Goal: Task Accomplishment & Management: Manage account settings

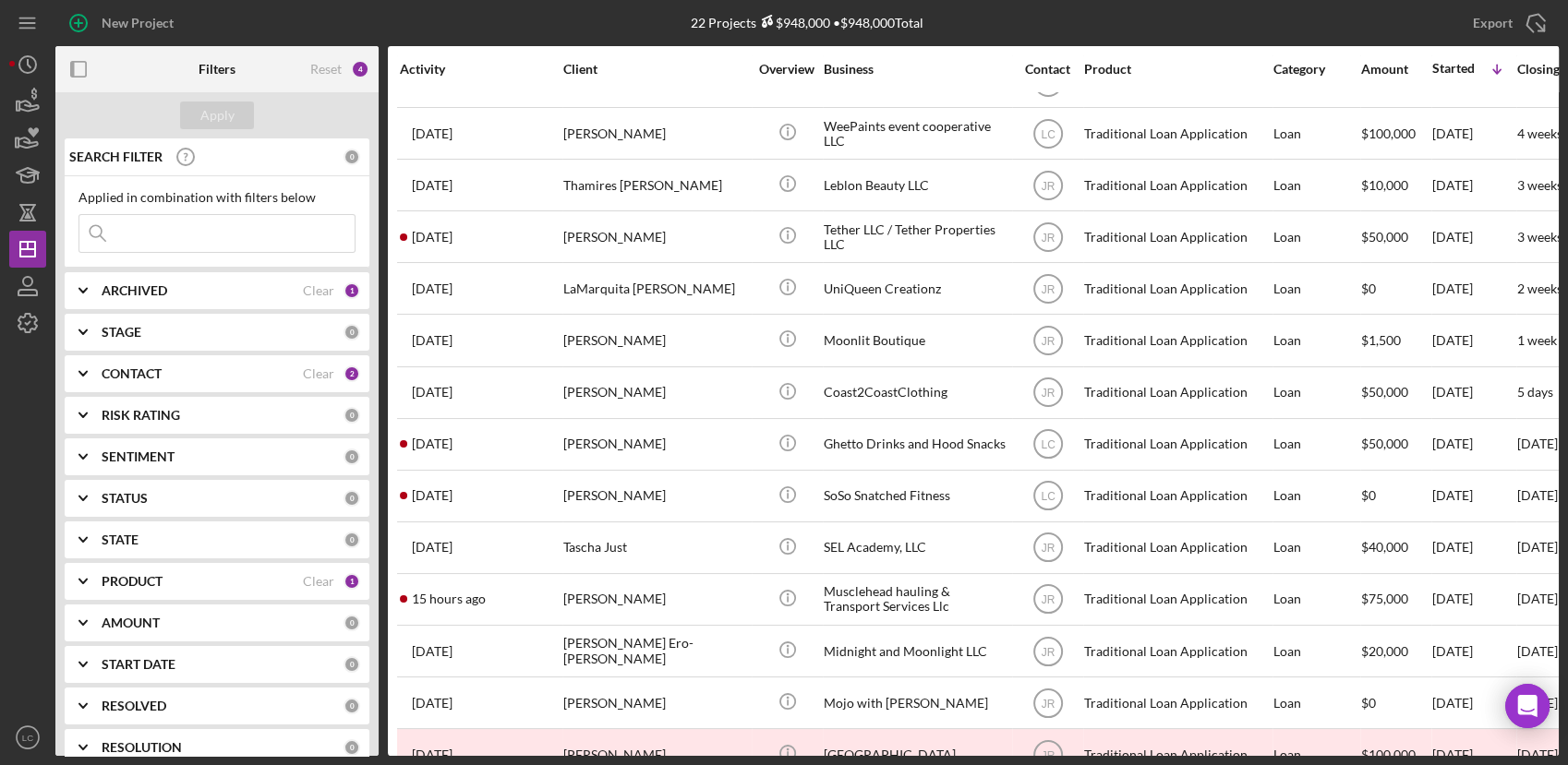
scroll to position [308, 0]
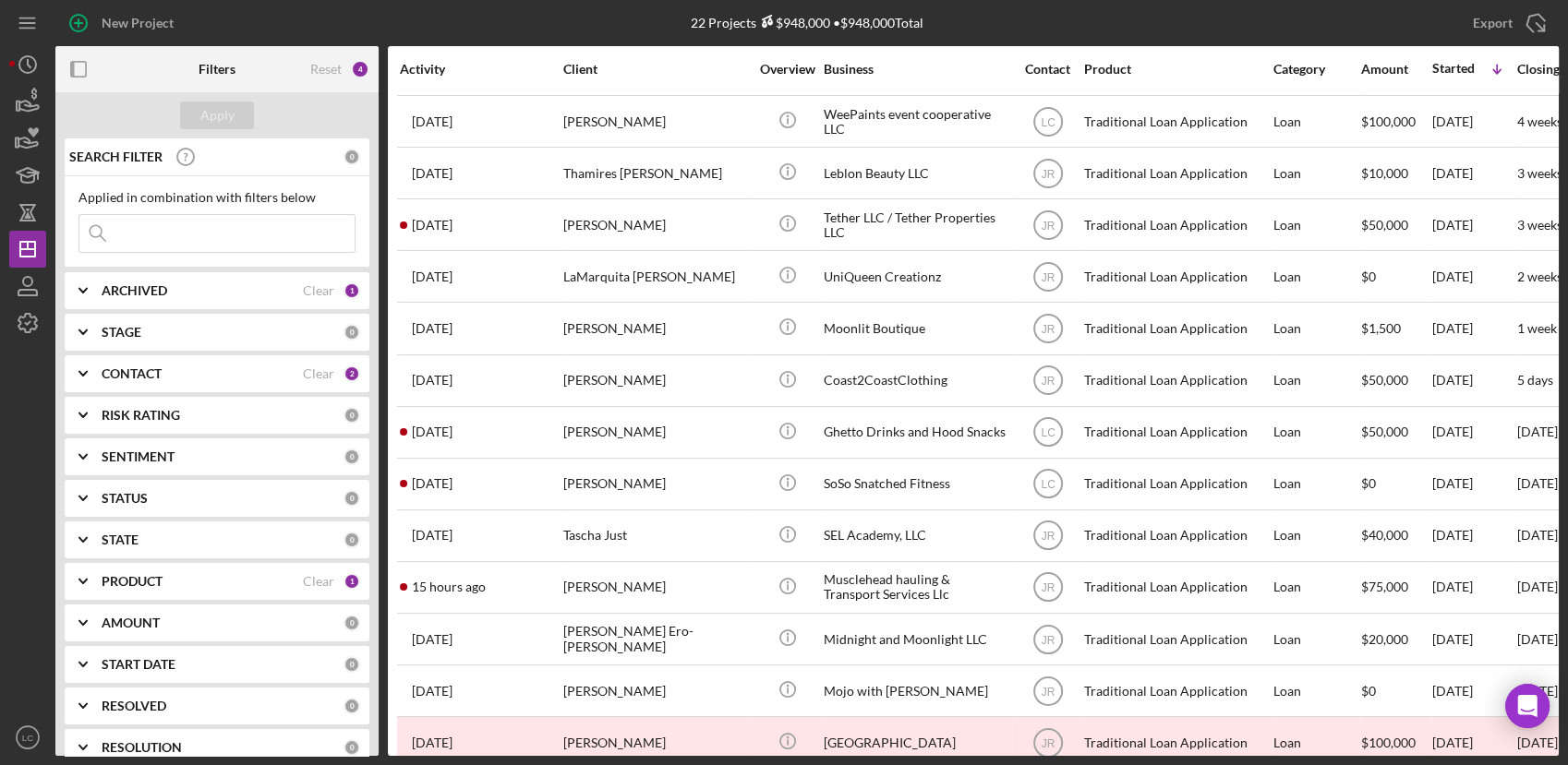
click at [91, 366] on icon "Icon/Expander" at bounding box center [82, 373] width 46 height 46
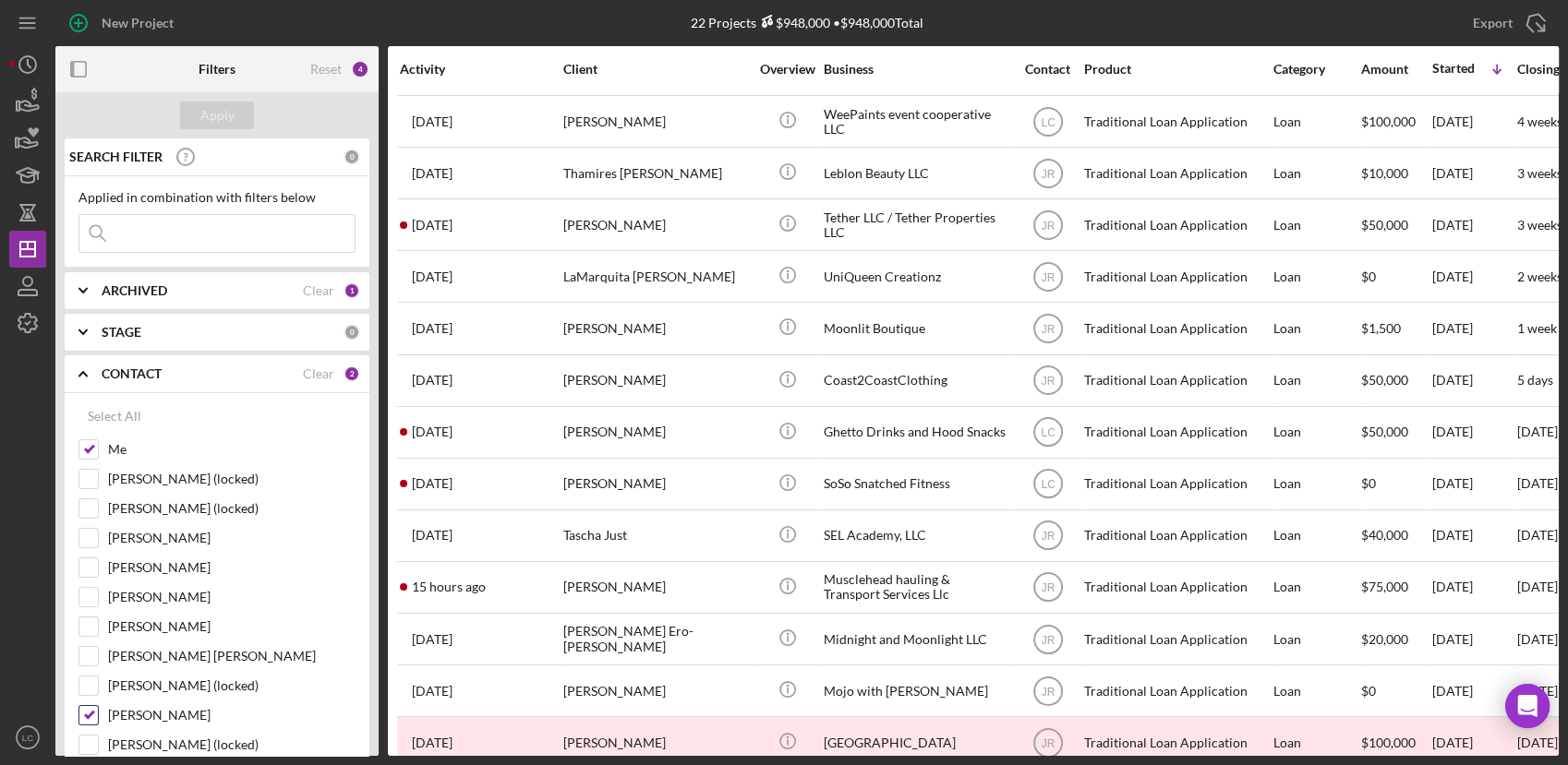
click at [89, 718] on input "[PERSON_NAME]" at bounding box center [88, 715] width 19 height 19
checkbox input "false"
click at [214, 118] on div "Apply" at bounding box center [217, 116] width 34 height 27
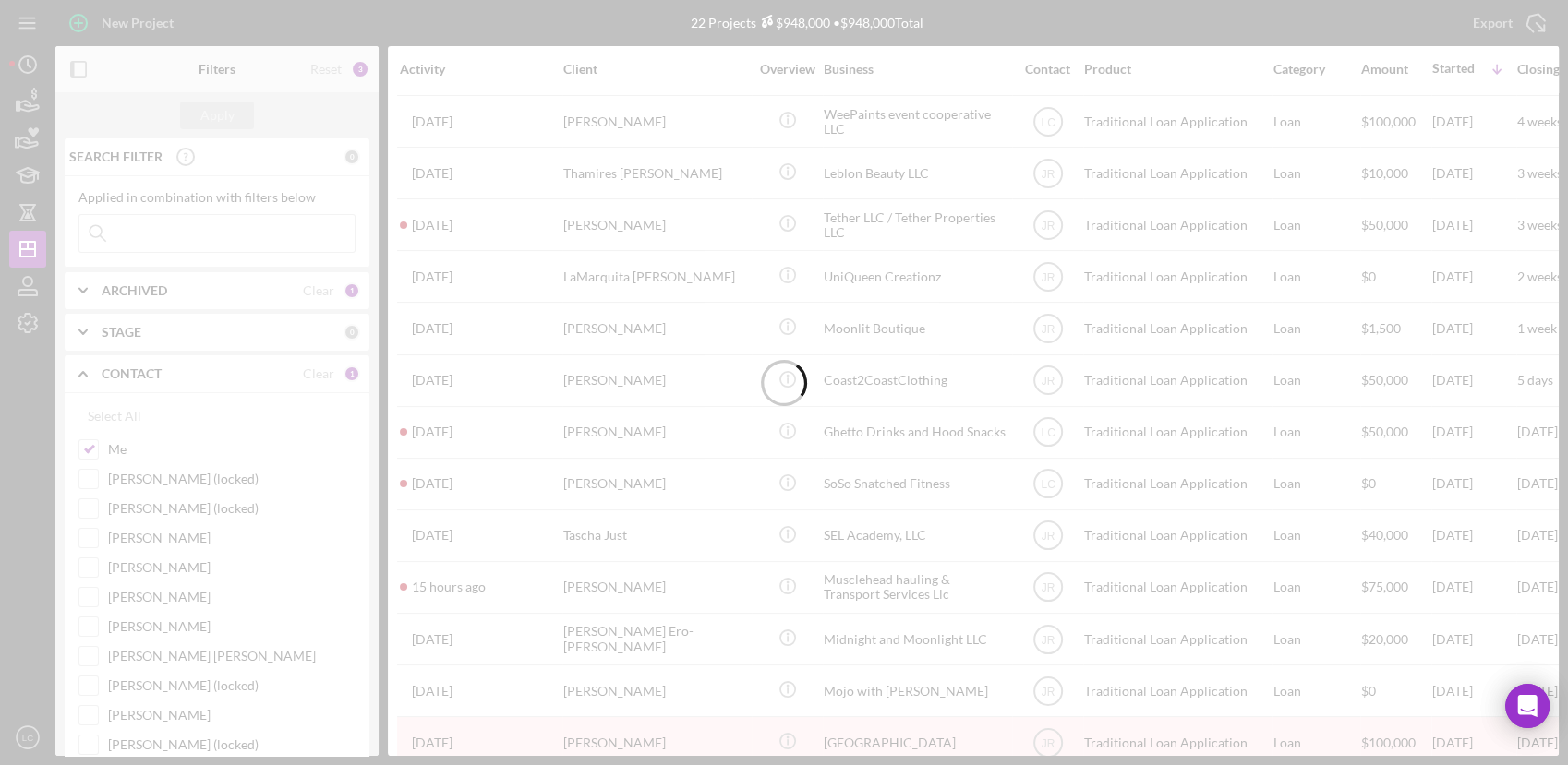
scroll to position [0, 0]
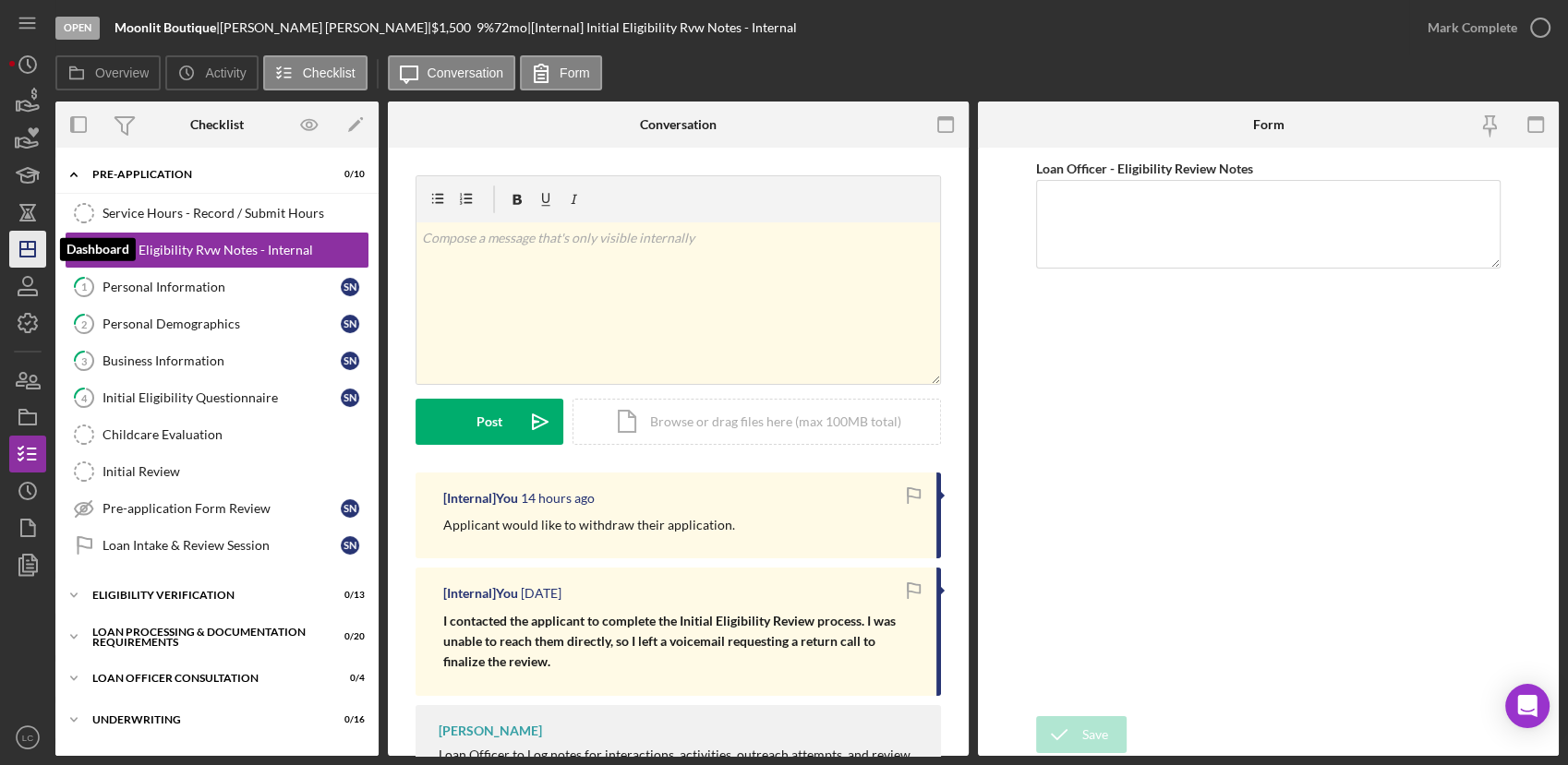
click at [24, 249] on line "button" at bounding box center [27, 249] width 15 height 0
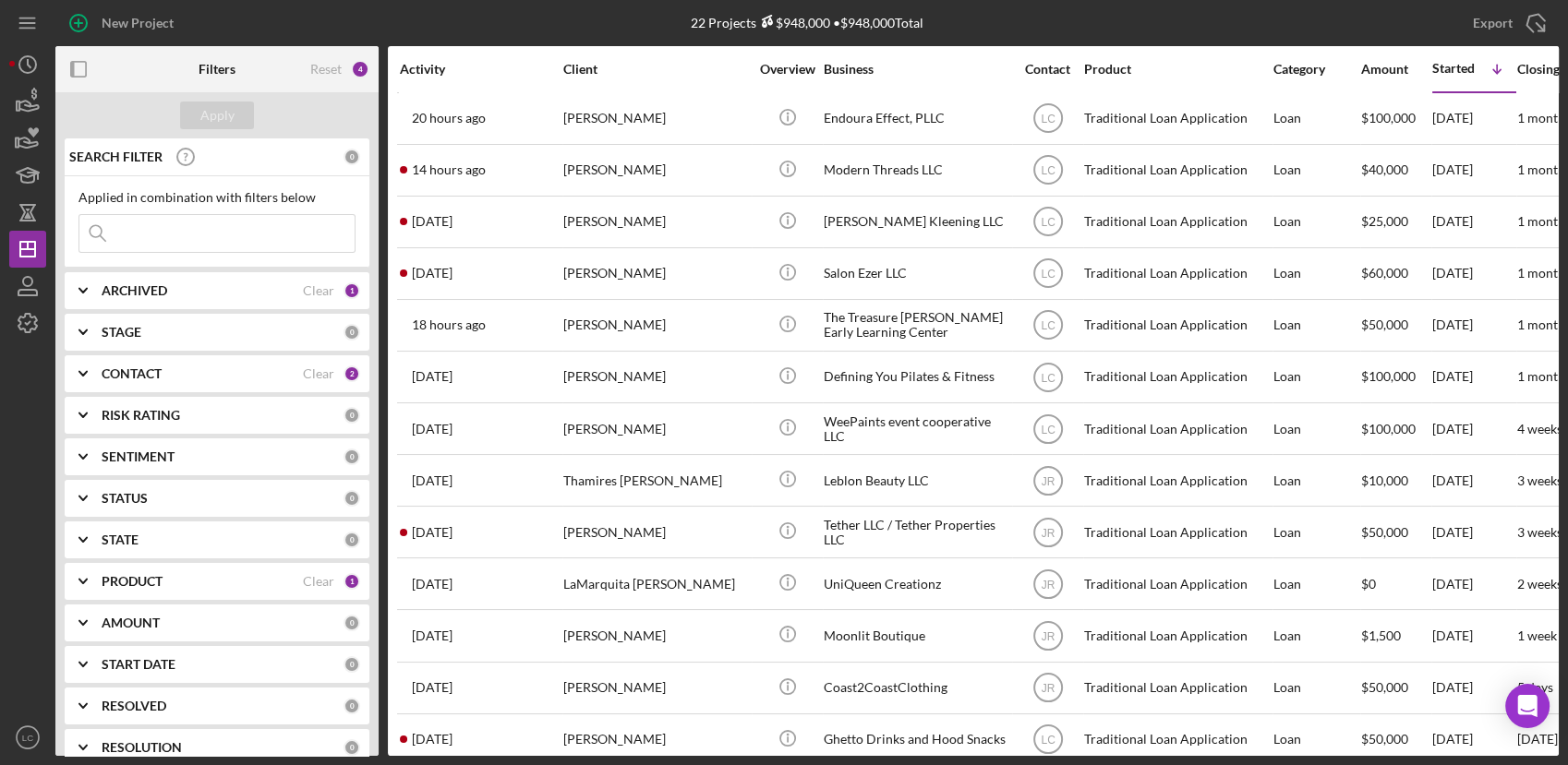
click at [125, 368] on b "CONTACT" at bounding box center [131, 373] width 60 height 15
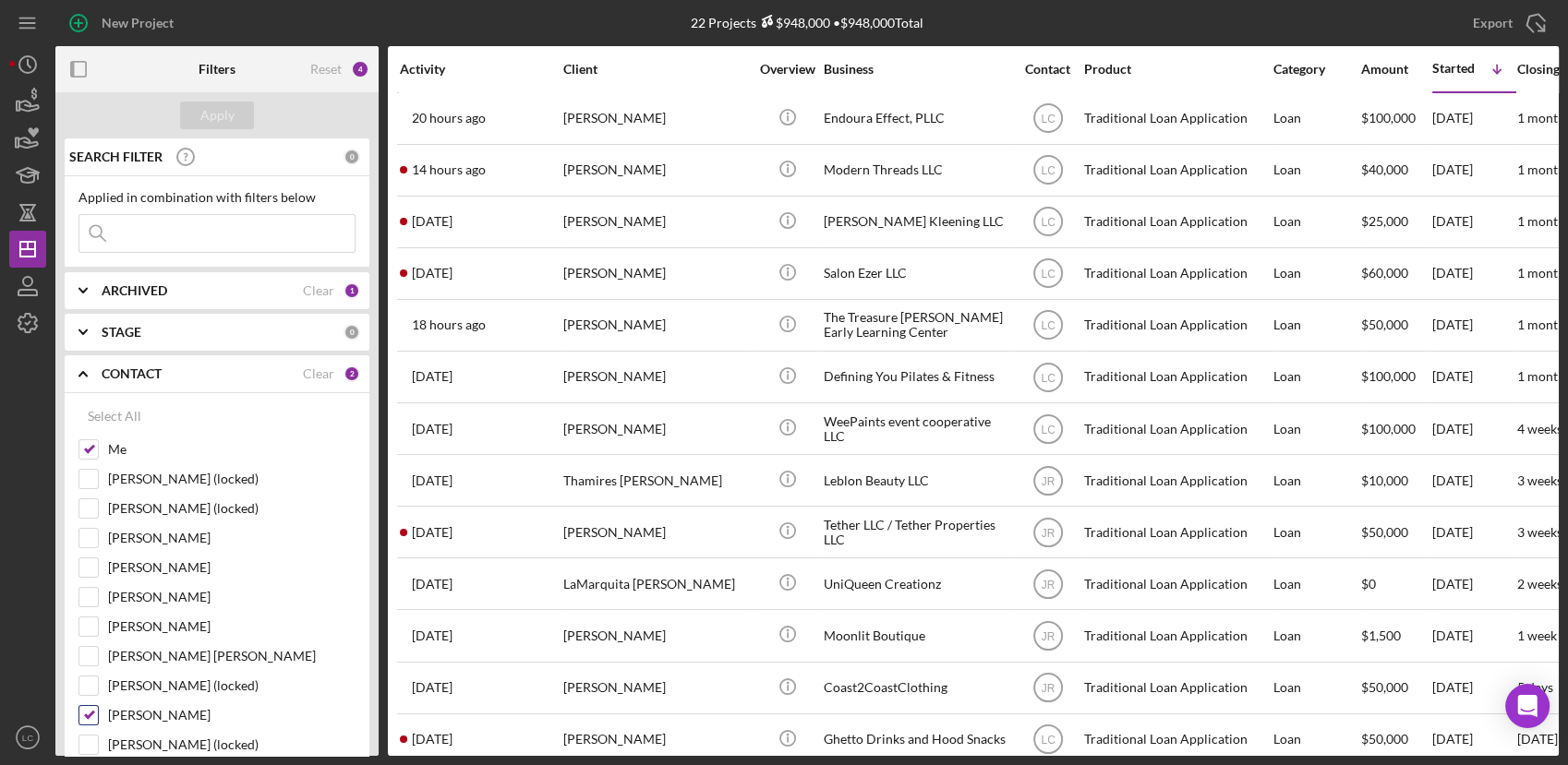
click at [88, 715] on input "[PERSON_NAME]" at bounding box center [88, 715] width 19 height 19
checkbox input "false"
click at [205, 107] on div "Apply" at bounding box center [217, 116] width 34 height 27
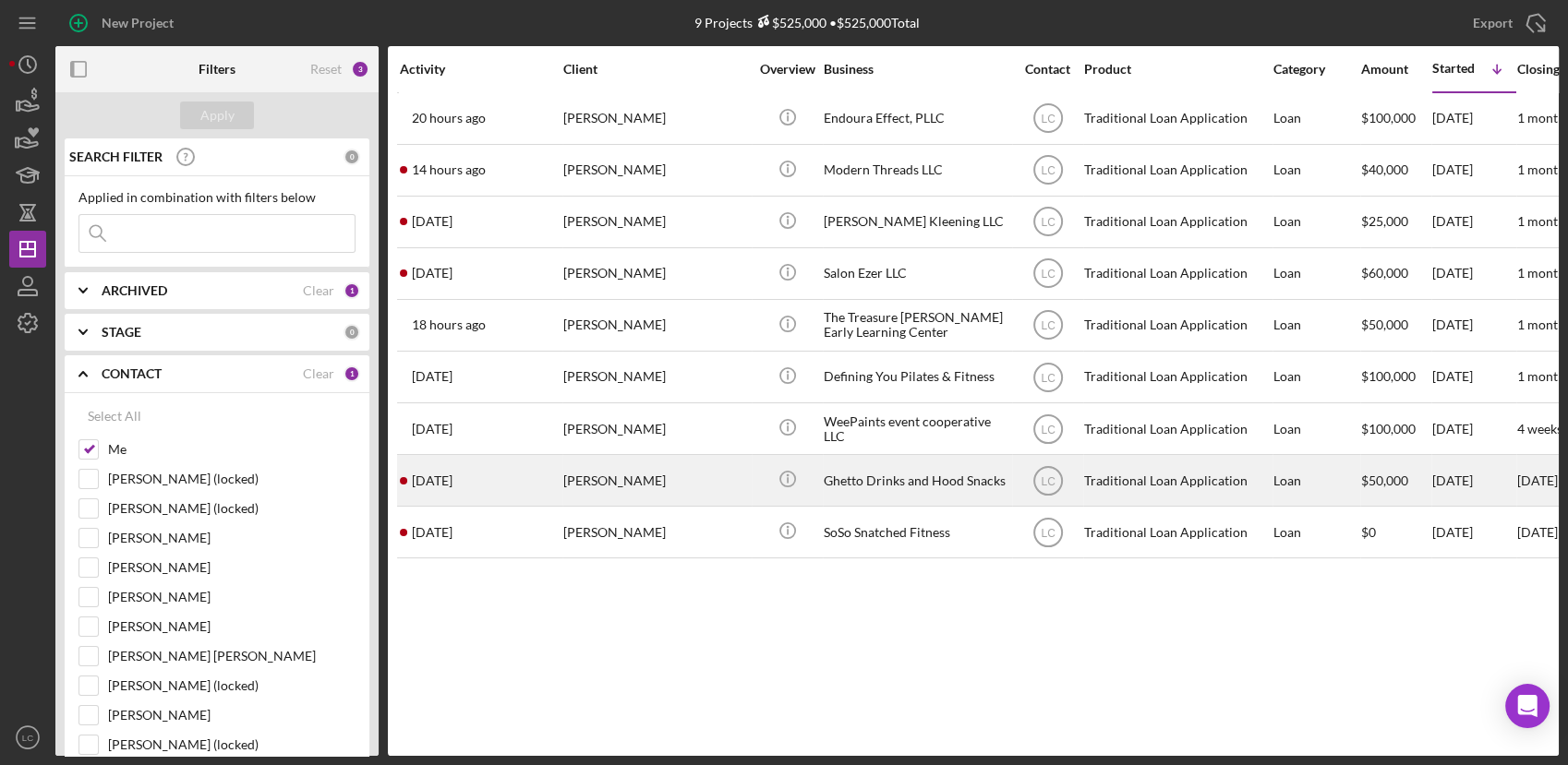
click at [759, 487] on div "Icon/Info" at bounding box center [787, 480] width 70 height 49
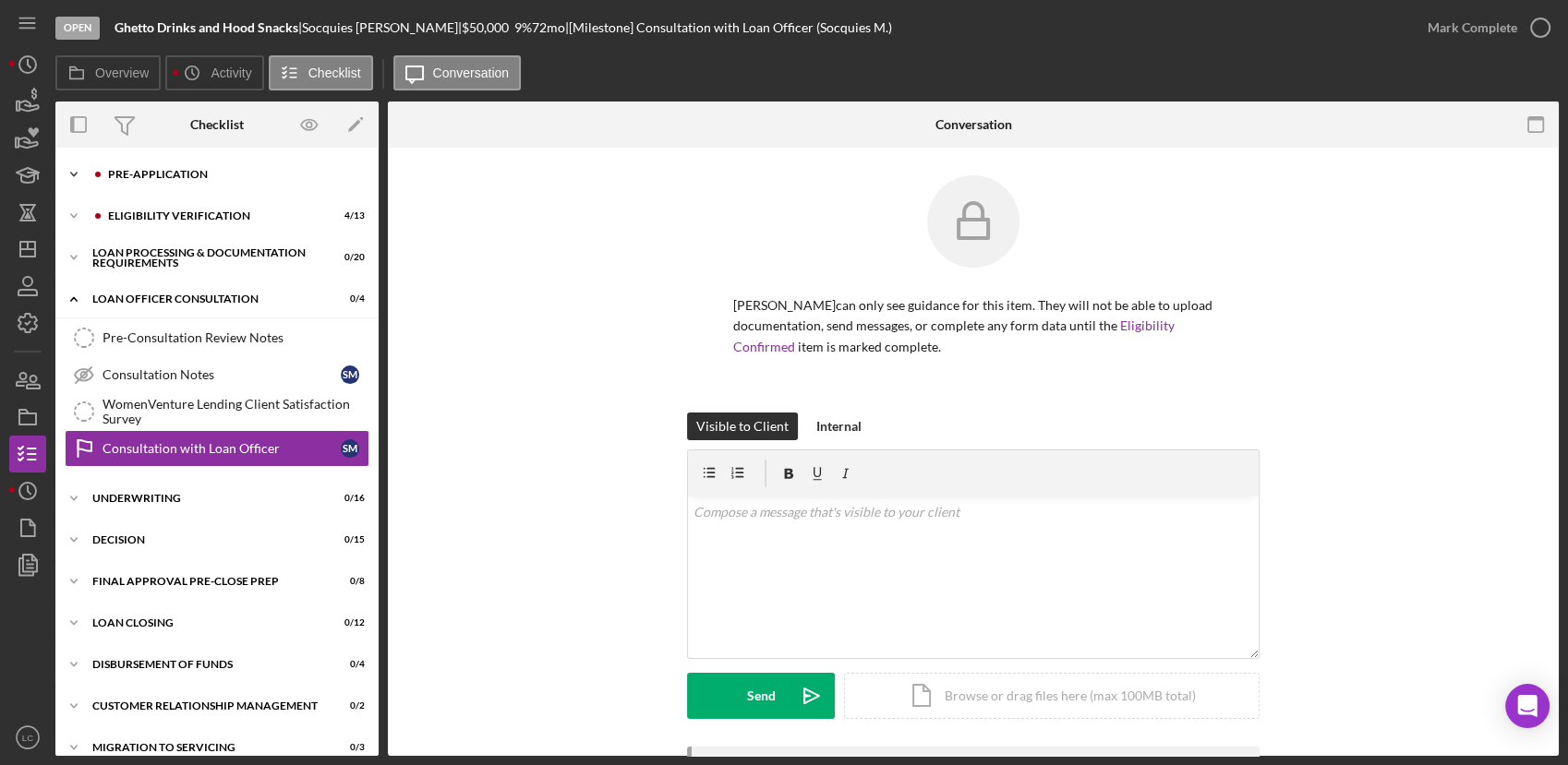
click at [72, 171] on icon "Icon/Expander" at bounding box center [74, 174] width 37 height 37
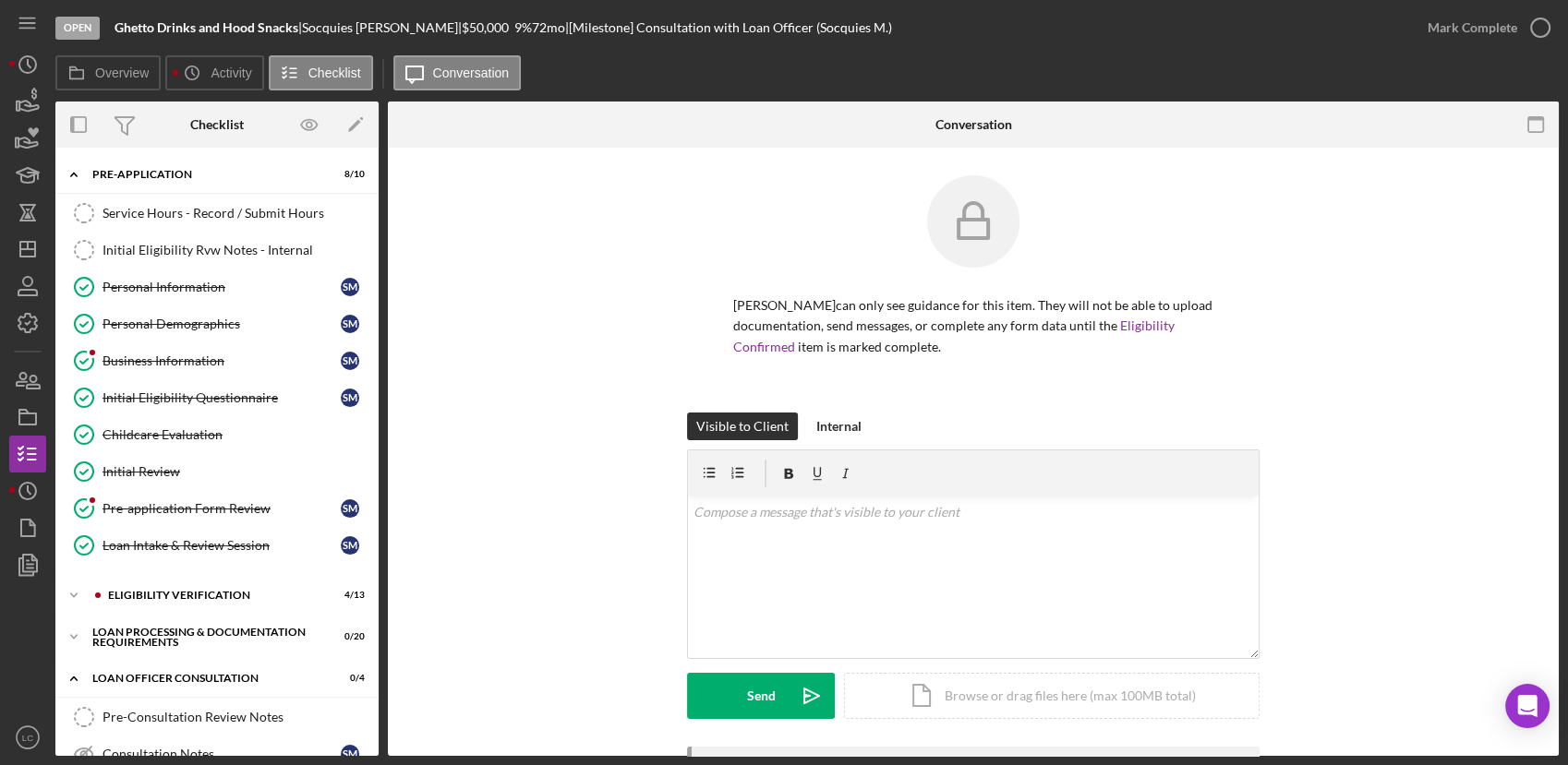
scroll to position [205, 0]
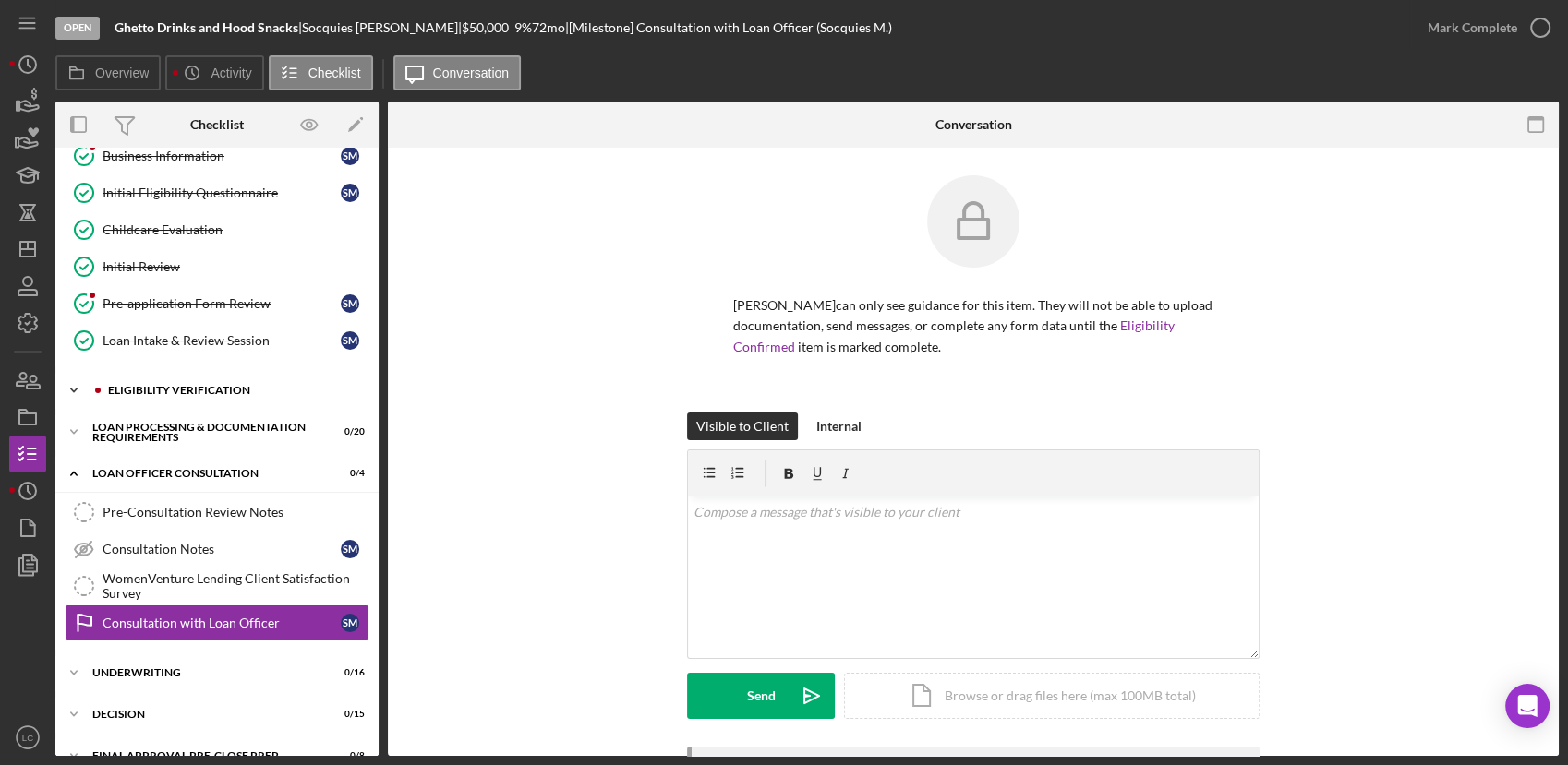
click at [66, 384] on icon "Icon/Expander" at bounding box center [74, 391] width 37 height 37
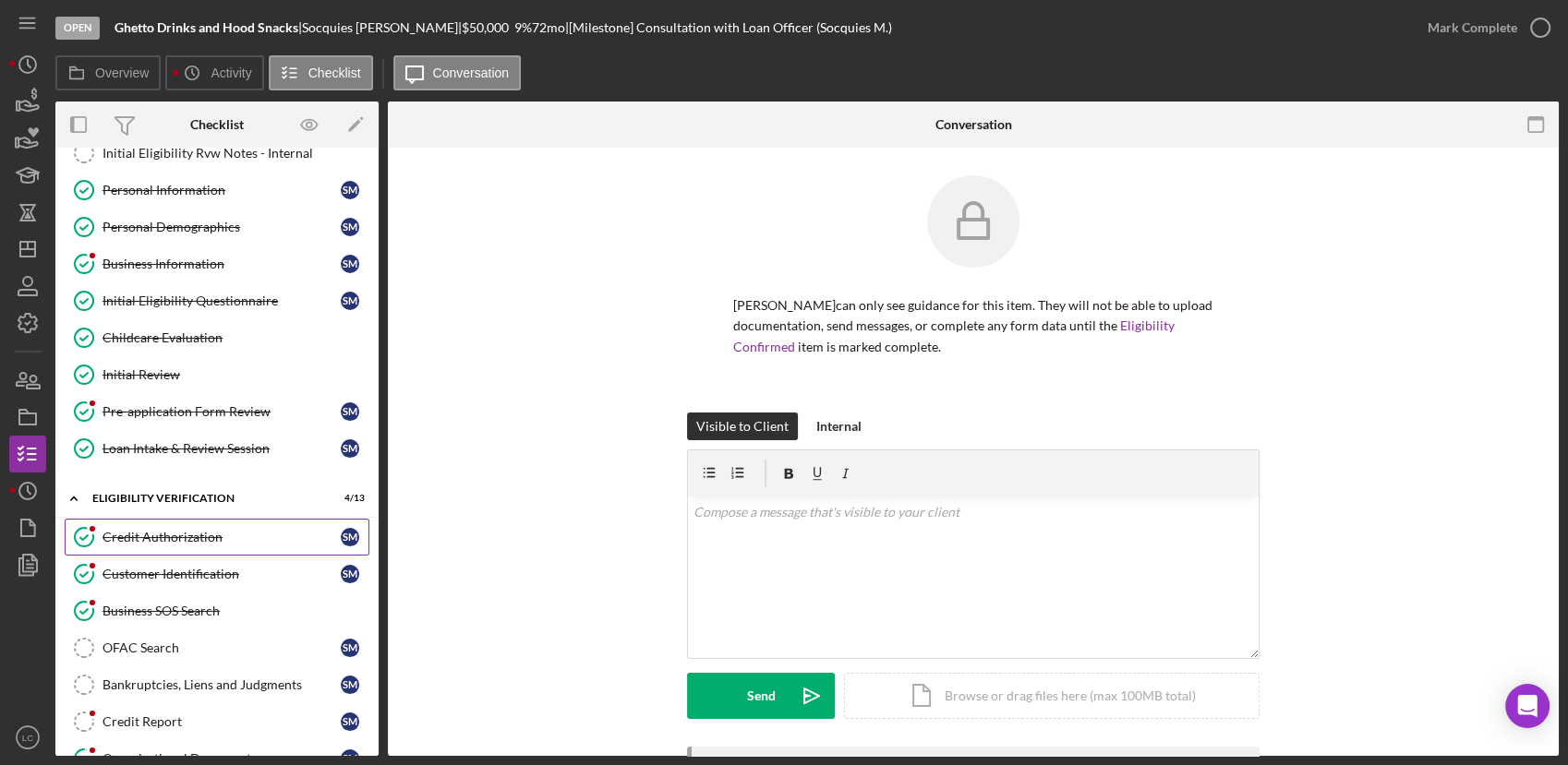
scroll to position [0, 0]
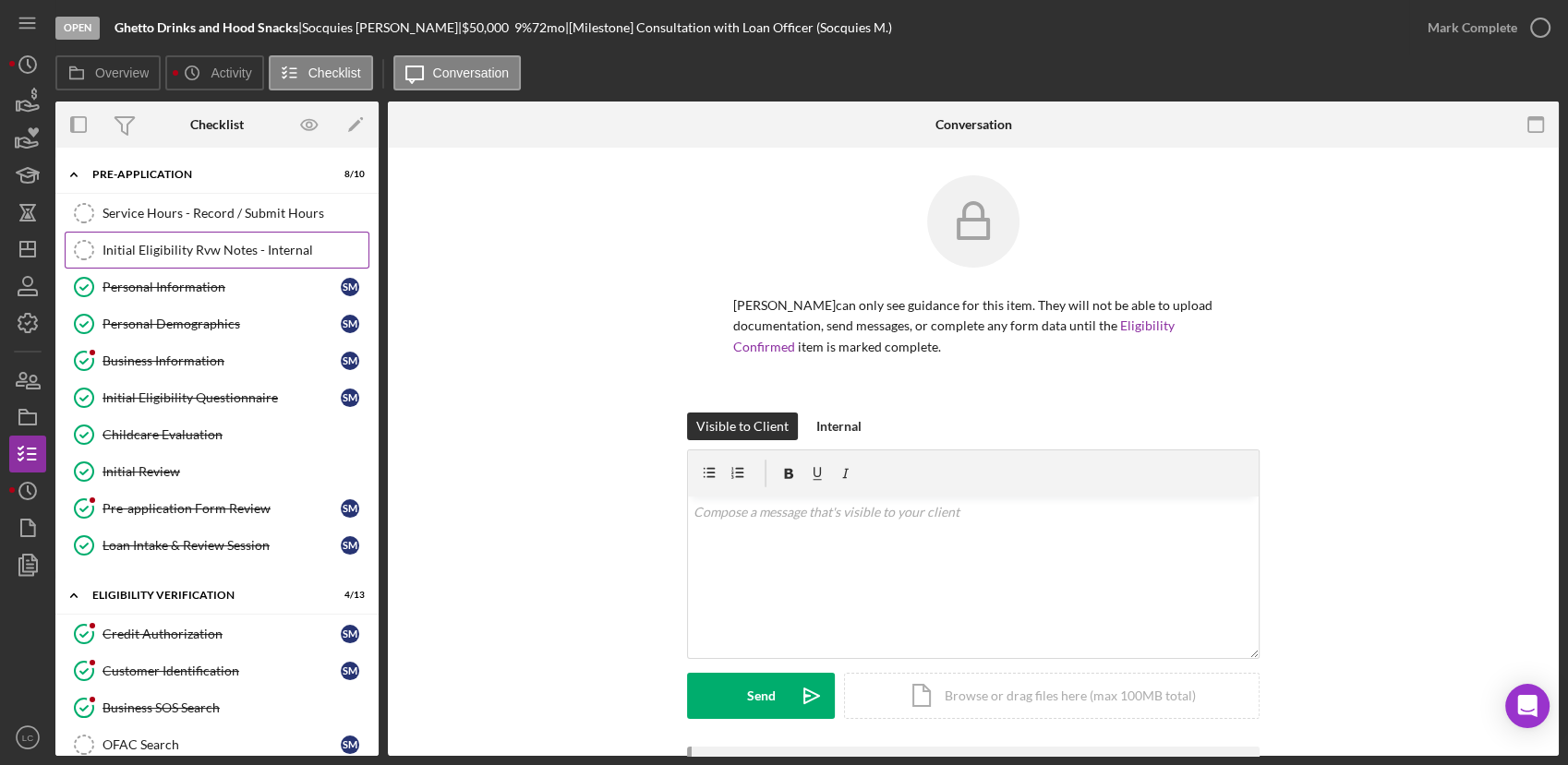
click at [188, 243] on div "Initial Eligibility Rvw Notes - Internal" at bounding box center [235, 250] width 266 height 15
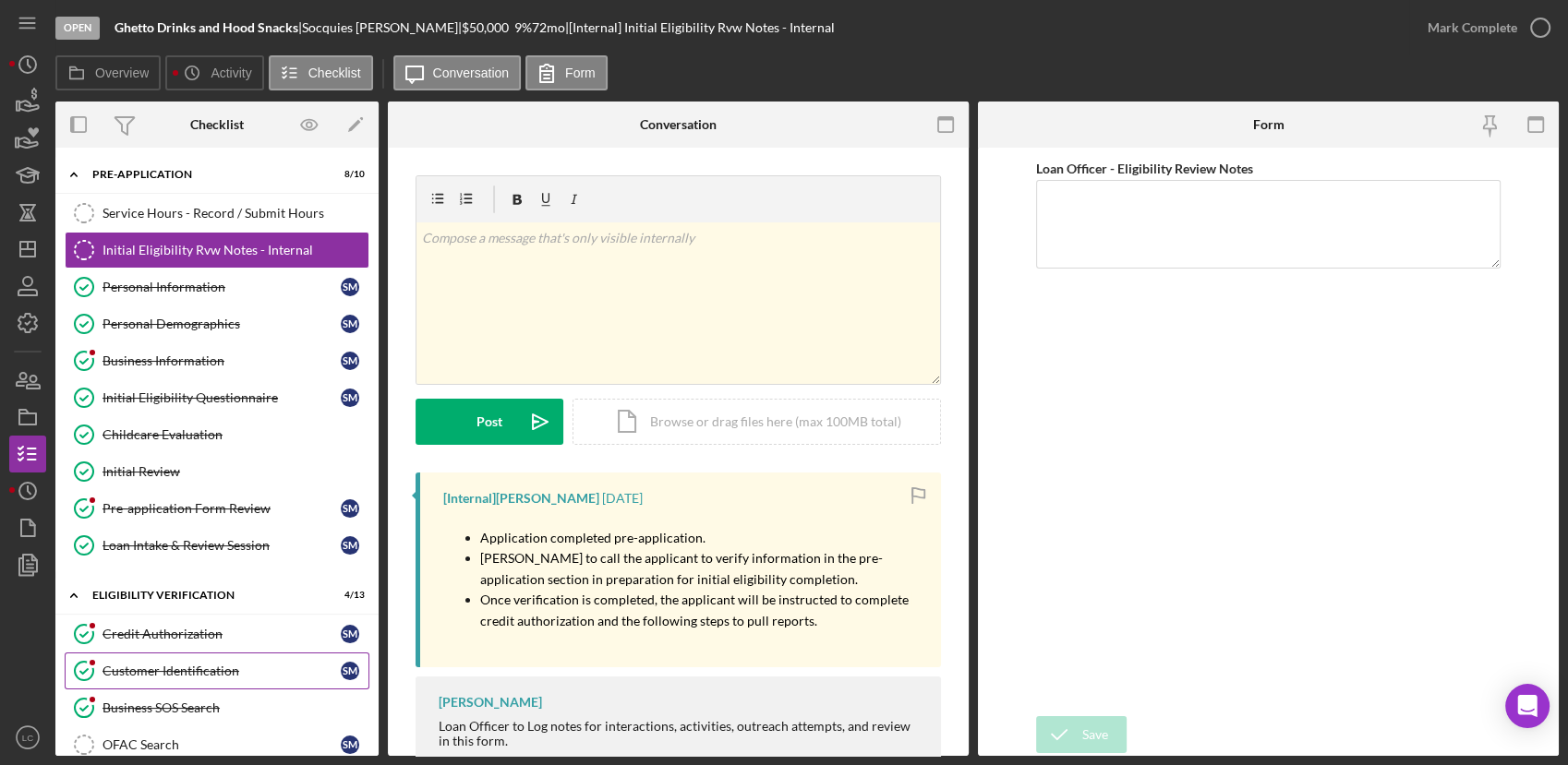
click at [141, 669] on div "Customer Identification" at bounding box center [221, 670] width 238 height 15
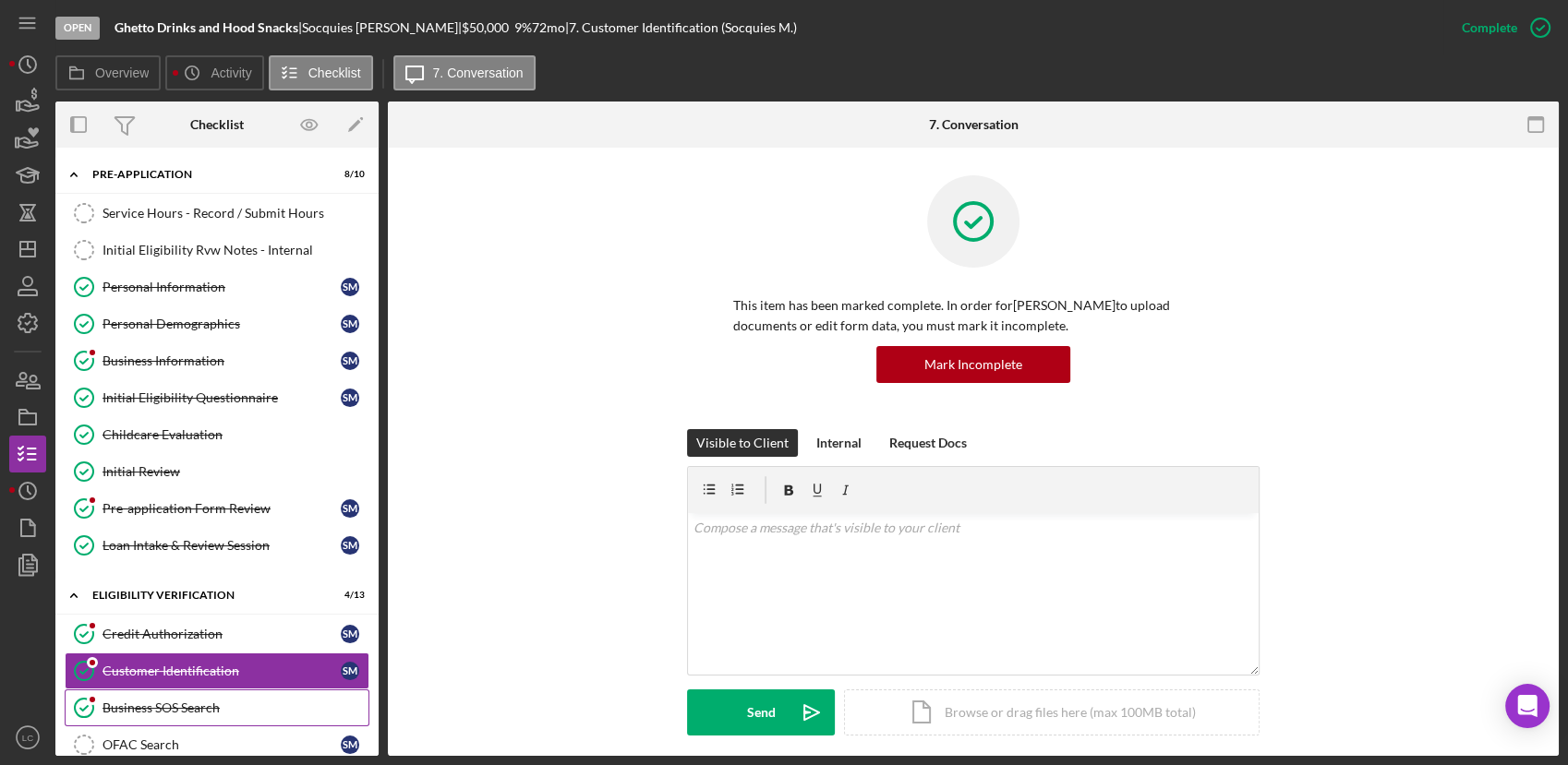
click at [176, 707] on div "Business SOS Search" at bounding box center [235, 707] width 266 height 15
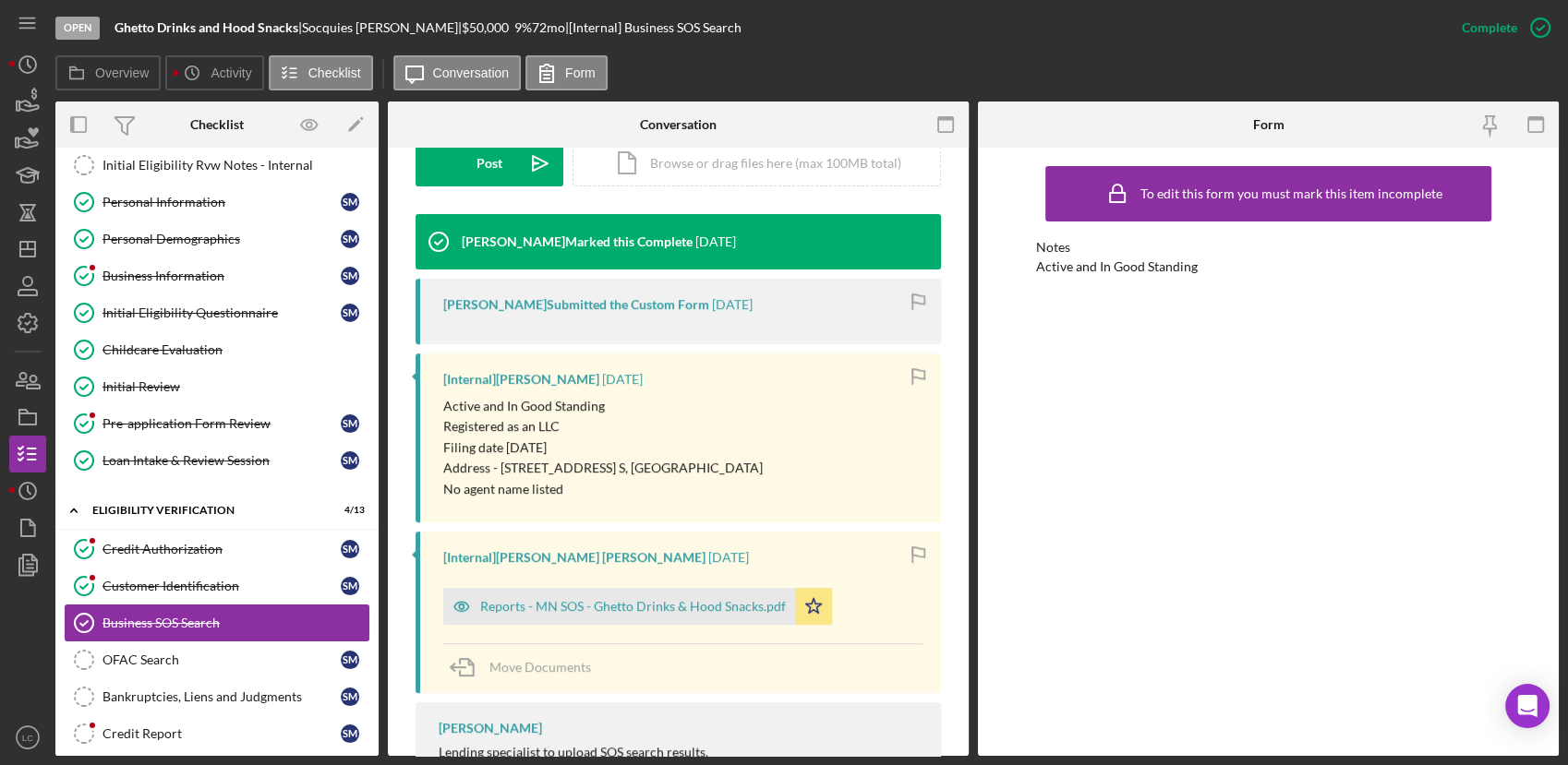
scroll to position [205, 0]
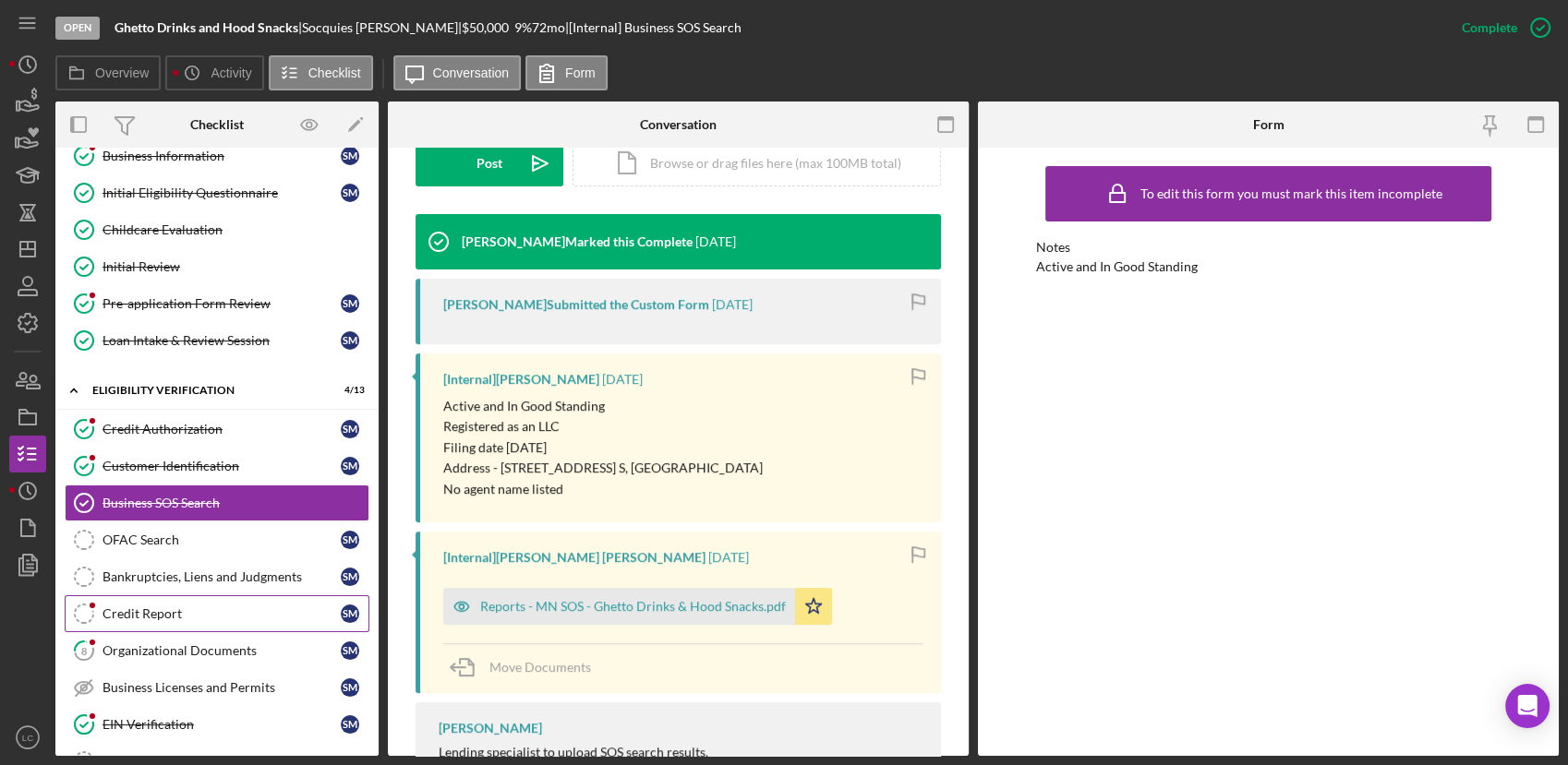
click at [217, 606] on div "Credit Report" at bounding box center [221, 613] width 238 height 15
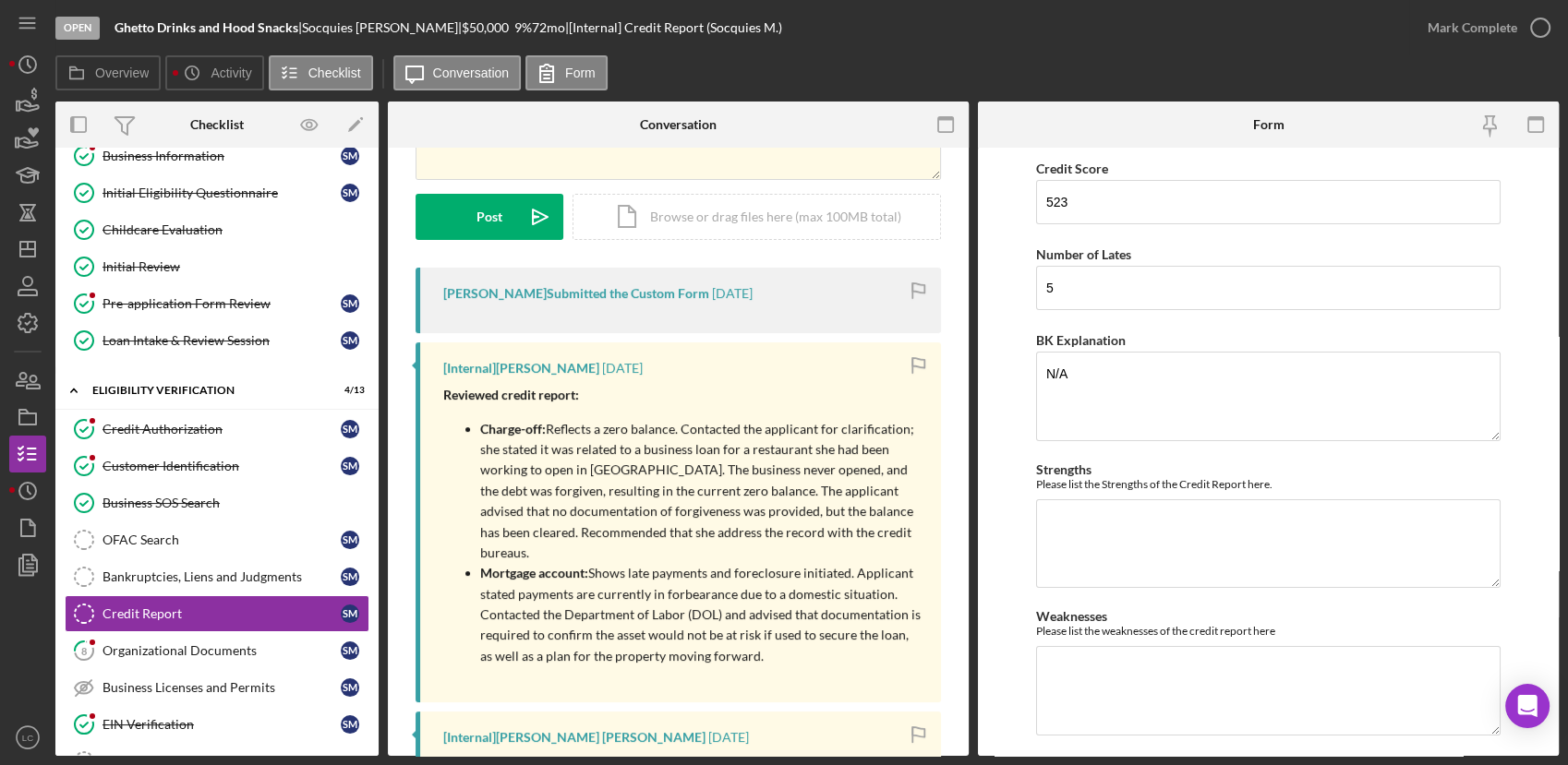
scroll to position [308, 0]
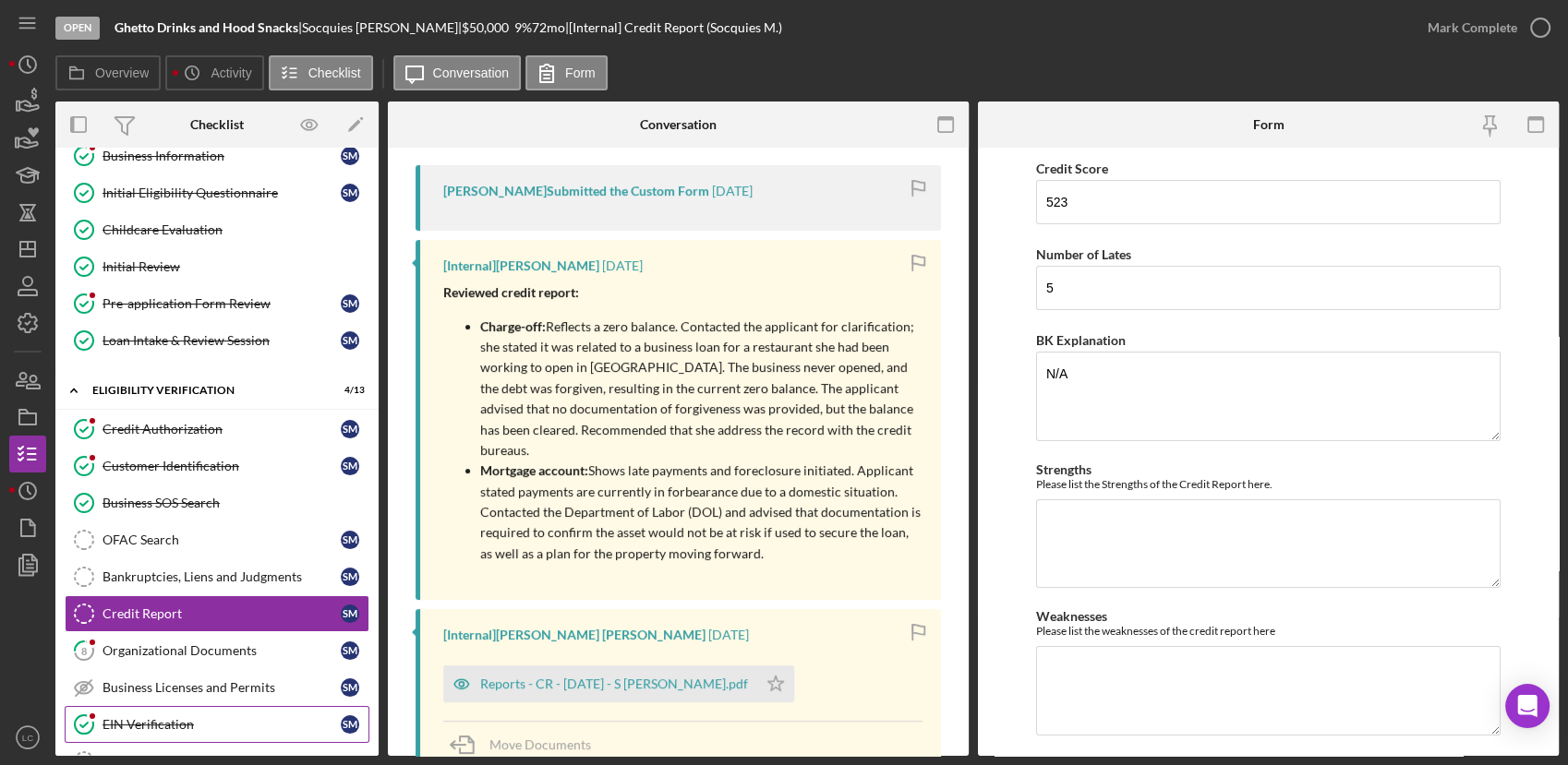
click at [168, 718] on div "EIN Verification" at bounding box center [221, 724] width 238 height 15
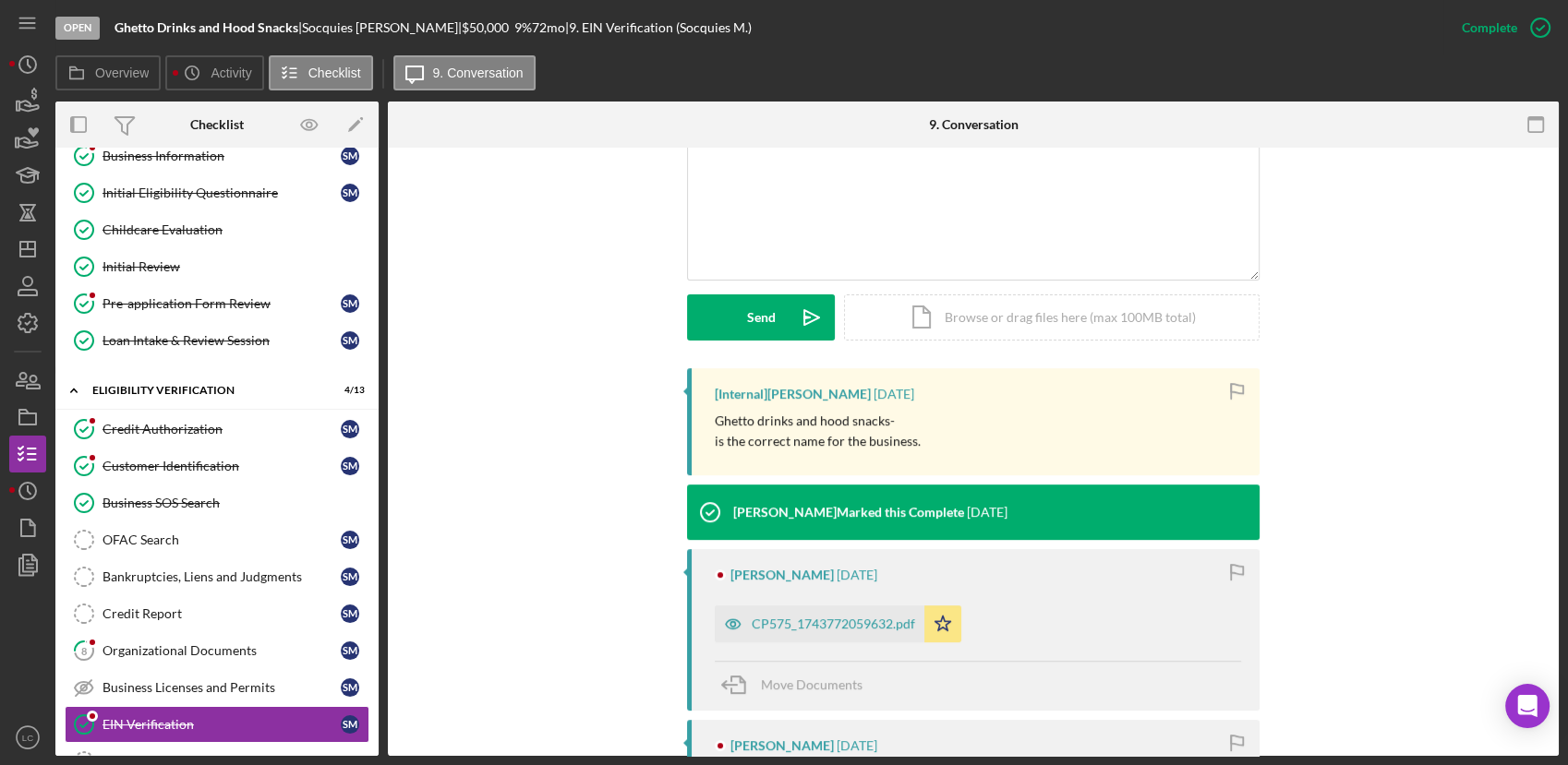
scroll to position [512, 0]
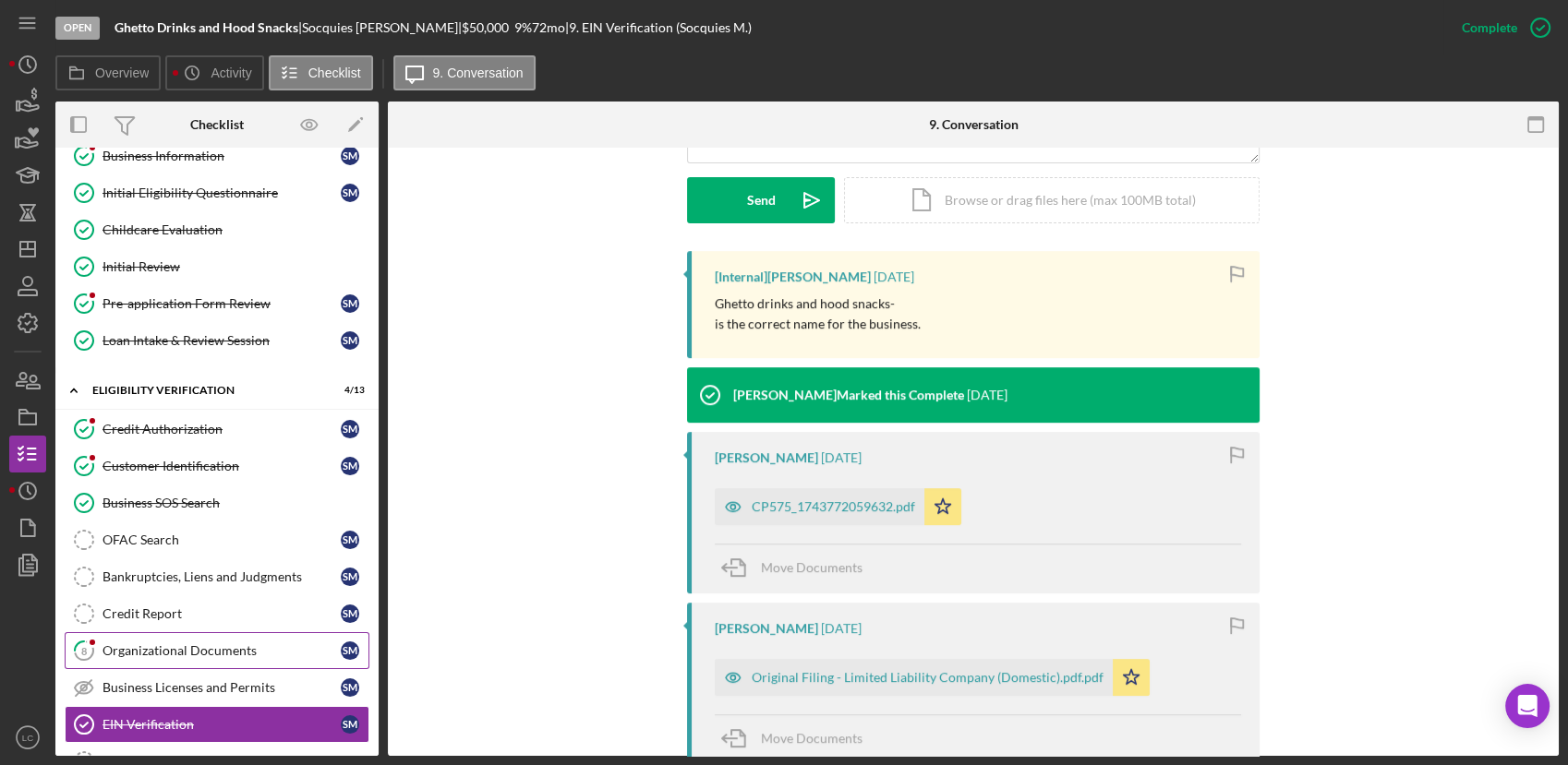
click at [194, 647] on div "Organizational Documents" at bounding box center [221, 650] width 238 height 15
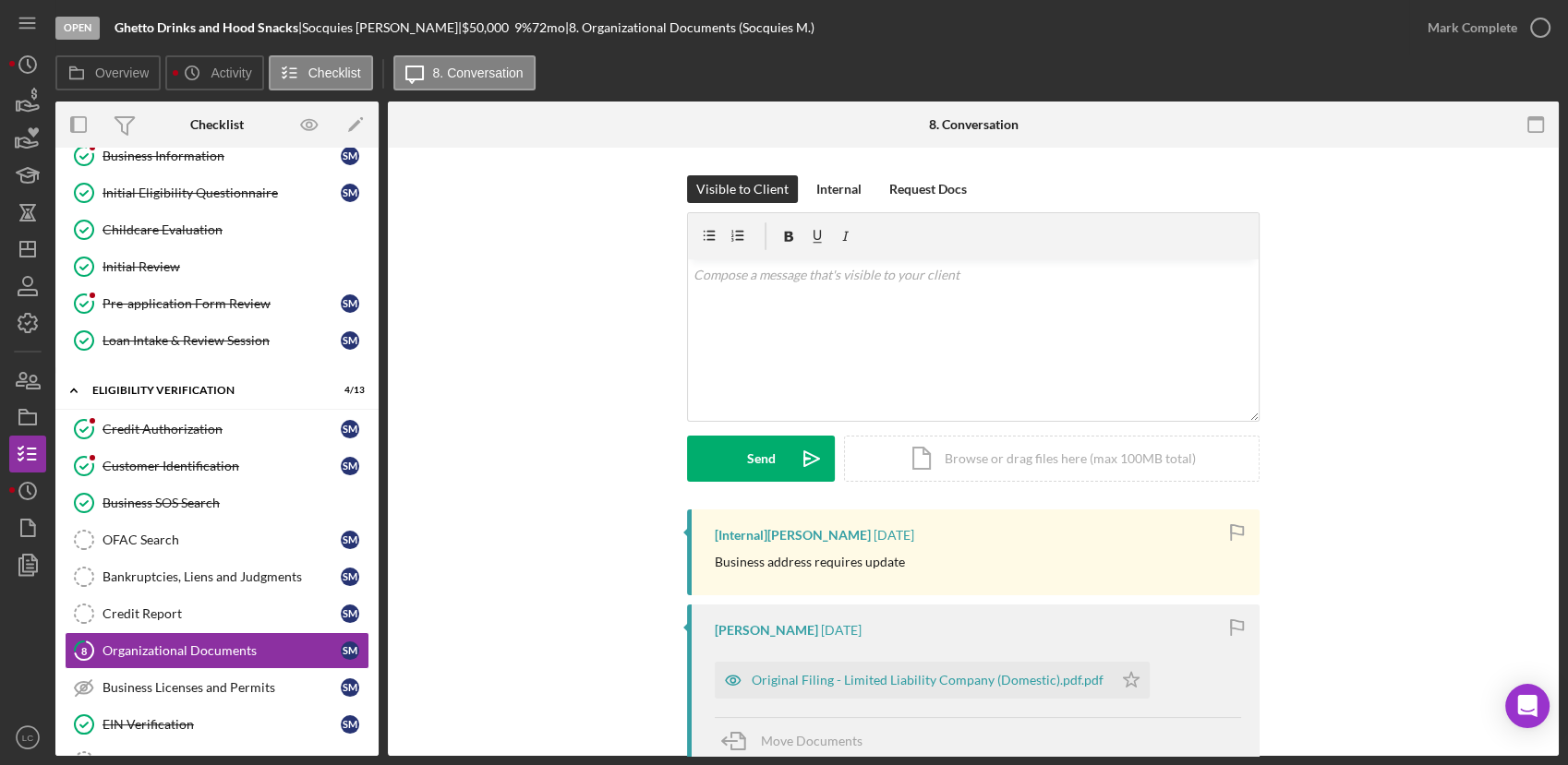
scroll to position [103, 0]
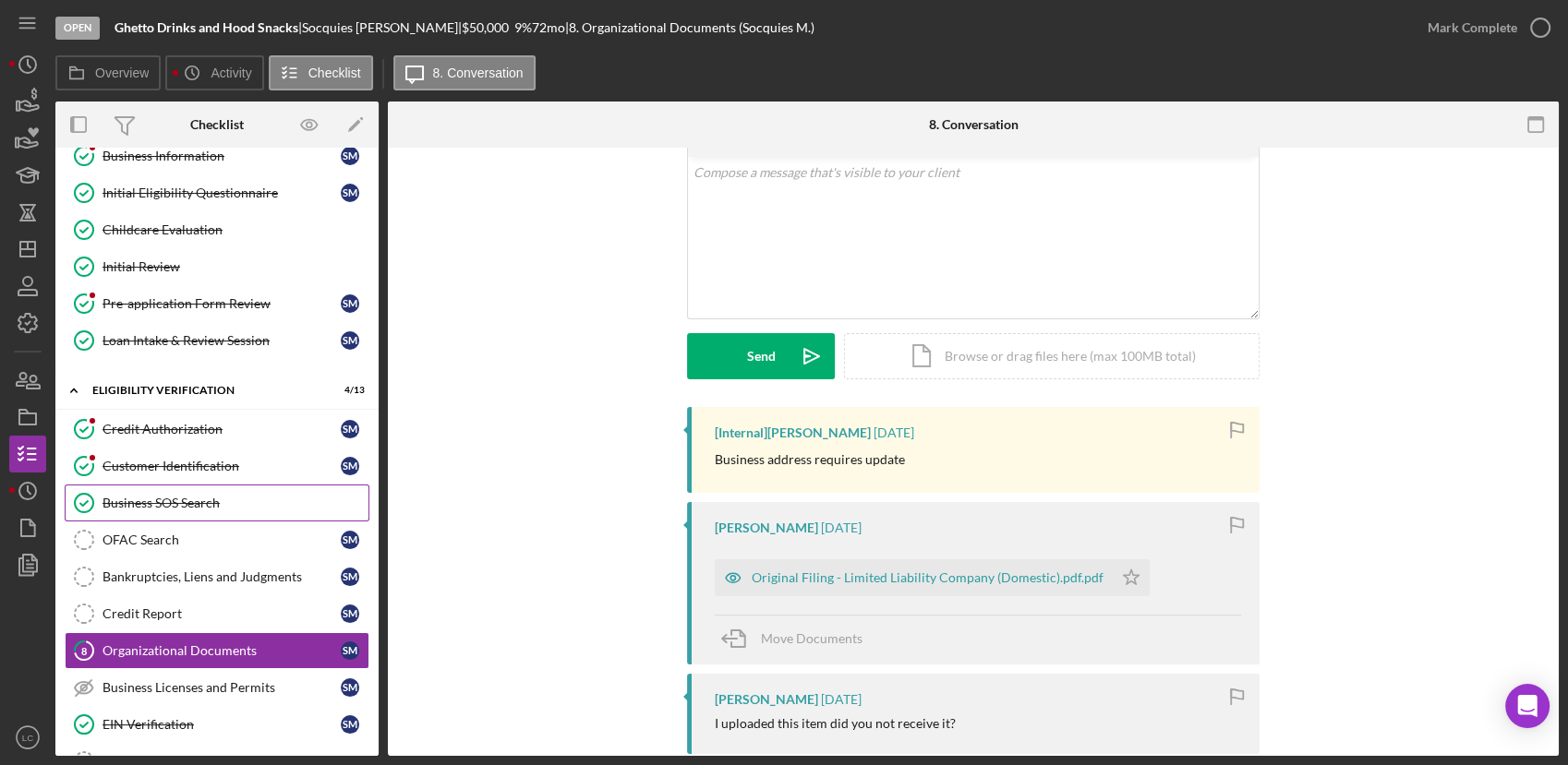
click at [214, 513] on link "Business SOS Search Business SOS Search" at bounding box center [217, 503] width 305 height 37
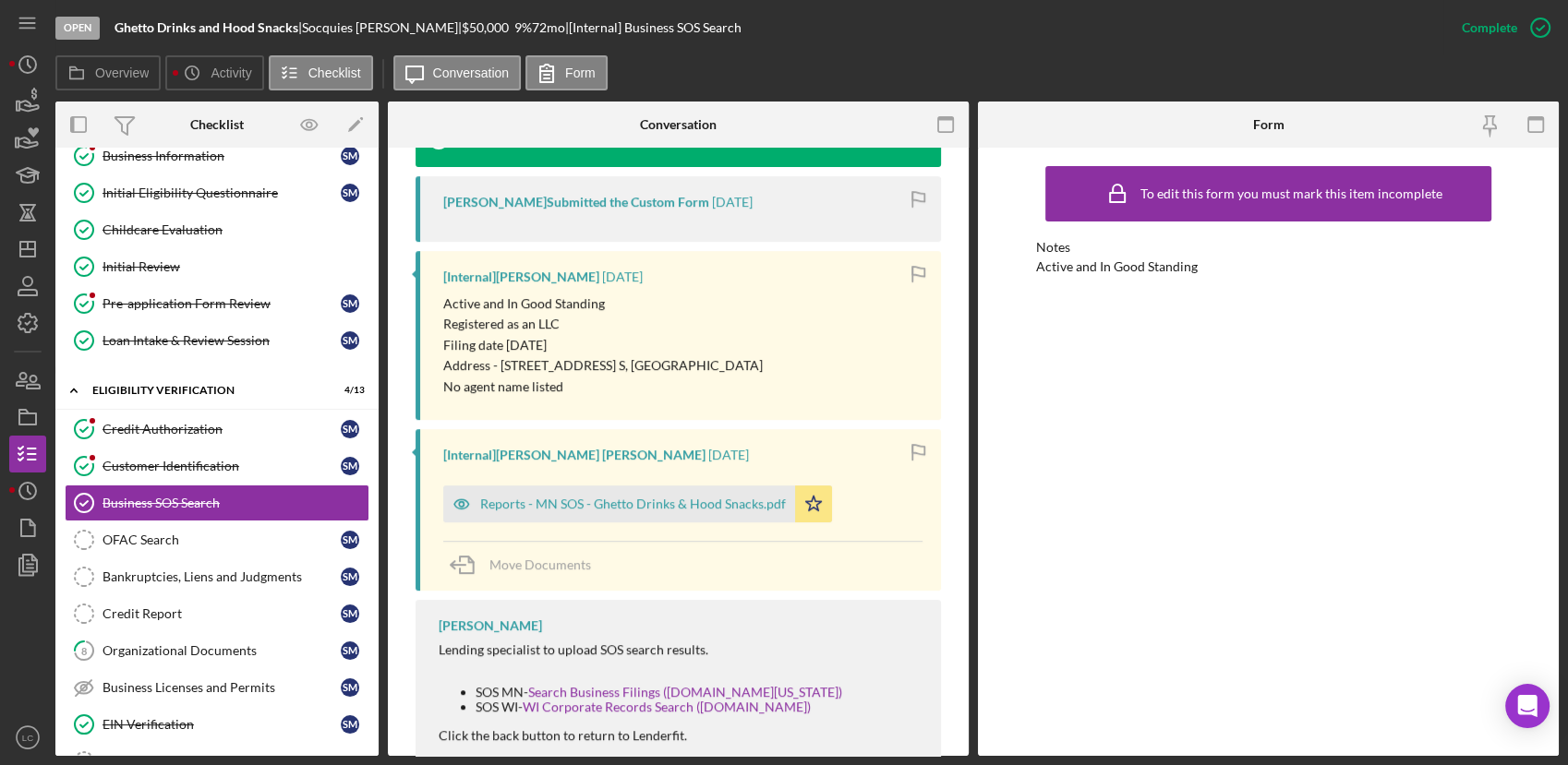
scroll to position [660, 0]
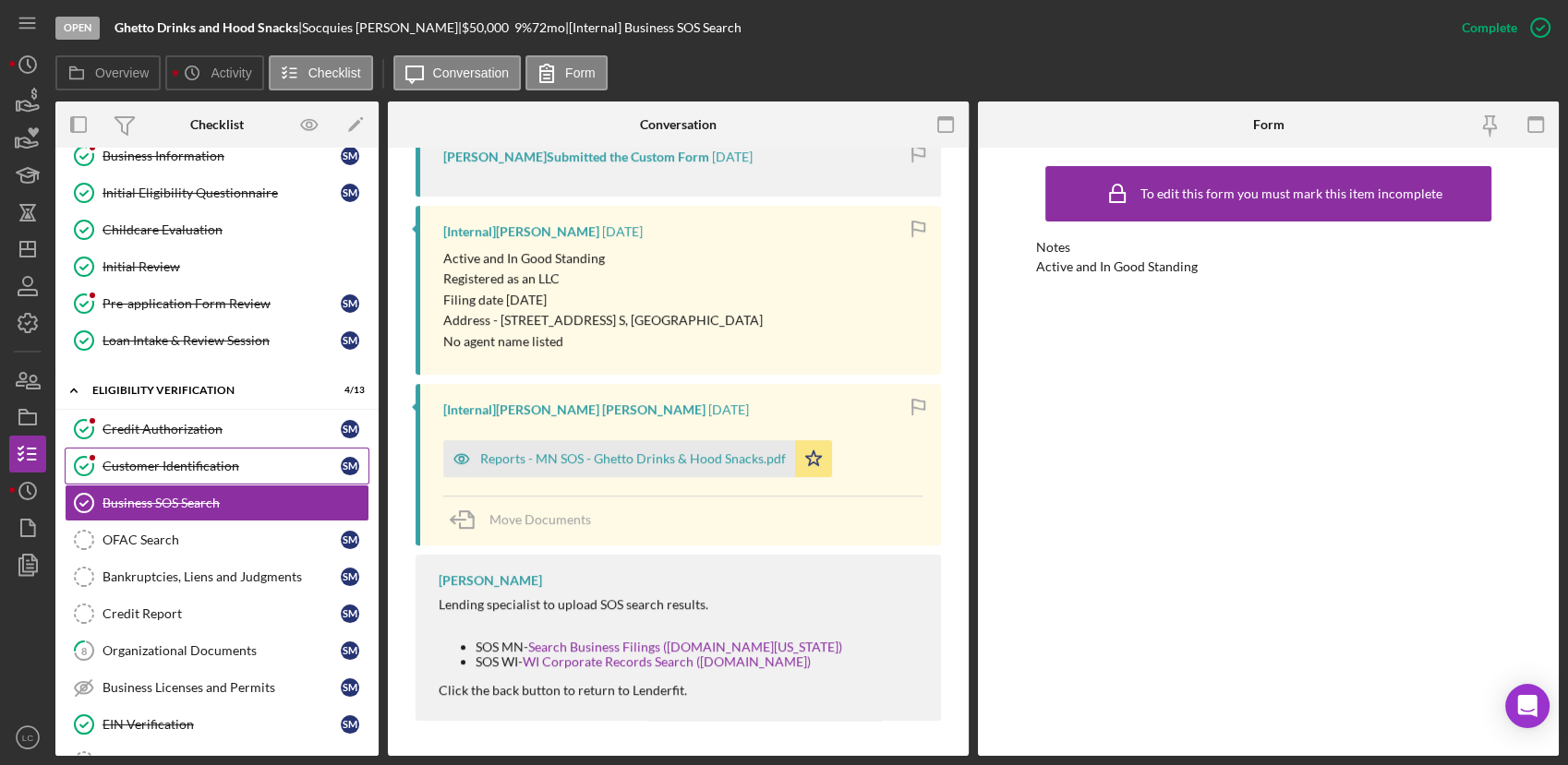
click at [133, 454] on link "Customer Identification Customer Identification S M" at bounding box center [217, 466] width 305 height 37
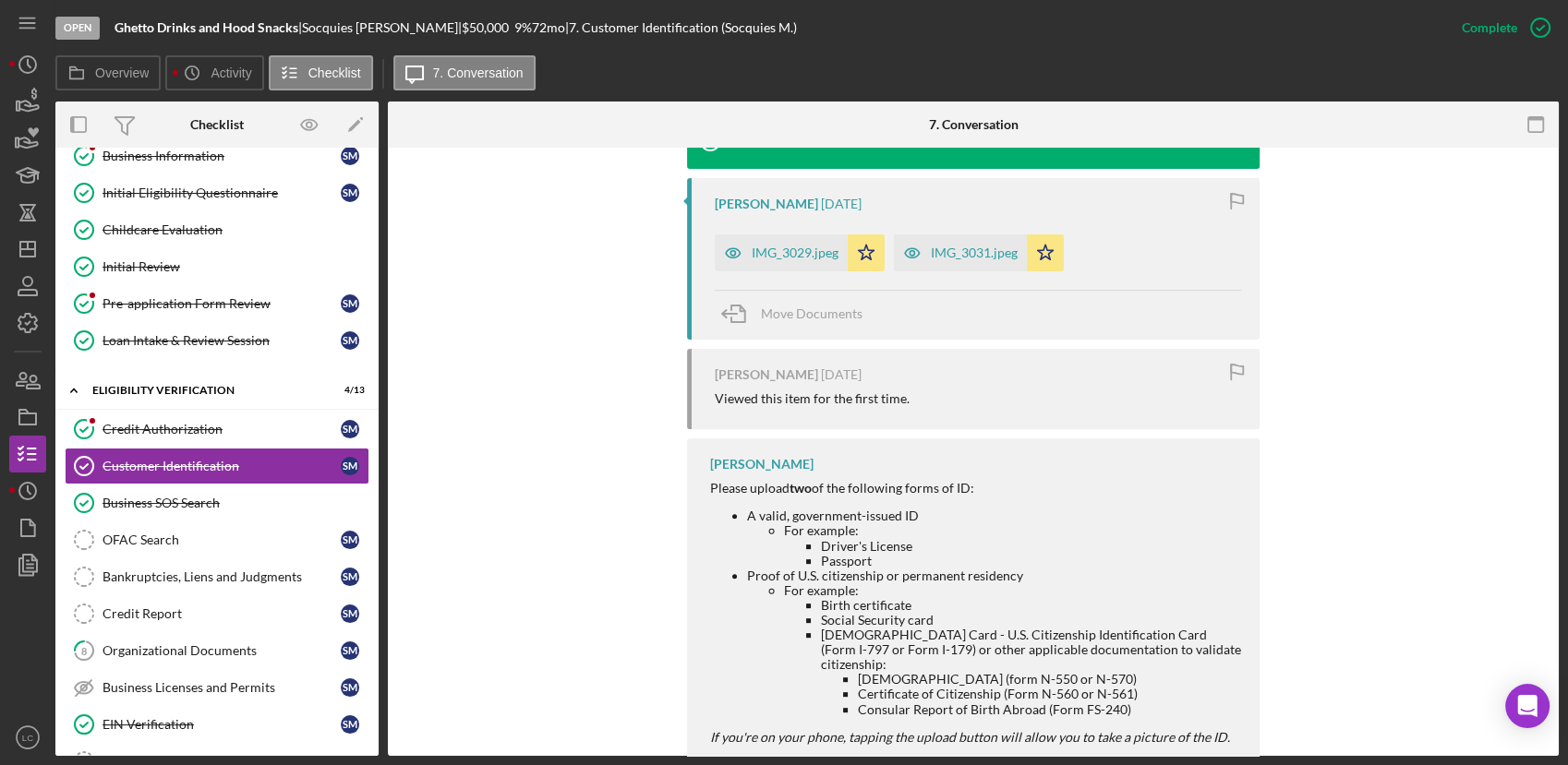
scroll to position [512, 0]
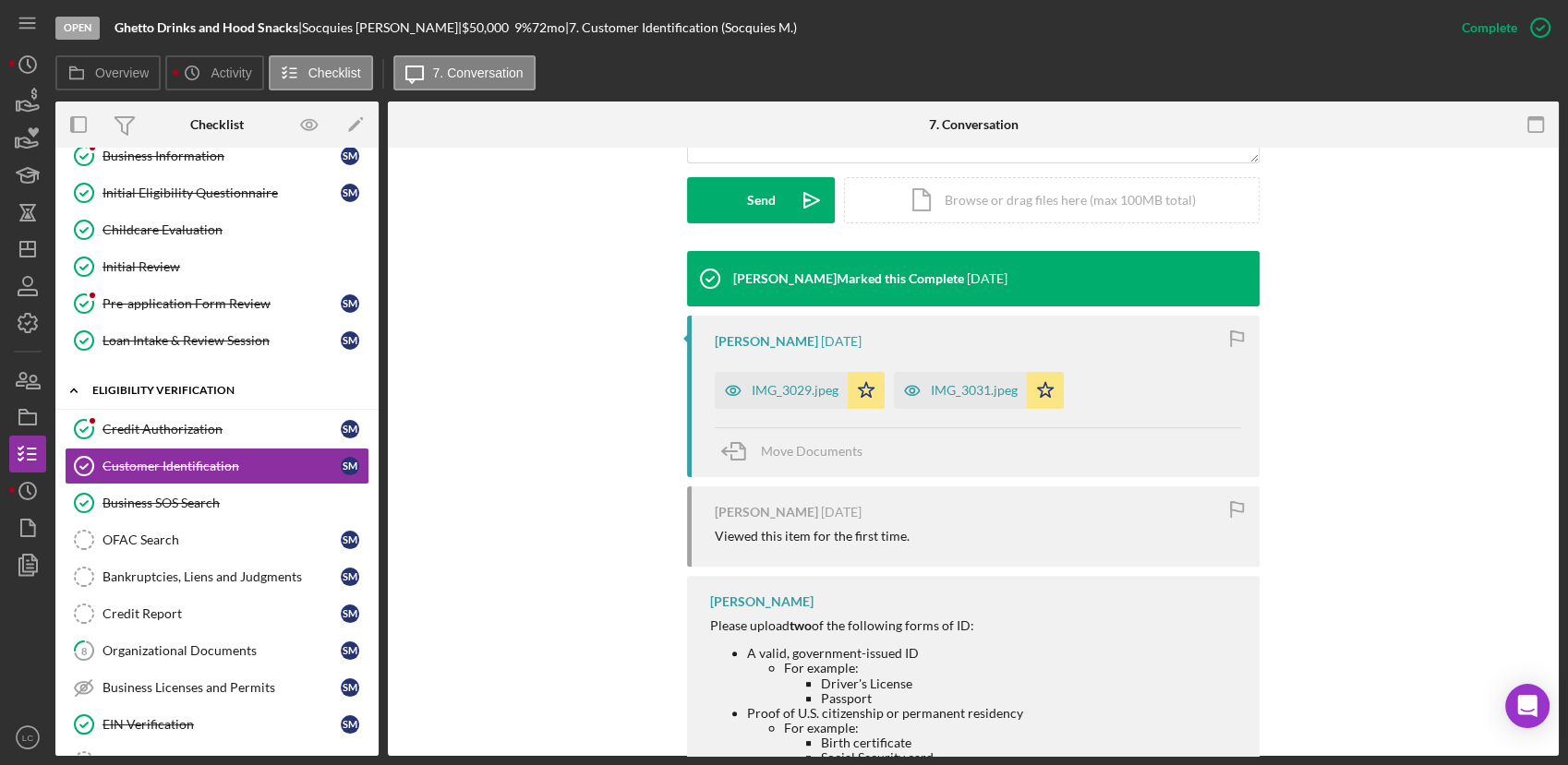
click at [159, 405] on div "Icon/Expander Eligibility Verification 4 / 13" at bounding box center [218, 391] width 323 height 38
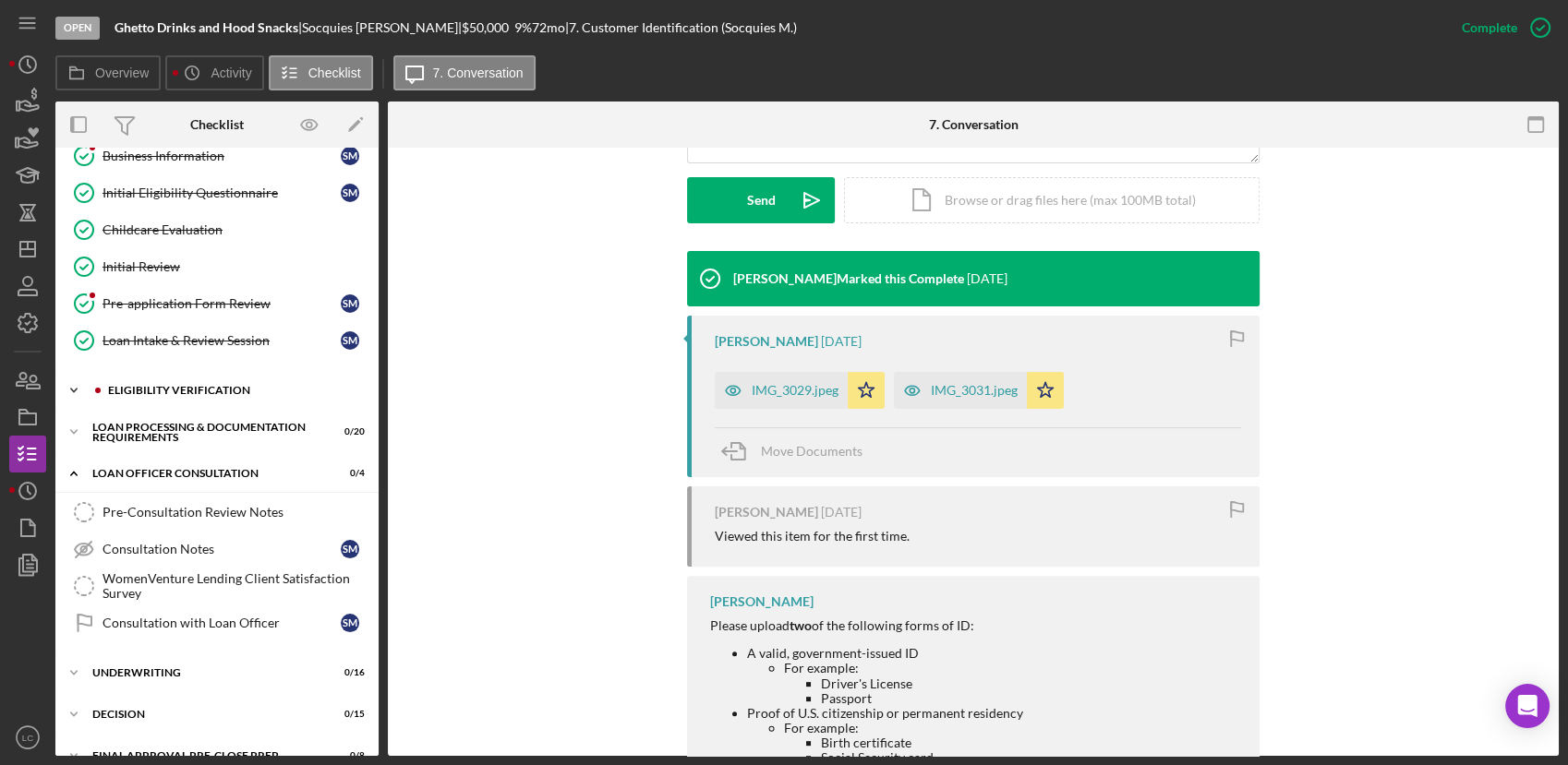
click at [71, 380] on icon "Icon/Expander" at bounding box center [74, 391] width 37 height 37
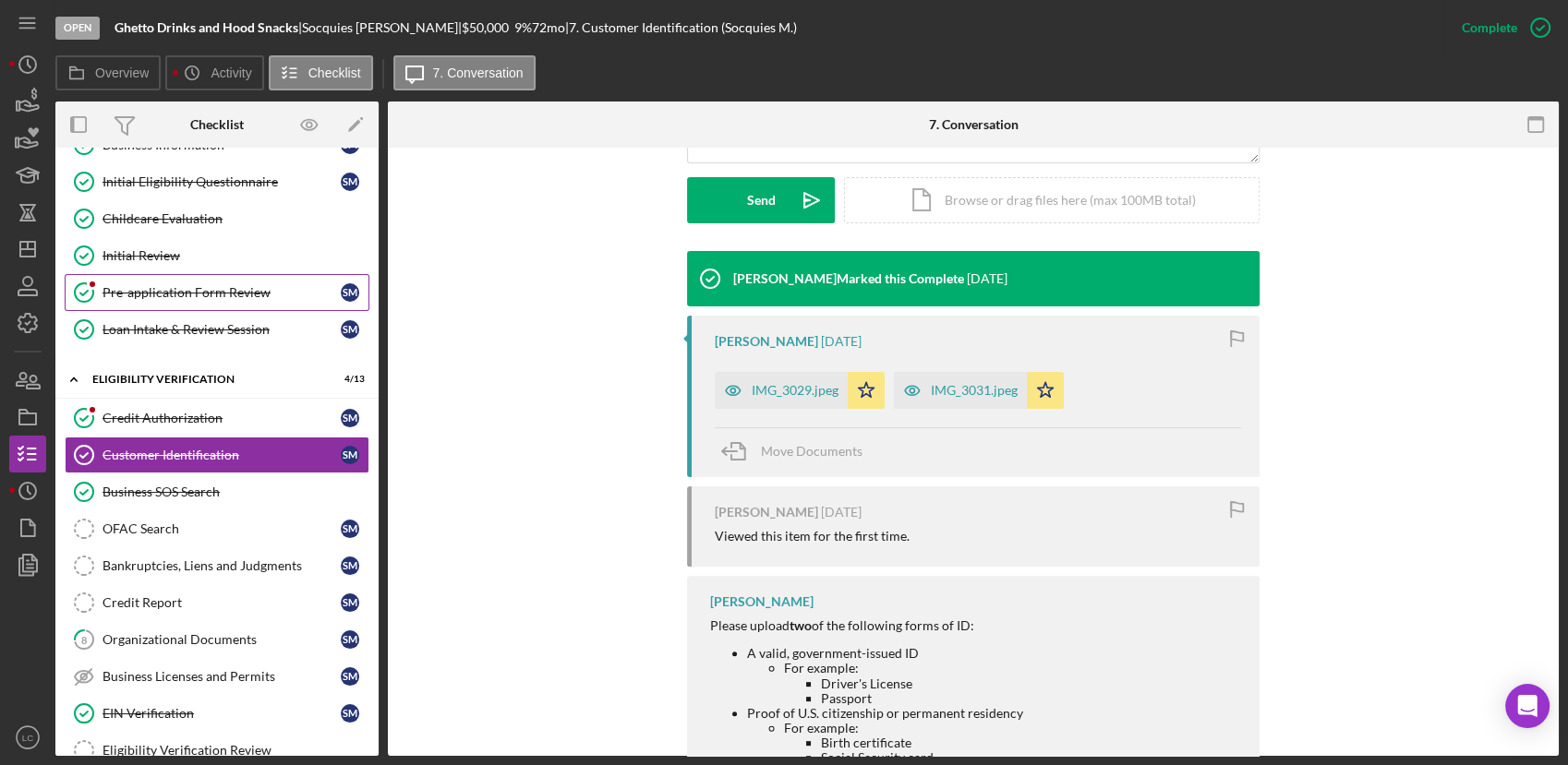
click at [133, 285] on div "Pre-application Form Review" at bounding box center [221, 292] width 238 height 15
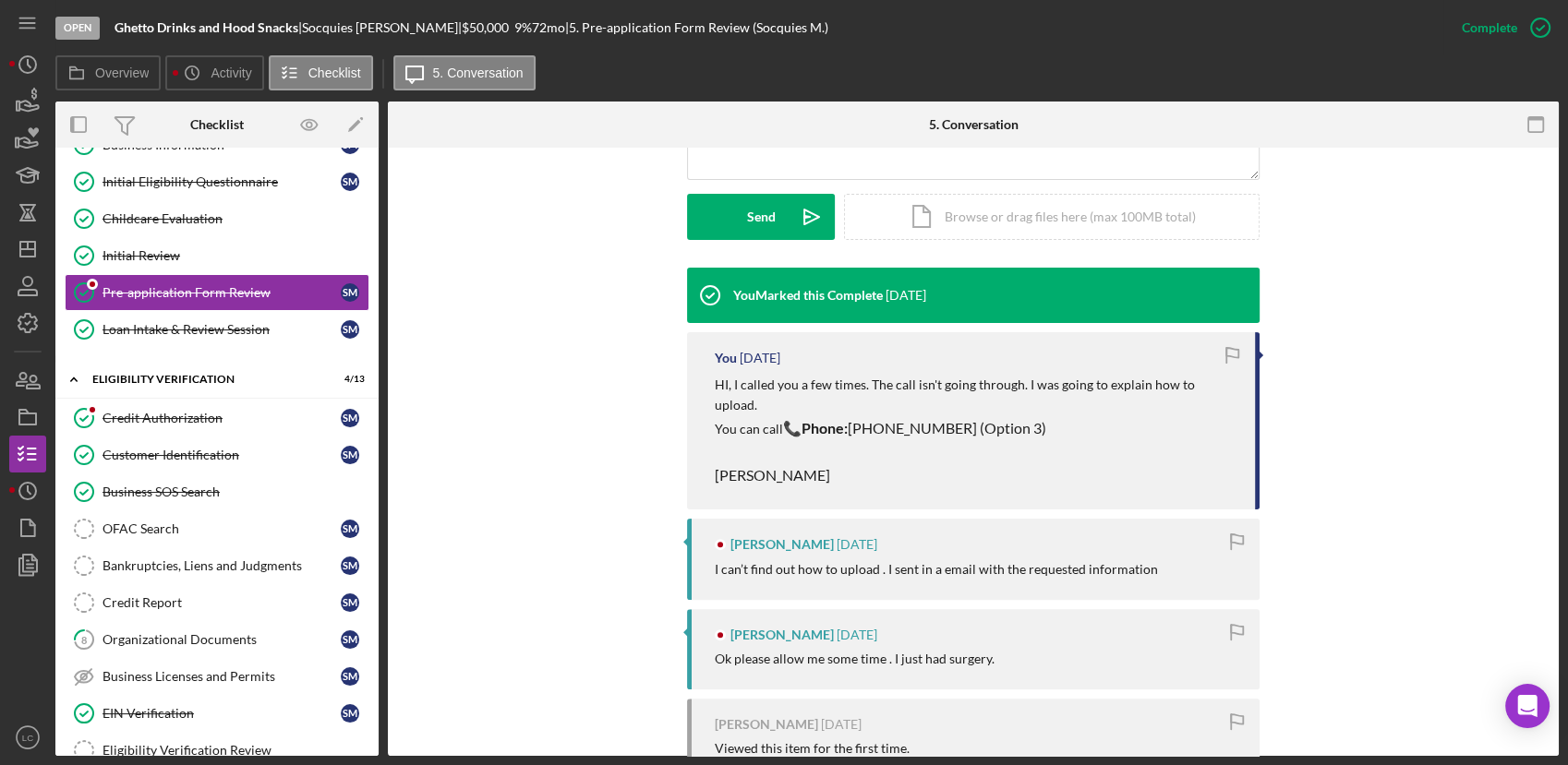
scroll to position [512, 0]
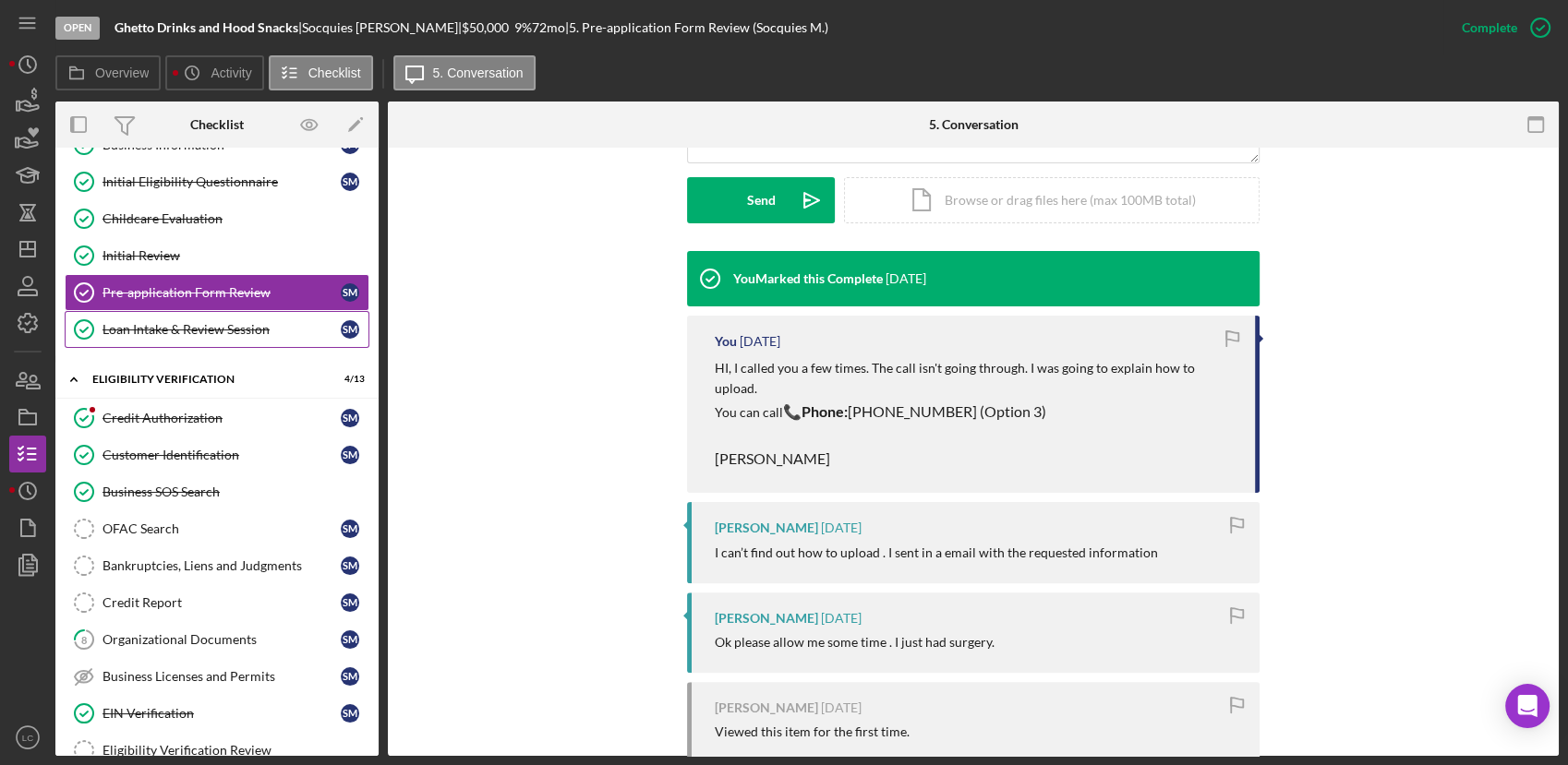
click at [226, 327] on div "Loan Intake & Review Session" at bounding box center [221, 329] width 238 height 15
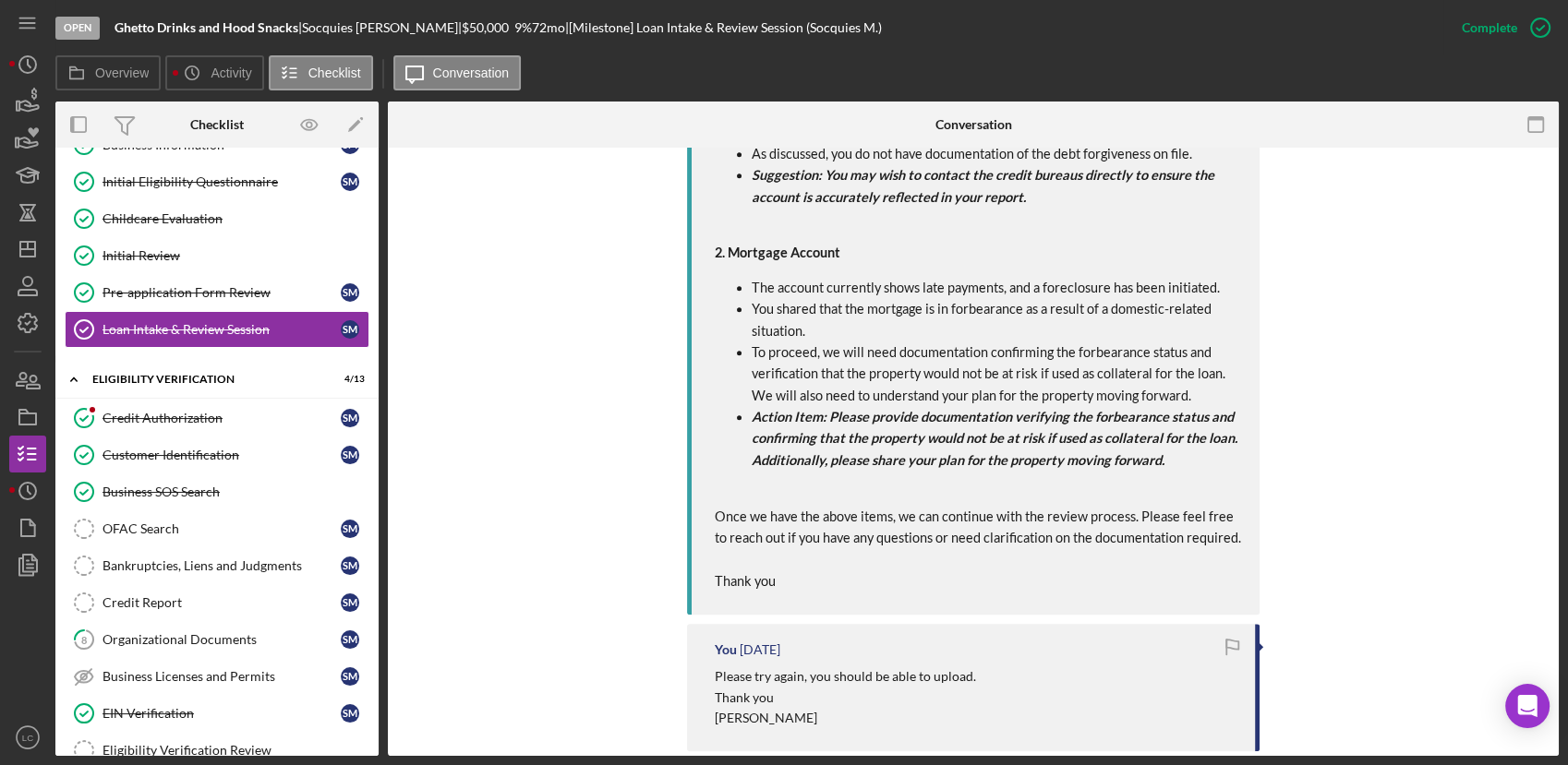
scroll to position [923, 0]
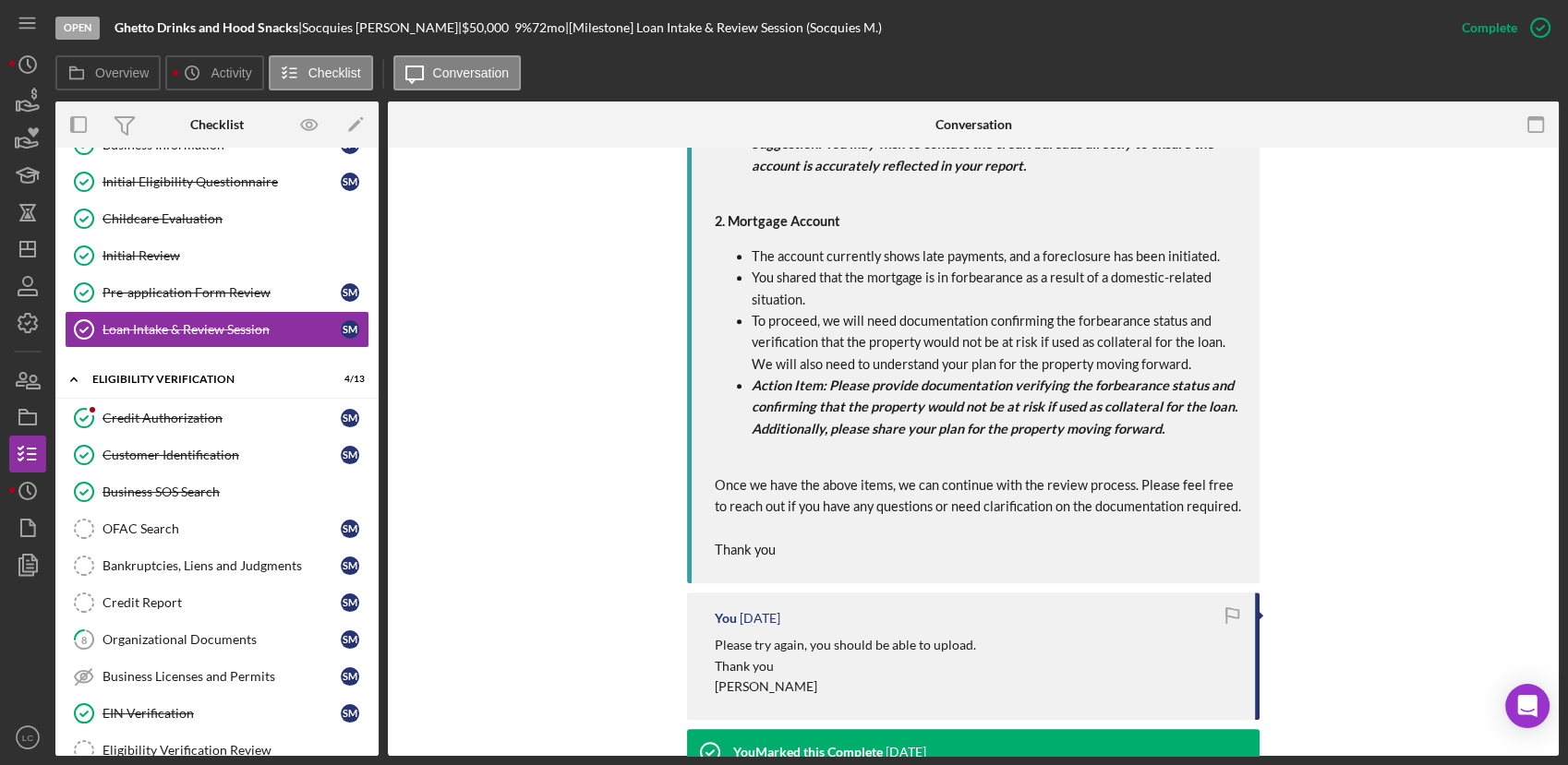
click at [135, 17] on div "Open Ghetto Drinks and Hood Snacks | [PERSON_NAME] | $50,000 $50,000 9 % 72 mo …" at bounding box center [750, 27] width 1388 height 56
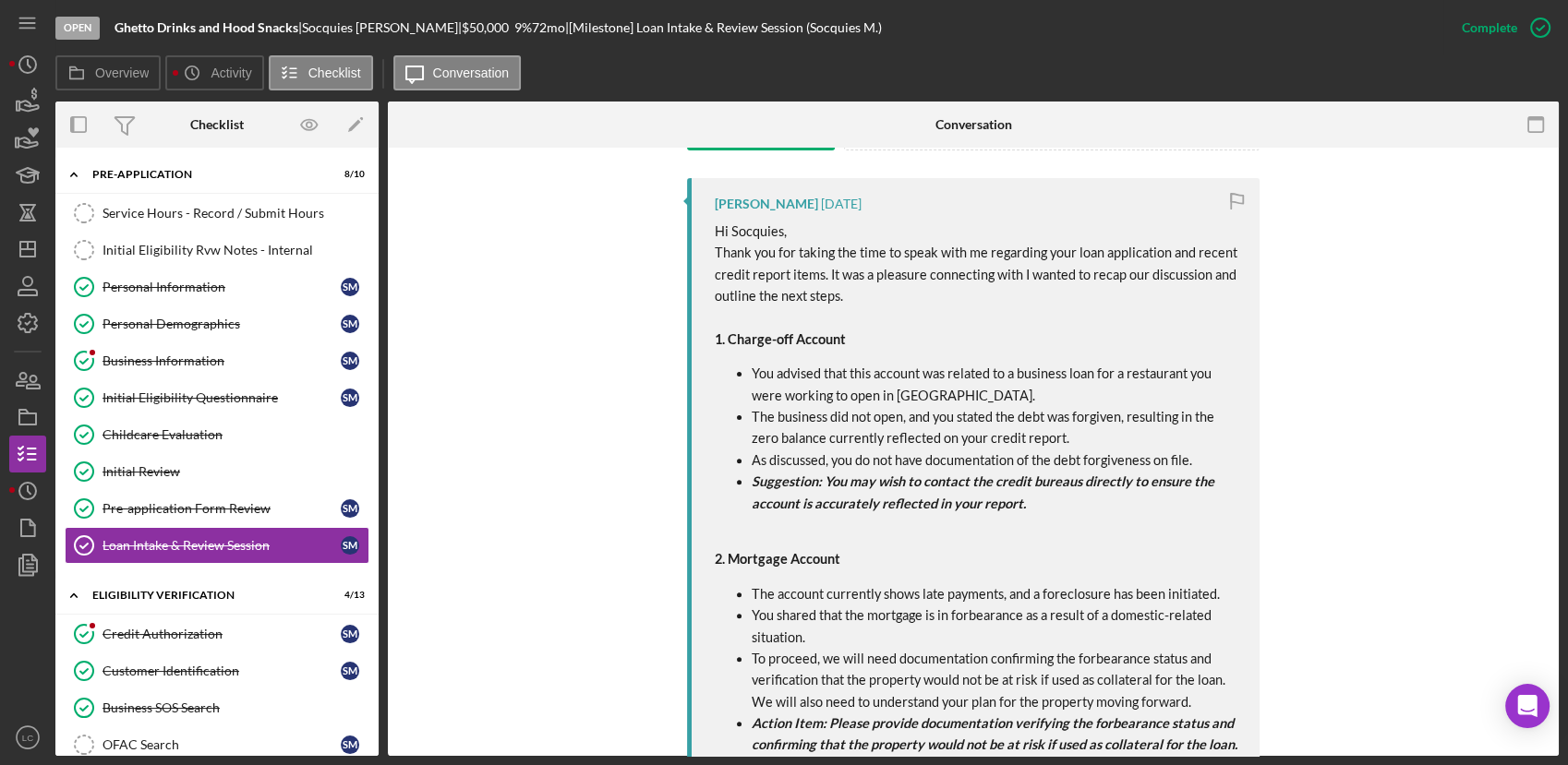
scroll to position [717, 0]
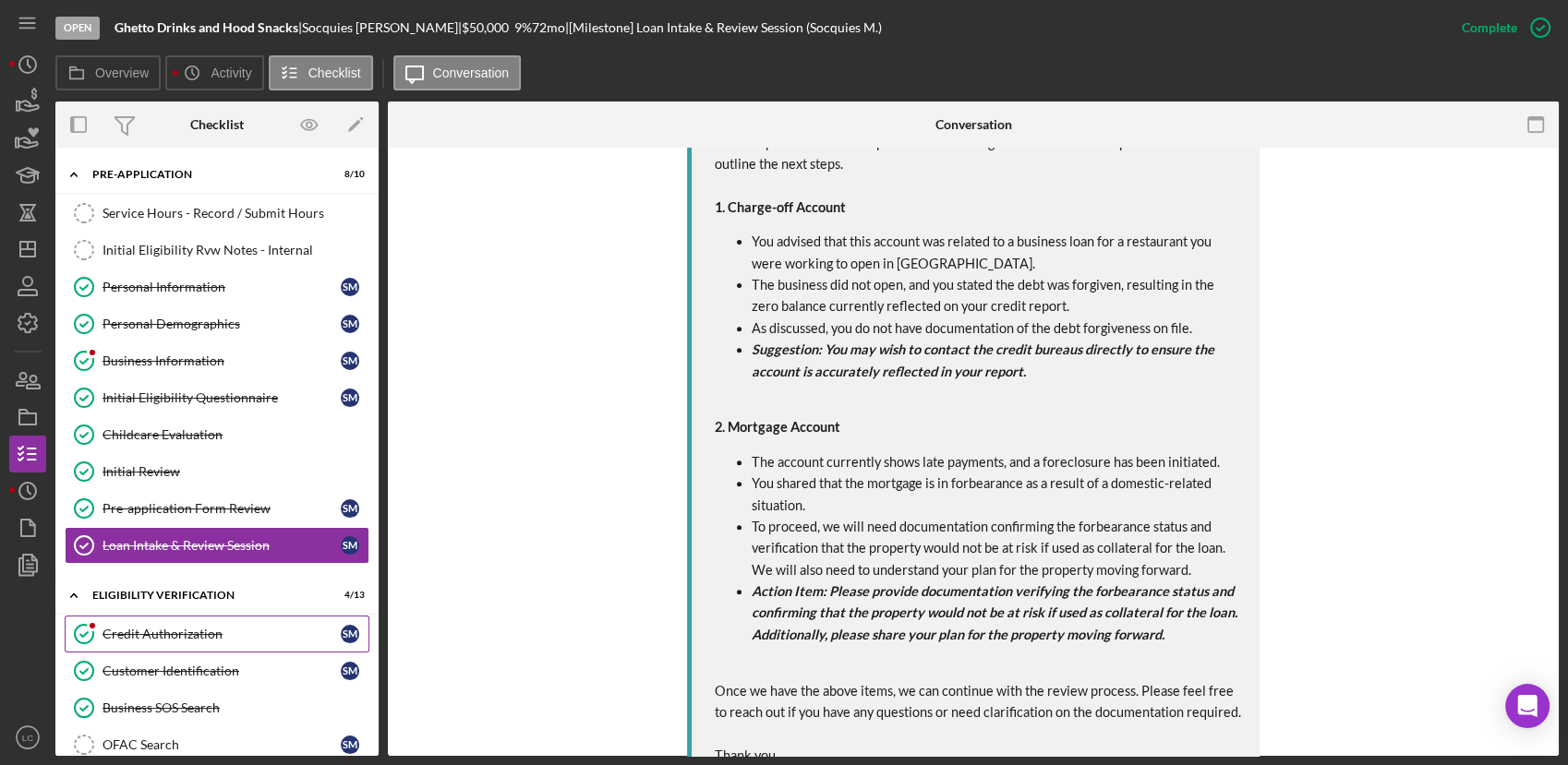
click at [173, 641] on link "Credit Authorization Credit Authorization S M" at bounding box center [217, 634] width 305 height 37
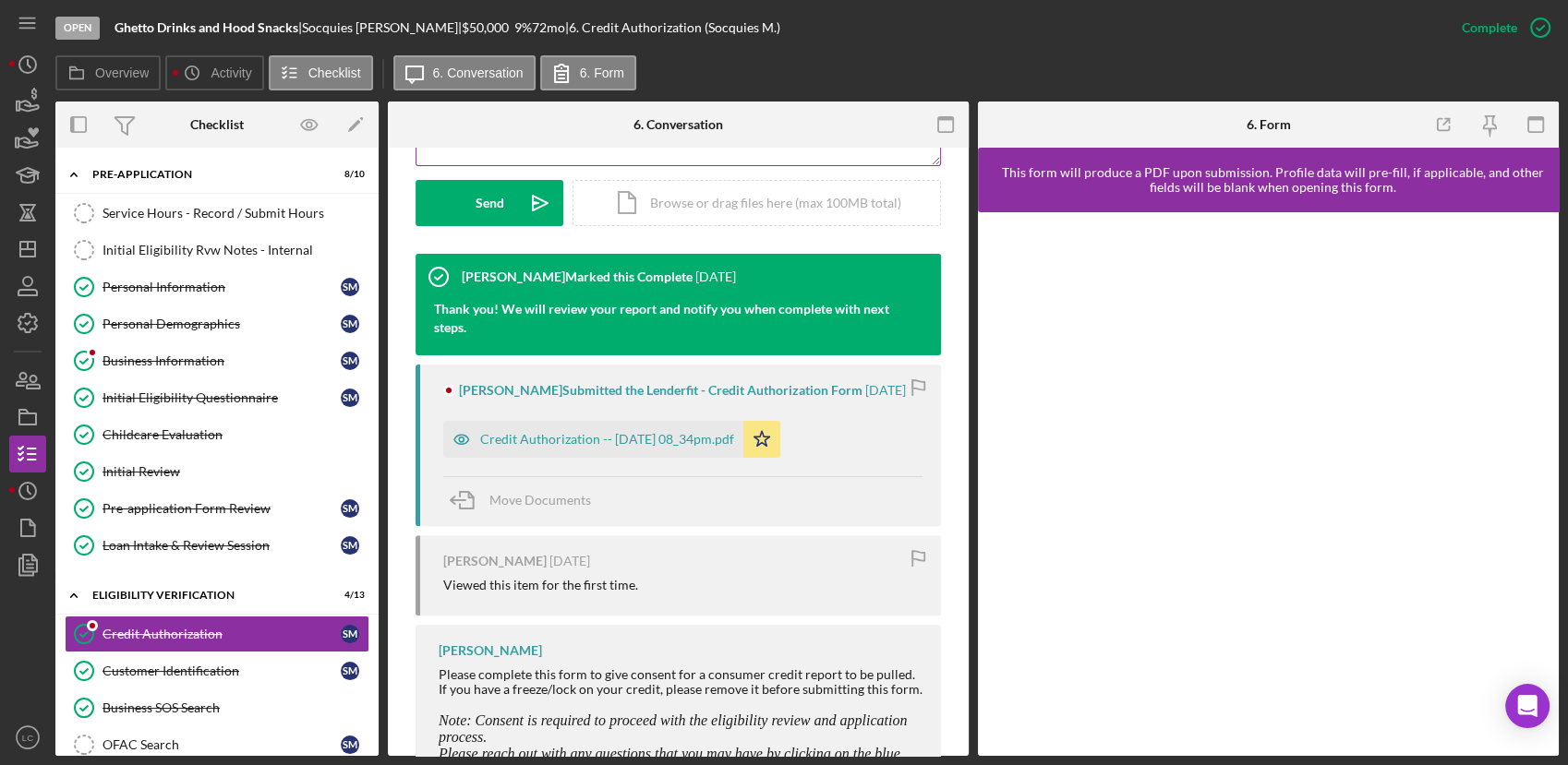
scroll to position [512, 0]
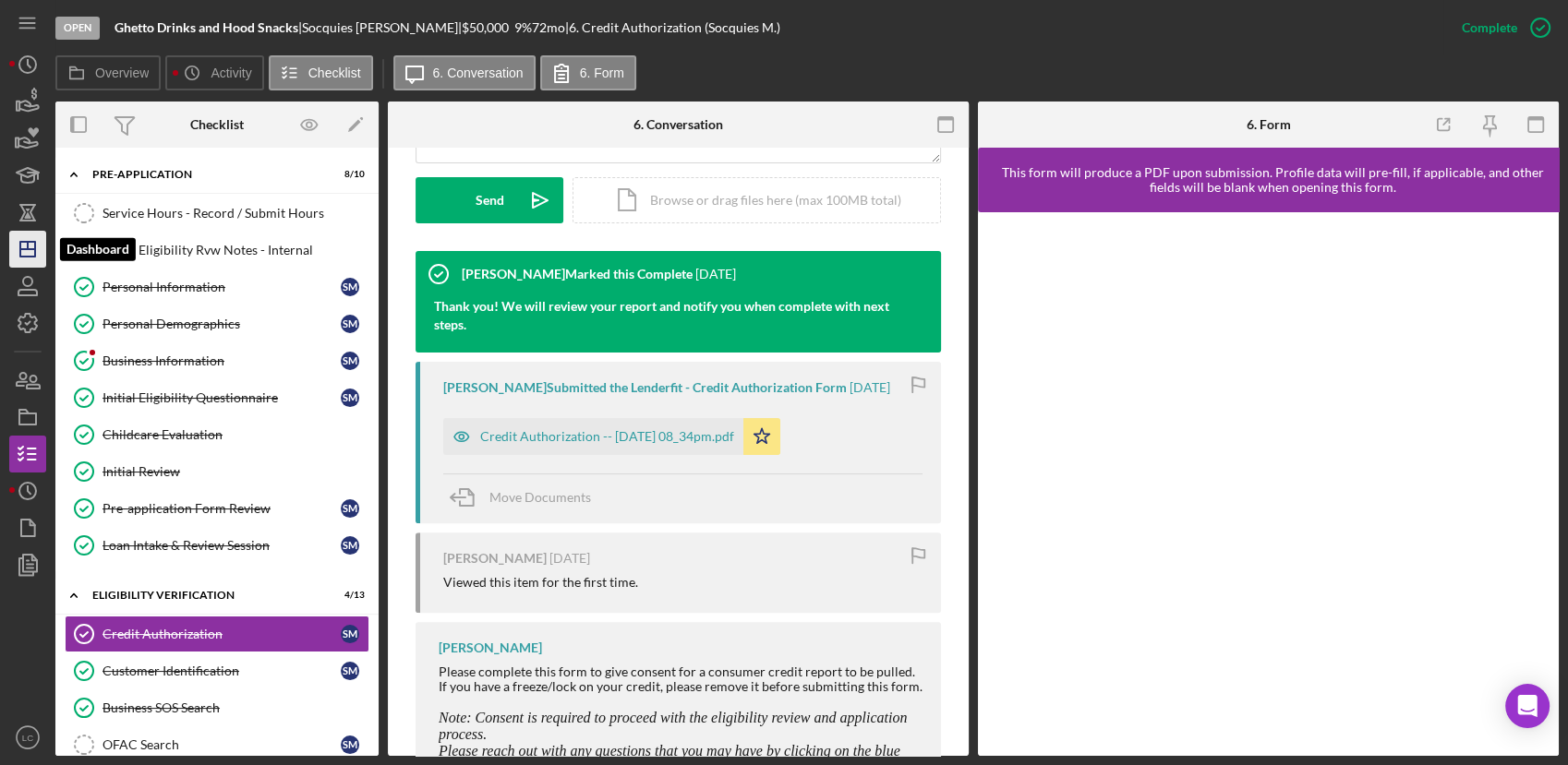
click at [15, 248] on icon "Icon/Dashboard" at bounding box center [27, 249] width 46 height 46
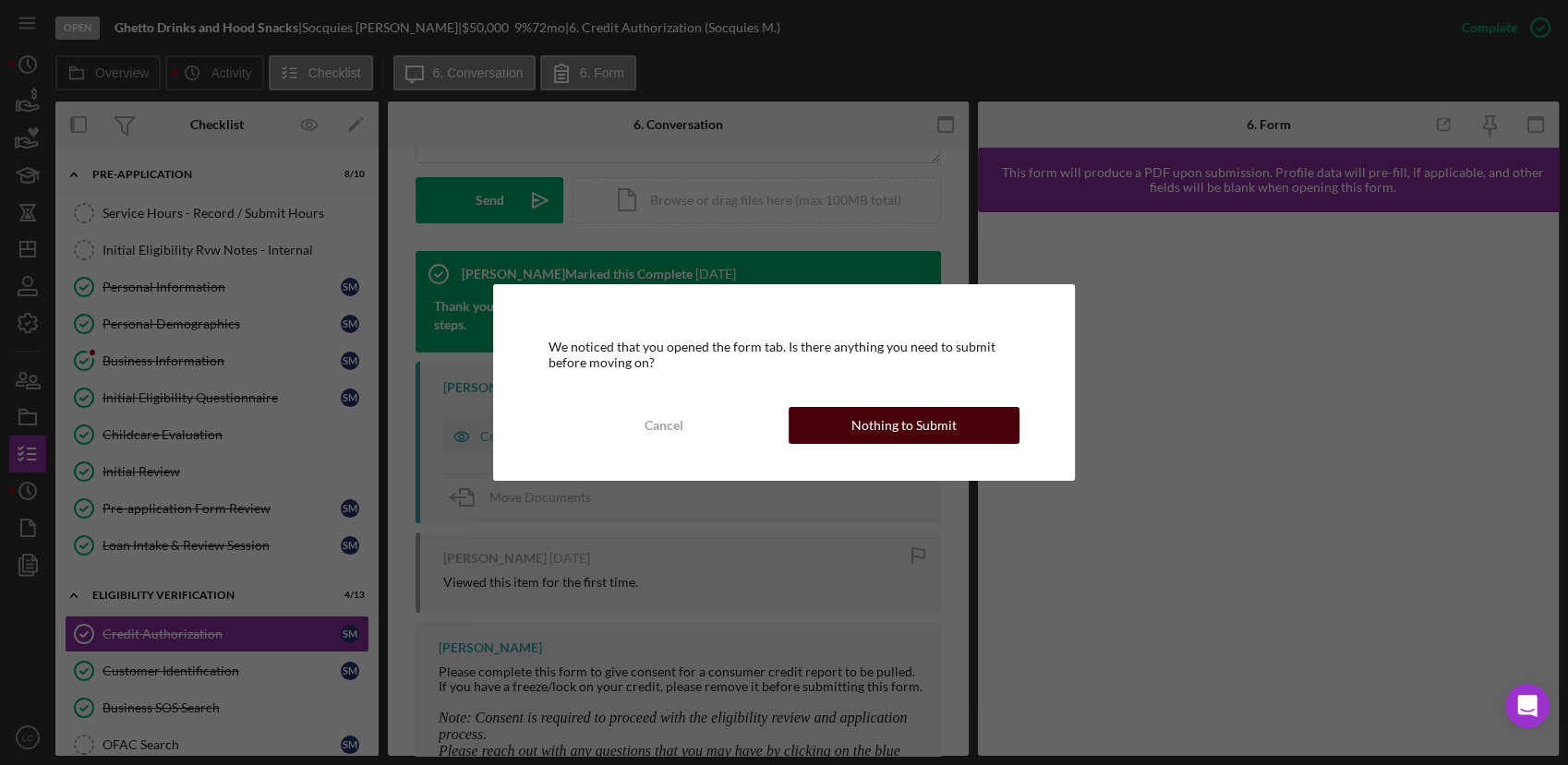
click at [979, 413] on button "Nothing to Submit" at bounding box center [905, 425] width 231 height 37
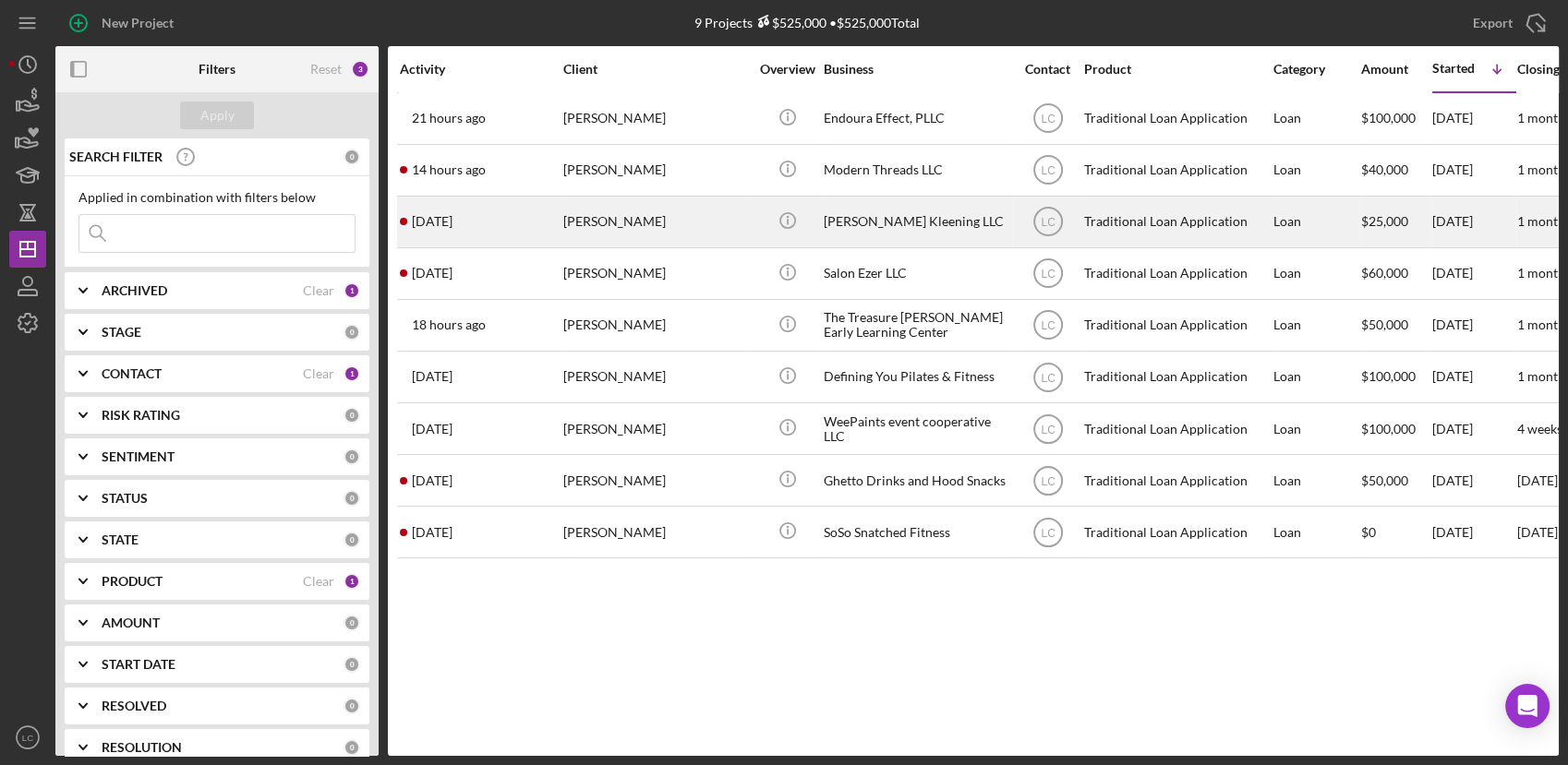
click at [584, 209] on div "[PERSON_NAME]" at bounding box center [656, 222] width 184 height 49
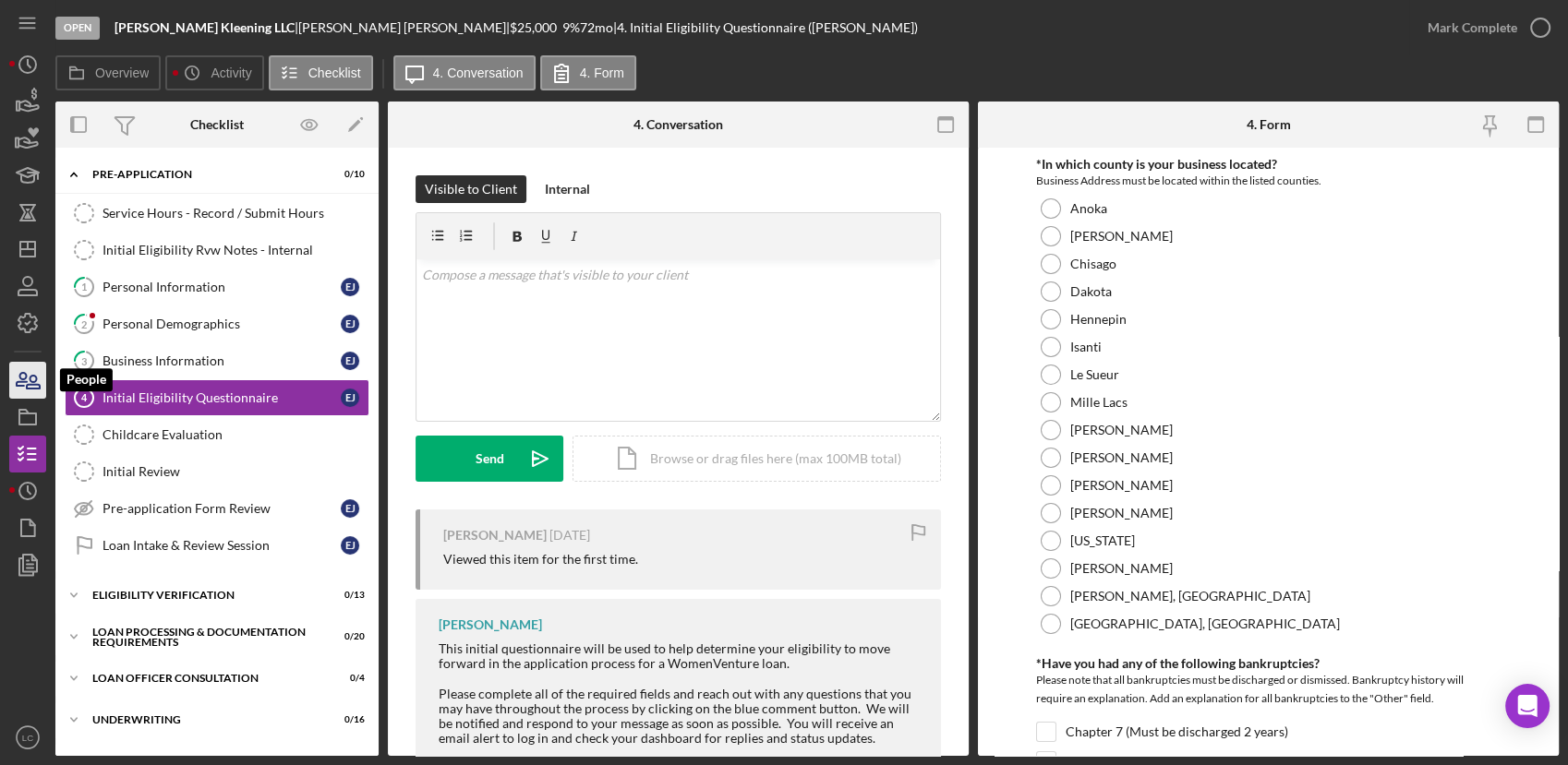
click at [26, 374] on icon "button" at bounding box center [27, 380] width 46 height 46
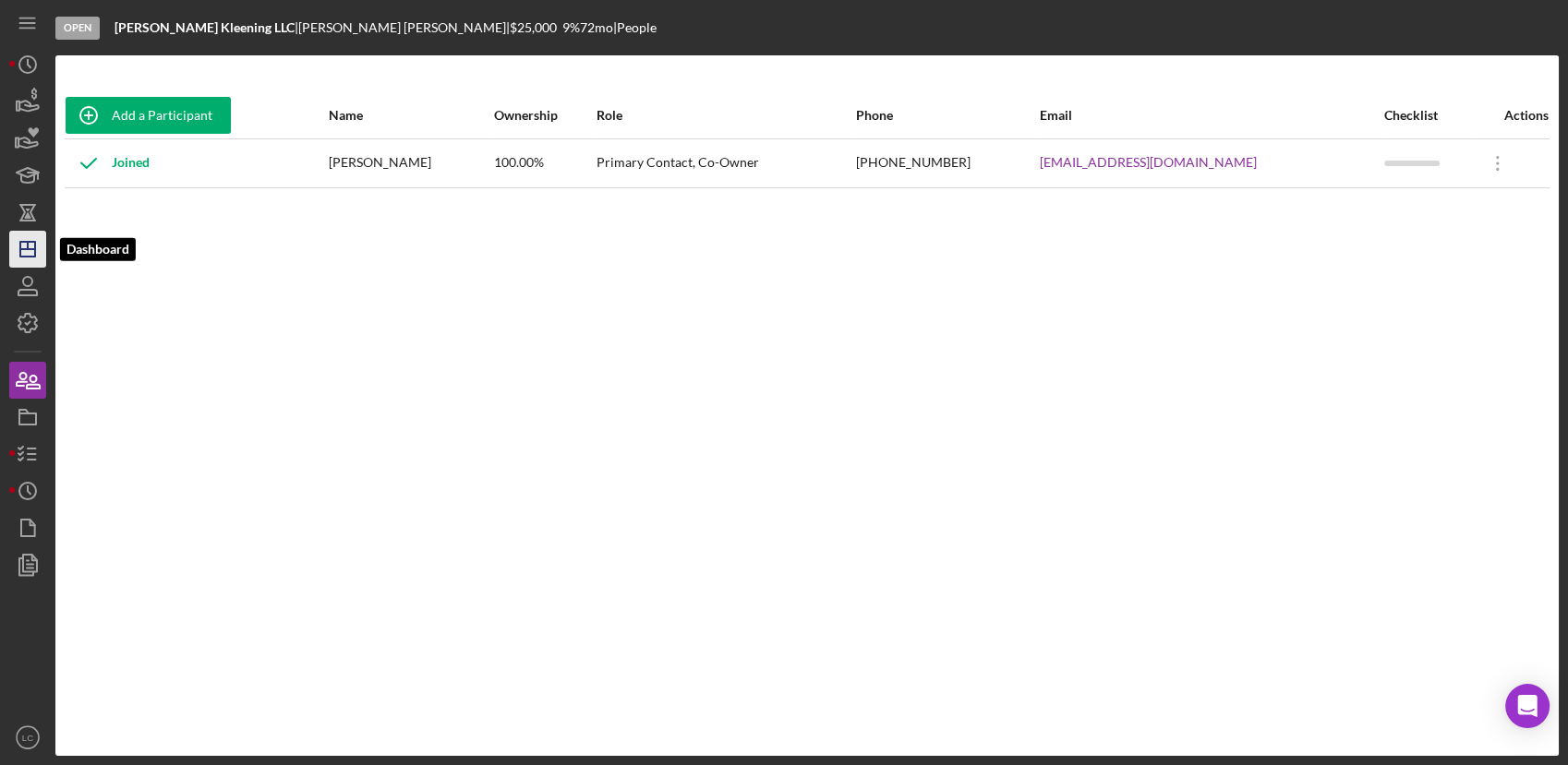
click at [21, 255] on polygon "button" at bounding box center [27, 249] width 15 height 15
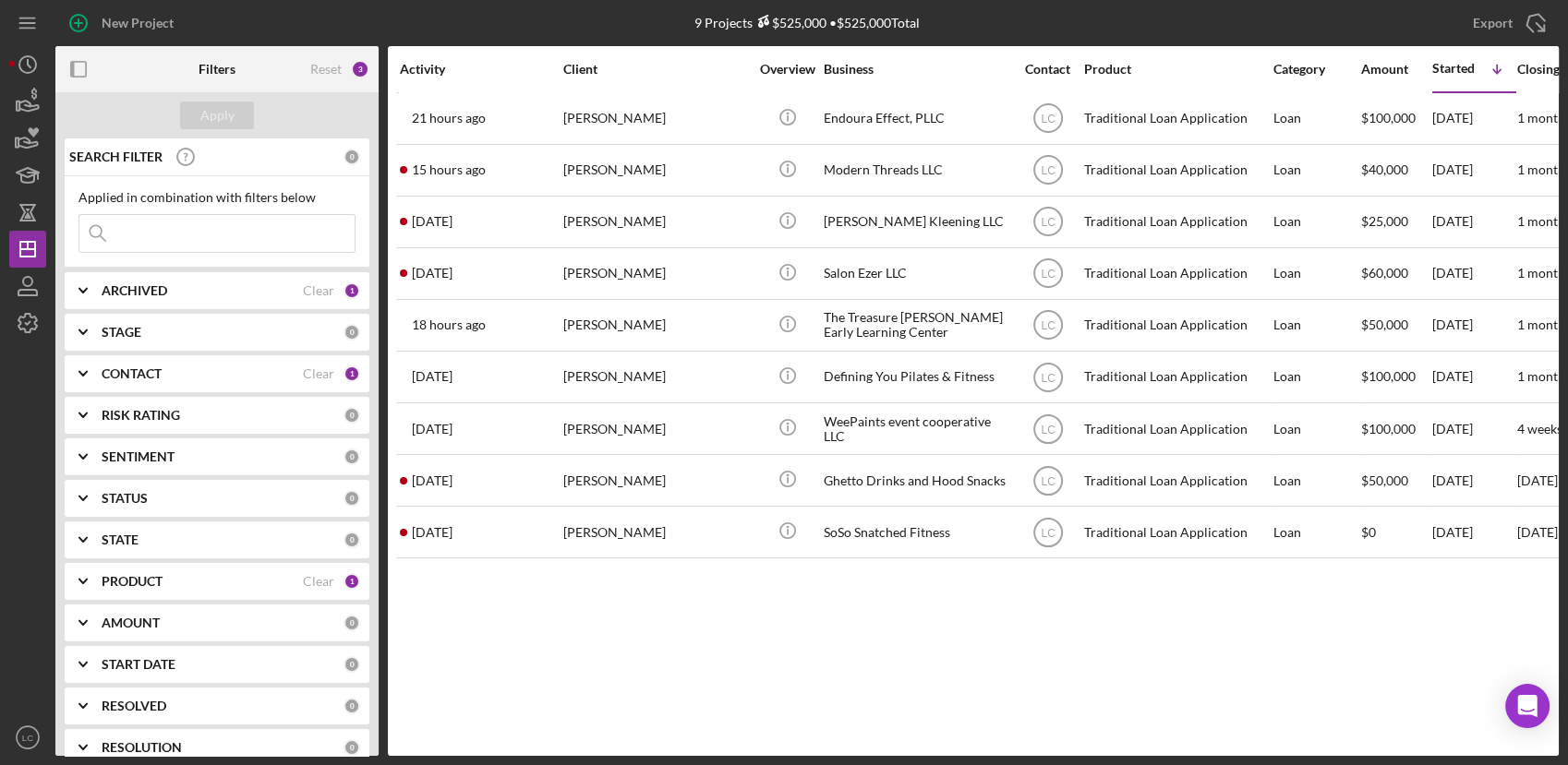
click at [411, 631] on div "Activity Client Overview Business Contact Product Category Amount Started Icon/…" at bounding box center [973, 401] width 1171 height 710
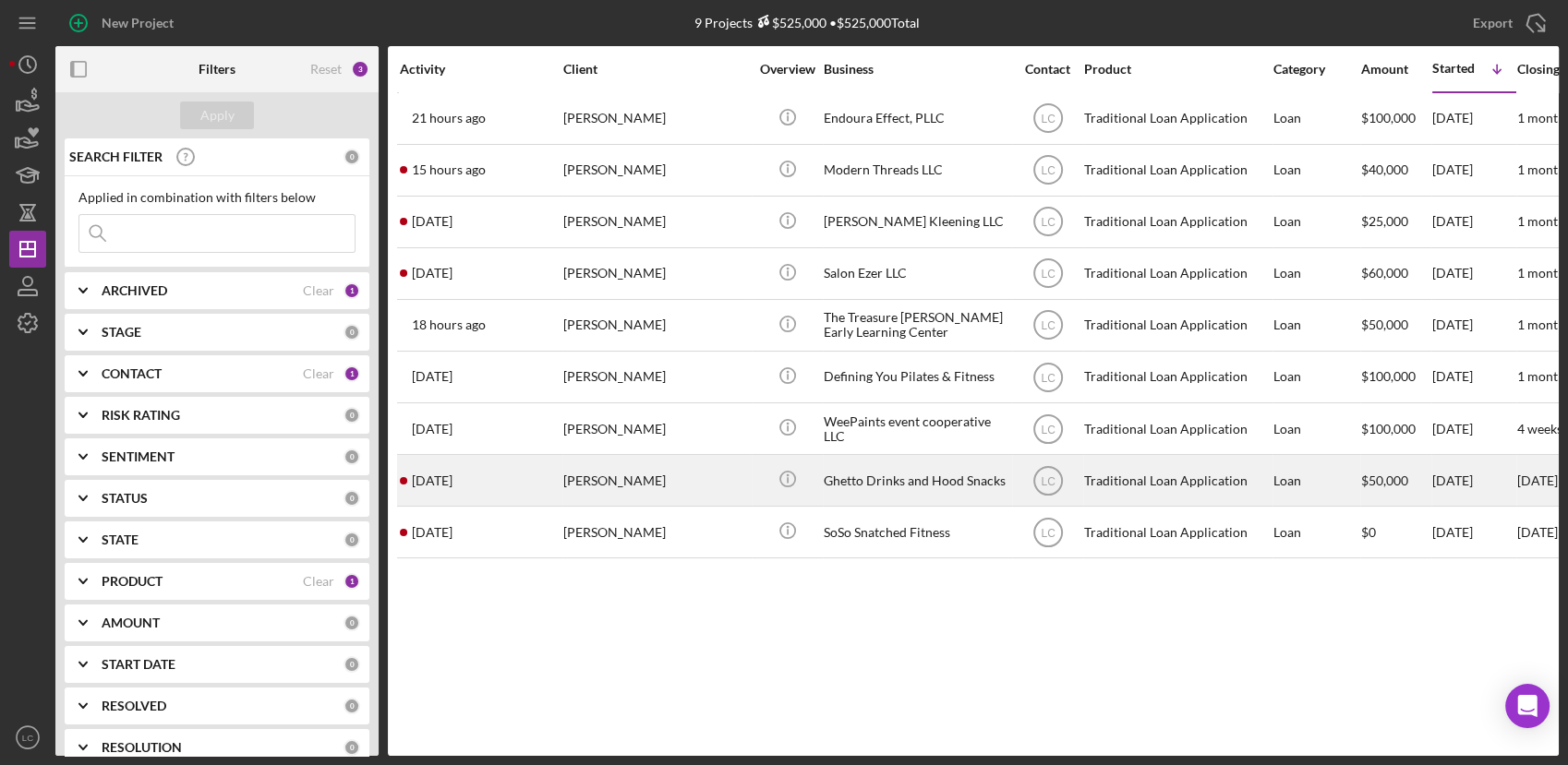
click at [694, 484] on div "[PERSON_NAME]" at bounding box center [656, 480] width 184 height 49
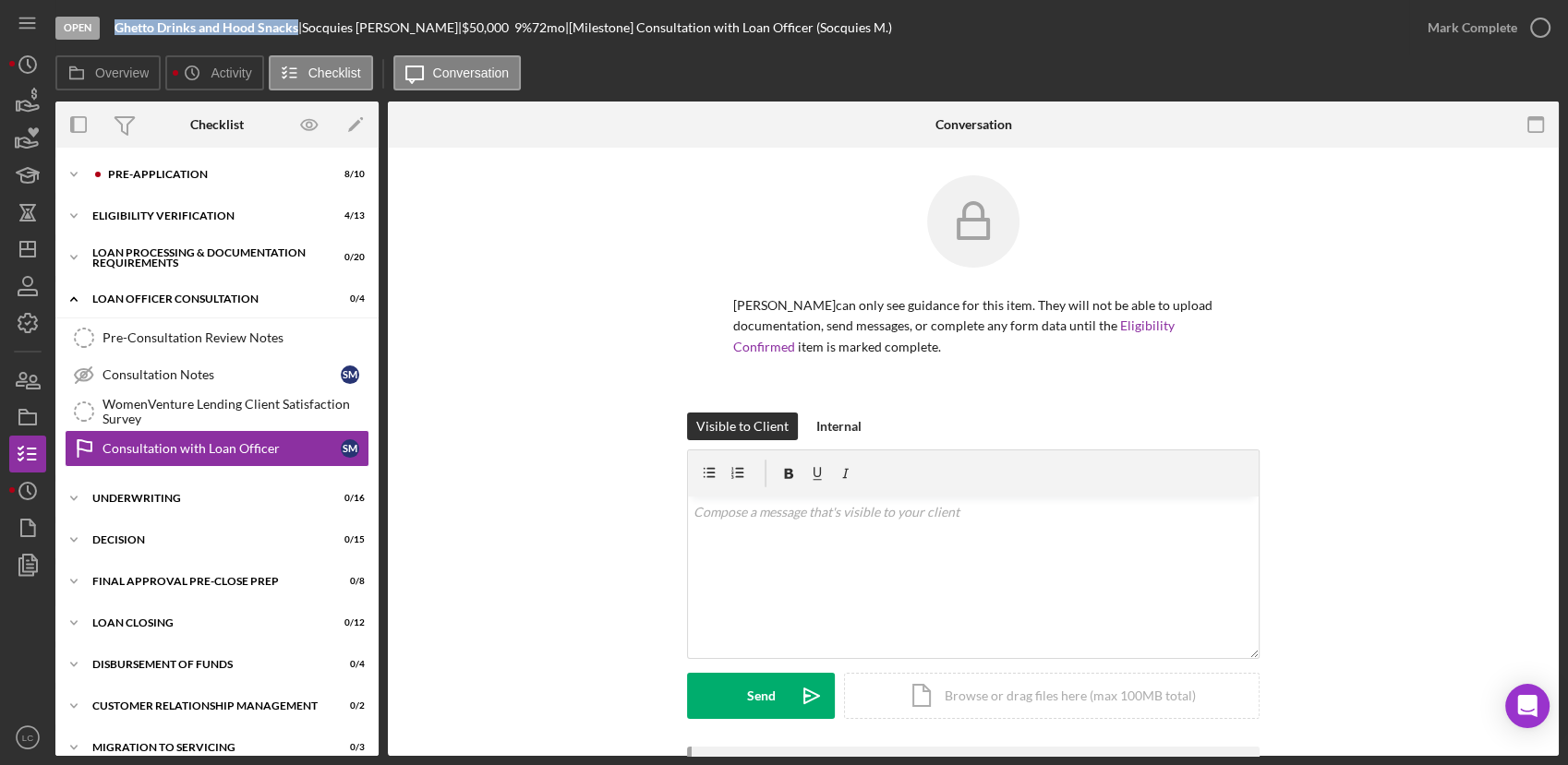
drag, startPoint x: 295, startPoint y: 32, endPoint x: 115, endPoint y: 40, distance: 180.2
click at [115, 40] on div "Open Ghetto Drinks and Hood Snacks | [PERSON_NAME] | $50,000 $50,000 9 % 72 mo …" at bounding box center [732, 27] width 1353 height 56
copy b "Ghetto Drinks and Hood Snacks"
click at [21, 248] on polygon "button" at bounding box center [27, 249] width 15 height 15
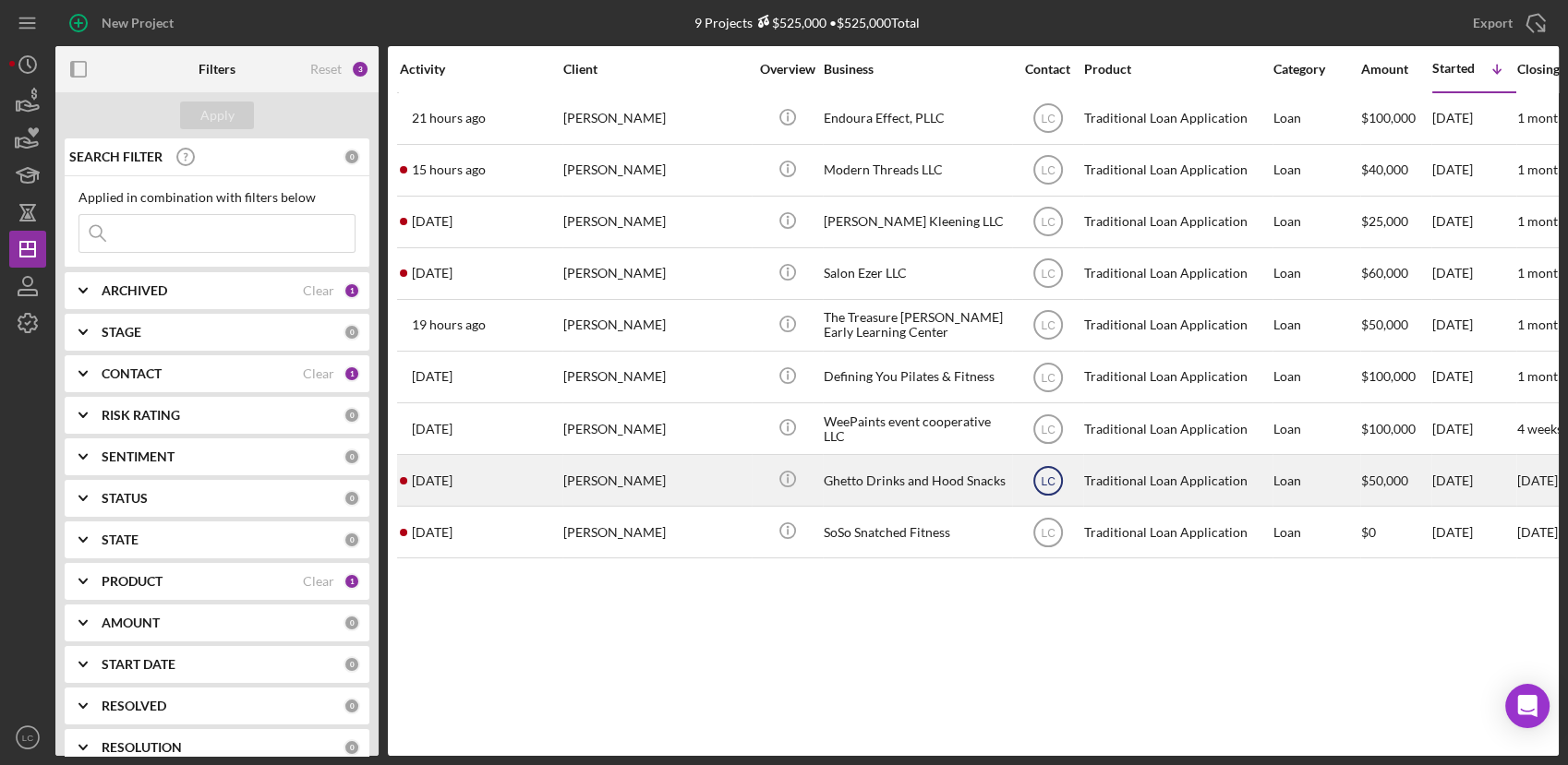
click at [1055, 491] on icon "LC" at bounding box center [1048, 480] width 46 height 46
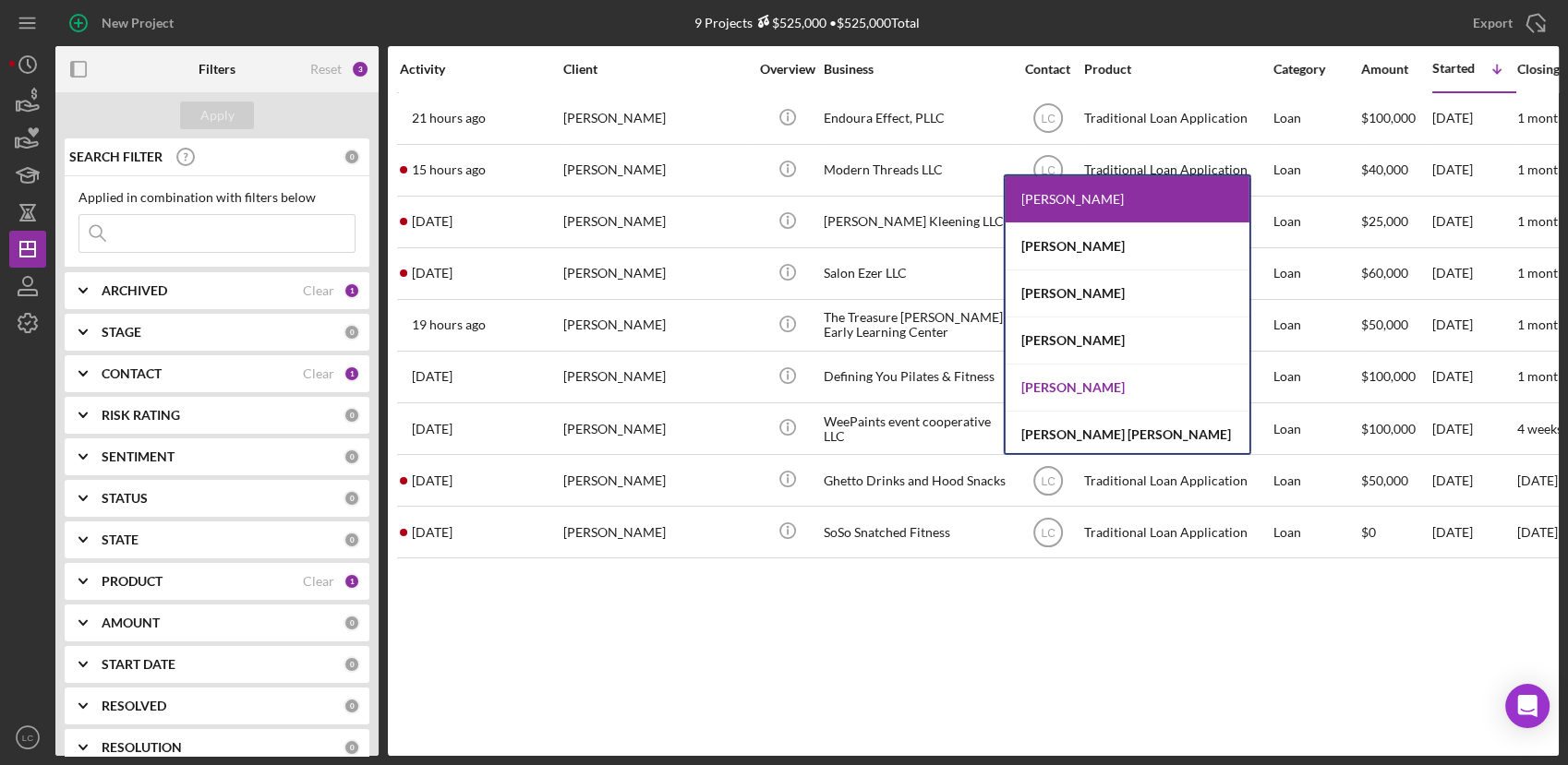
click at [1049, 393] on div "[PERSON_NAME]" at bounding box center [1127, 388] width 244 height 47
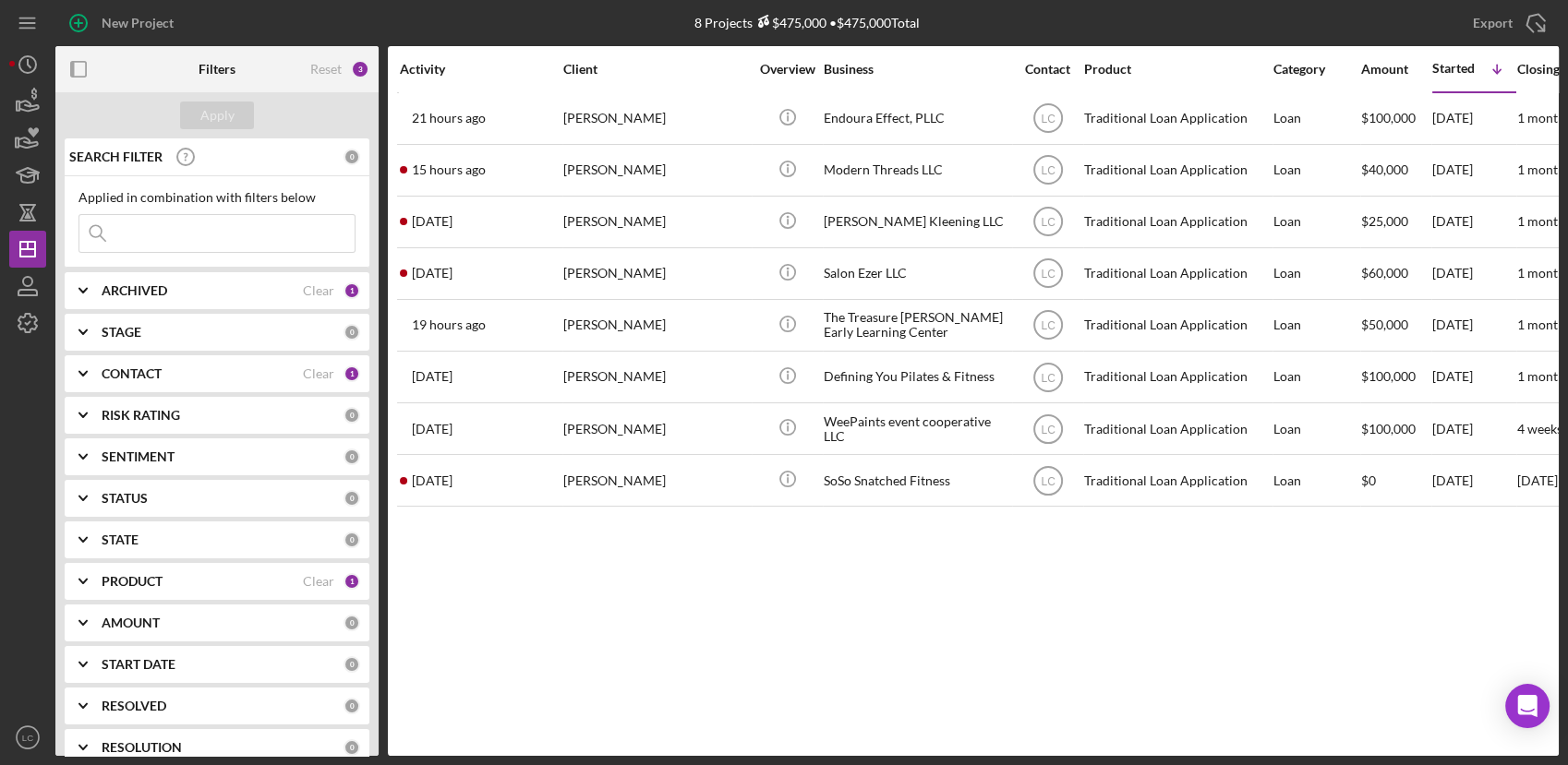
click at [81, 365] on icon "Icon/Expander" at bounding box center [82, 373] width 46 height 46
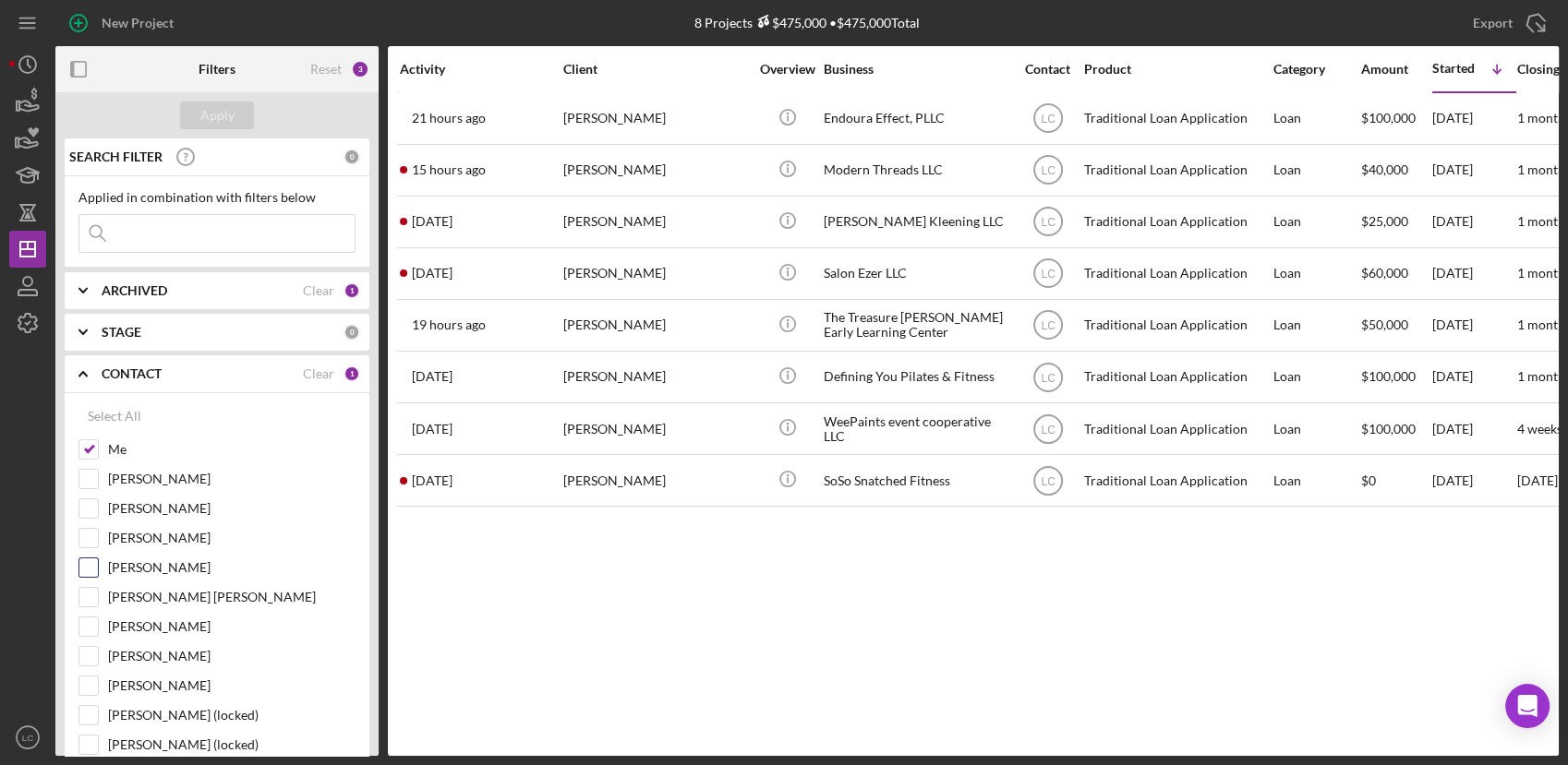
click at [96, 565] on input "[PERSON_NAME]" at bounding box center [88, 567] width 19 height 19
checkbox input "true"
click at [208, 104] on div "Apply" at bounding box center [217, 116] width 34 height 27
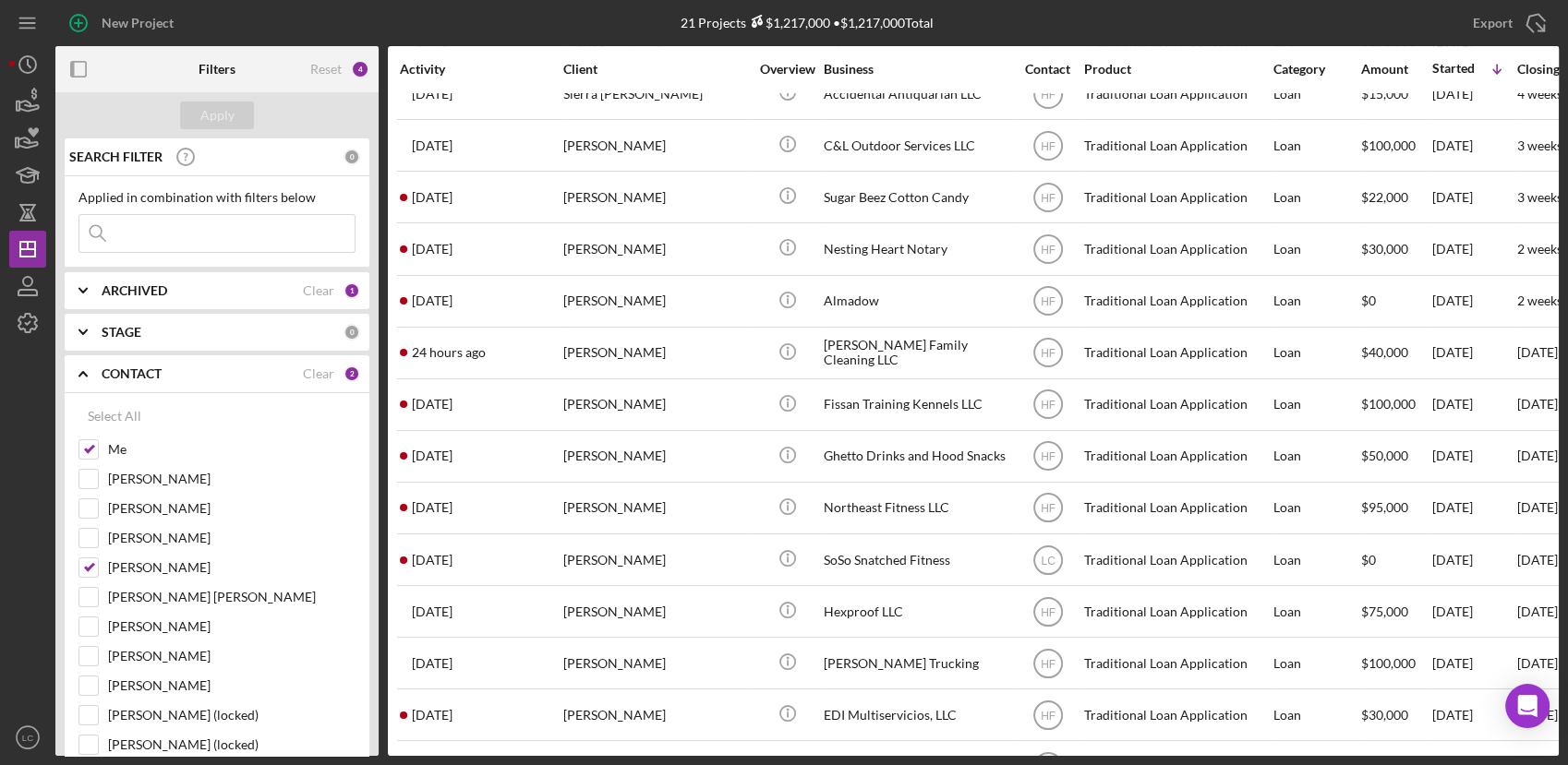
scroll to position [409, 0]
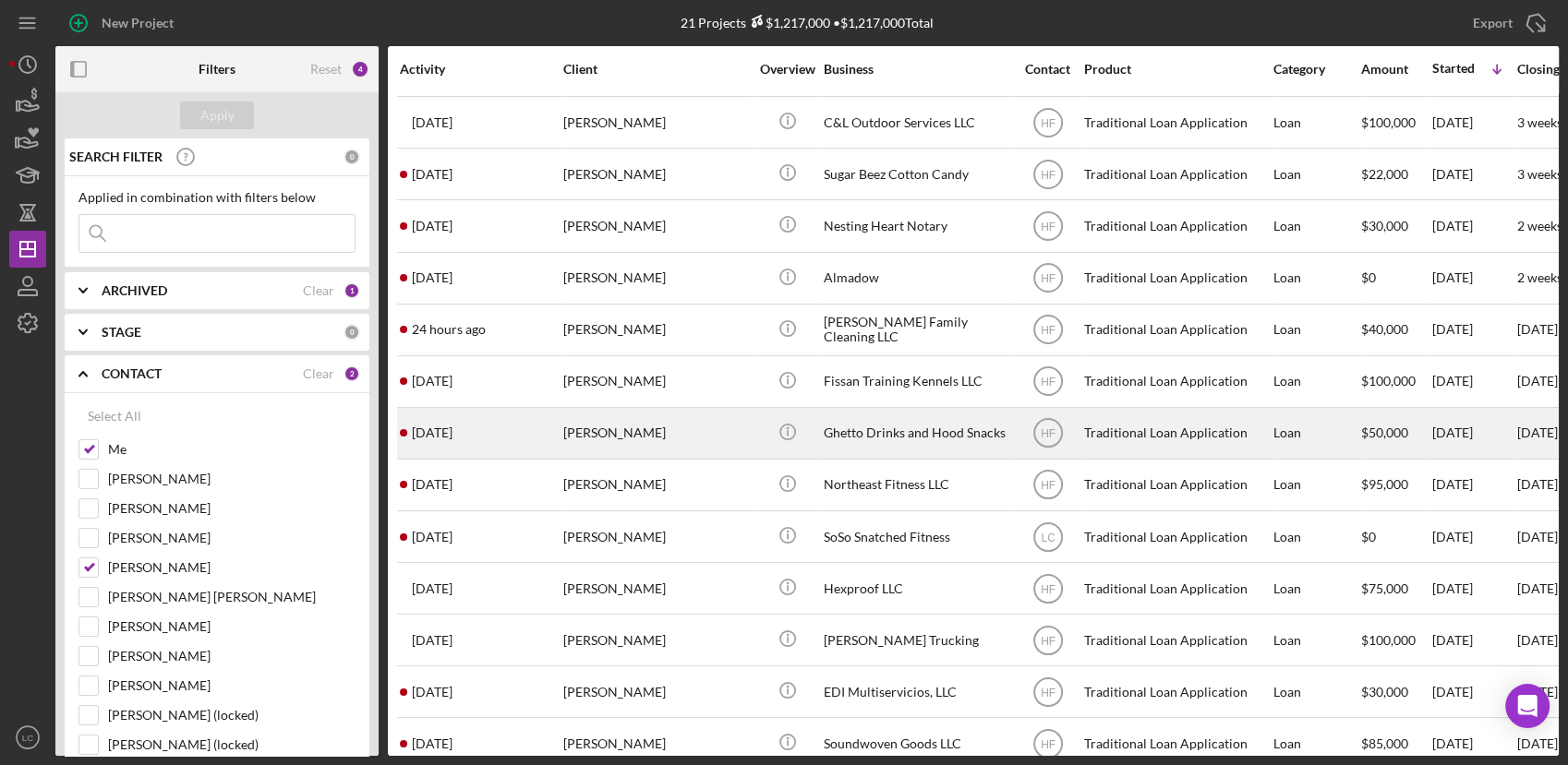
click at [678, 425] on div "[PERSON_NAME]" at bounding box center [656, 433] width 184 height 49
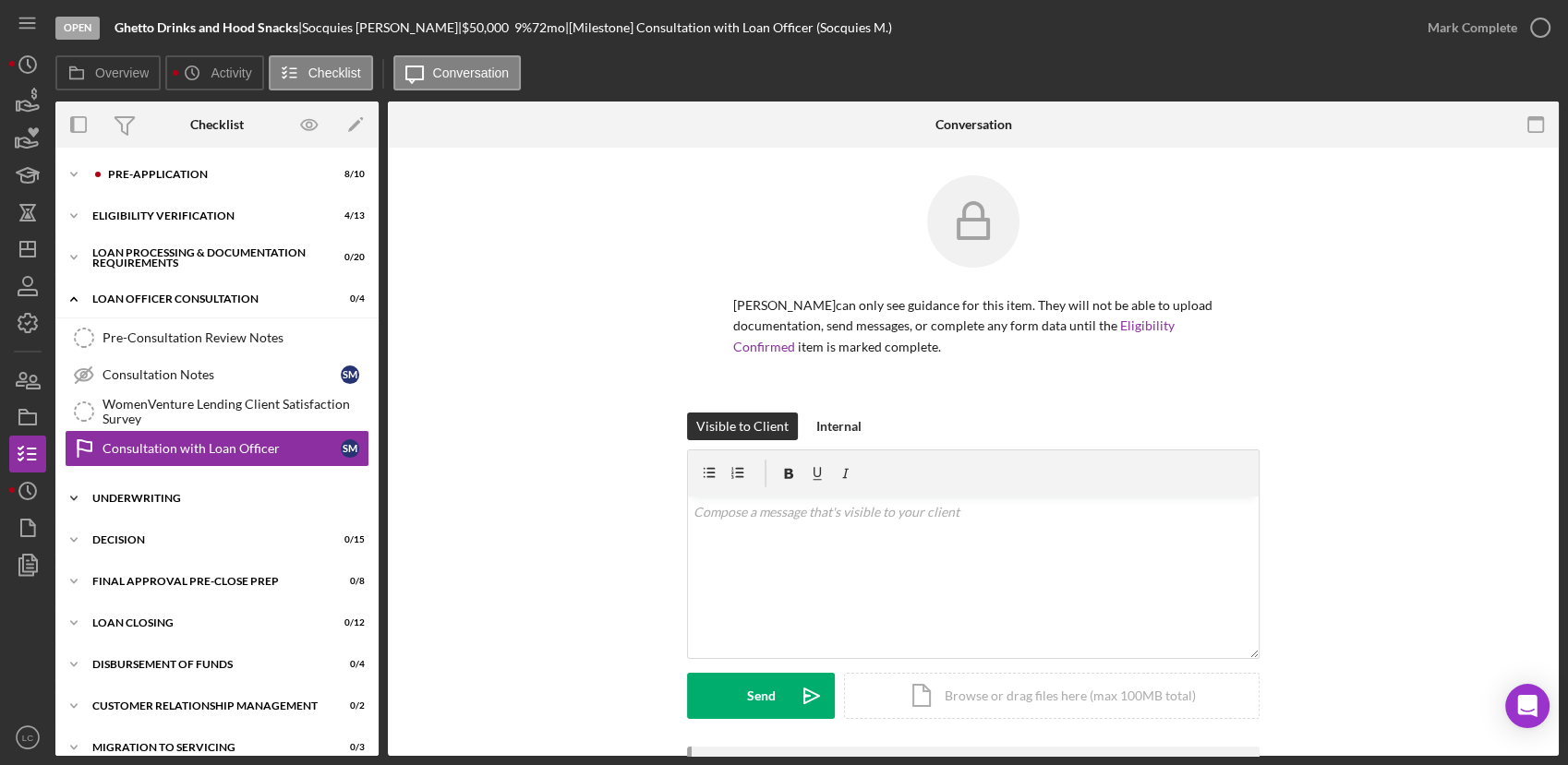
scroll to position [60, 0]
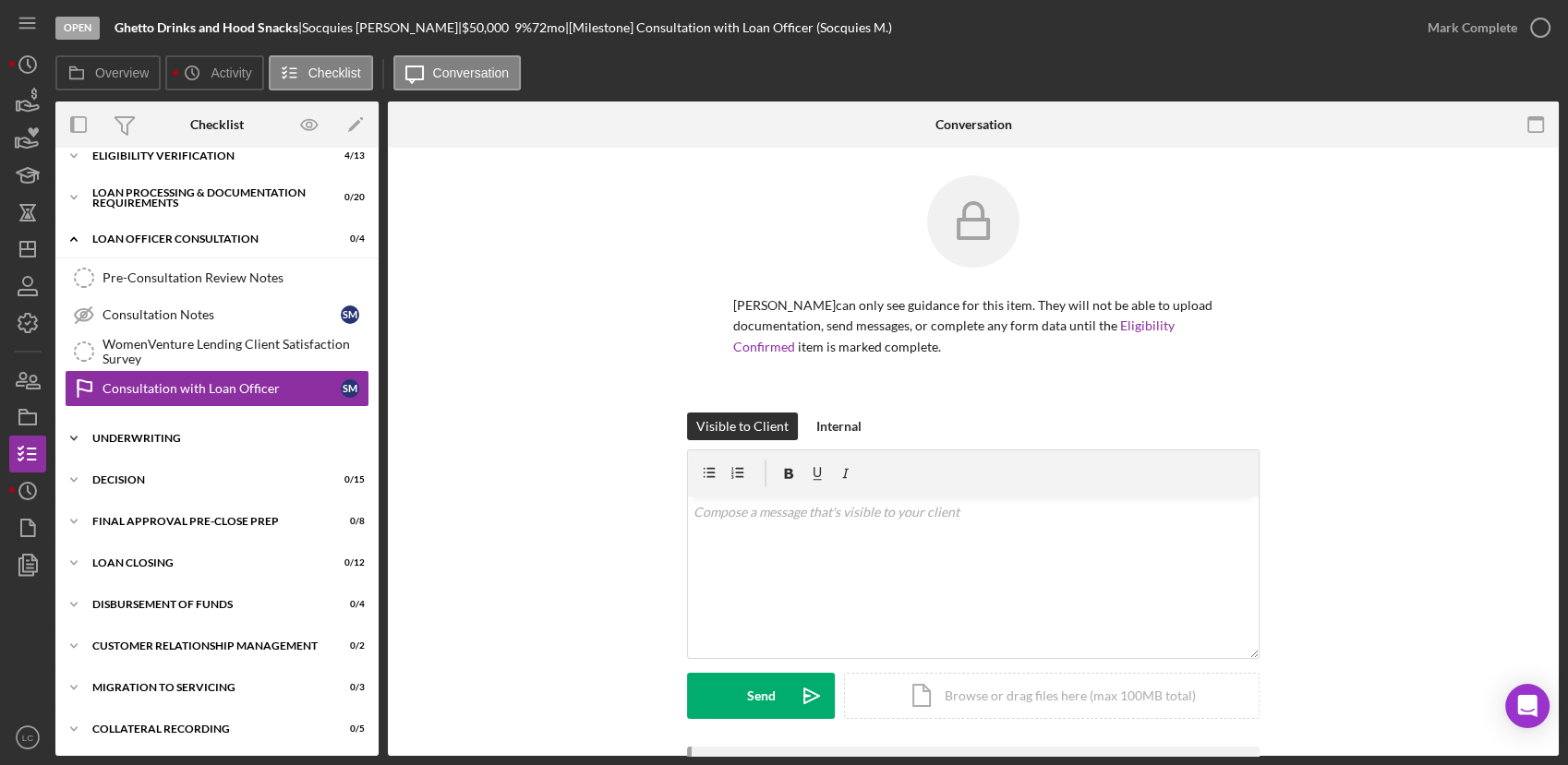
click at [74, 429] on icon "Icon/Expander" at bounding box center [74, 439] width 37 height 37
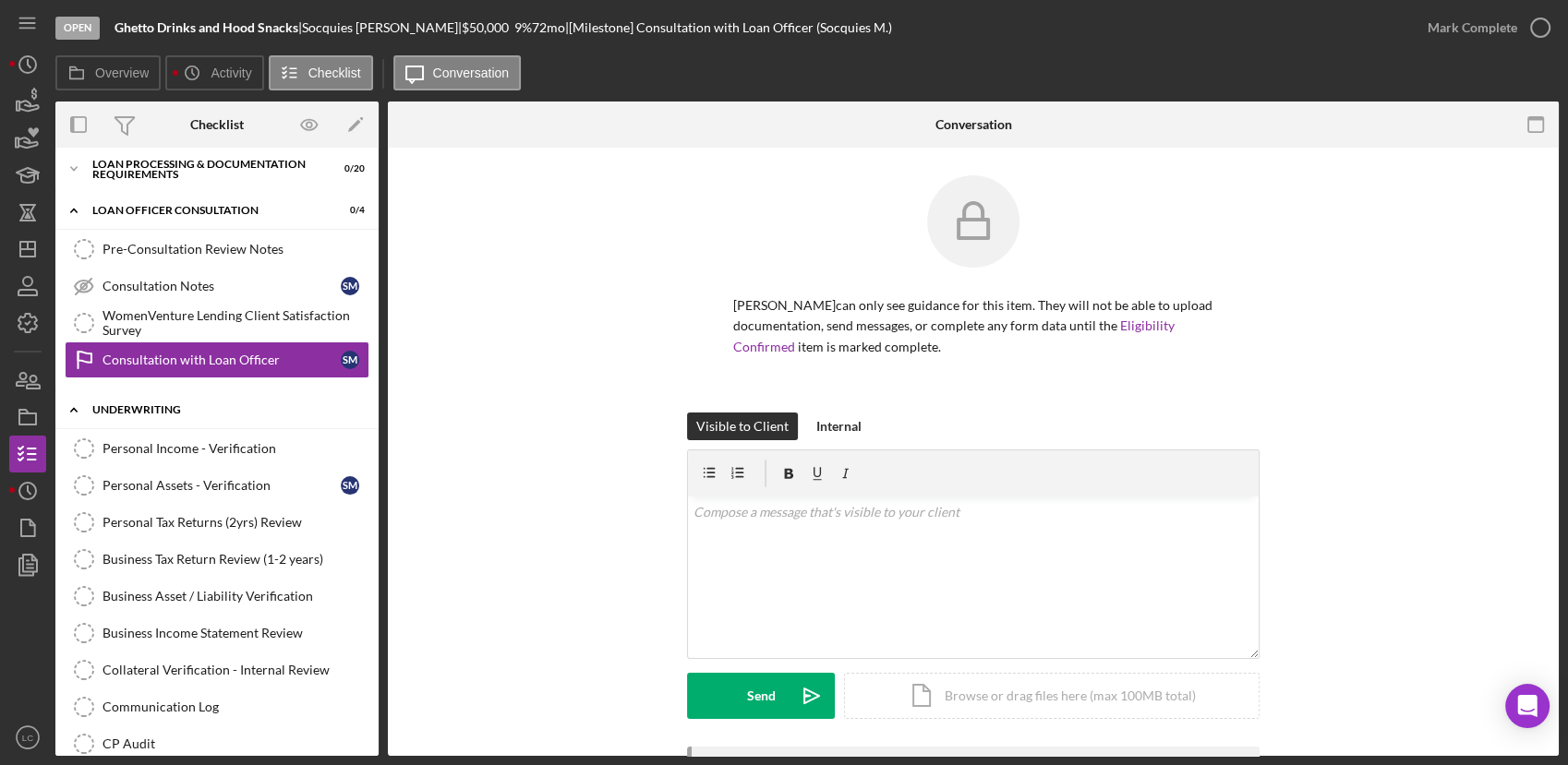
scroll to position [0, 0]
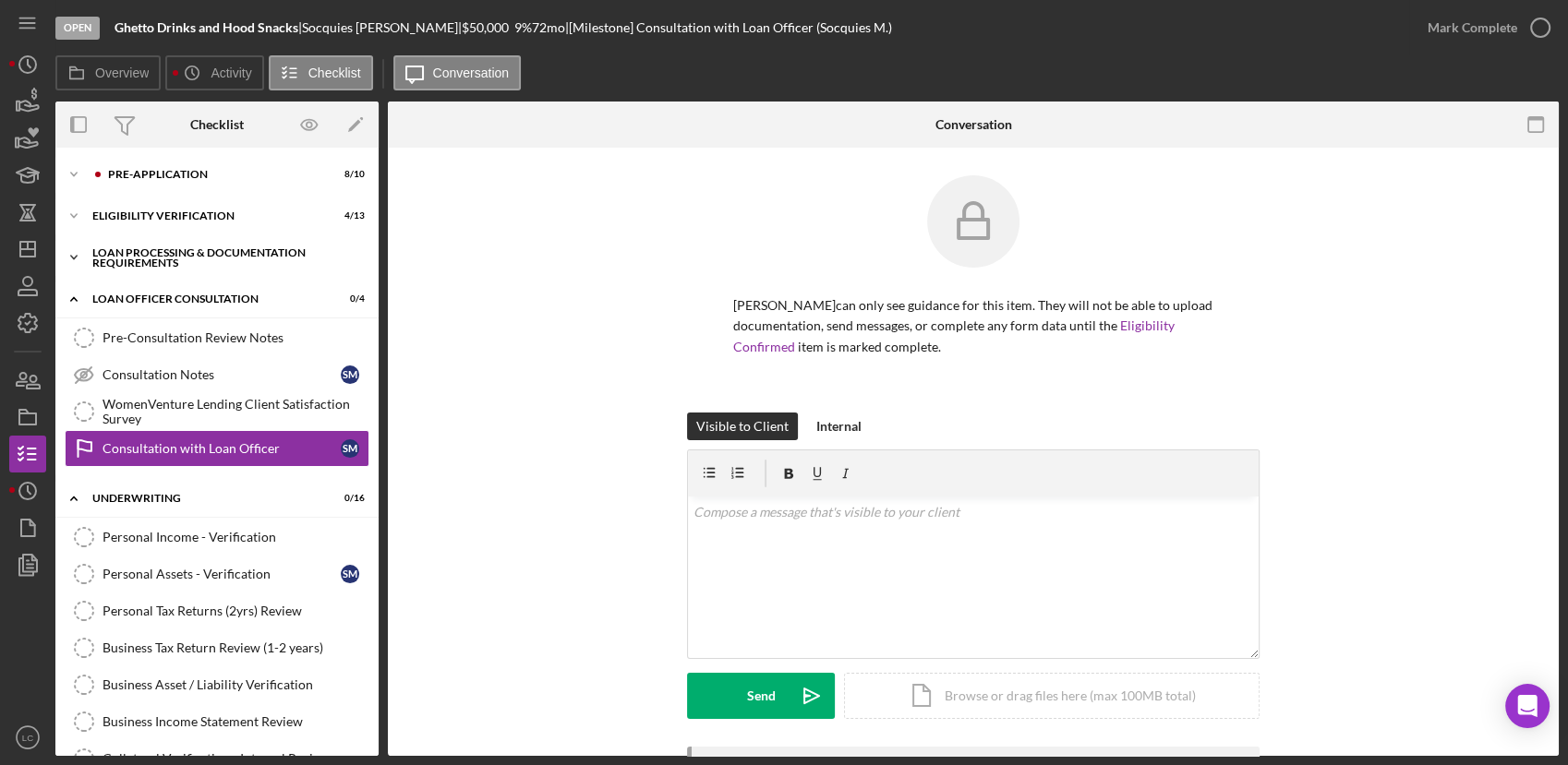
click at [72, 249] on icon "Icon/Expander" at bounding box center [74, 258] width 37 height 37
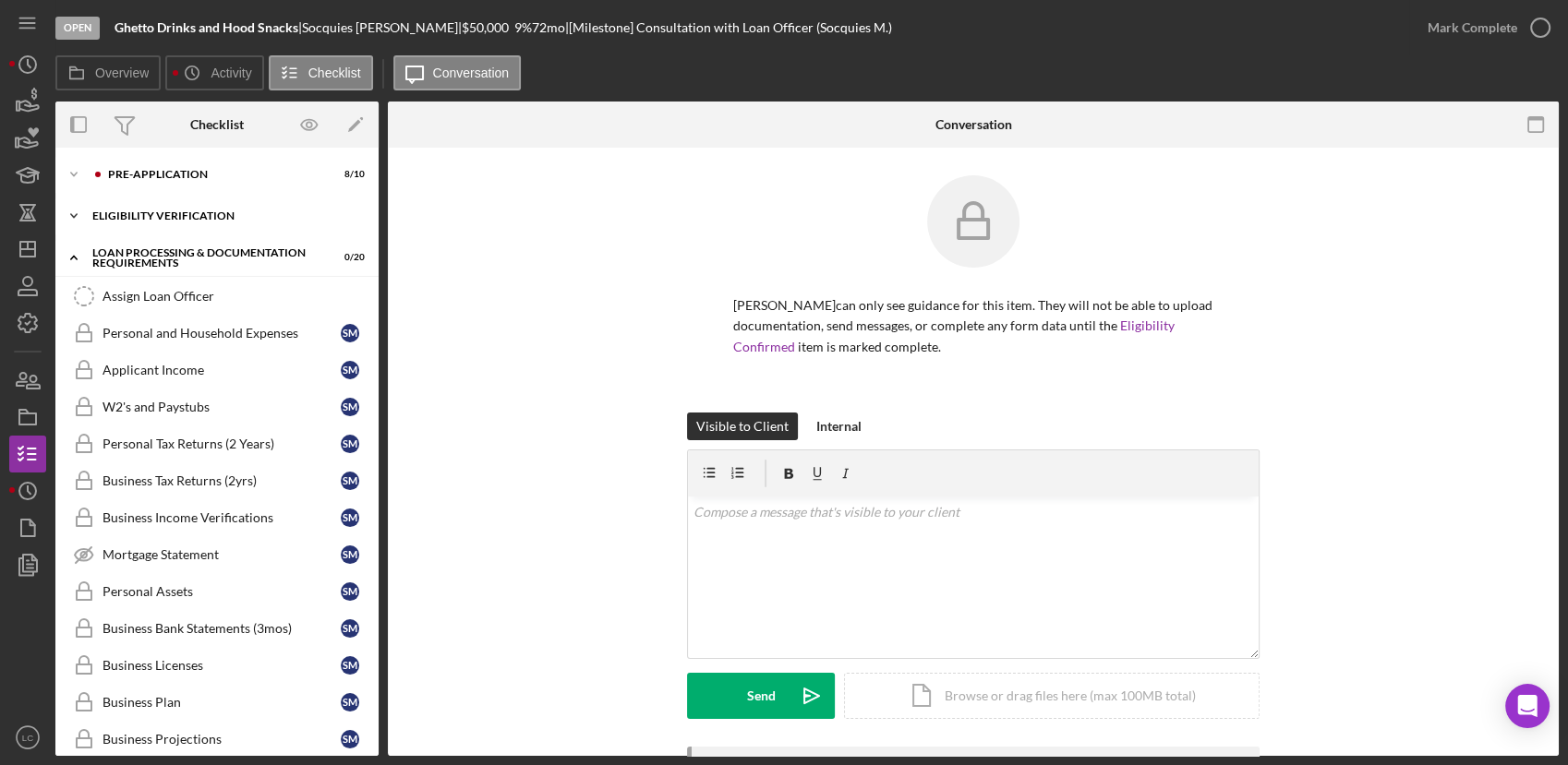
click at [70, 209] on icon "Icon/Expander" at bounding box center [74, 216] width 37 height 37
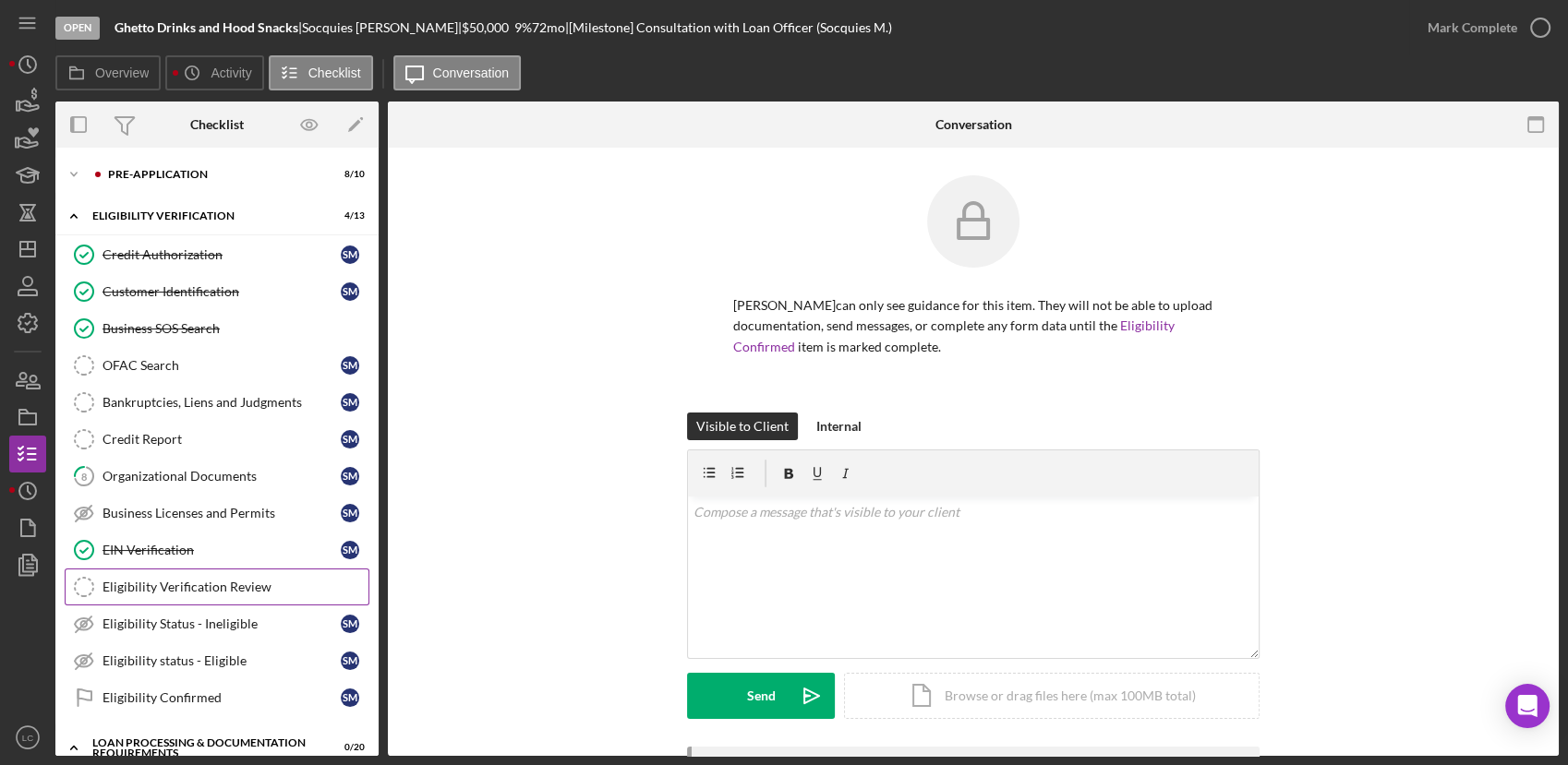
scroll to position [103, 0]
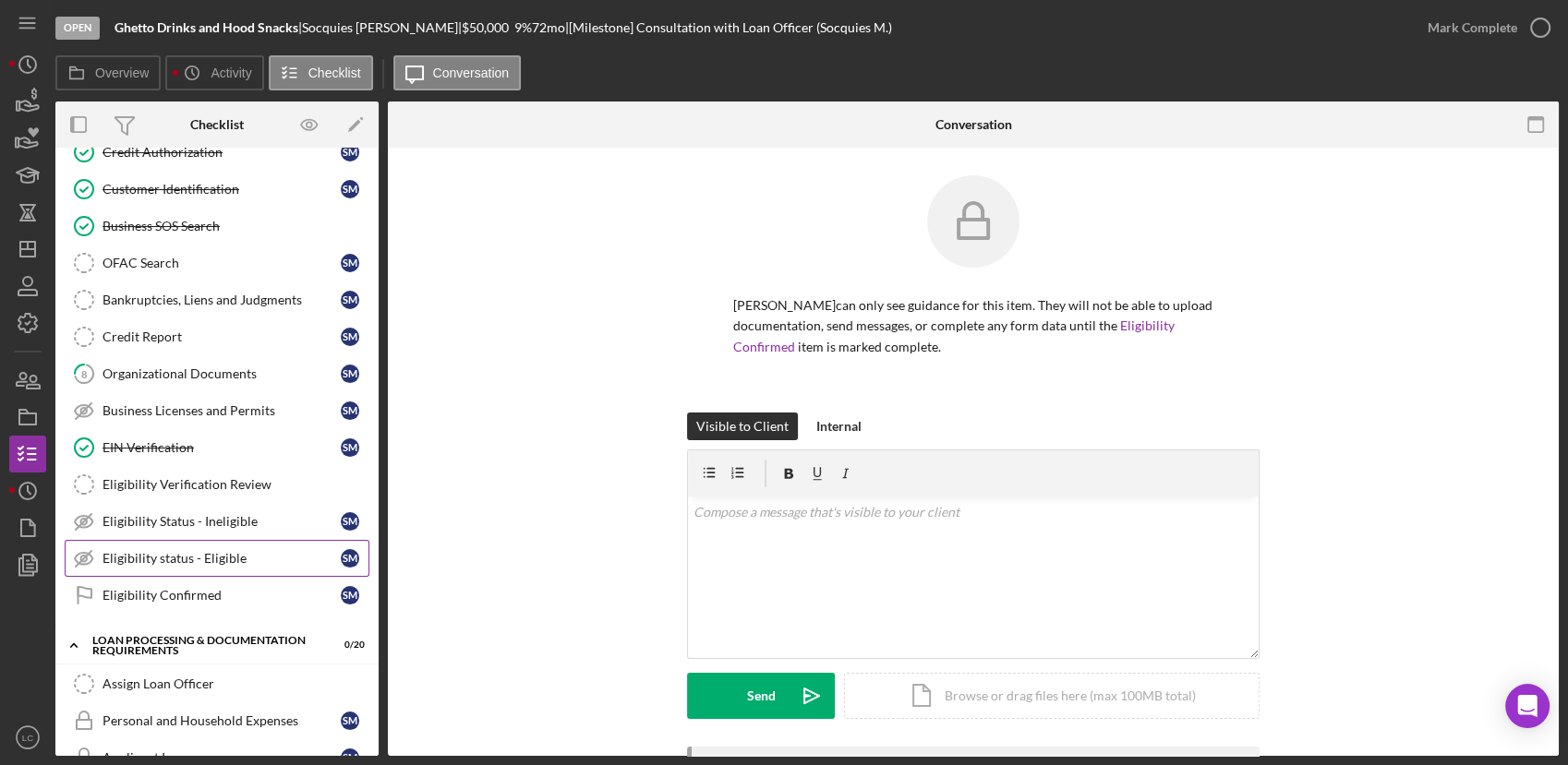
click at [240, 550] on div "Eligibility status - Eligible" at bounding box center [221, 557] width 238 height 15
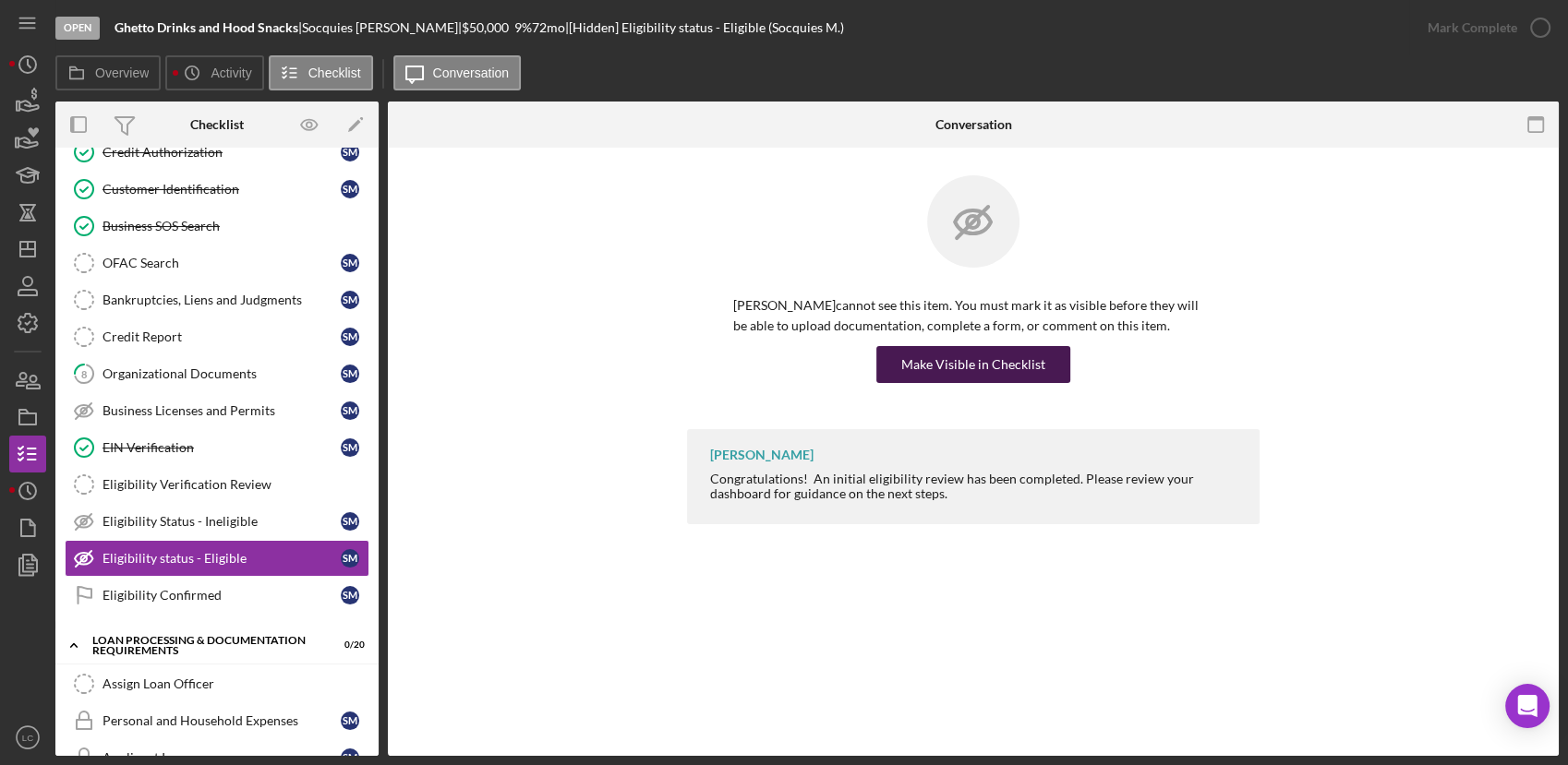
click at [982, 358] on div "Make Visible in Checklist" at bounding box center [973, 364] width 144 height 37
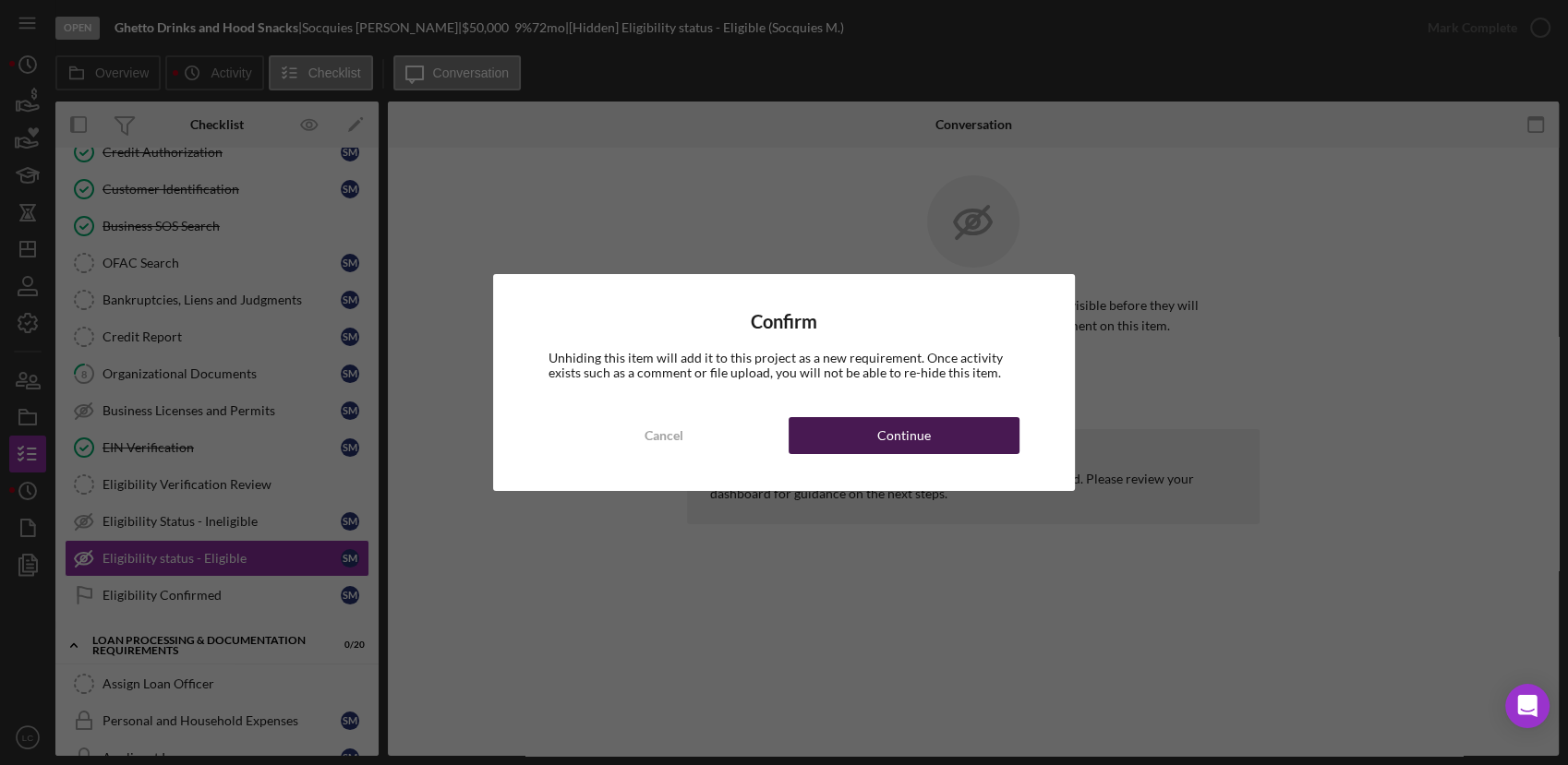
click at [934, 424] on button "Continue" at bounding box center [905, 436] width 231 height 37
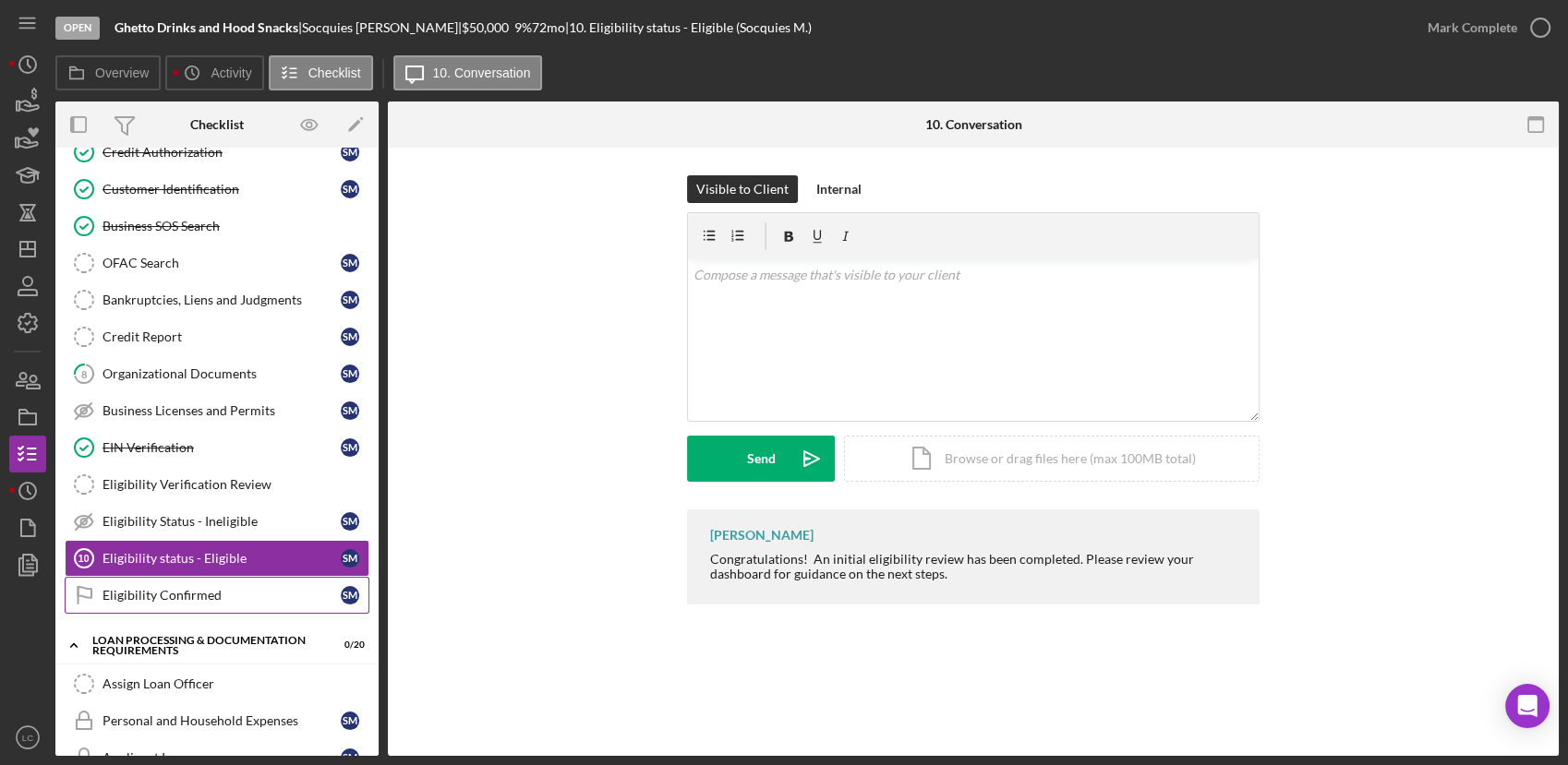
click at [234, 583] on link "Eligibility Confirmed Eligibility Confirmed S M" at bounding box center [217, 596] width 305 height 37
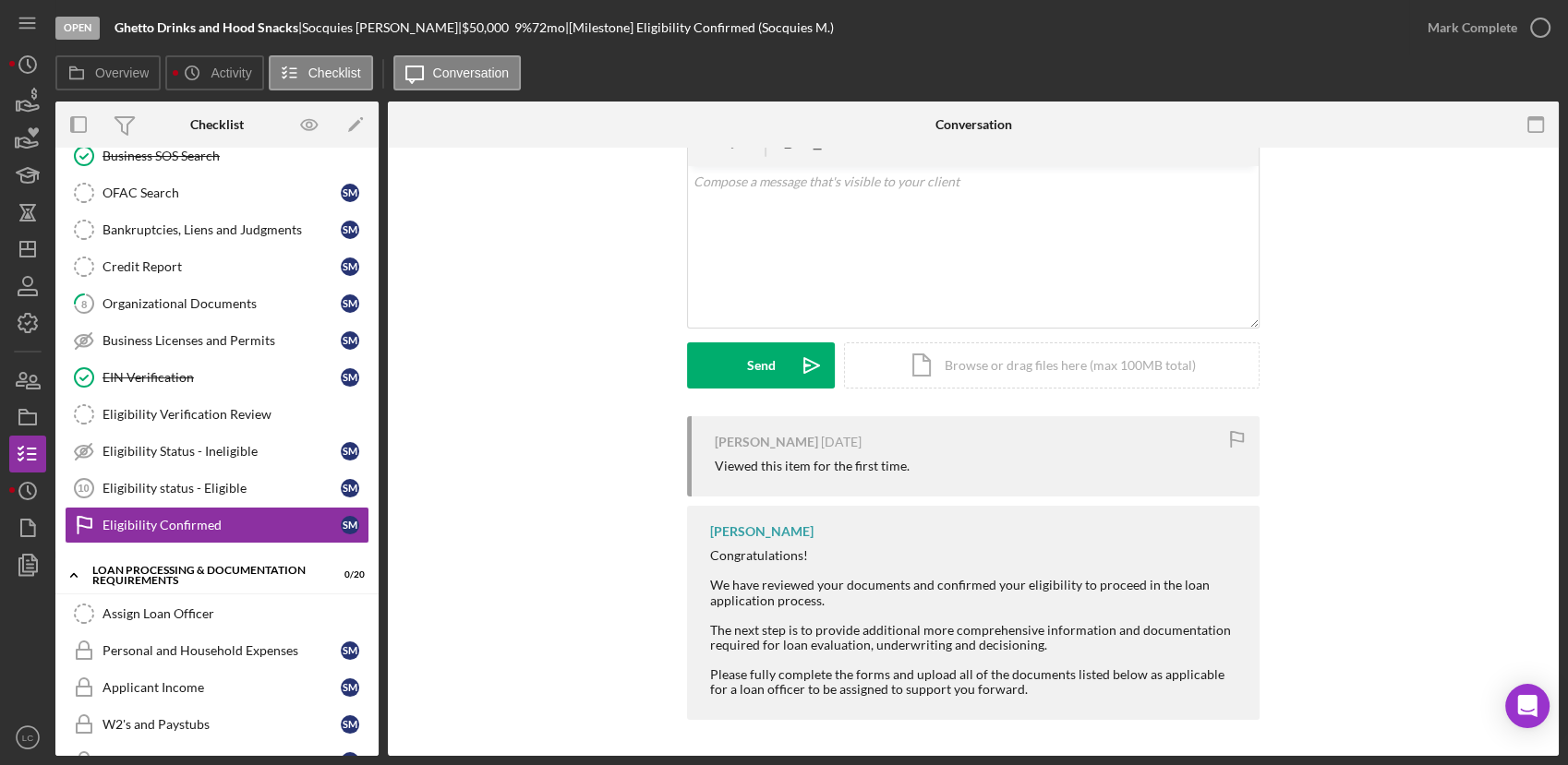
scroll to position [205, 0]
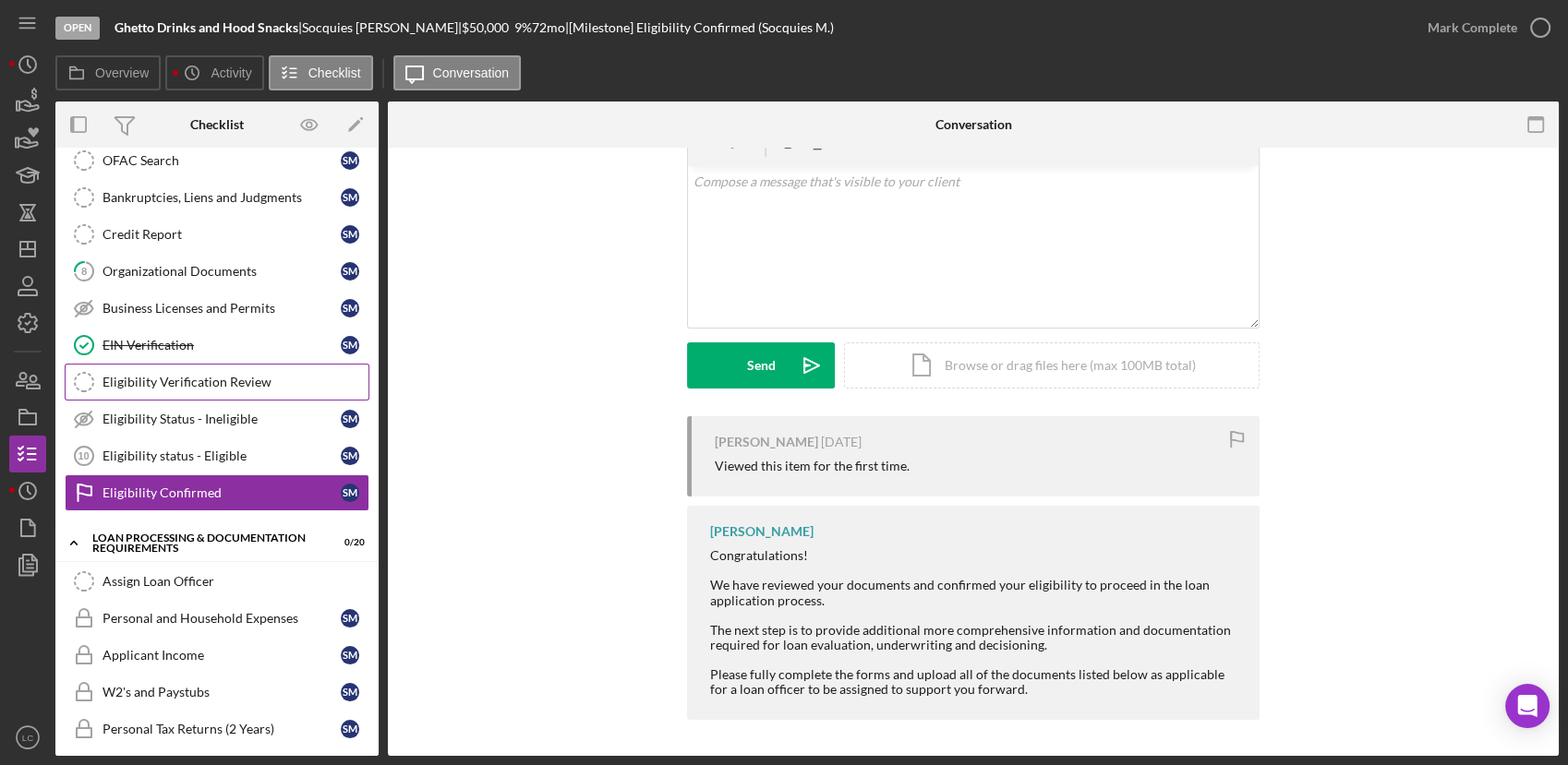
click at [209, 376] on div "Eligibility Verification Review" at bounding box center [235, 382] width 266 height 15
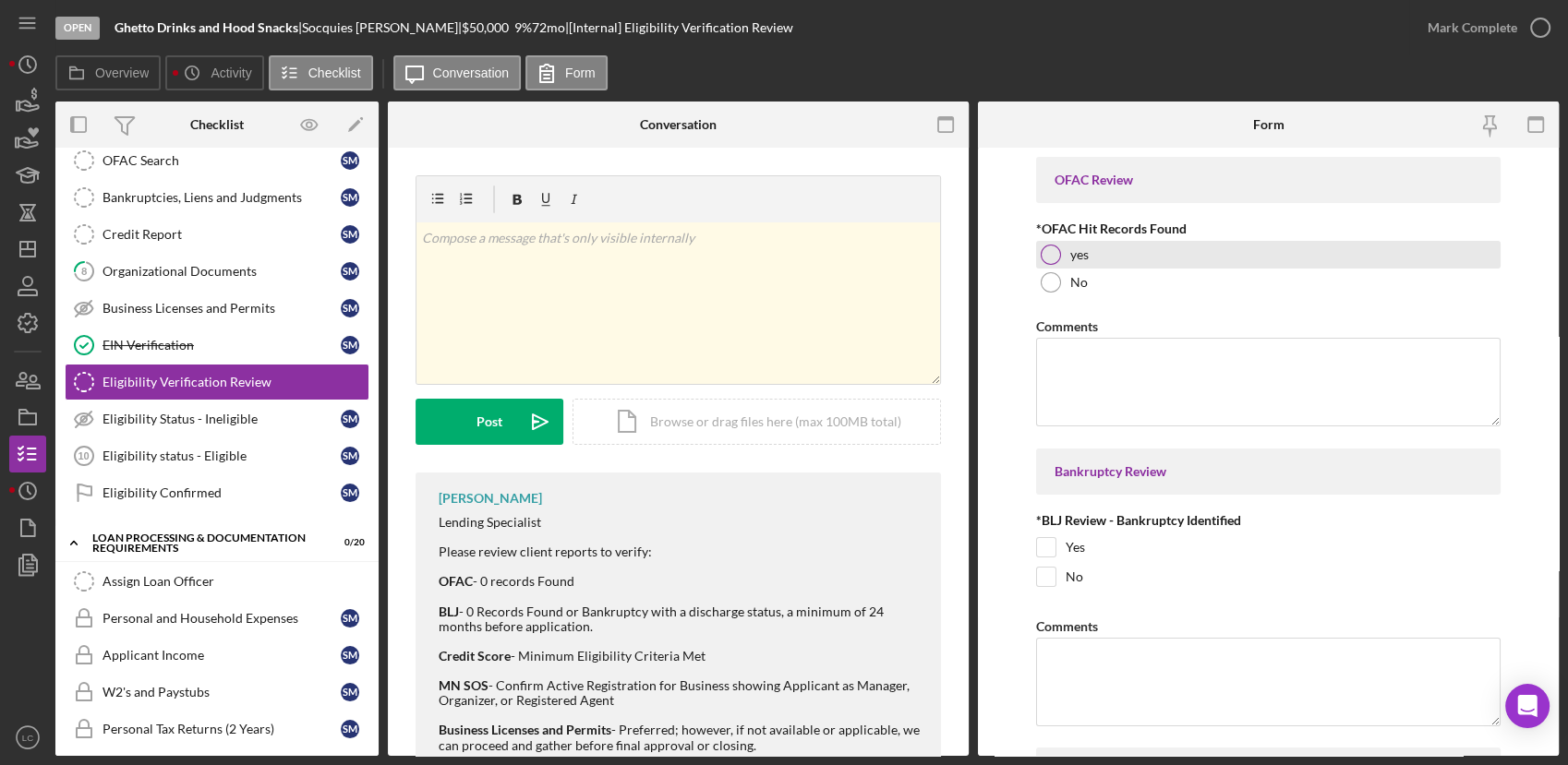
click at [1054, 251] on div at bounding box center [1051, 255] width 21 height 21
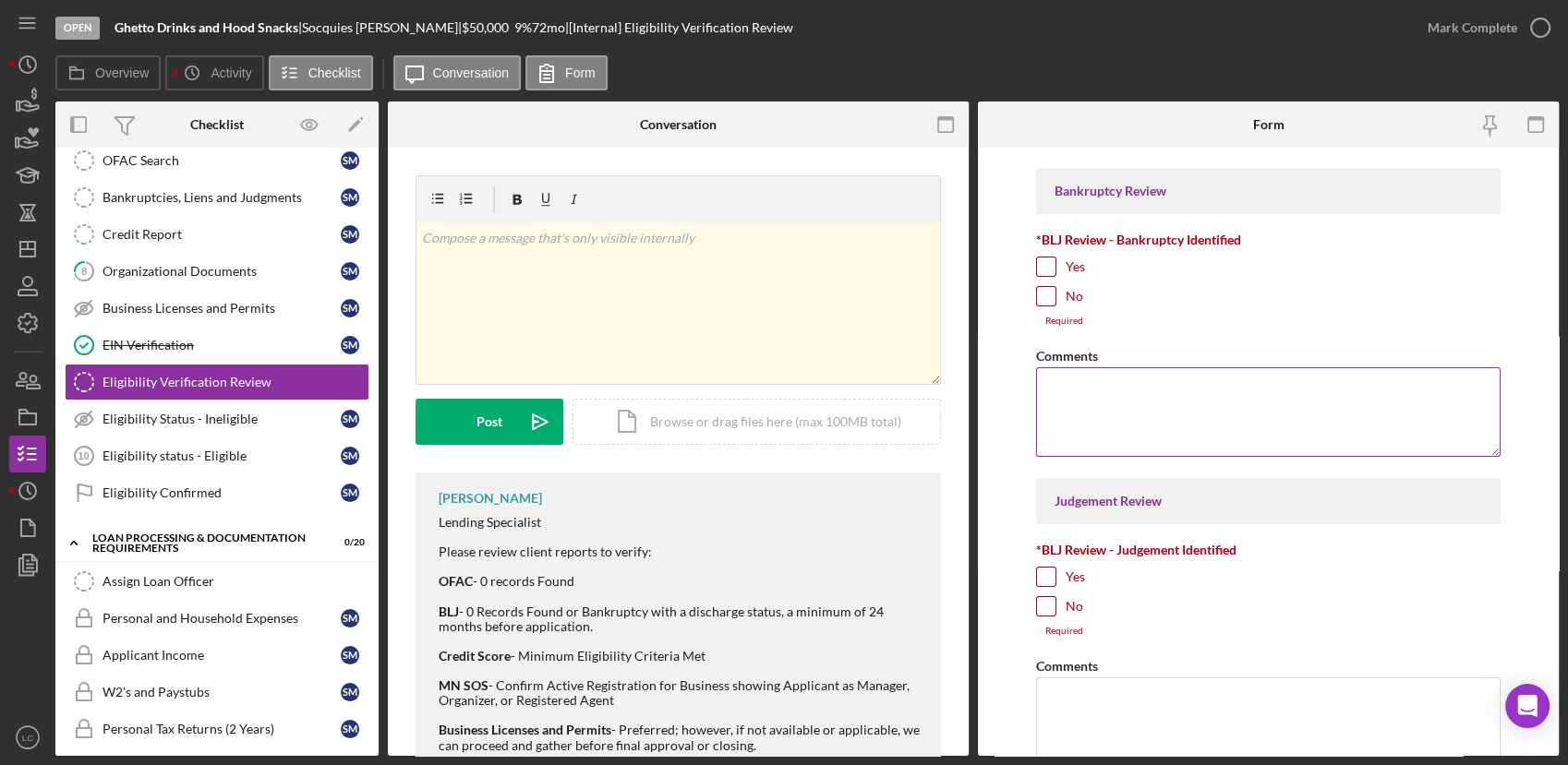
scroll to position [308, 0]
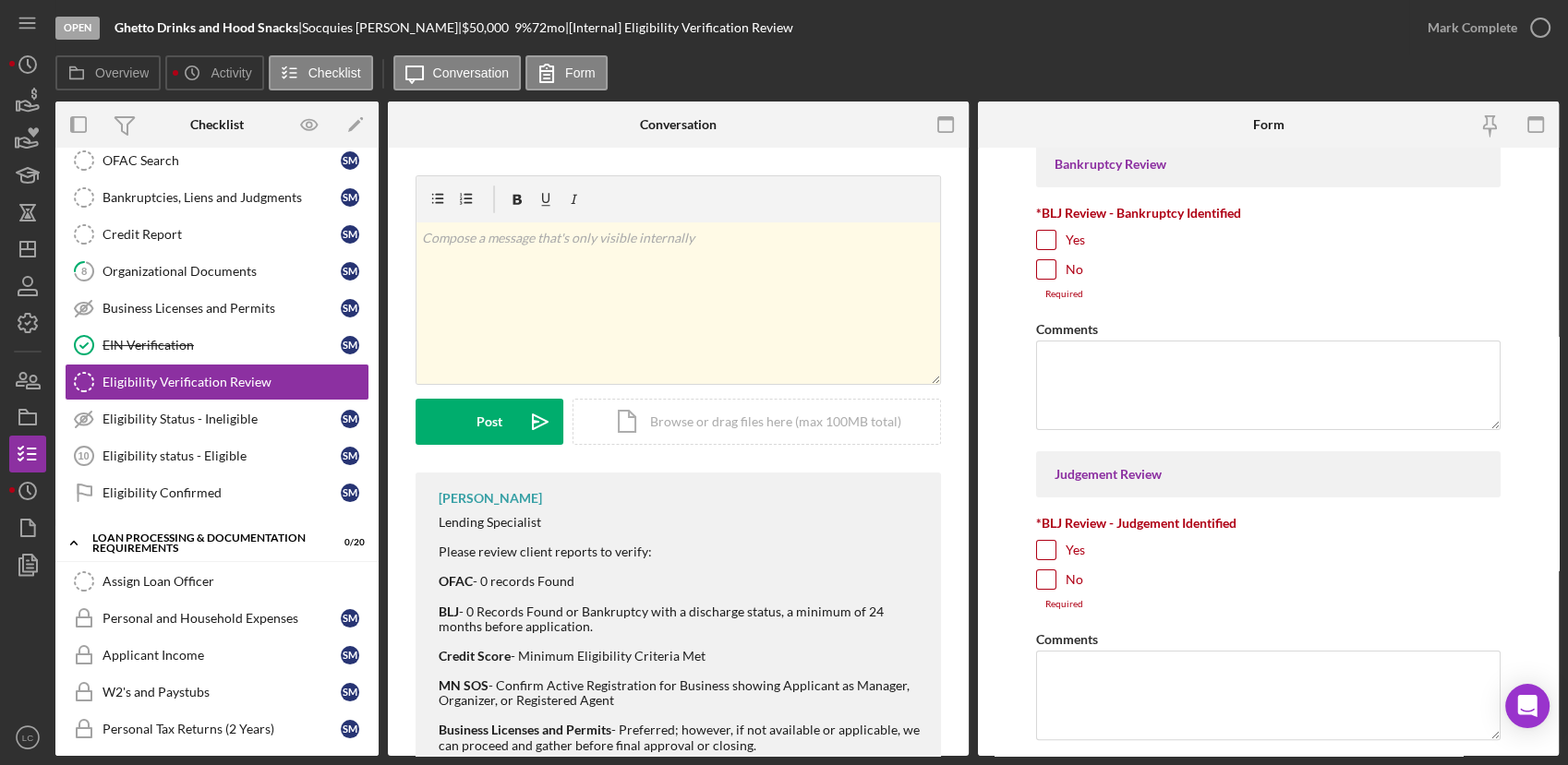
click at [1049, 264] on input "No" at bounding box center [1046, 269] width 19 height 19
checkbox input "true"
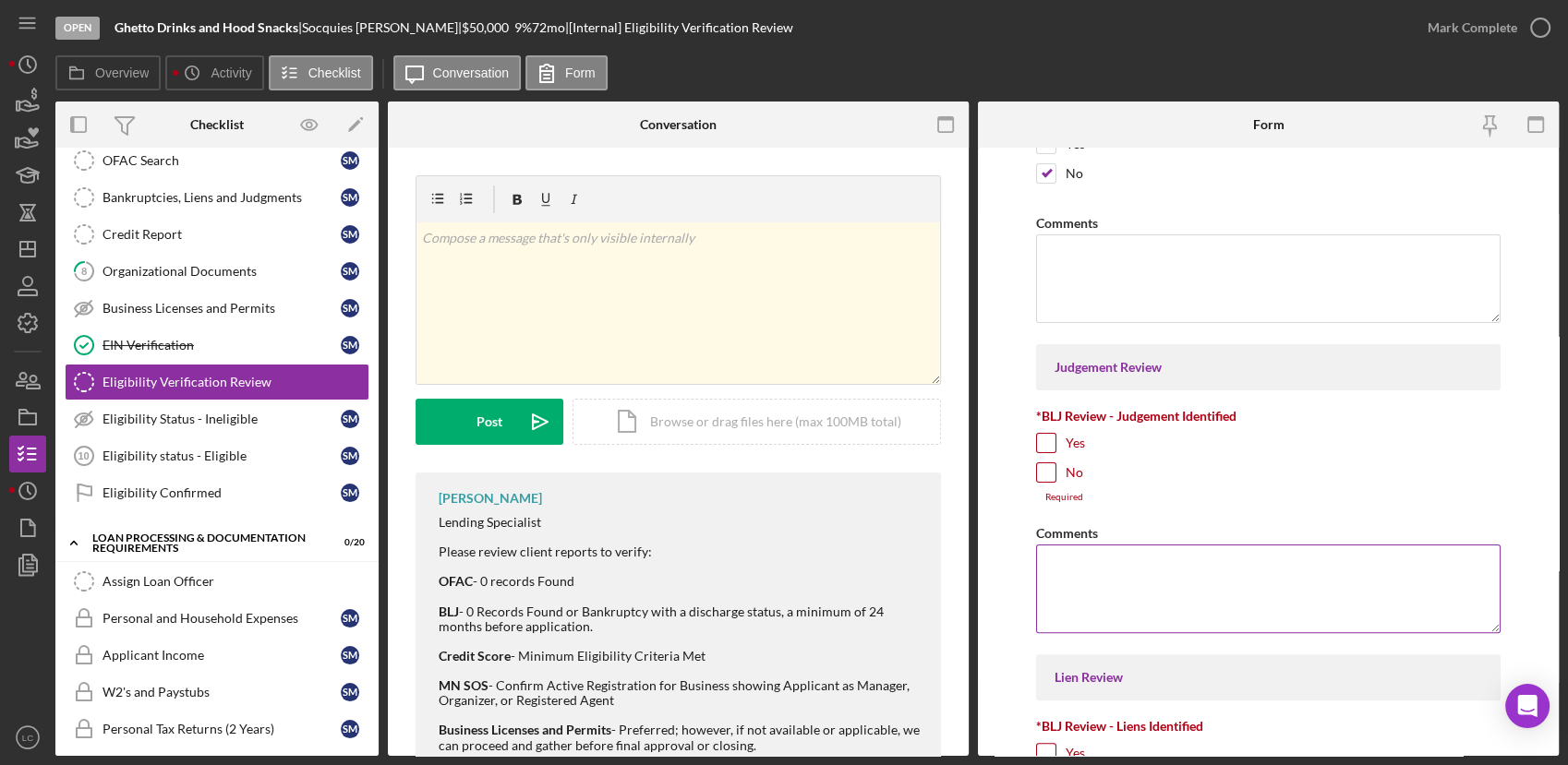
scroll to position [512, 0]
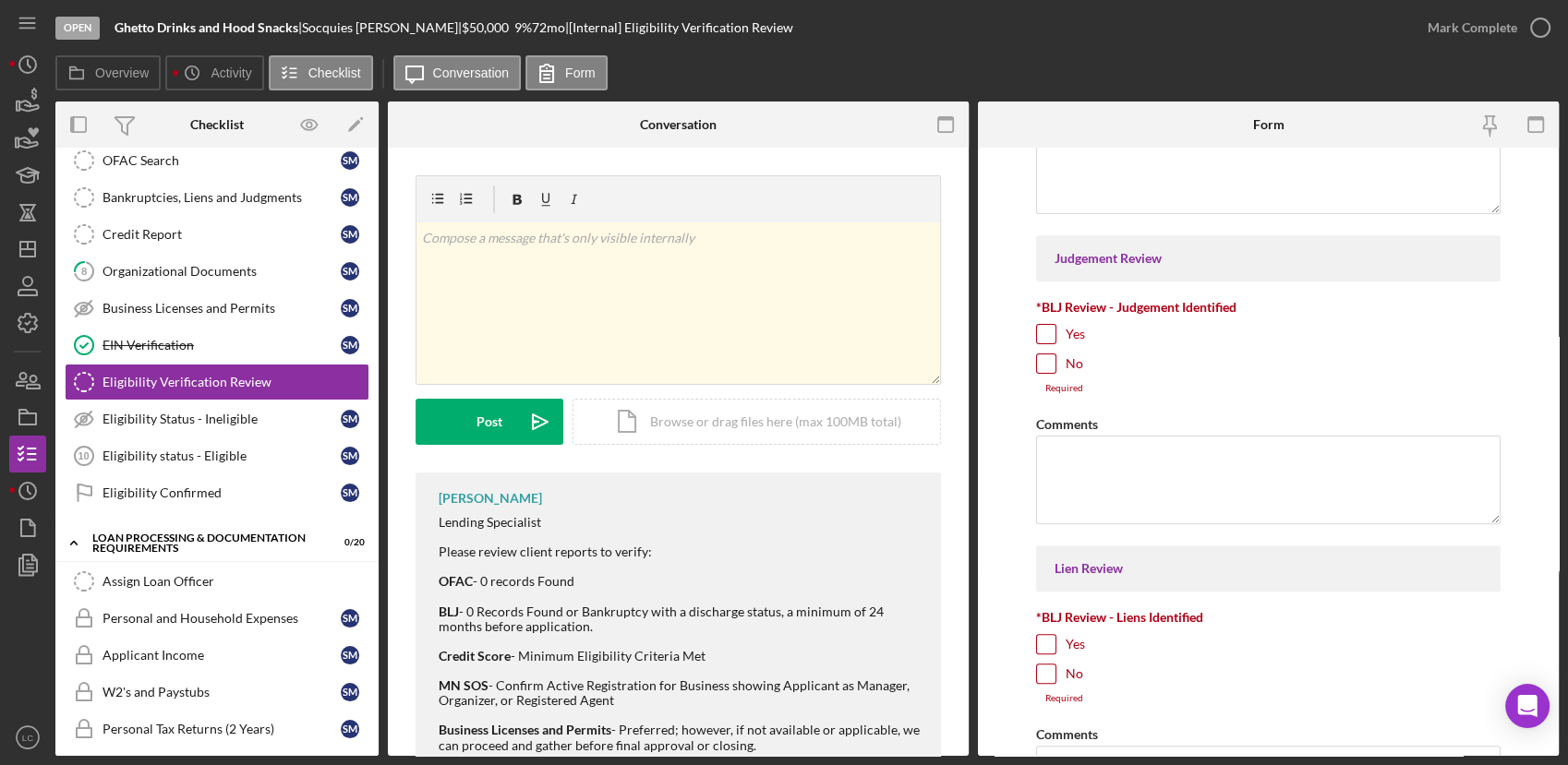
click at [1043, 372] on div "No" at bounding box center [1268, 368] width 465 height 29
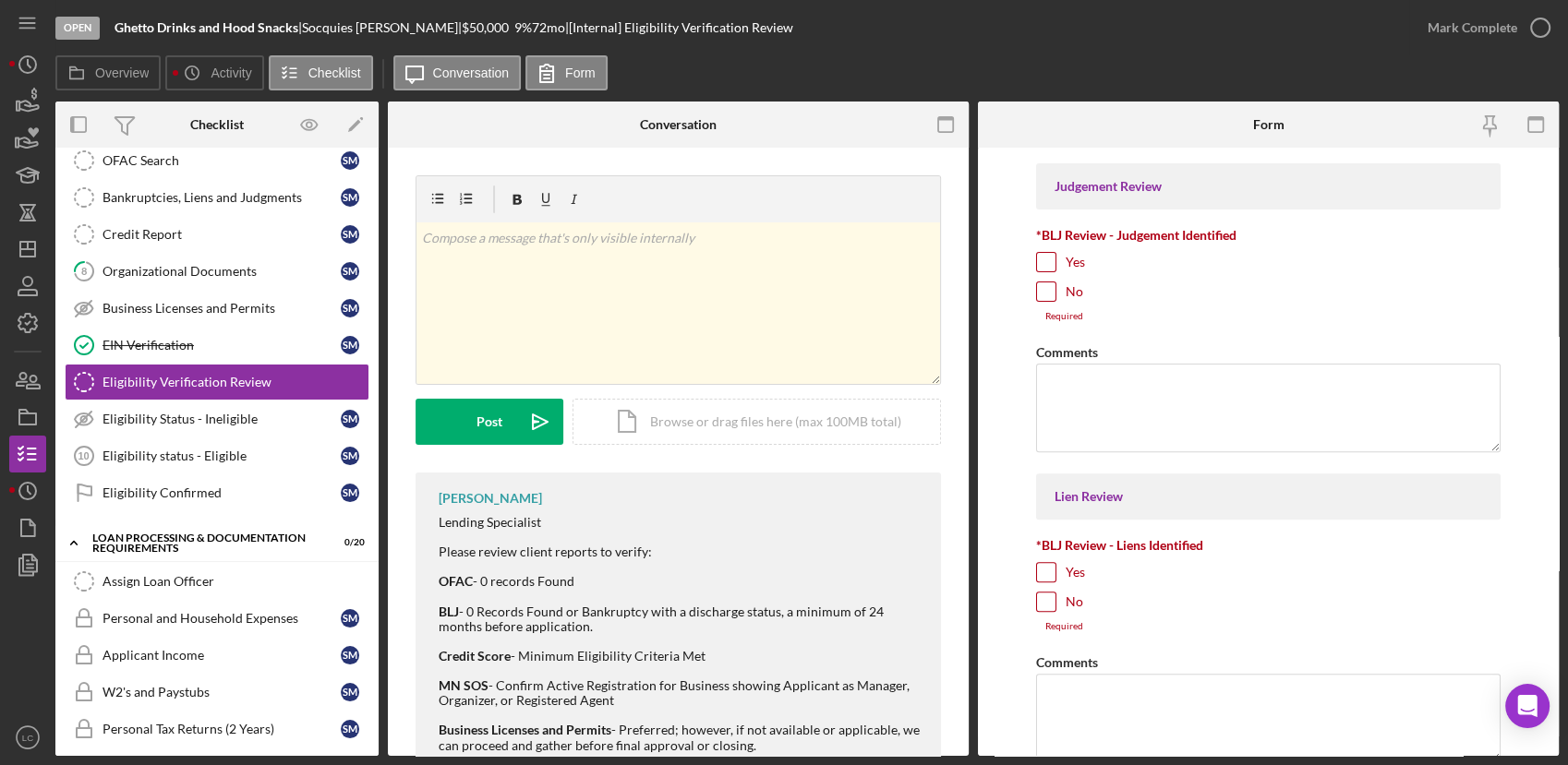
scroll to position [614, 0]
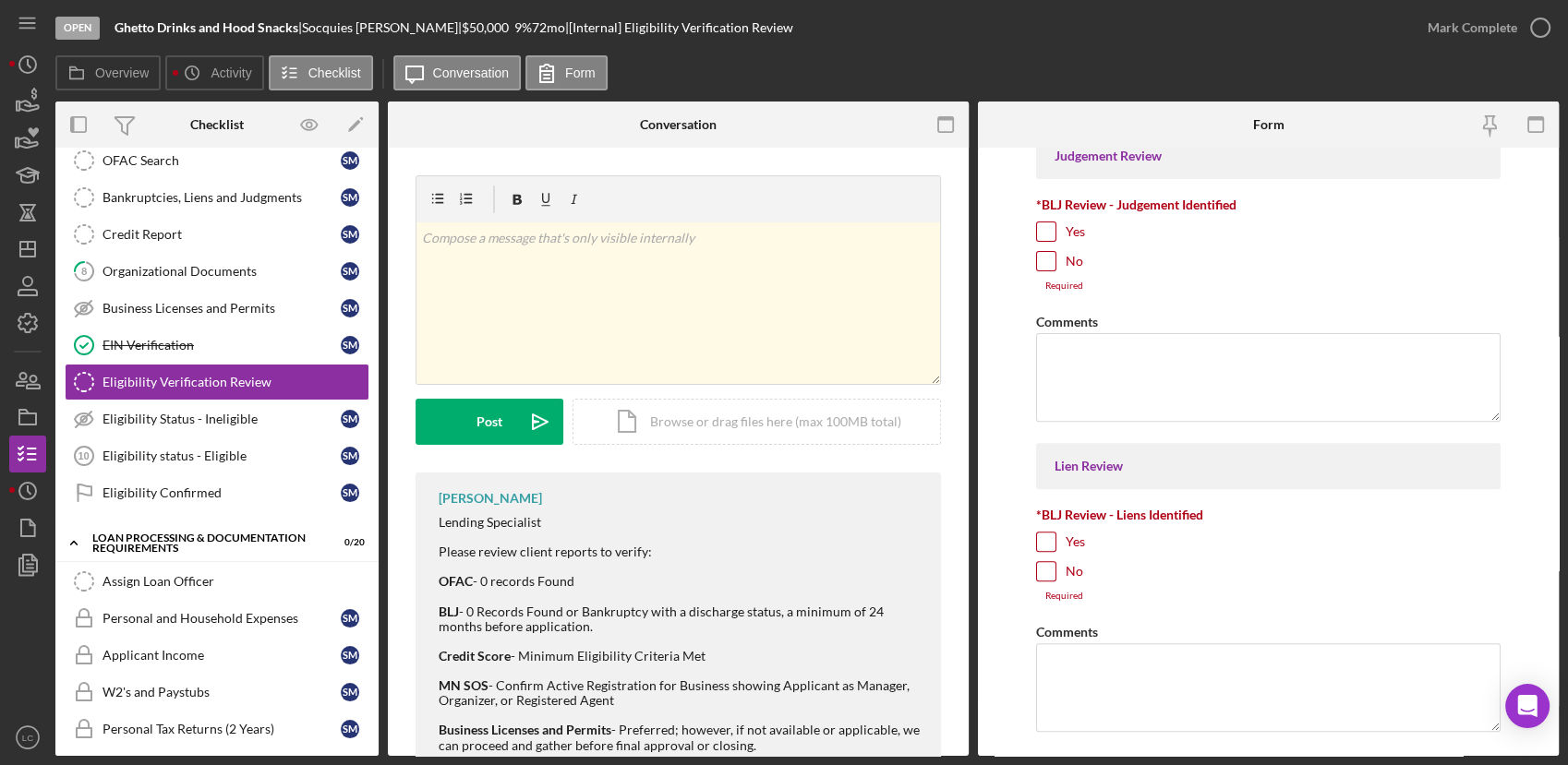
click at [1038, 572] on input "No" at bounding box center [1046, 571] width 19 height 19
checkbox input "true"
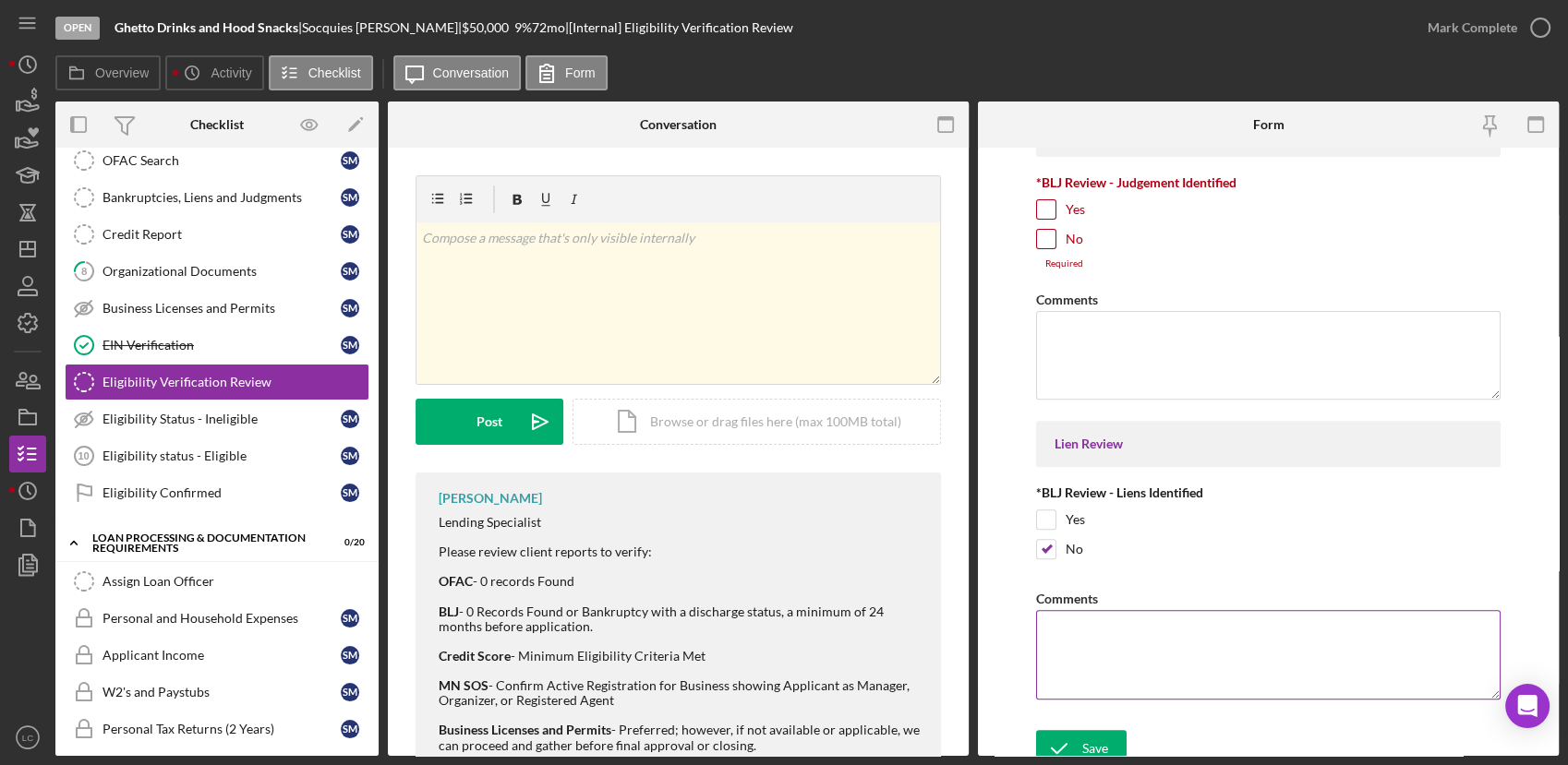
scroll to position [646, 0]
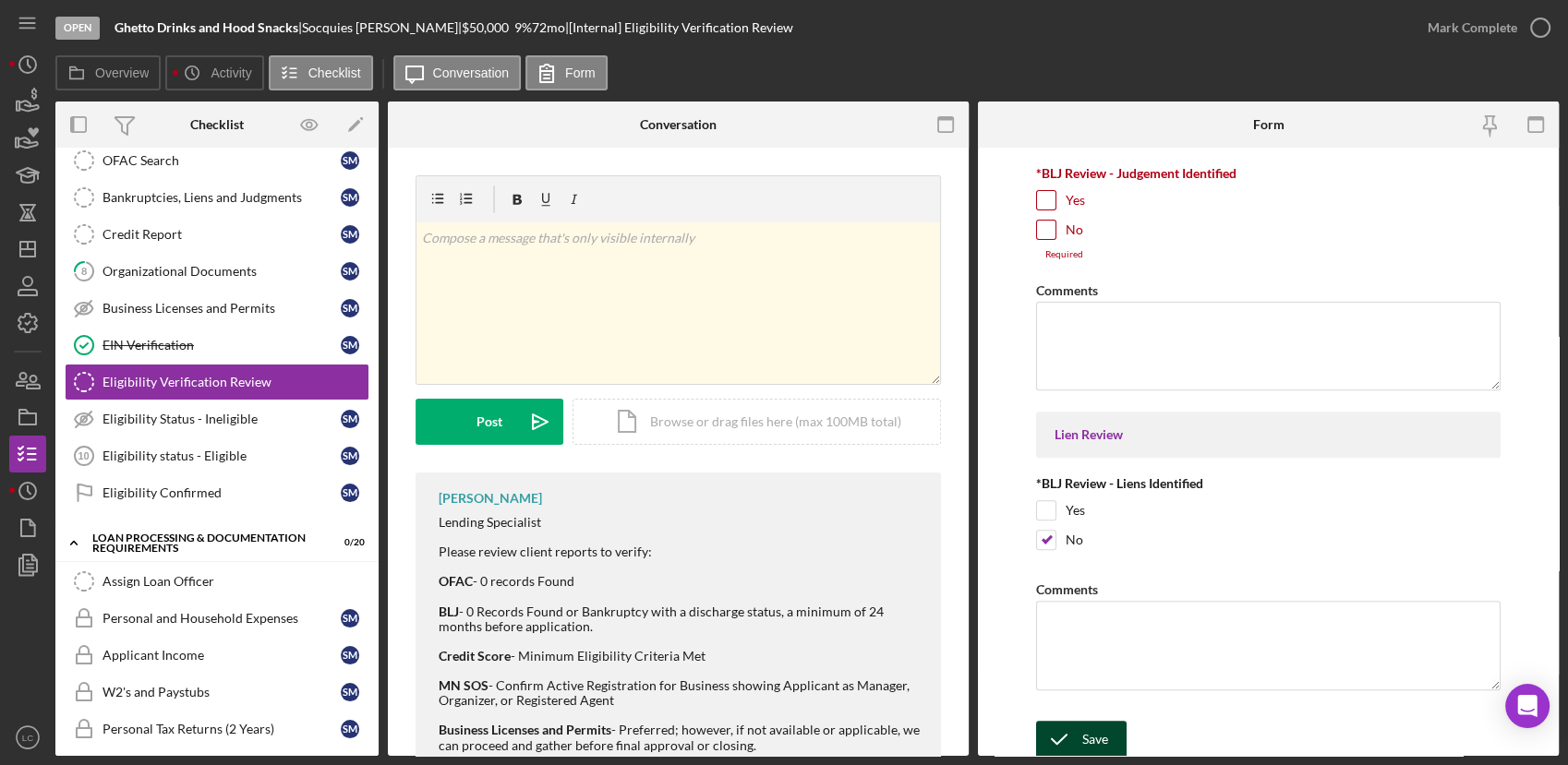
click at [1075, 742] on icon "submit" at bounding box center [1058, 739] width 46 height 46
click at [1105, 742] on div "Save" at bounding box center [1095, 740] width 25 height 37
click at [1042, 232] on input "No" at bounding box center [1046, 229] width 19 height 19
checkbox input "true"
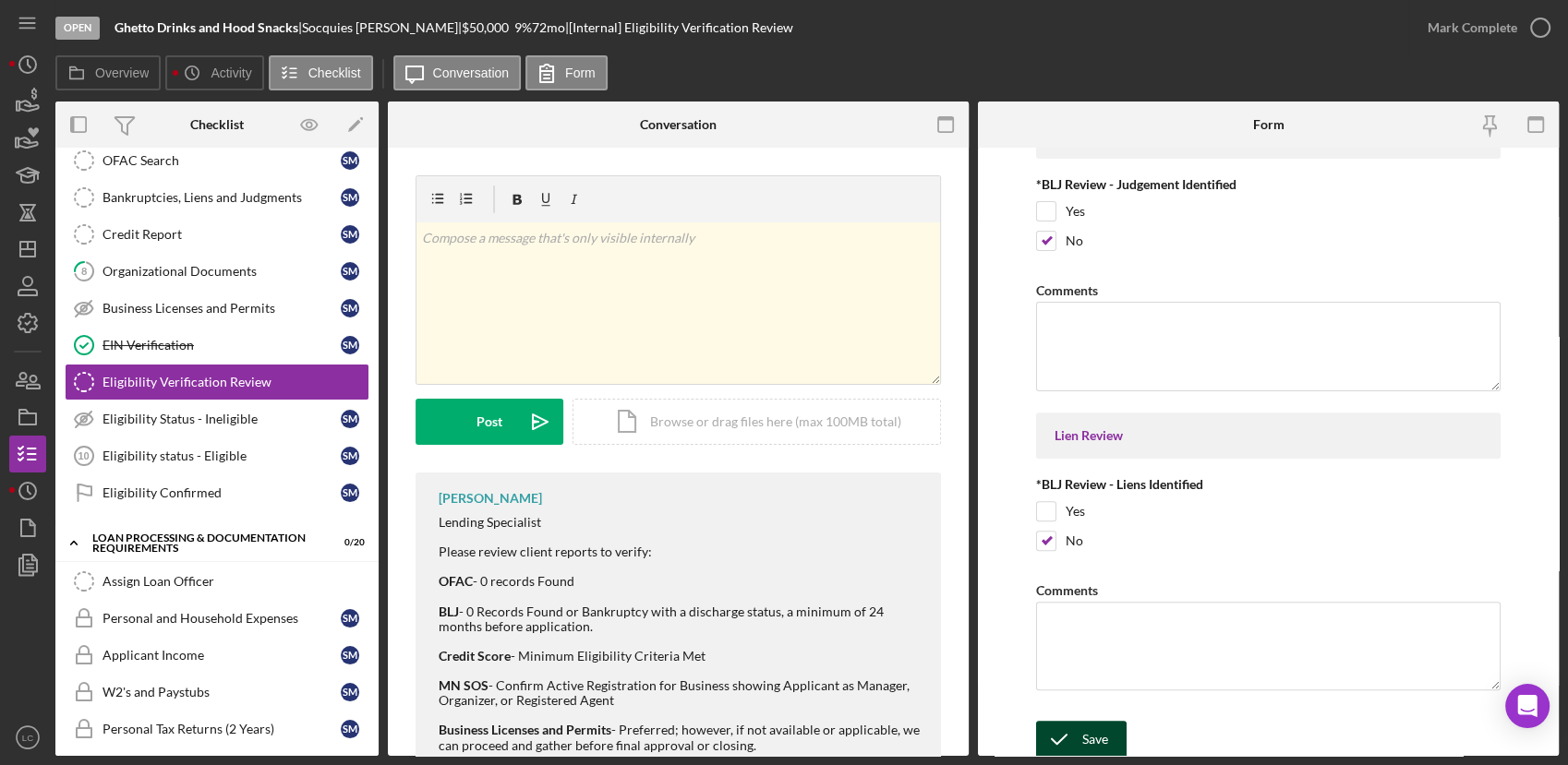
click at [1061, 720] on icon "submit" at bounding box center [1058, 739] width 46 height 46
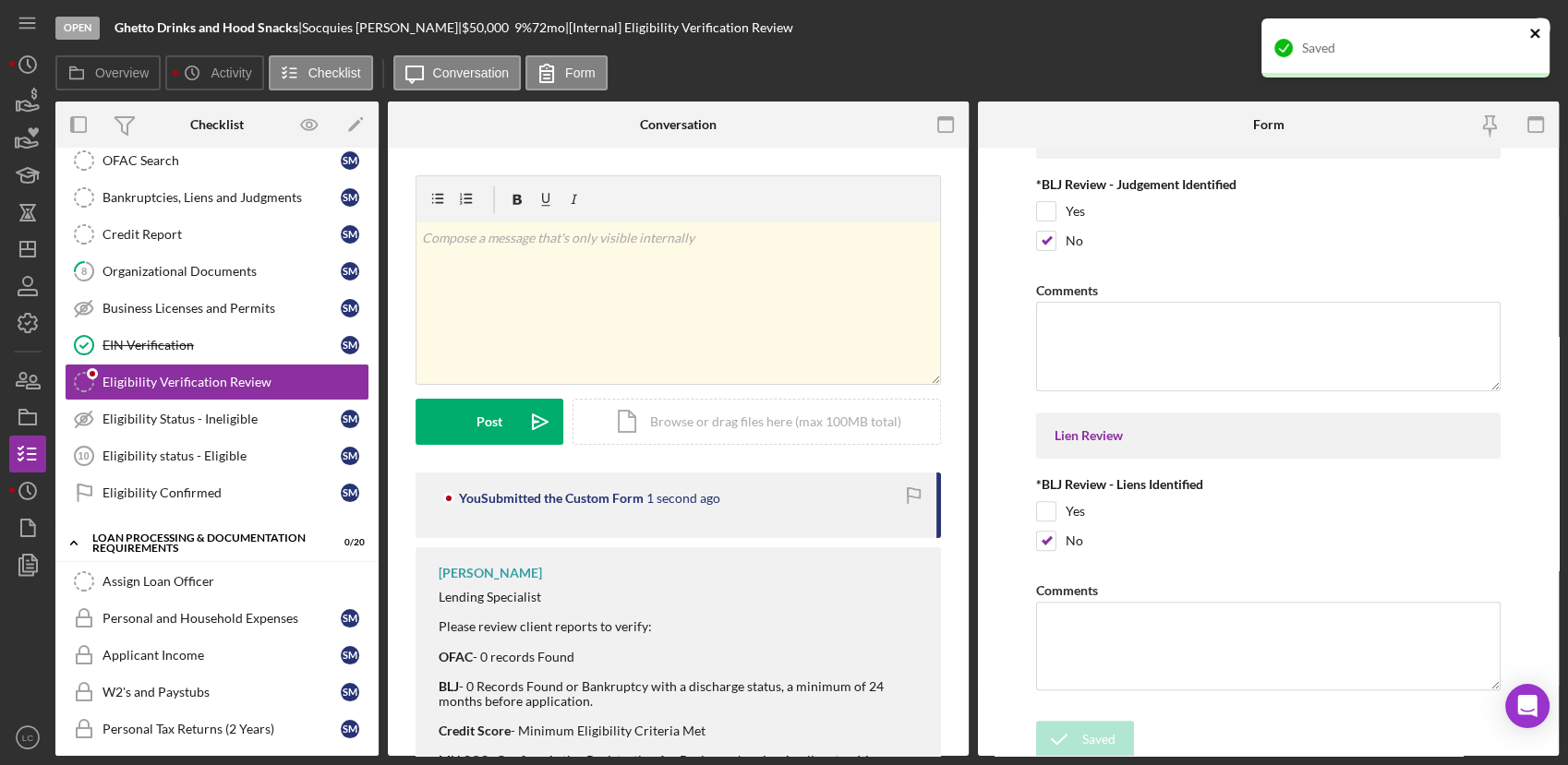
click at [1537, 32] on icon "close" at bounding box center [1534, 32] width 9 height 9
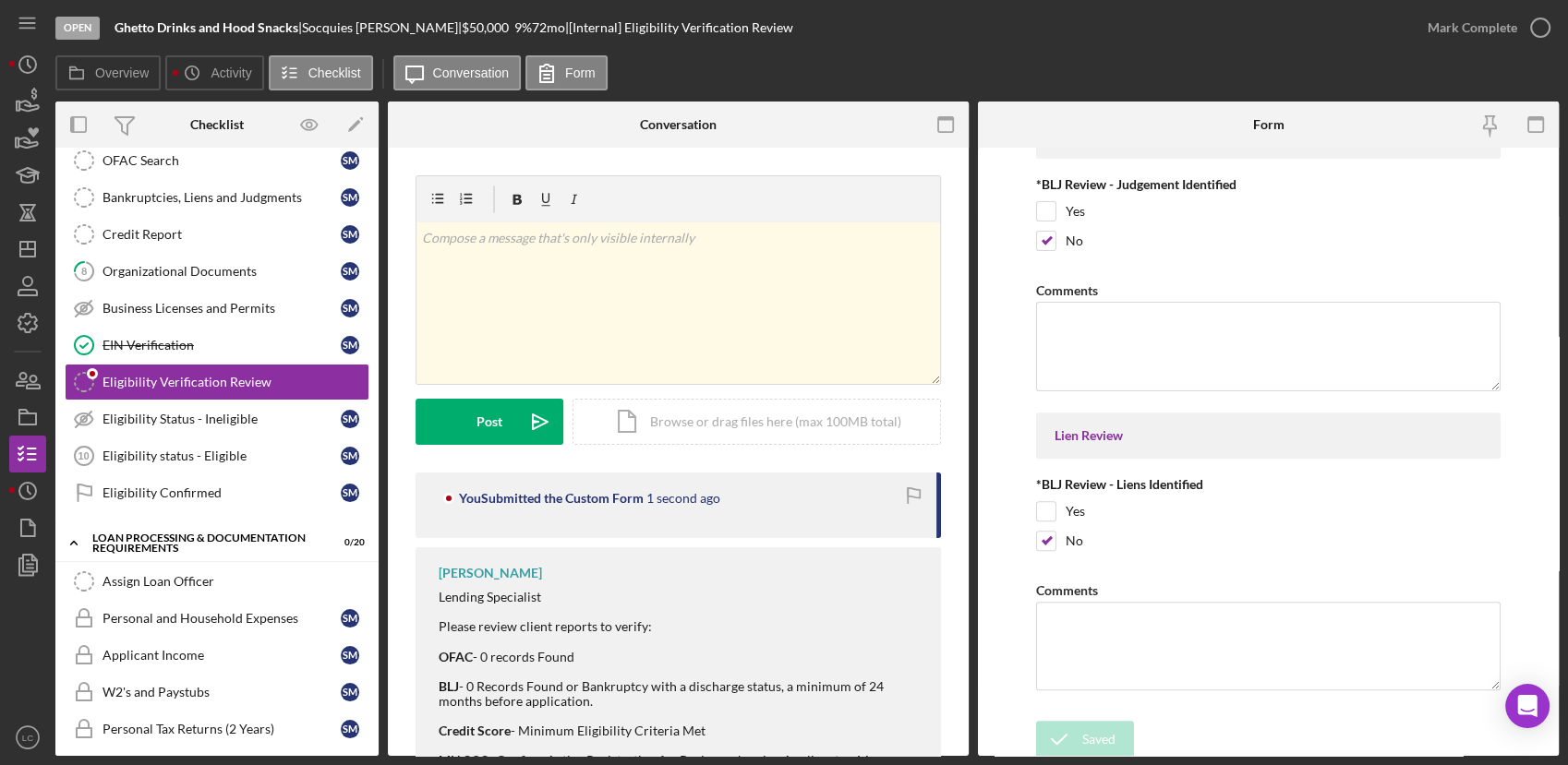
click at [1546, 22] on div "Saved" at bounding box center [1404, 19] width 295 height 8
click at [1541, 24] on icon "button" at bounding box center [1540, 27] width 46 height 46
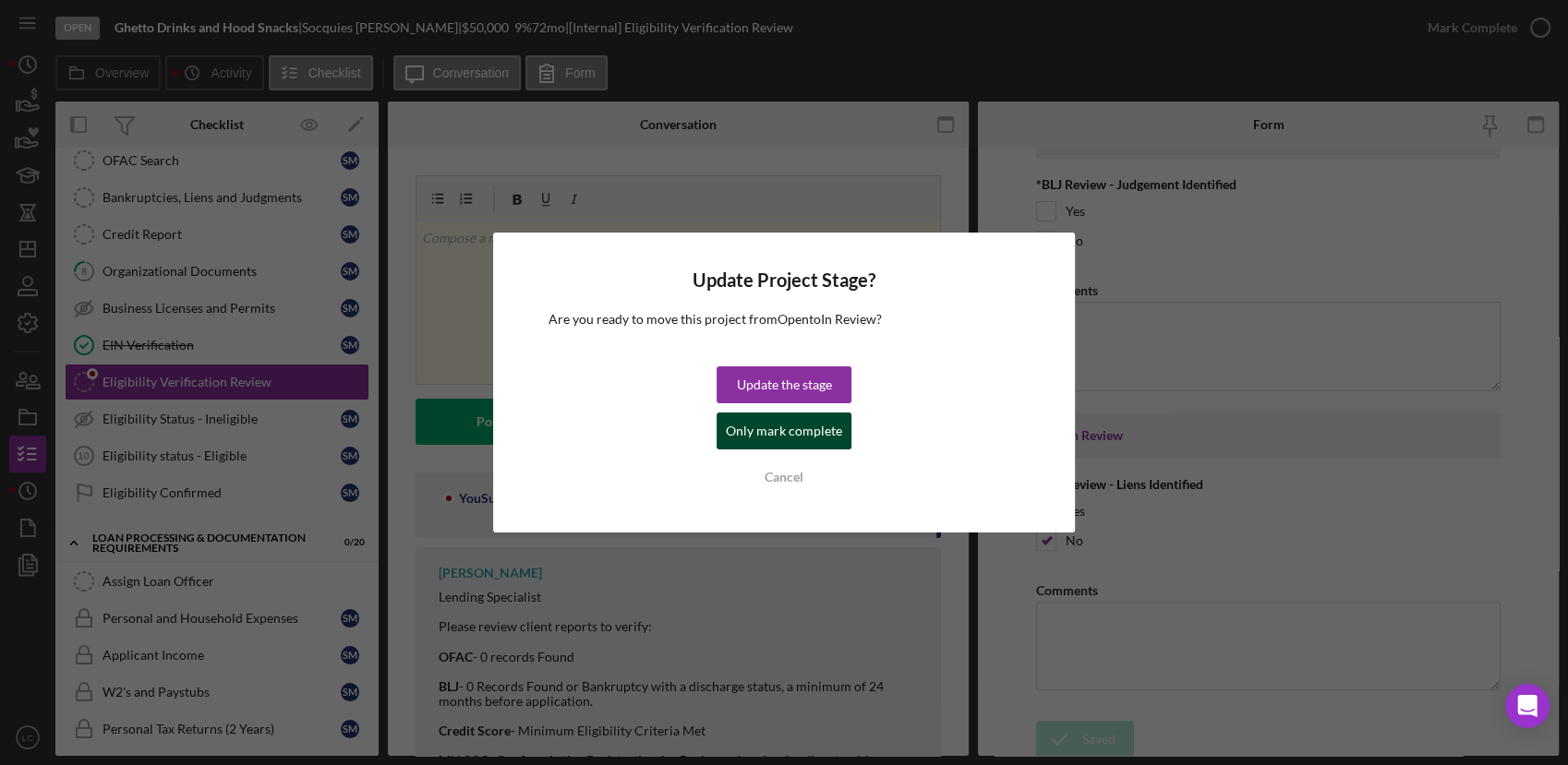
click at [807, 440] on div "Only mark complete" at bounding box center [784, 431] width 117 height 37
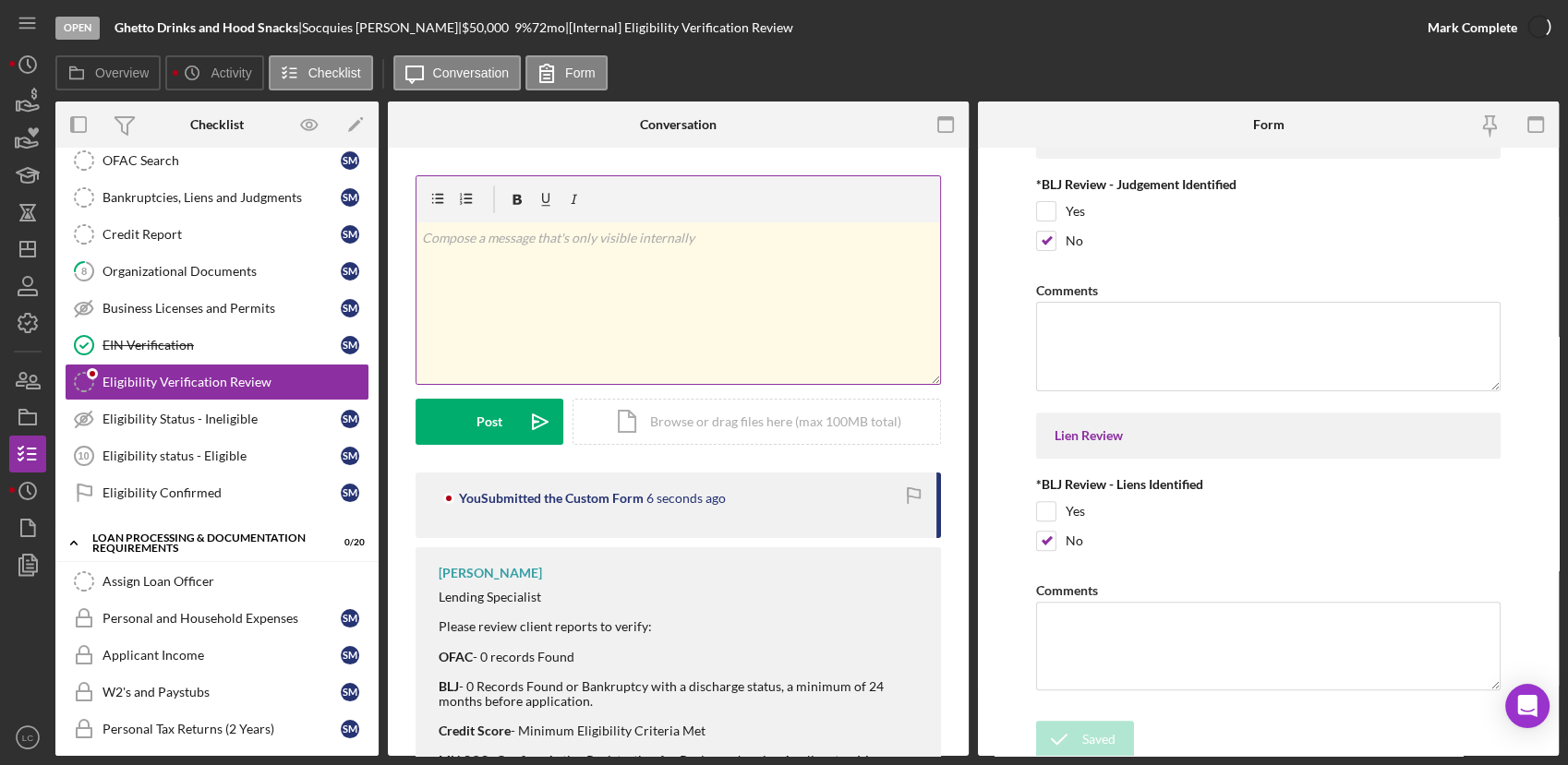
scroll to position [709, 0]
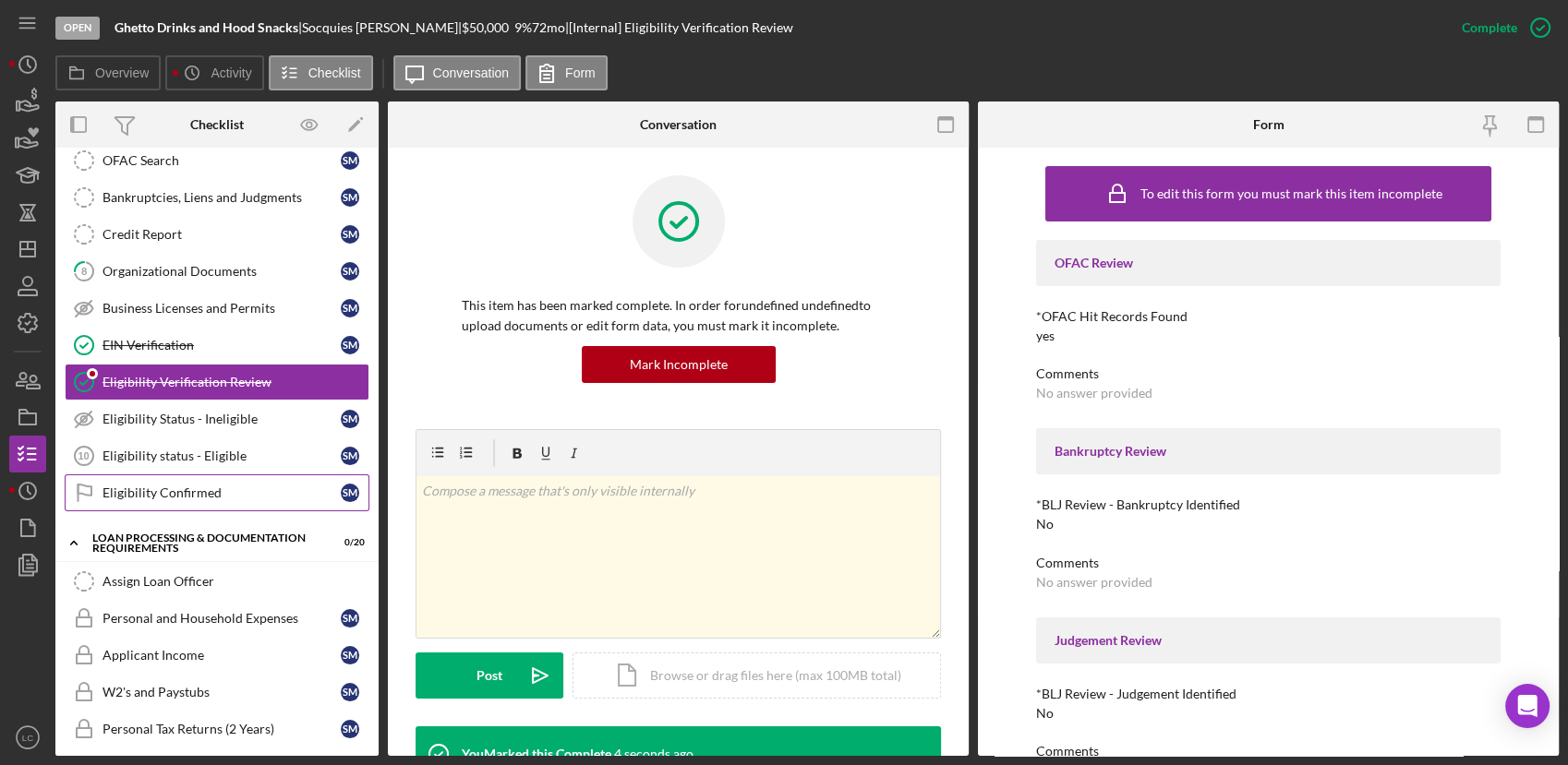
click at [260, 479] on link "Eligibility Confirmed Eligibility Confirmed S M" at bounding box center [217, 493] width 305 height 37
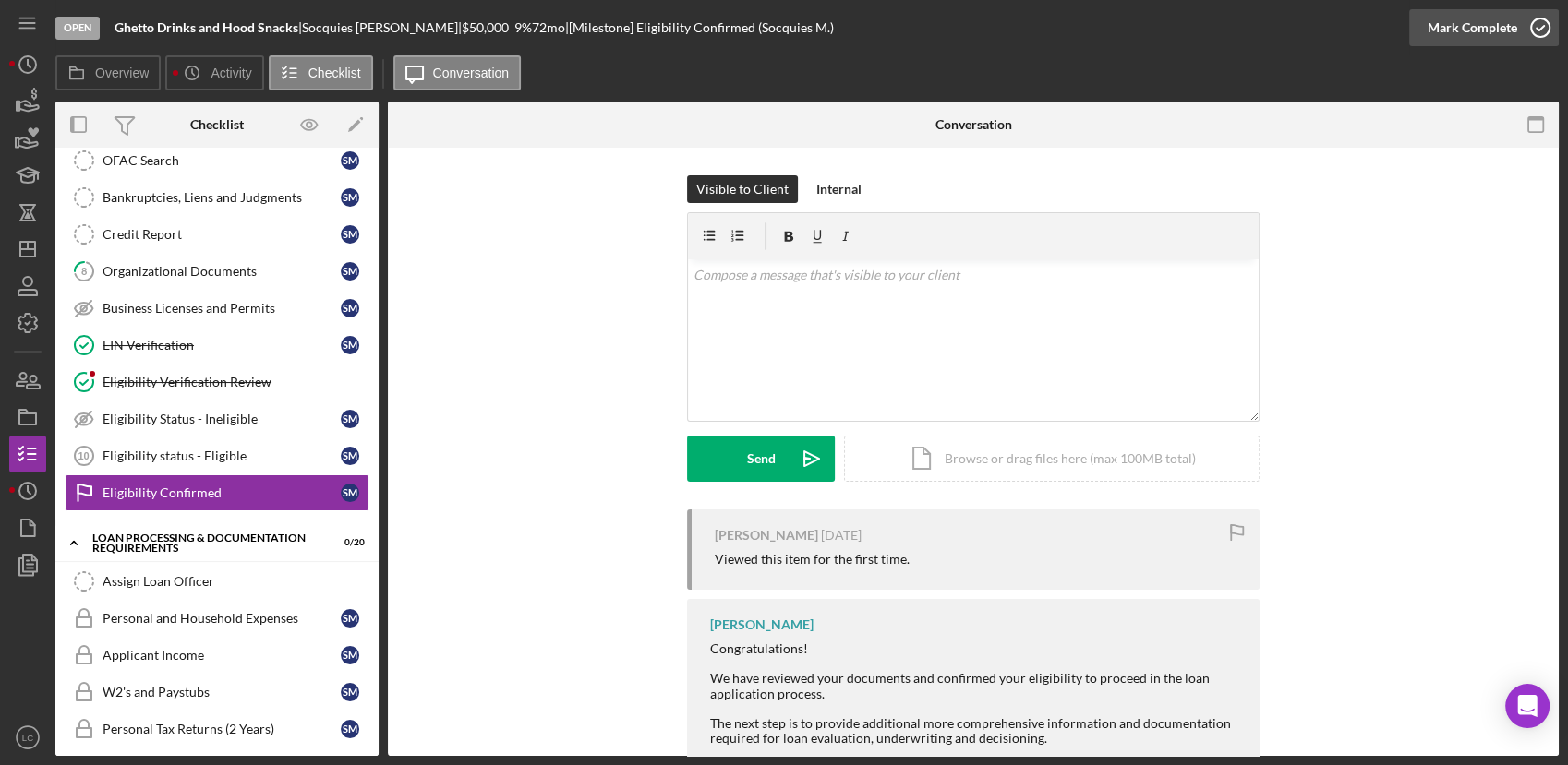
click at [1542, 27] on icon "button" at bounding box center [1540, 27] width 46 height 46
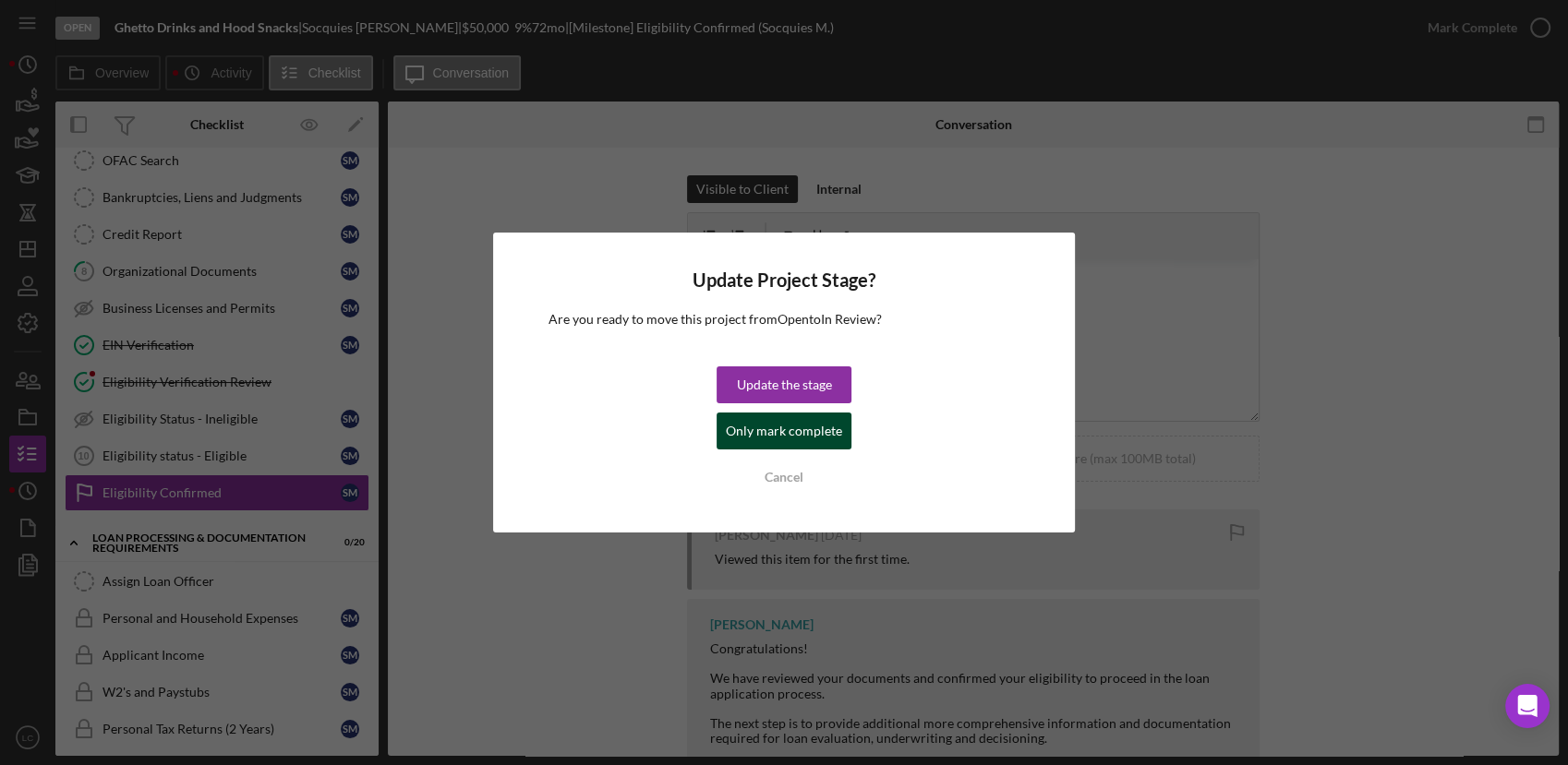
click at [763, 429] on div "Only mark complete" at bounding box center [784, 431] width 117 height 37
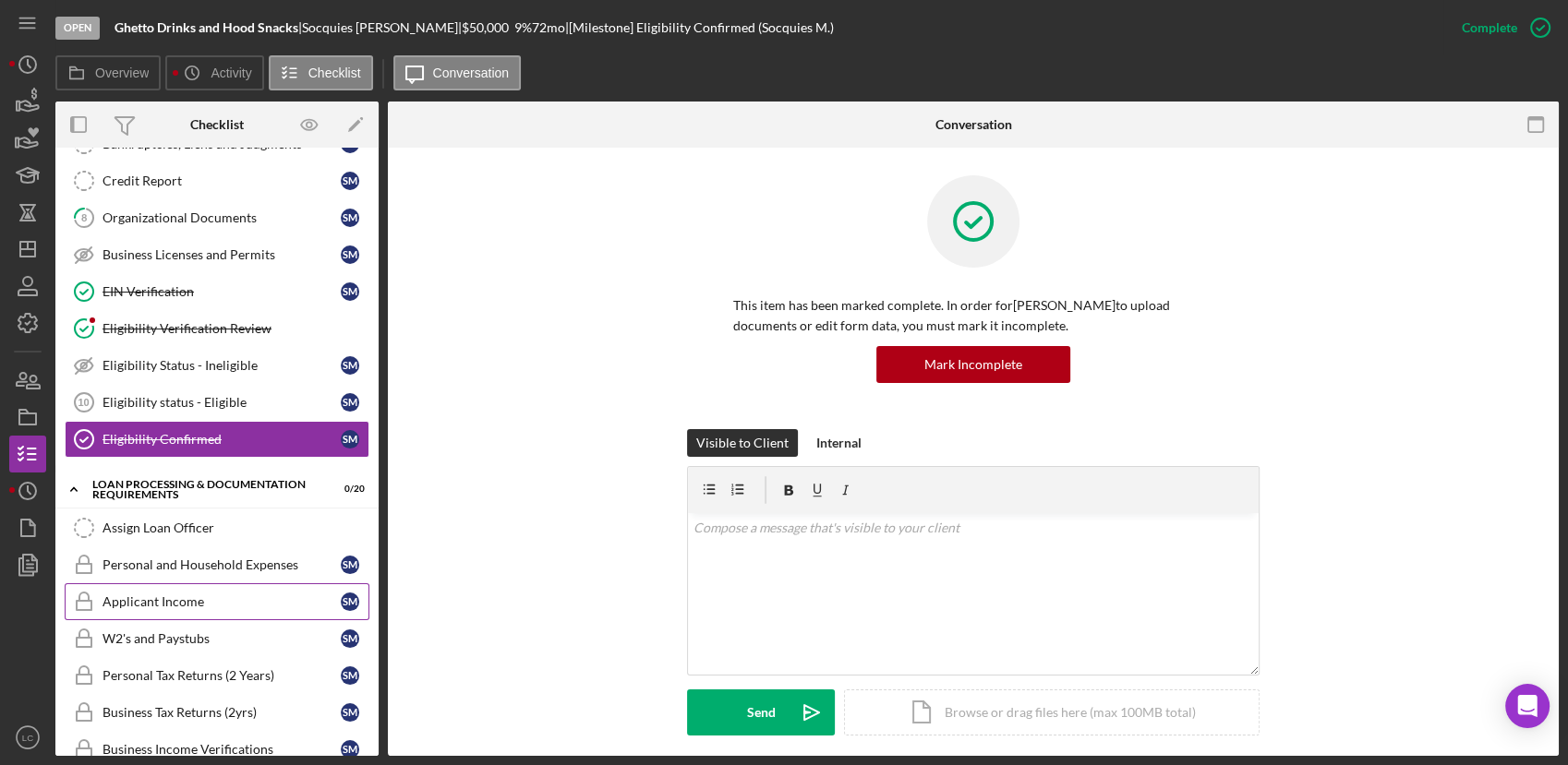
scroll to position [308, 0]
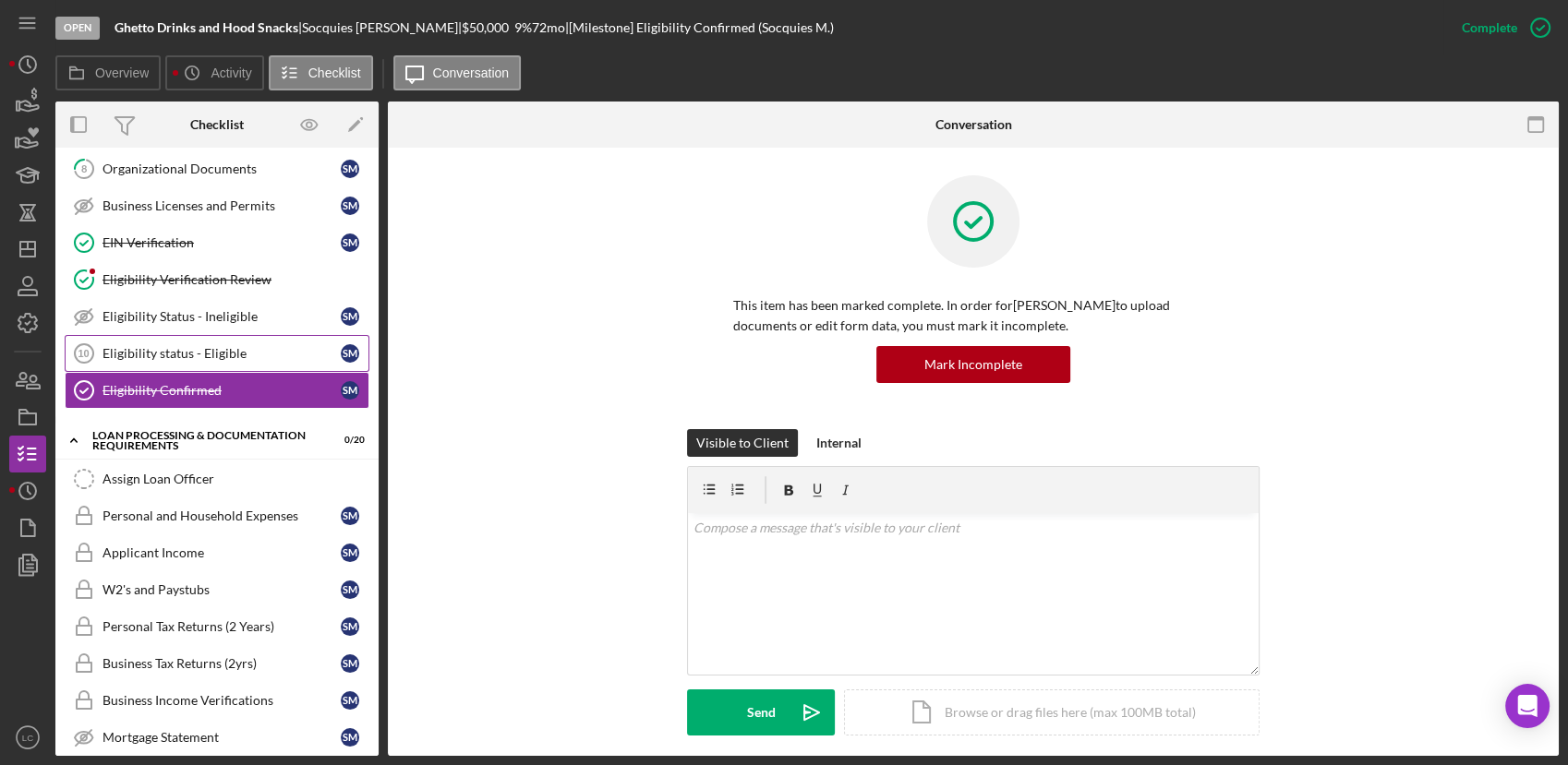
click at [196, 351] on div "Eligibility status - Eligible" at bounding box center [221, 353] width 238 height 15
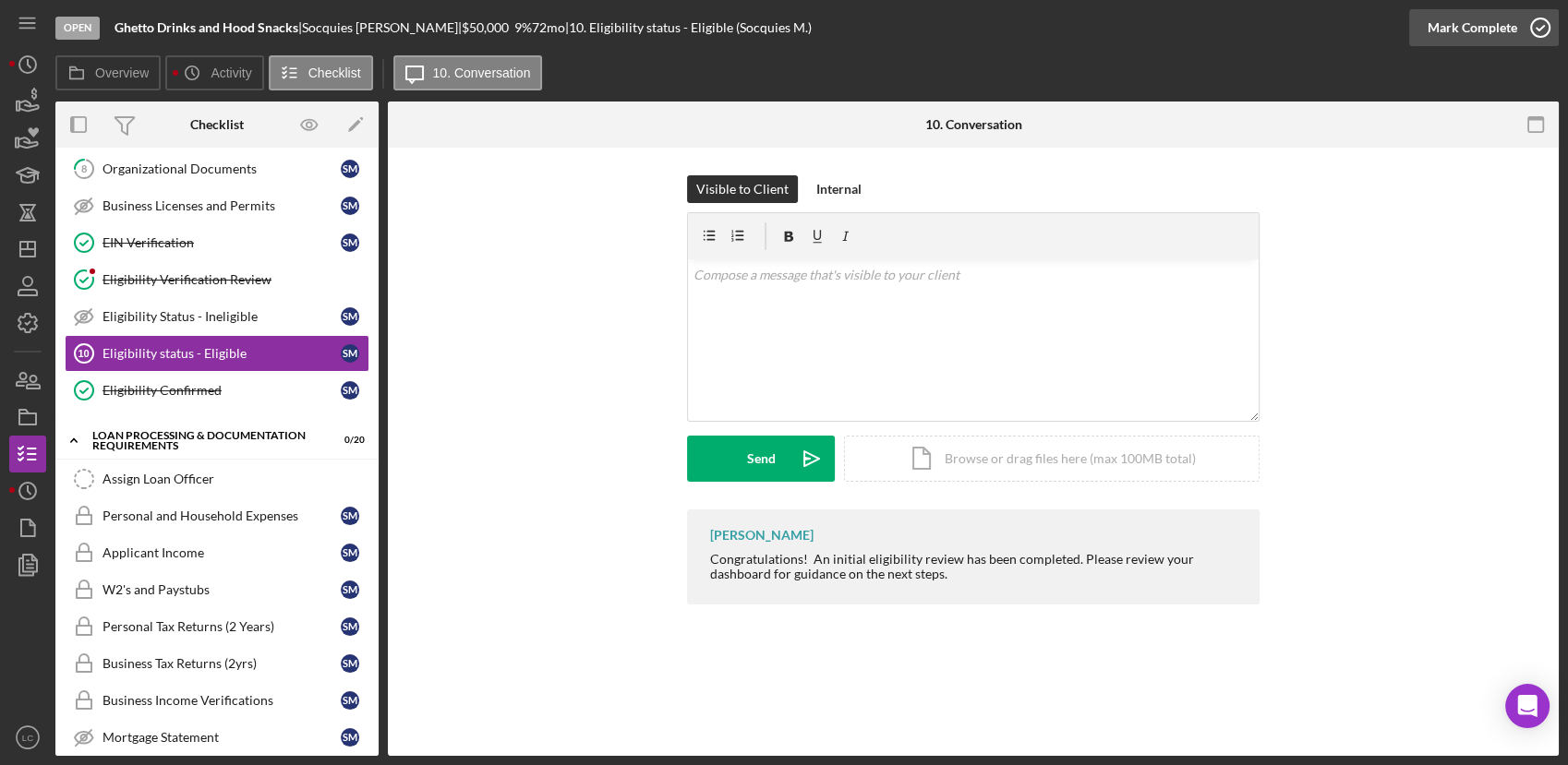
click at [1545, 27] on icon "button" at bounding box center [1540, 27] width 46 height 46
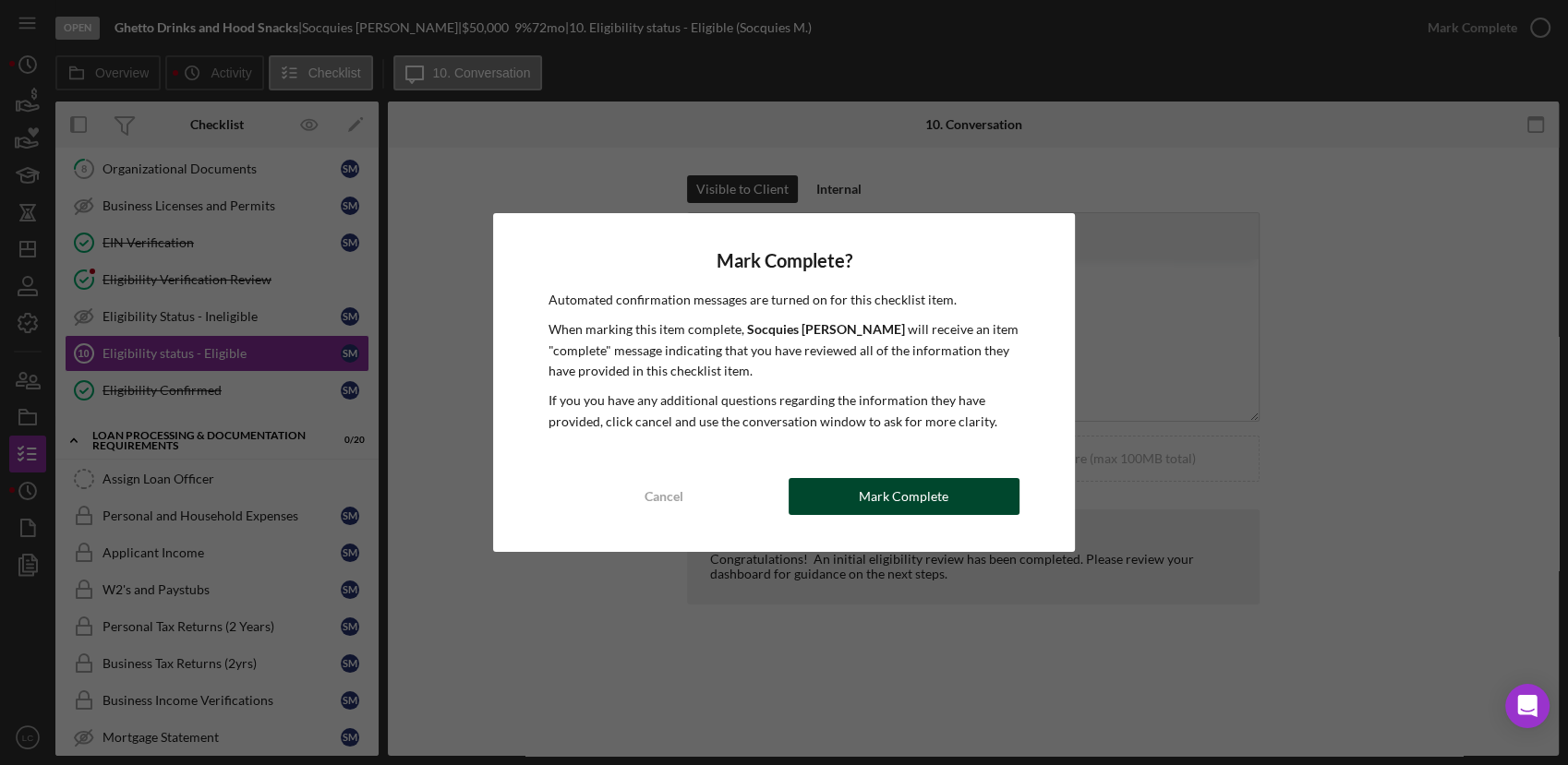
click at [835, 495] on button "Mark Complete" at bounding box center [905, 497] width 231 height 37
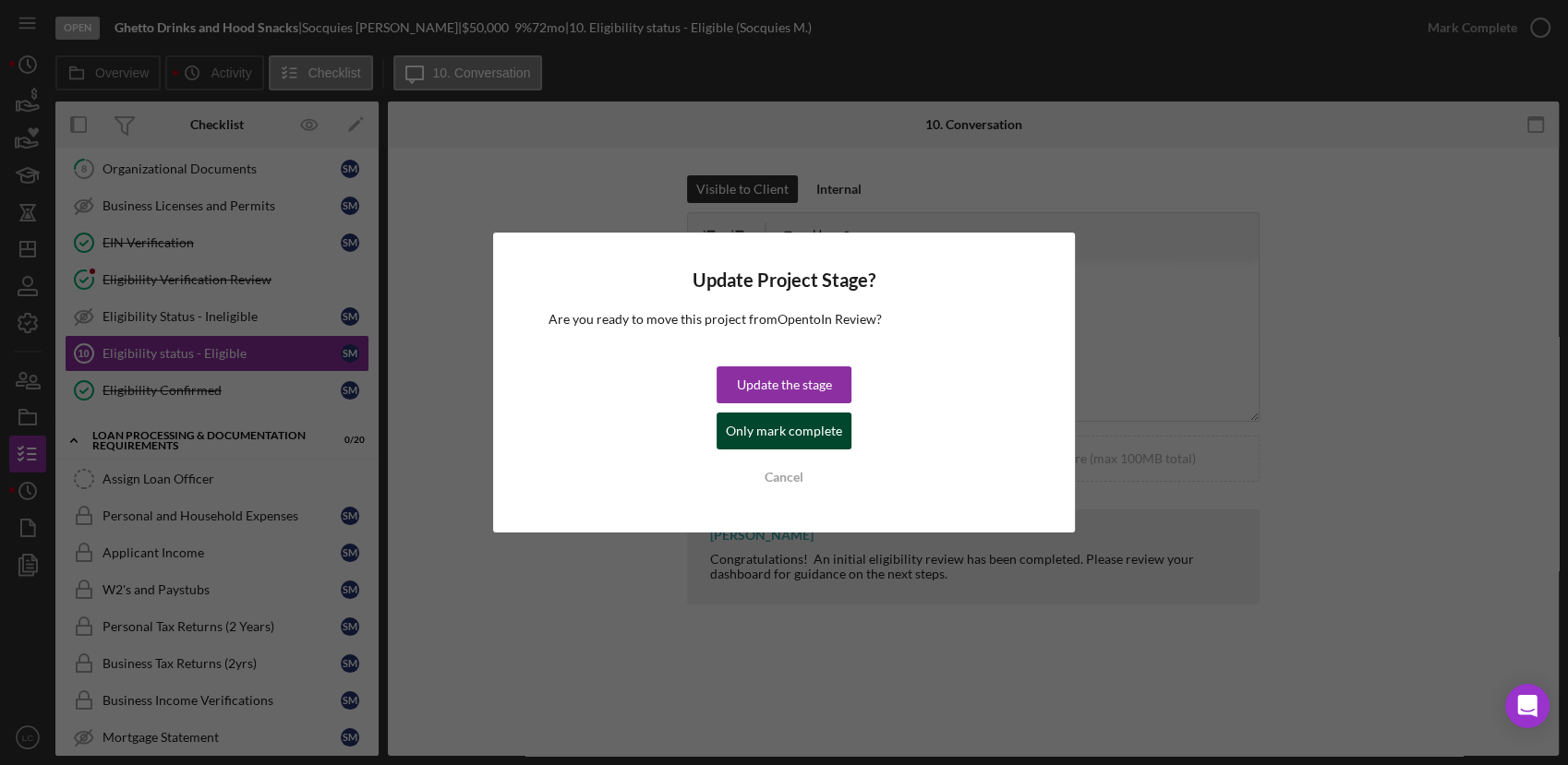
click at [779, 429] on div "Only mark complete" at bounding box center [784, 431] width 117 height 37
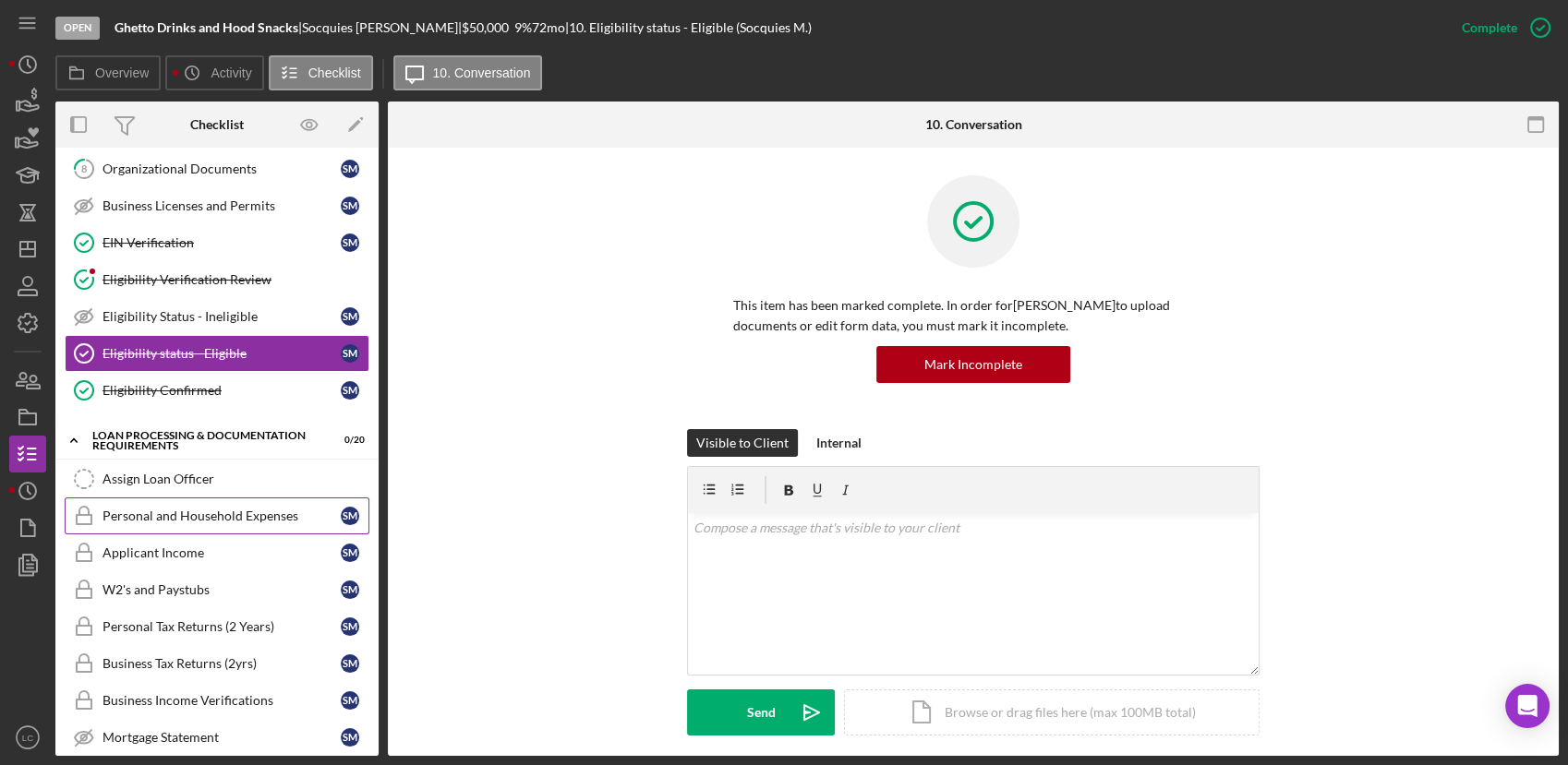
click at [173, 519] on div "Personal and Household Expenses" at bounding box center [221, 515] width 238 height 15
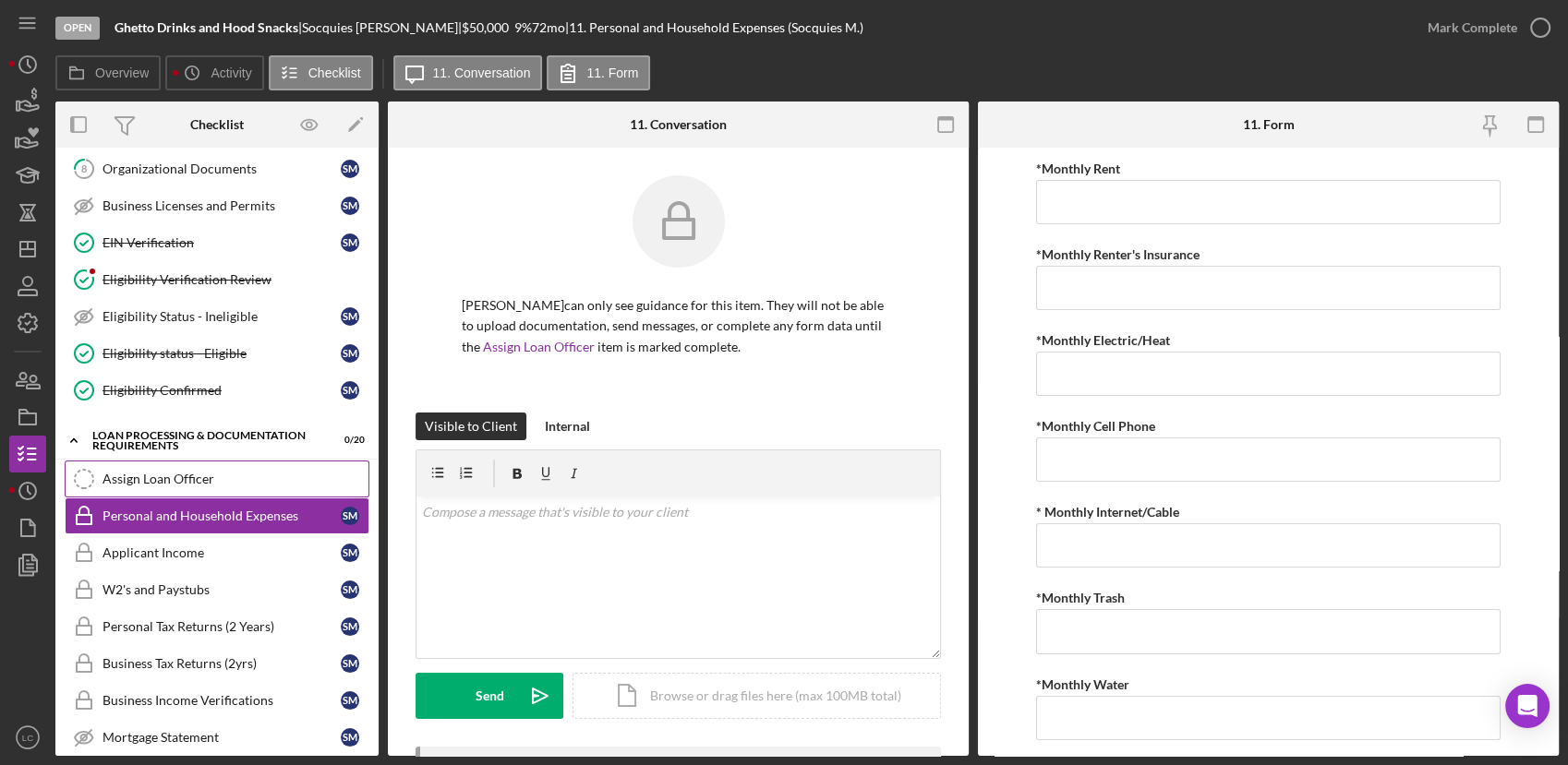
click at [145, 477] on div "Assign Loan Officer" at bounding box center [235, 478] width 266 height 15
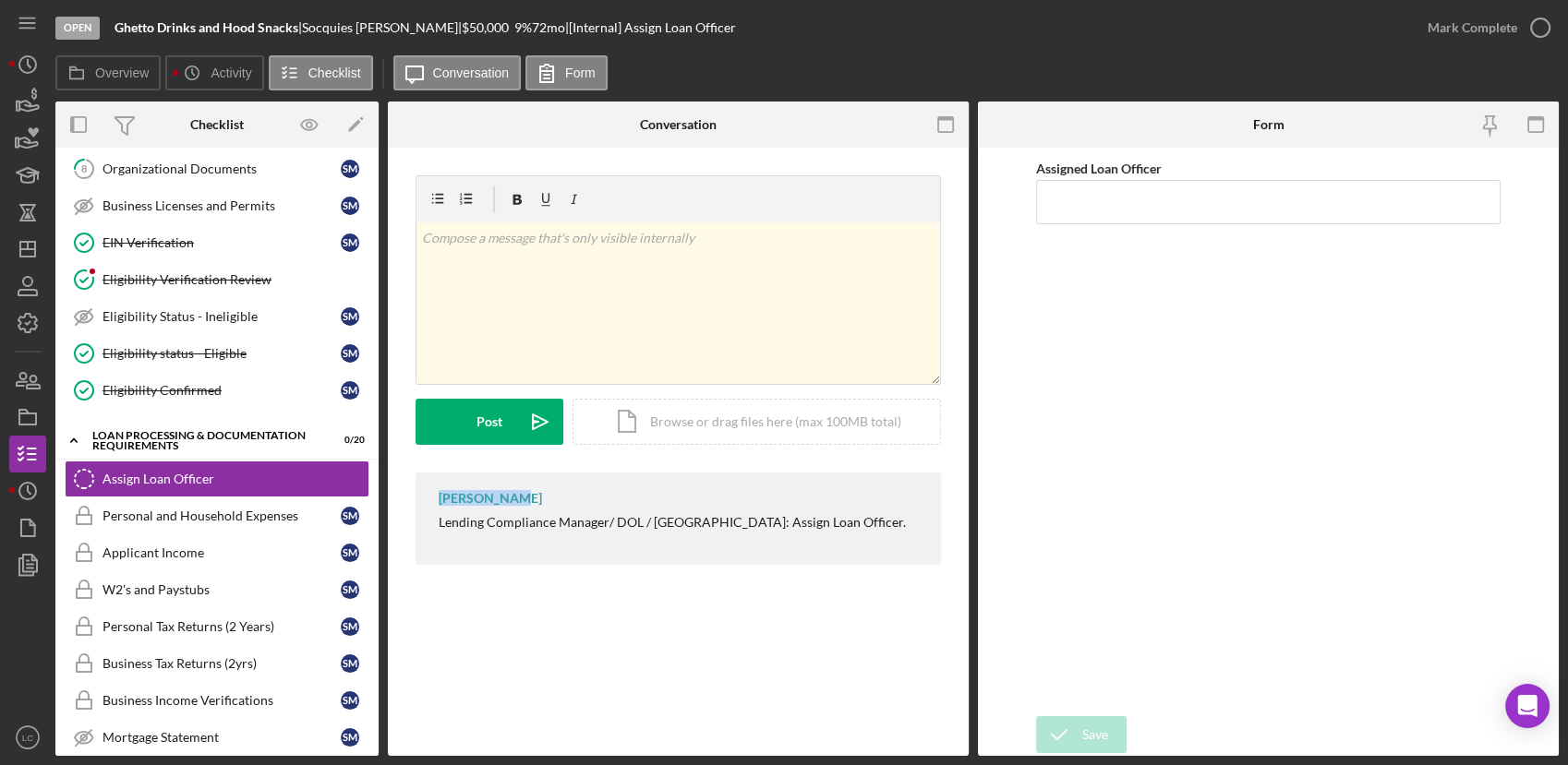
drag, startPoint x: 512, startPoint y: 499, endPoint x: 438, endPoint y: 502, distance: 74.1
click at [438, 502] on div "[PERSON_NAME] Lending Compliance Manager/ DOL / [GEOGRAPHIC_DATA]: Assign Loan …" at bounding box center [678, 518] width 525 height 92
copy div "[PERSON_NAME]"
click at [1259, 209] on input "Assigned Loan Officer" at bounding box center [1268, 202] width 465 height 44
paste input "[PERSON_NAME]"
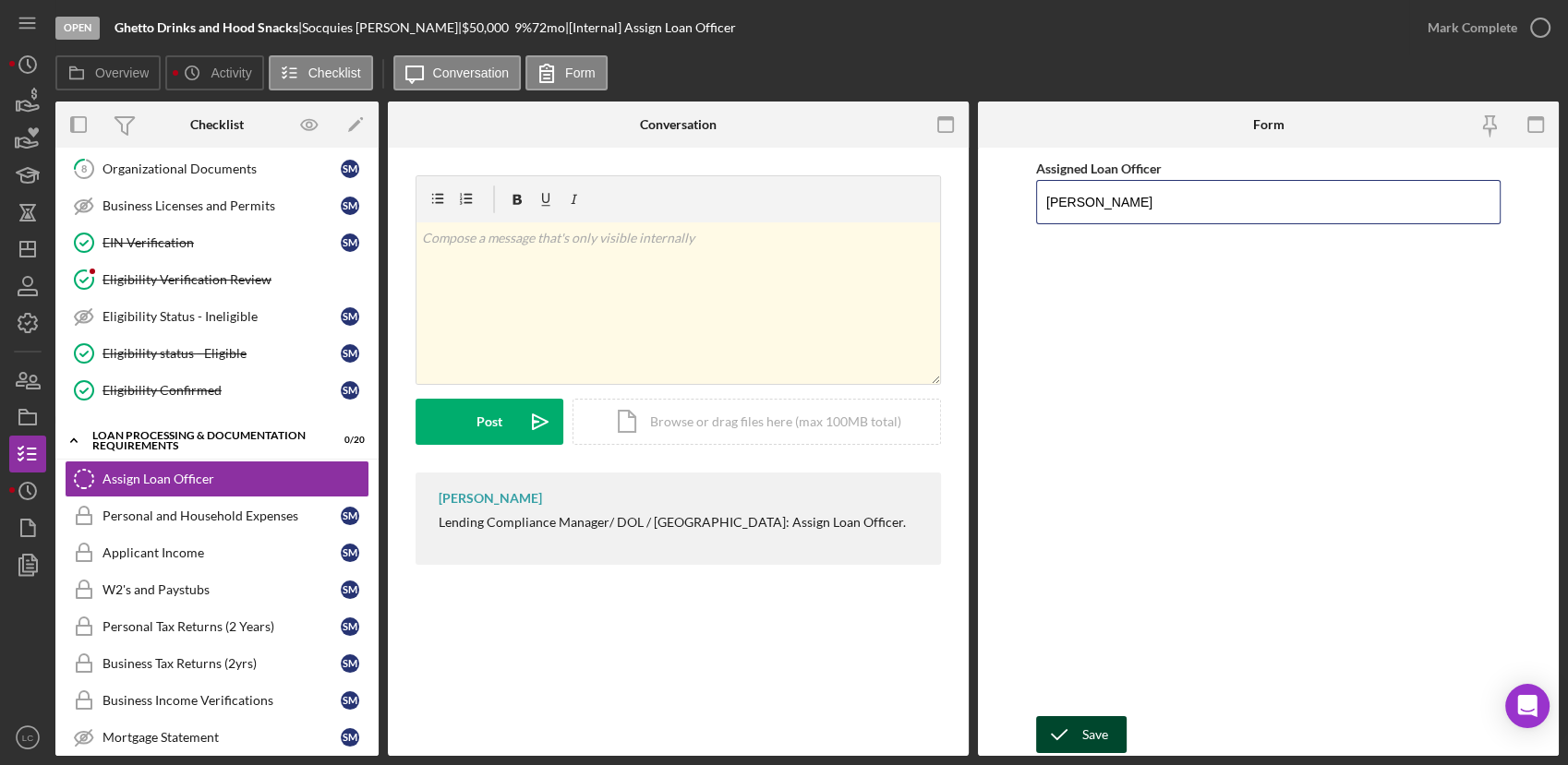
type input "[PERSON_NAME]"
click at [1071, 735] on icon "submit" at bounding box center [1058, 734] width 46 height 46
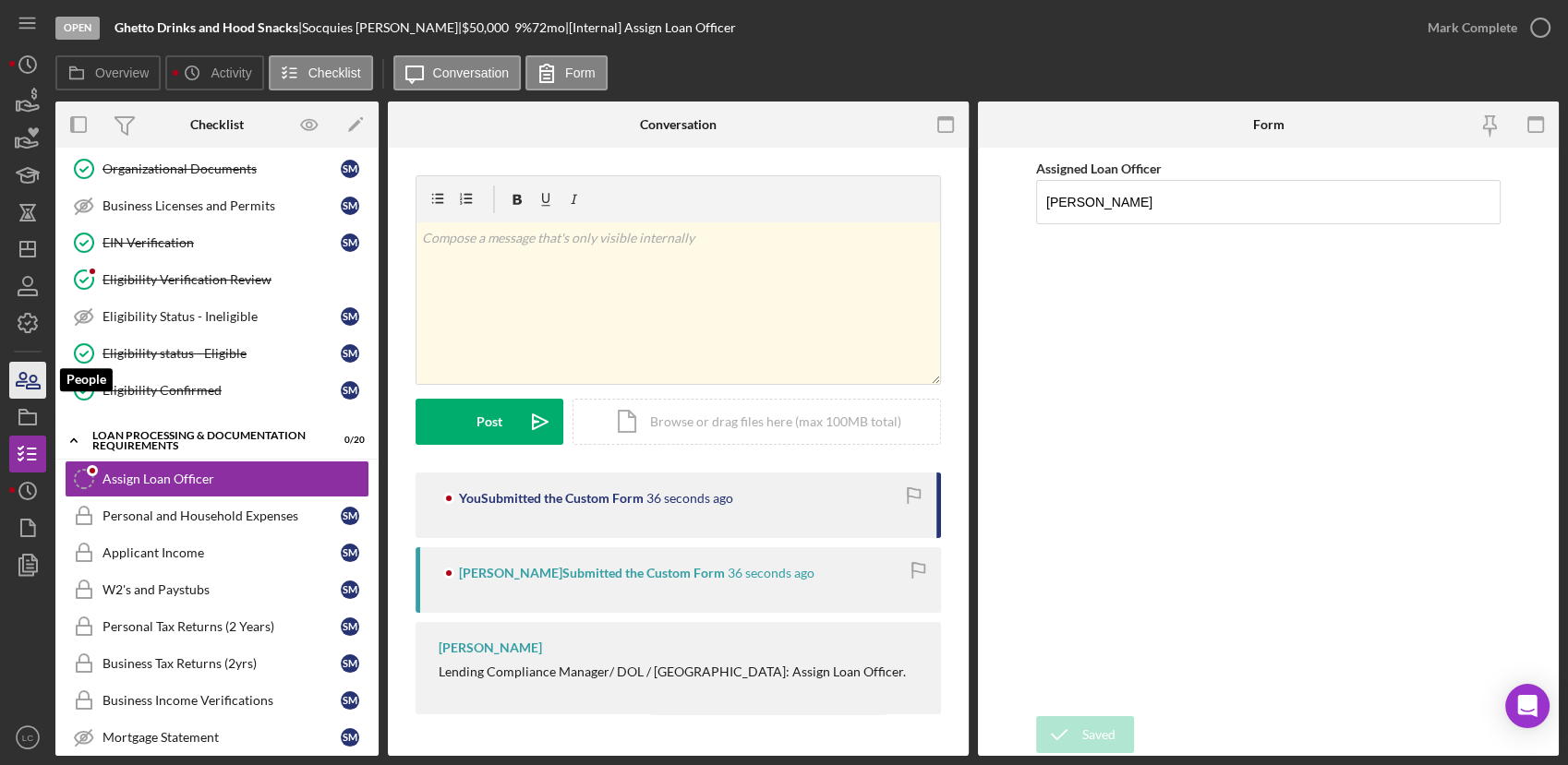
click at [17, 375] on icon "button" at bounding box center [27, 380] width 46 height 46
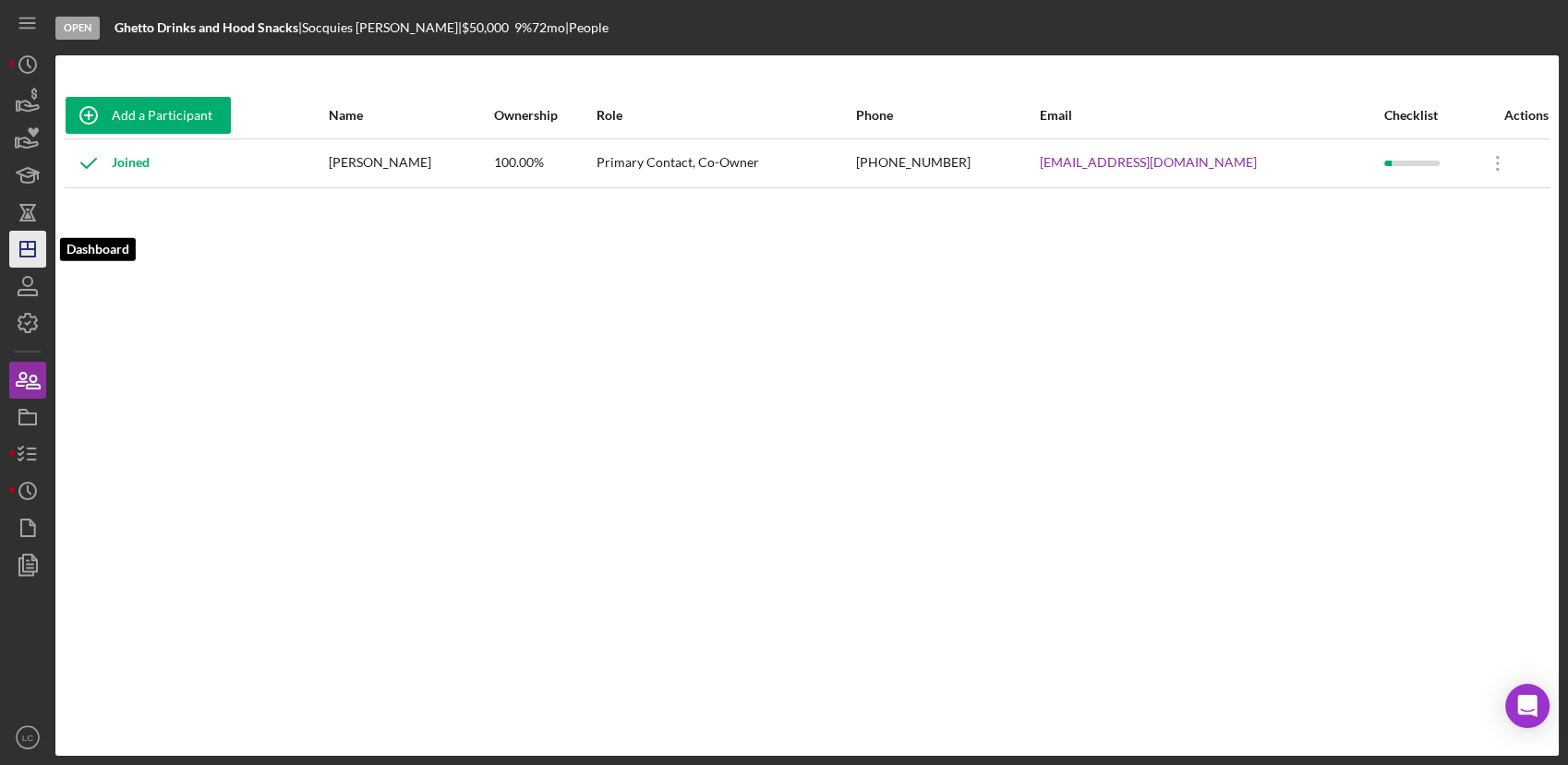
click at [24, 242] on polygon "button" at bounding box center [27, 249] width 15 height 15
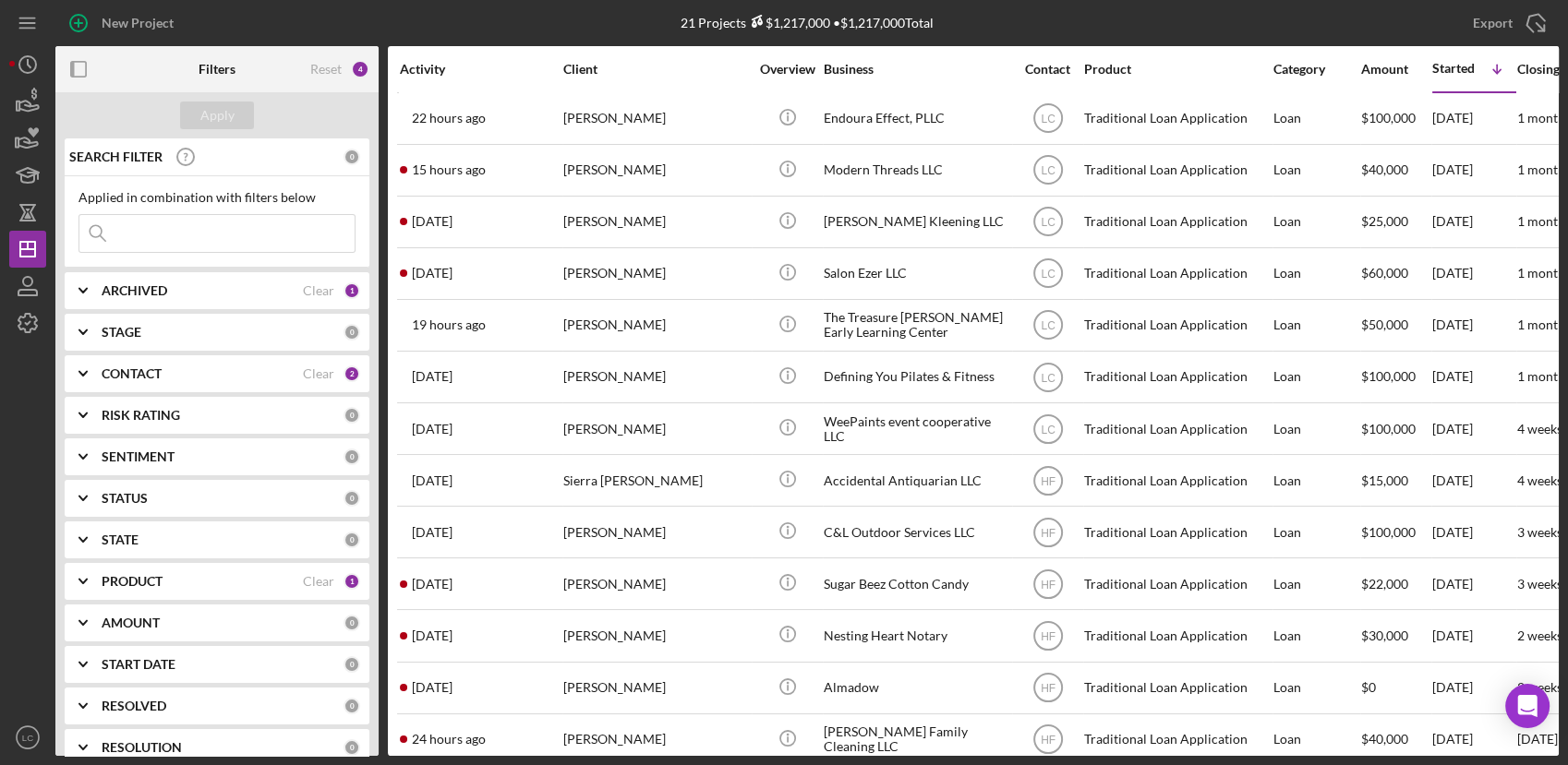
click at [143, 386] on div "CONTACT Clear 2" at bounding box center [231, 374] width 259 height 37
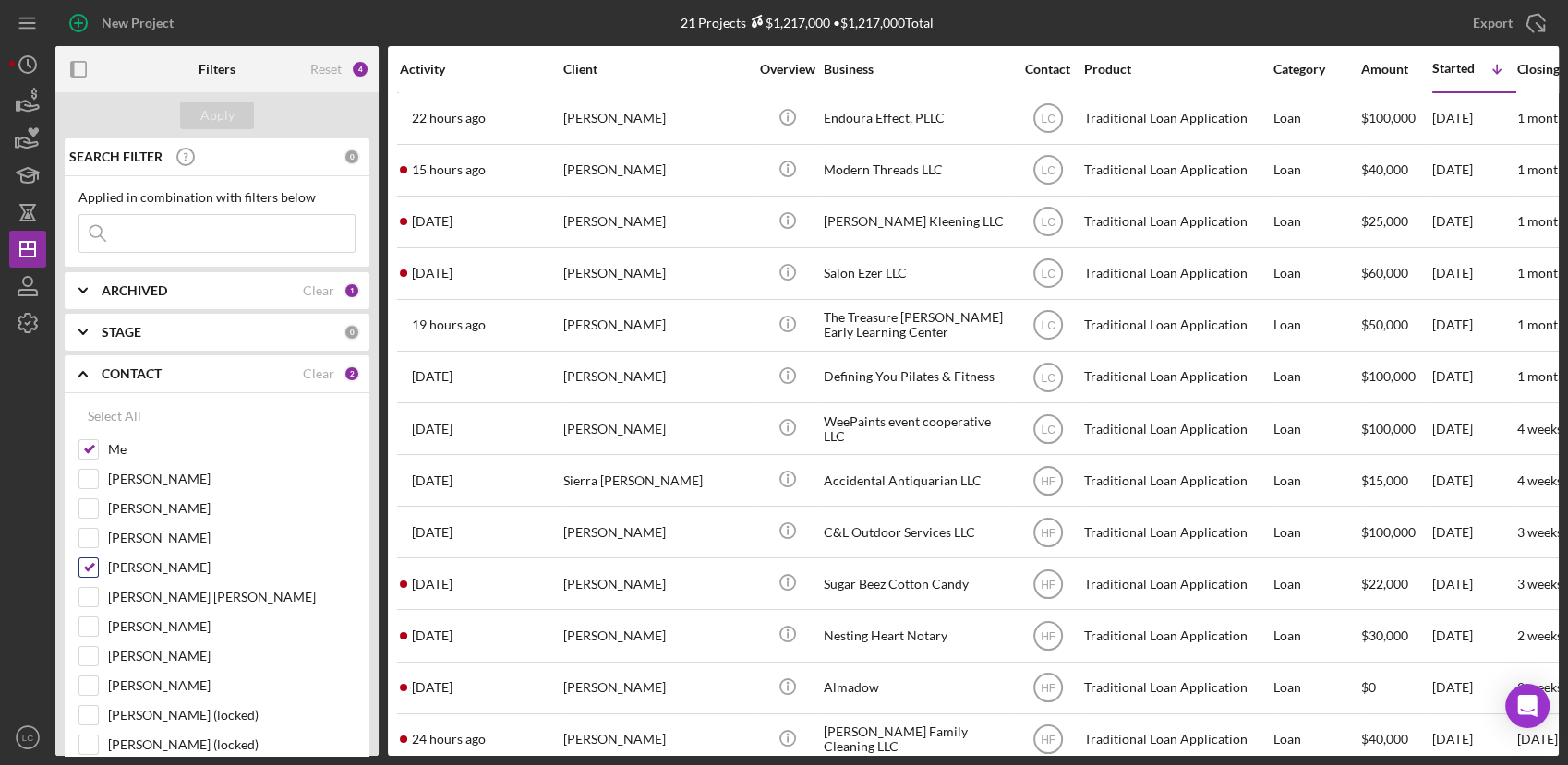
click at [81, 572] on input "[PERSON_NAME]" at bounding box center [88, 567] width 19 height 19
checkbox input "false"
click at [207, 111] on div "Apply" at bounding box center [217, 116] width 34 height 27
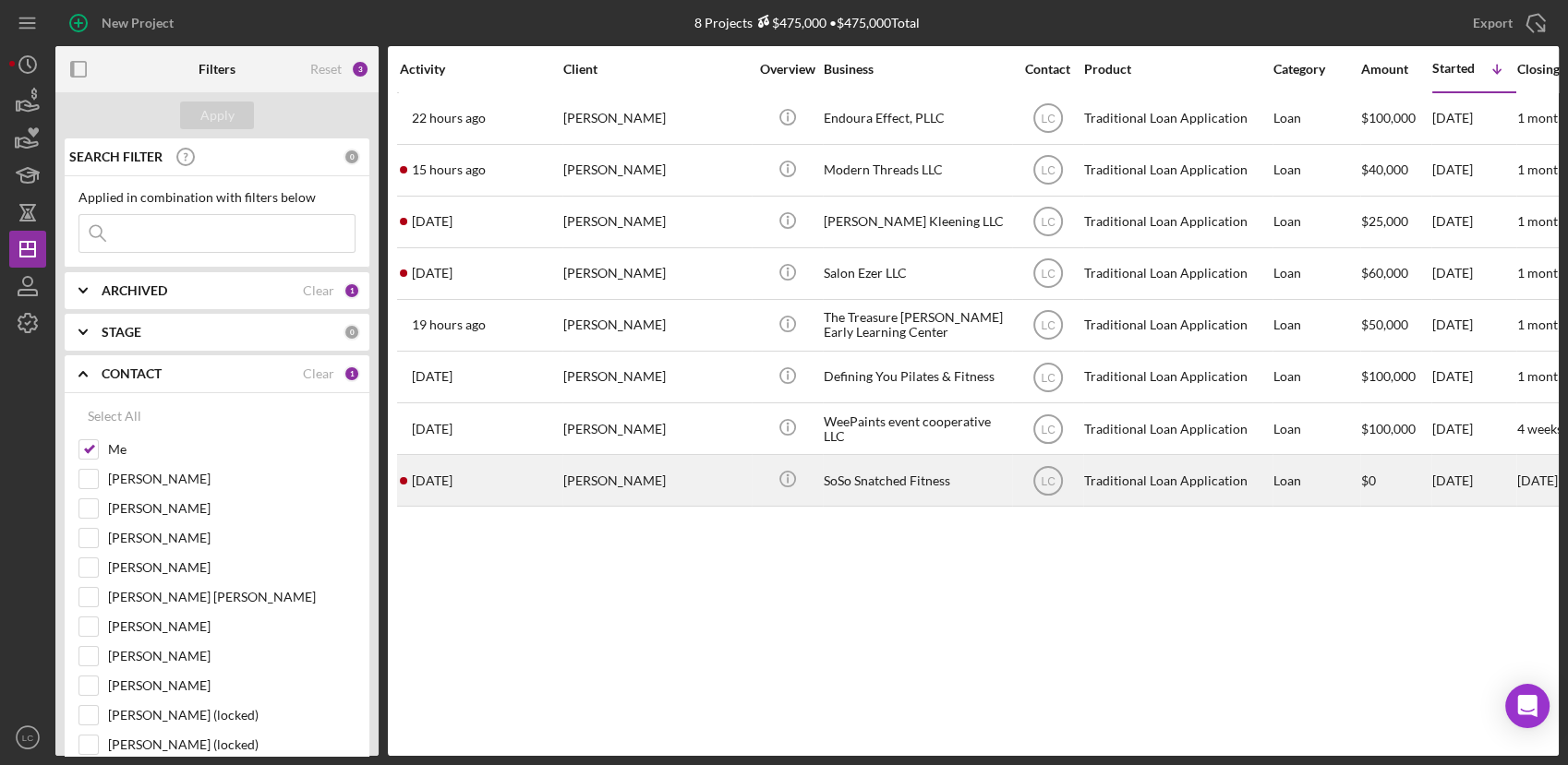
click at [907, 473] on div "SoSo Snatched Fitness" at bounding box center [915, 480] width 184 height 49
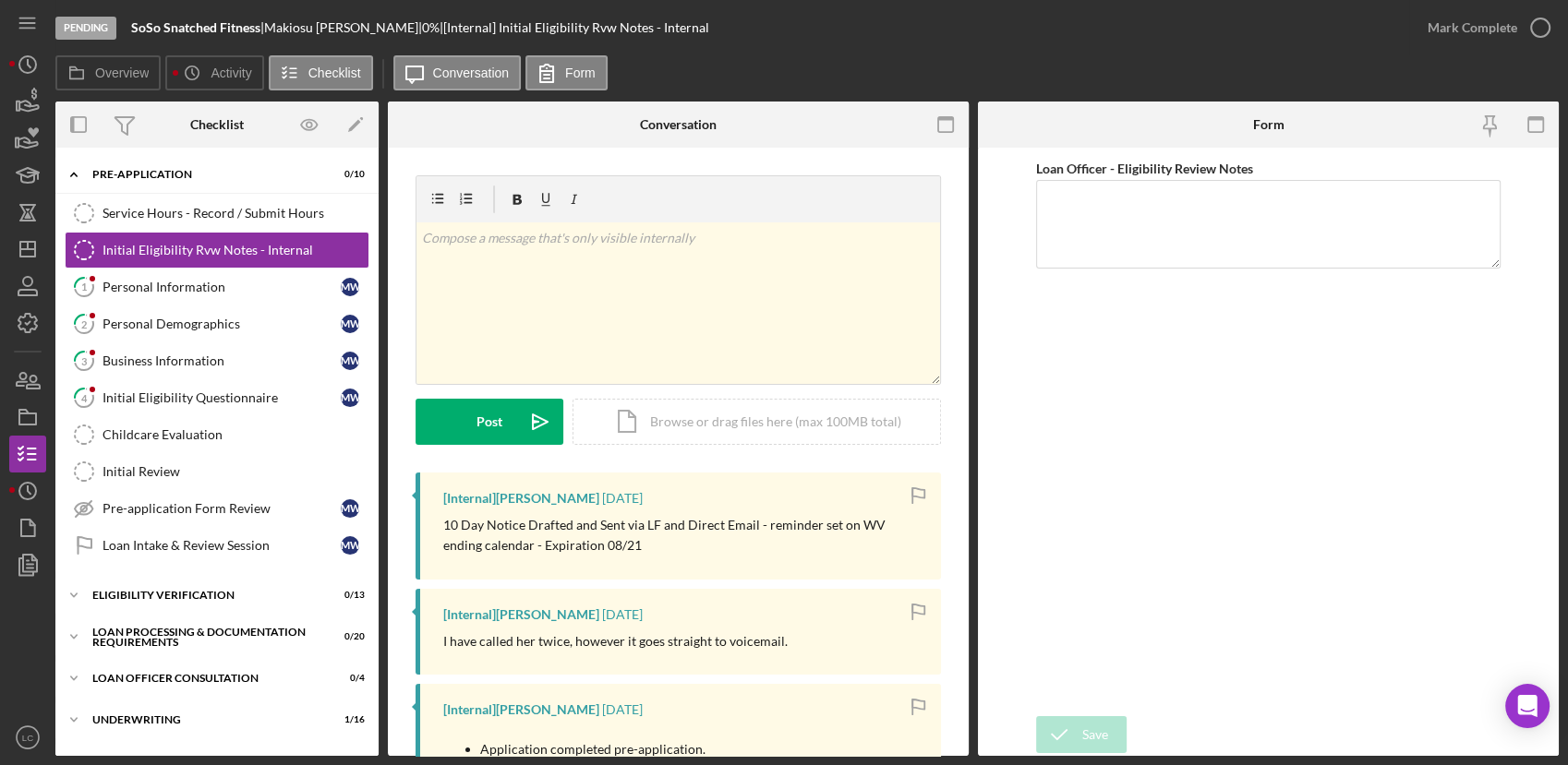
drag, startPoint x: 263, startPoint y: 27, endPoint x: 132, endPoint y: 40, distance: 131.6
click at [132, 40] on div "Pending SoSo Snatched Fitness | [PERSON_NAME] | 0 % | [Internal] Initial Eligib…" at bounding box center [732, 27] width 1353 height 56
copy b "SoSo Snatched Fitness"
click at [24, 246] on icon "Icon/Dashboard" at bounding box center [27, 249] width 46 height 46
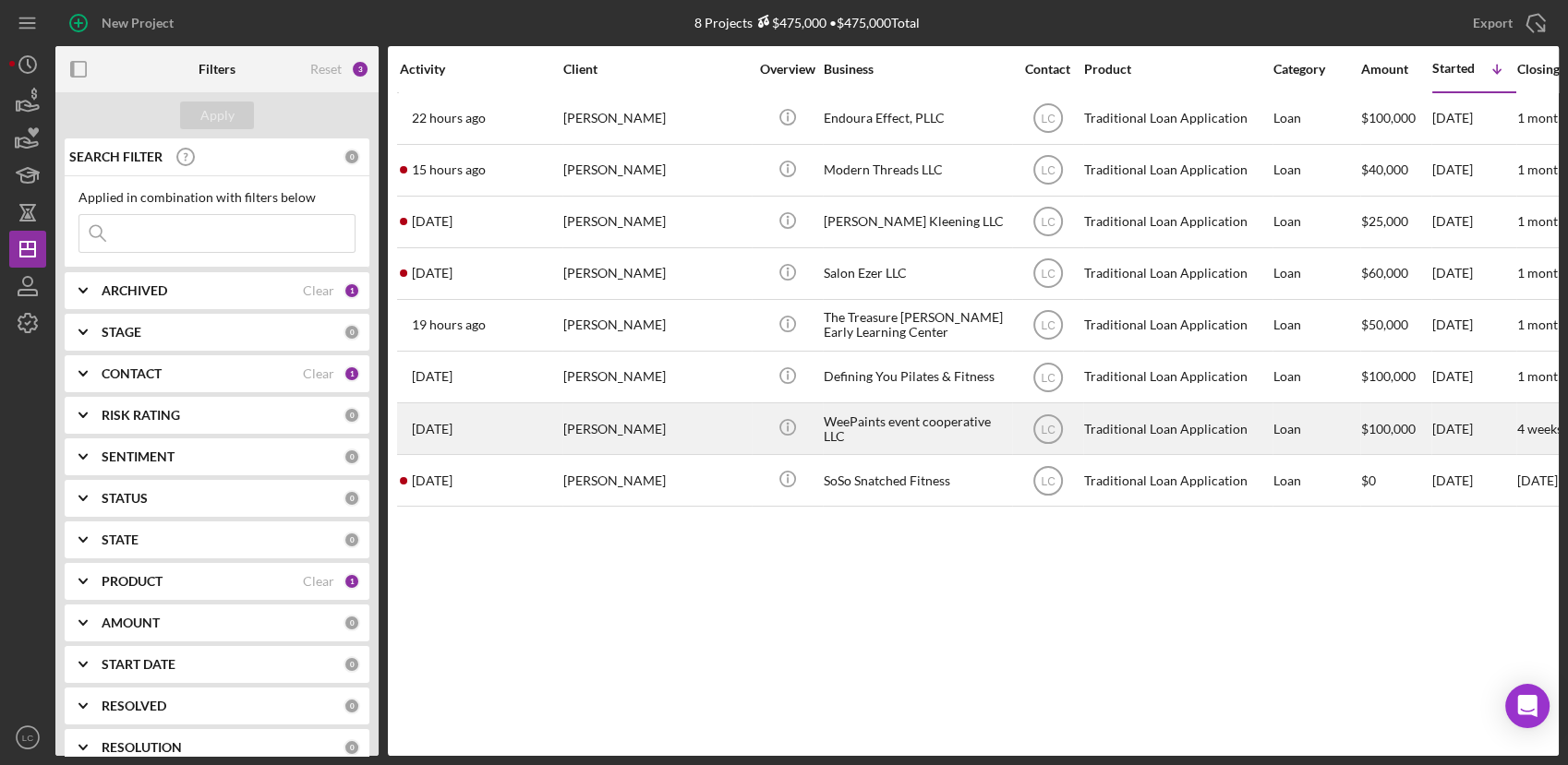
click at [916, 439] on div "WeePaints event cooperative LLC" at bounding box center [915, 429] width 184 height 49
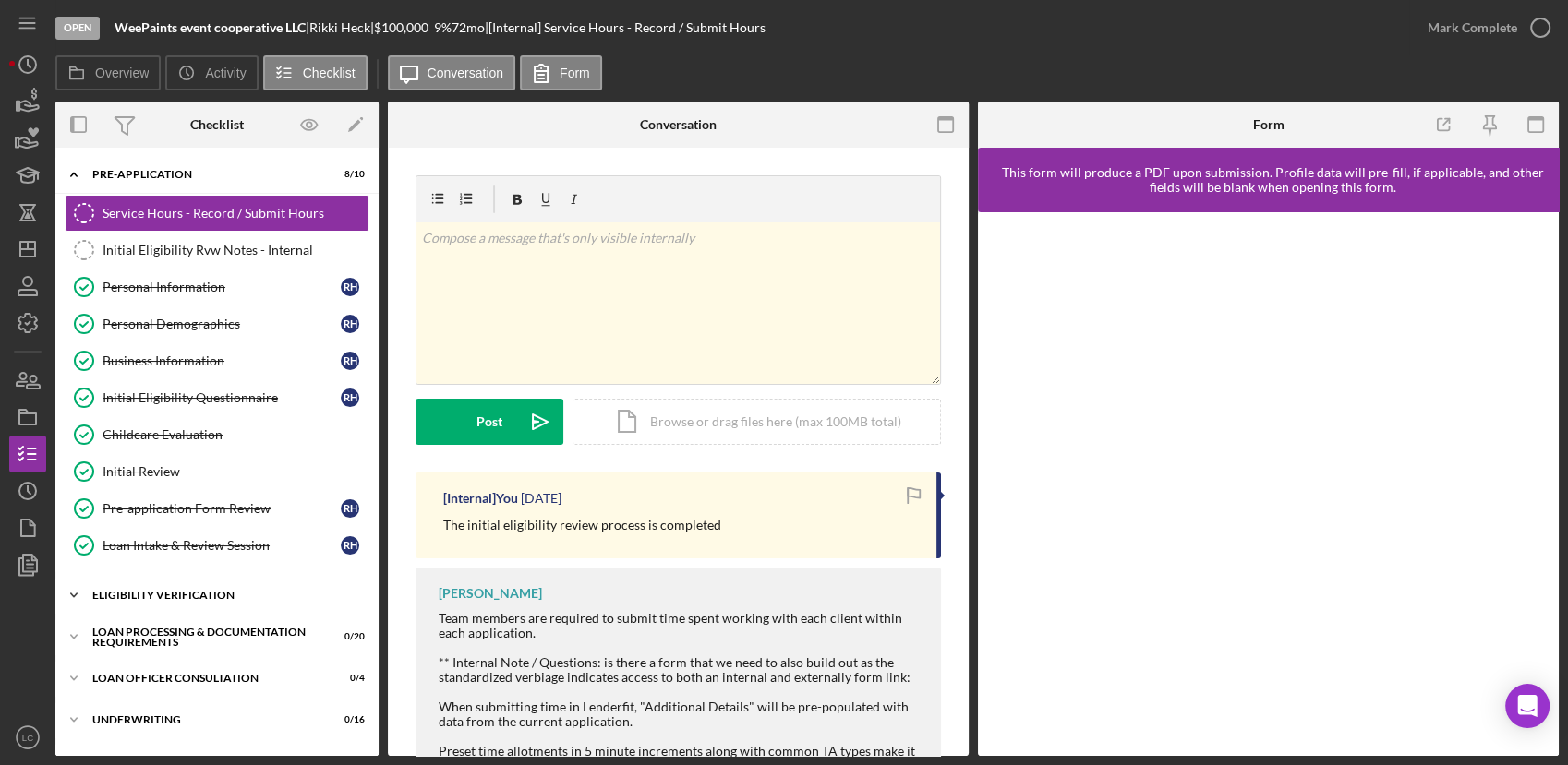
click at [67, 593] on icon "Icon/Expander" at bounding box center [74, 596] width 37 height 37
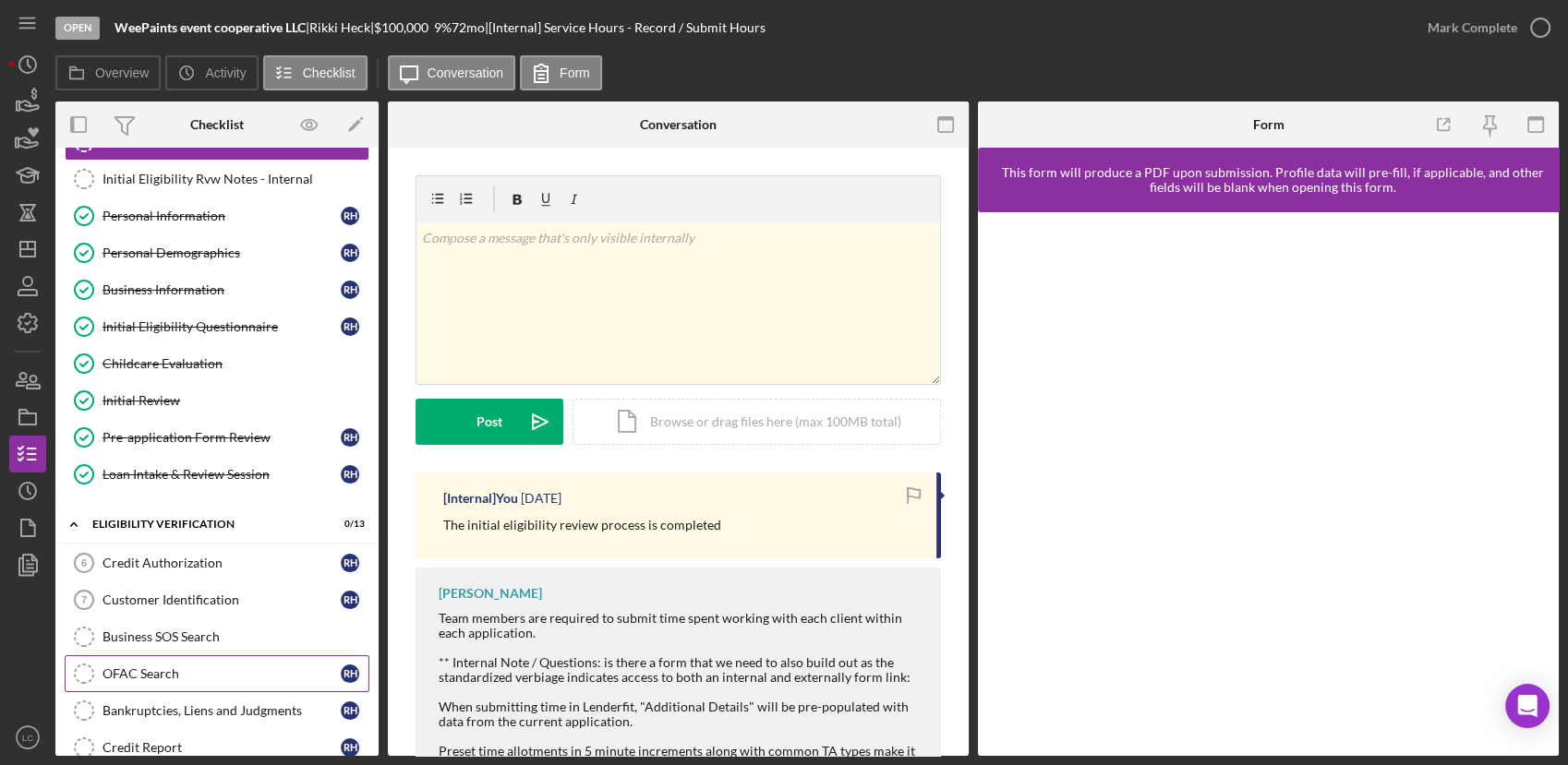
scroll to position [205, 0]
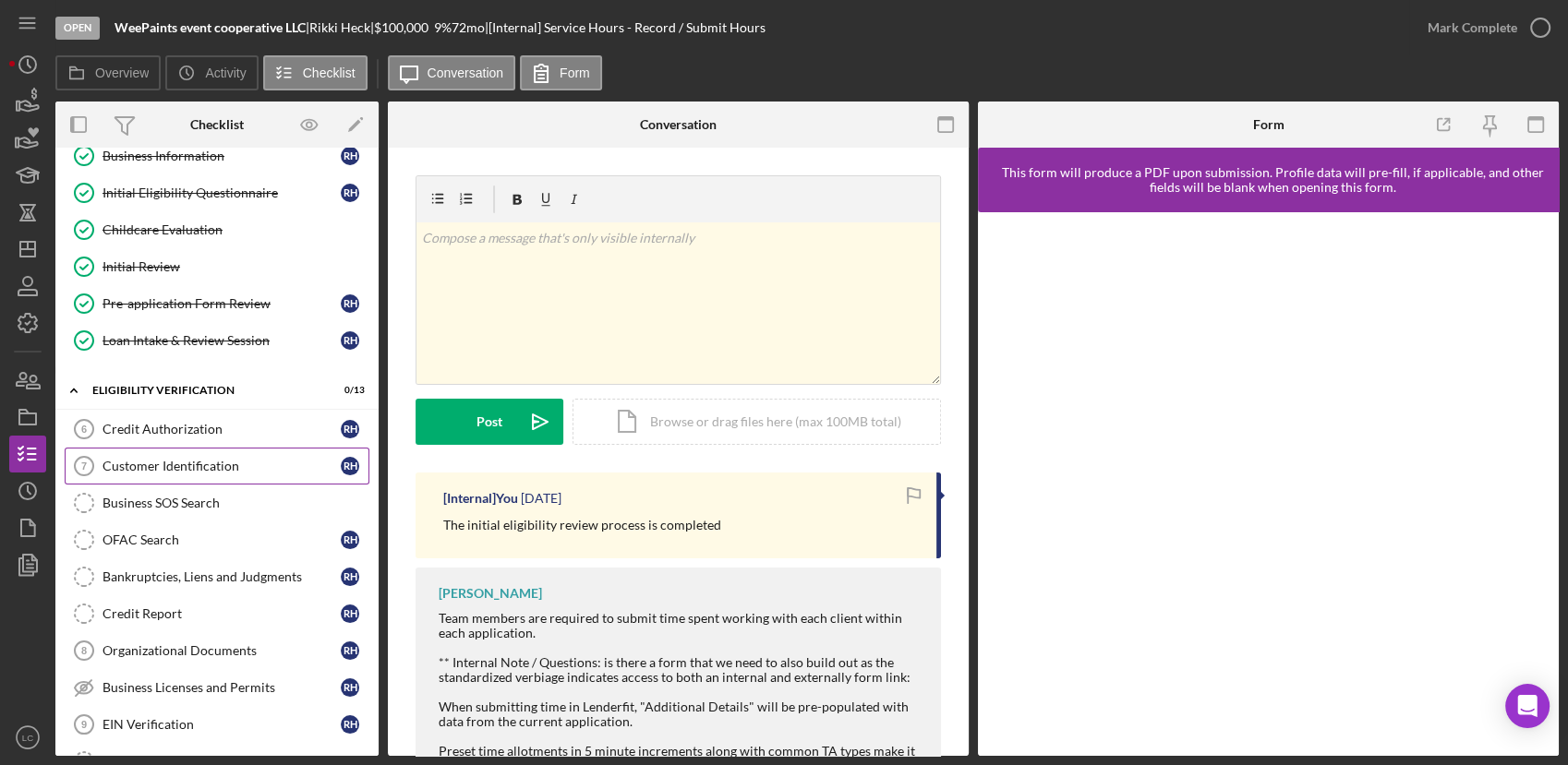
click at [126, 477] on link "Customer Identification 7 Customer Identification R H" at bounding box center [217, 466] width 305 height 37
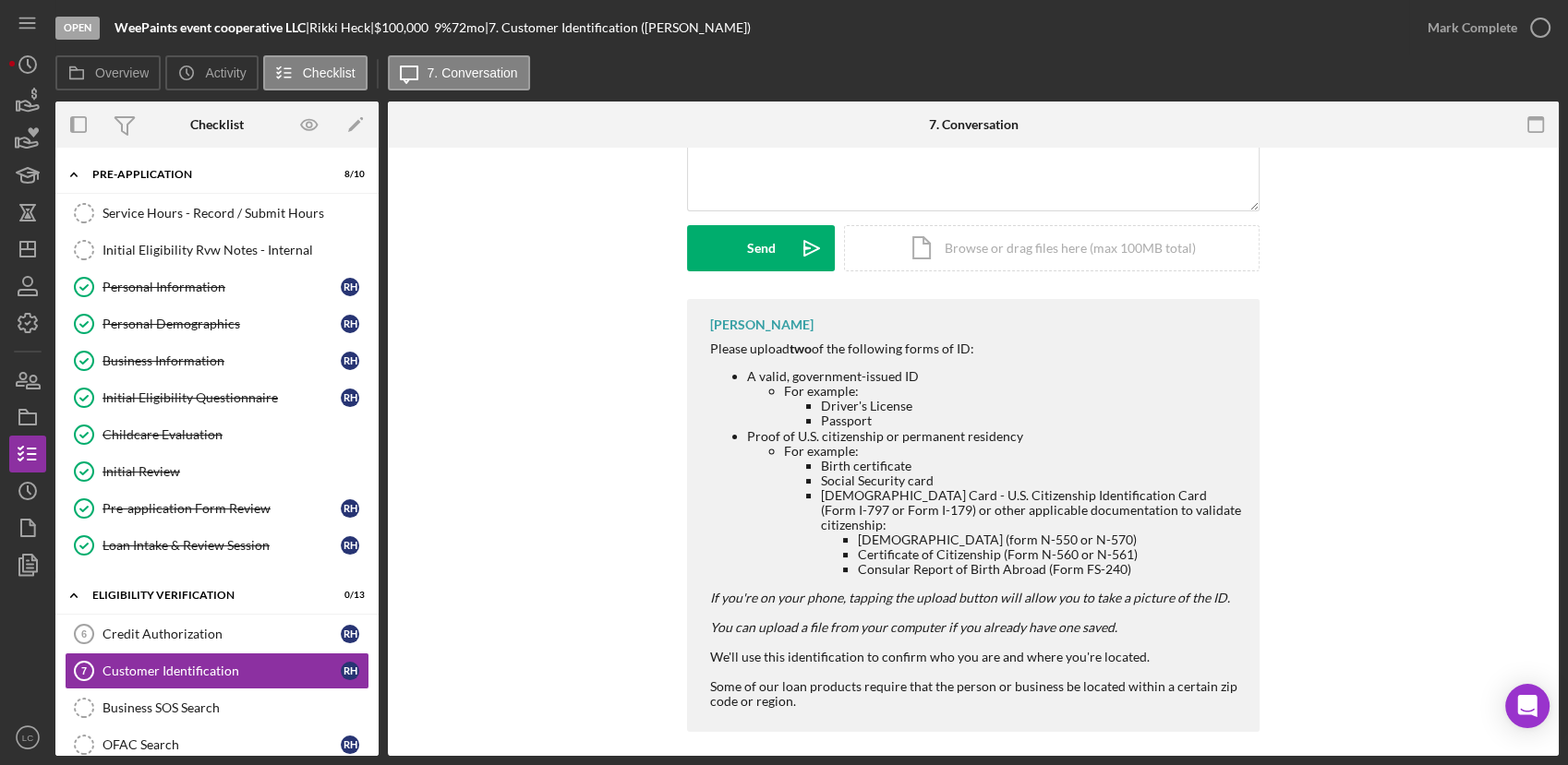
scroll to position [222, 0]
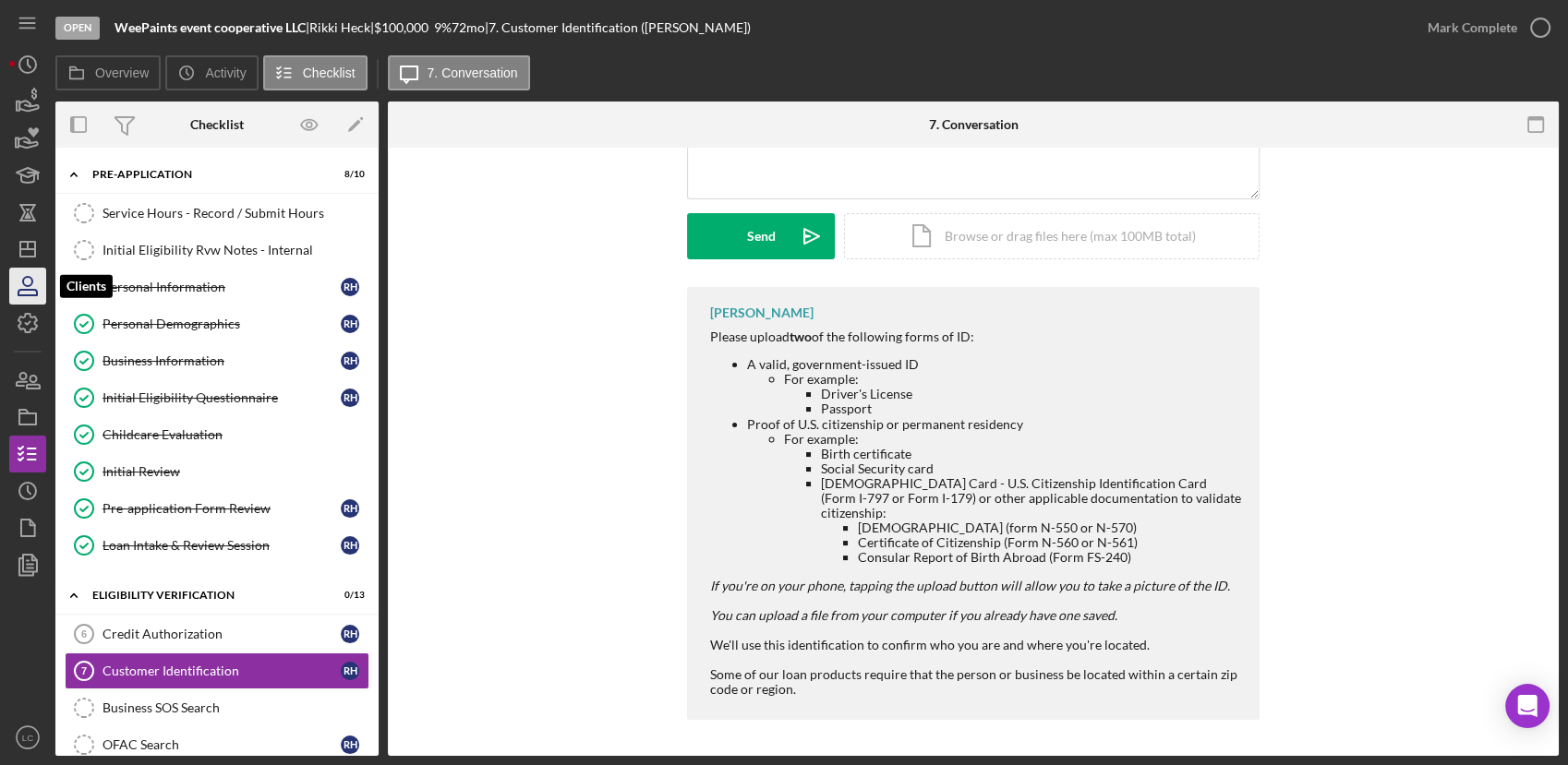
click at [19, 269] on icon "button" at bounding box center [27, 286] width 46 height 46
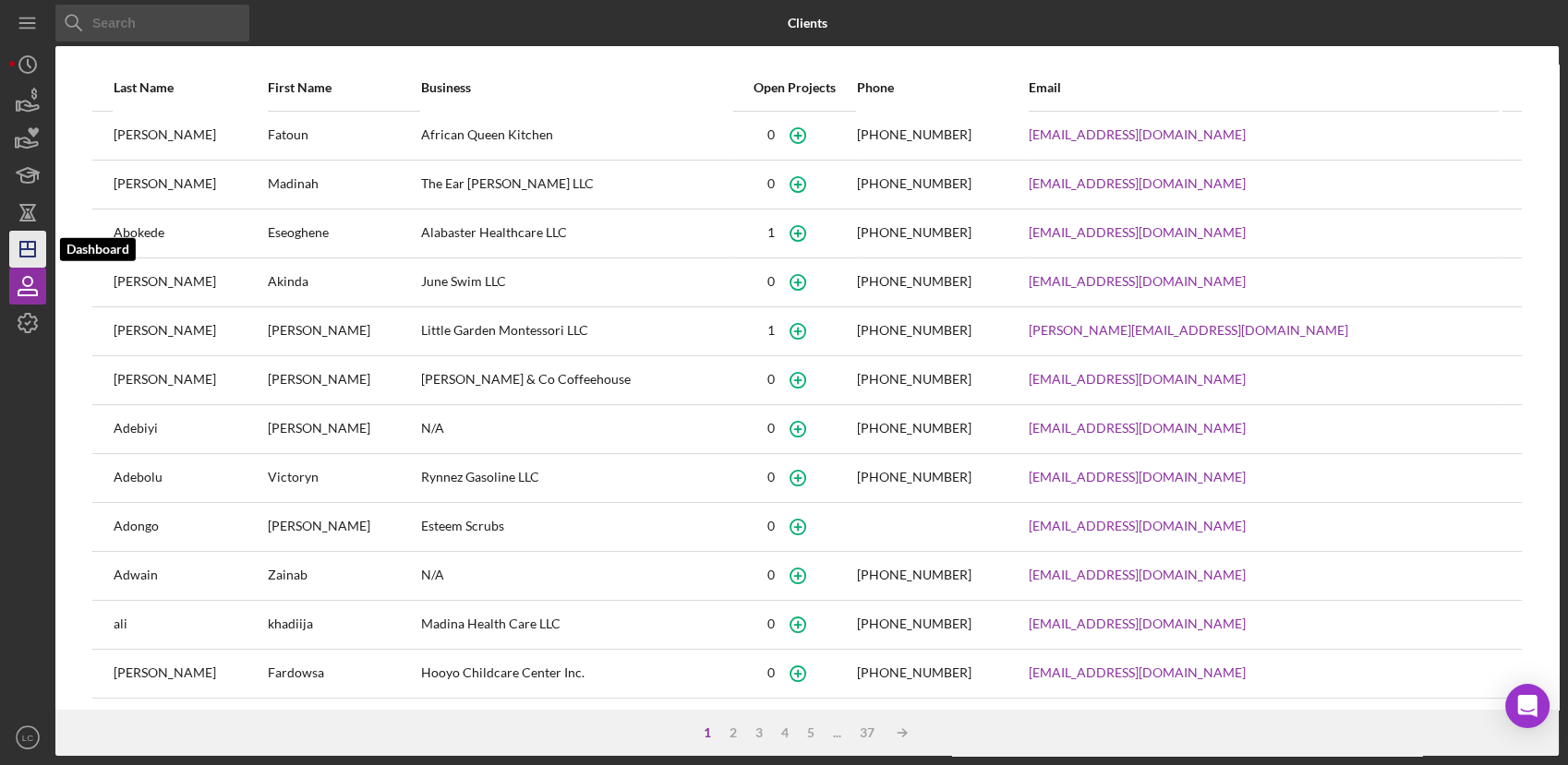
click at [19, 256] on icon "Icon/Dashboard" at bounding box center [27, 249] width 46 height 46
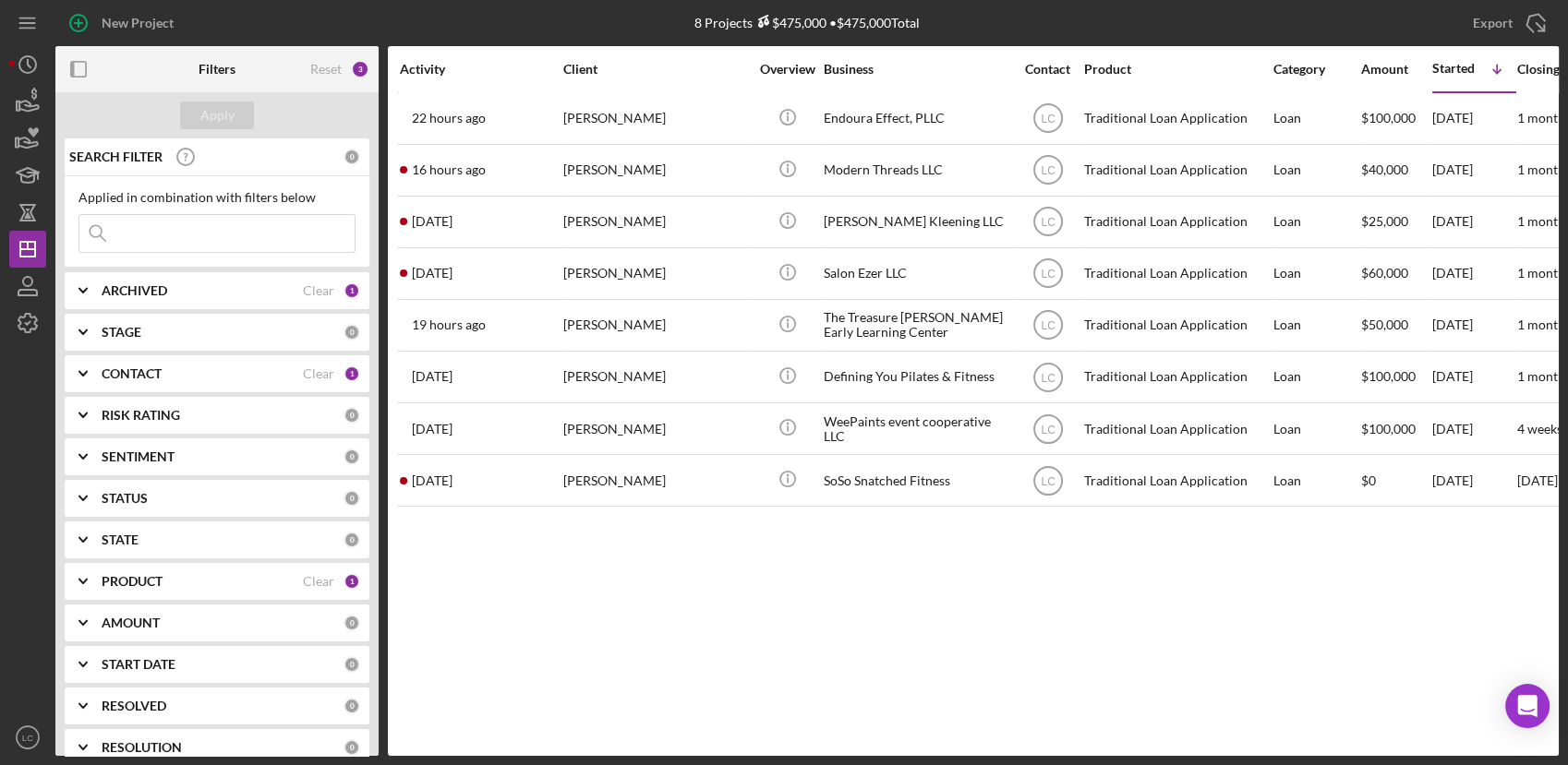
click at [75, 377] on icon "Icon/Expander" at bounding box center [82, 373] width 46 height 46
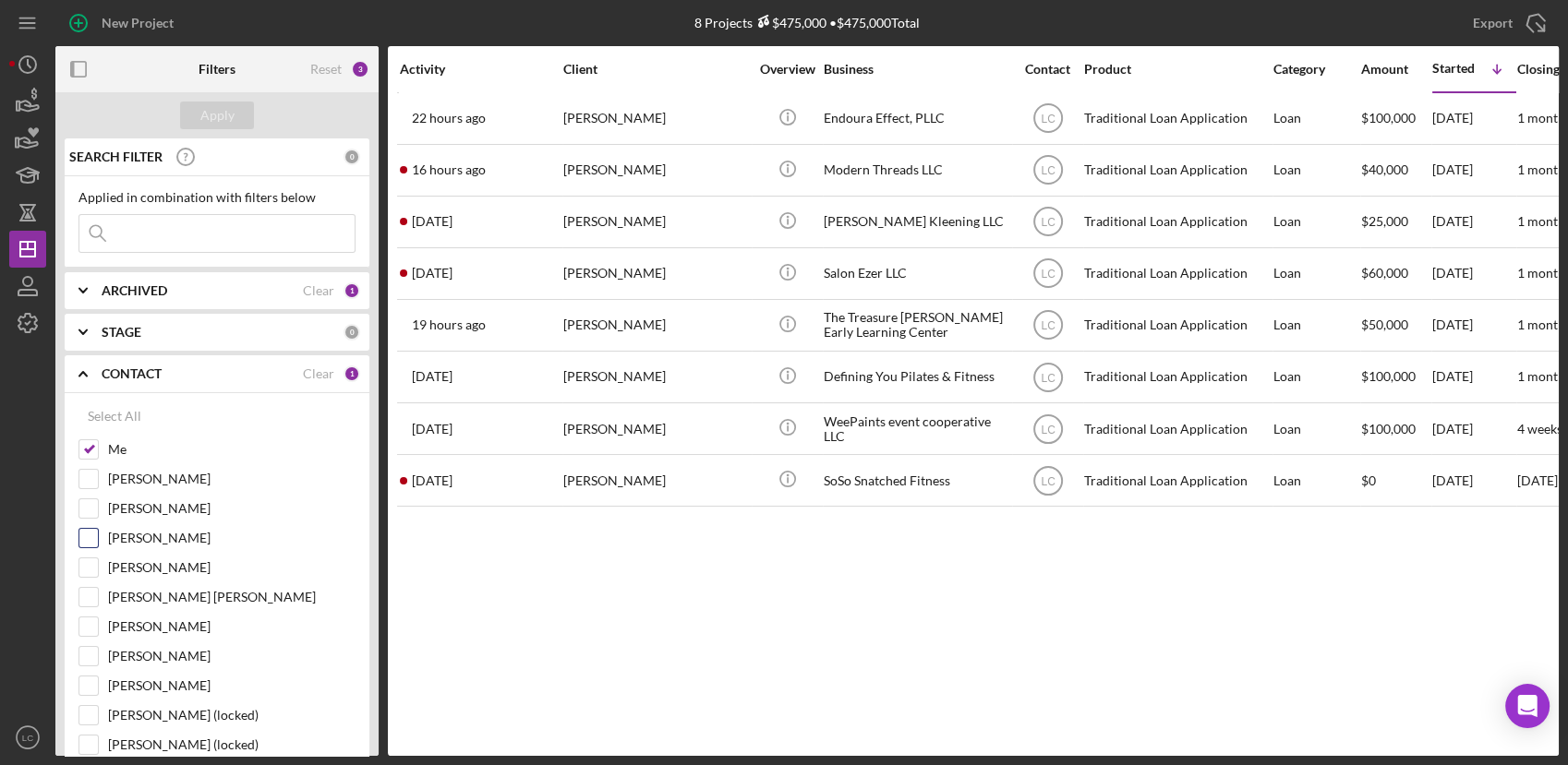
click at [96, 533] on input "[PERSON_NAME]" at bounding box center [88, 538] width 19 height 19
checkbox input "true"
click at [88, 573] on input "[PERSON_NAME]" at bounding box center [88, 567] width 19 height 19
checkbox input "true"
click at [94, 624] on input "[PERSON_NAME]" at bounding box center [88, 626] width 19 height 19
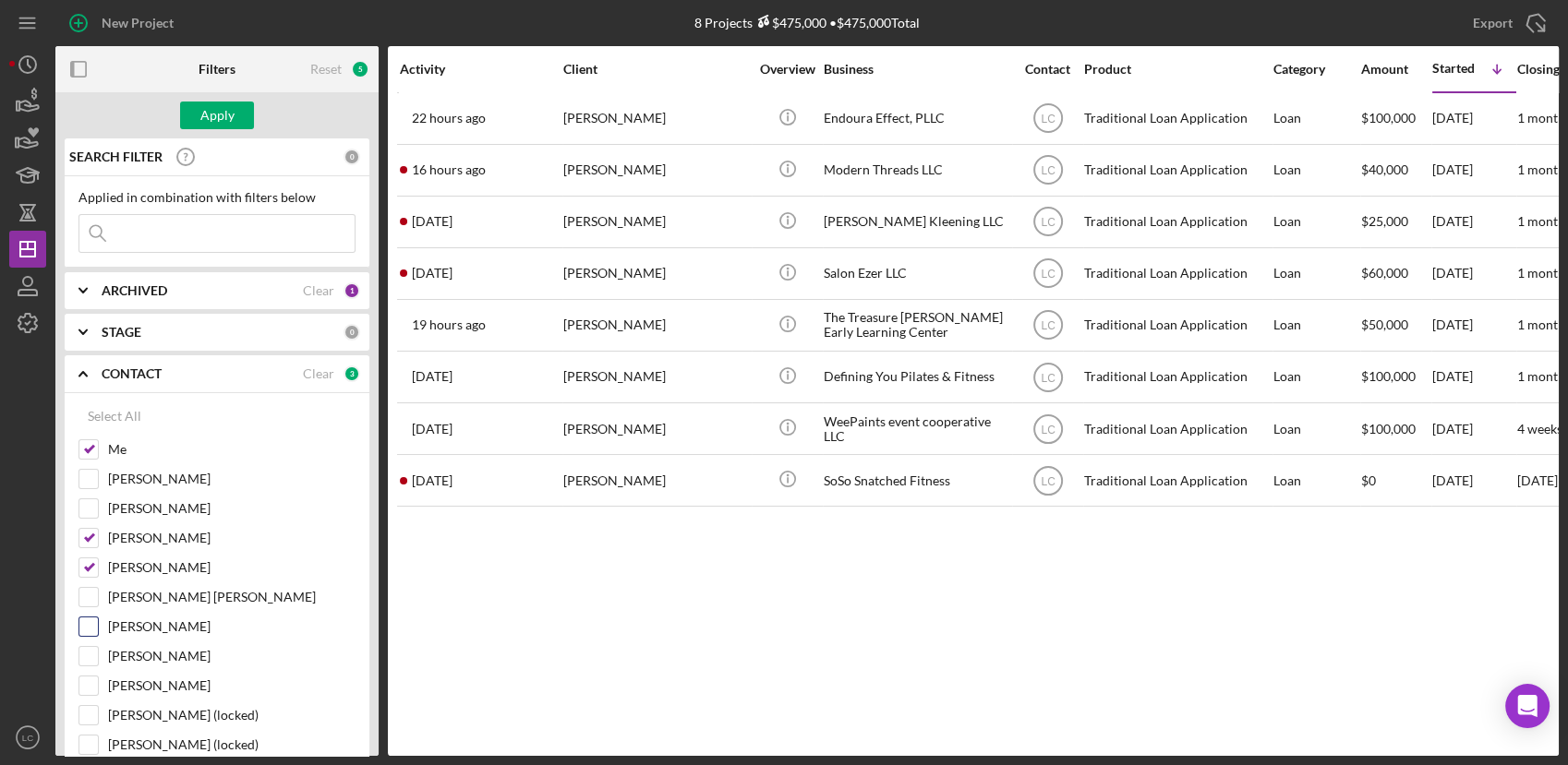
checkbox input "true"
click at [86, 502] on input "[PERSON_NAME]" at bounding box center [88, 508] width 19 height 19
checkbox input "true"
click at [211, 110] on div "Apply" at bounding box center [217, 116] width 34 height 27
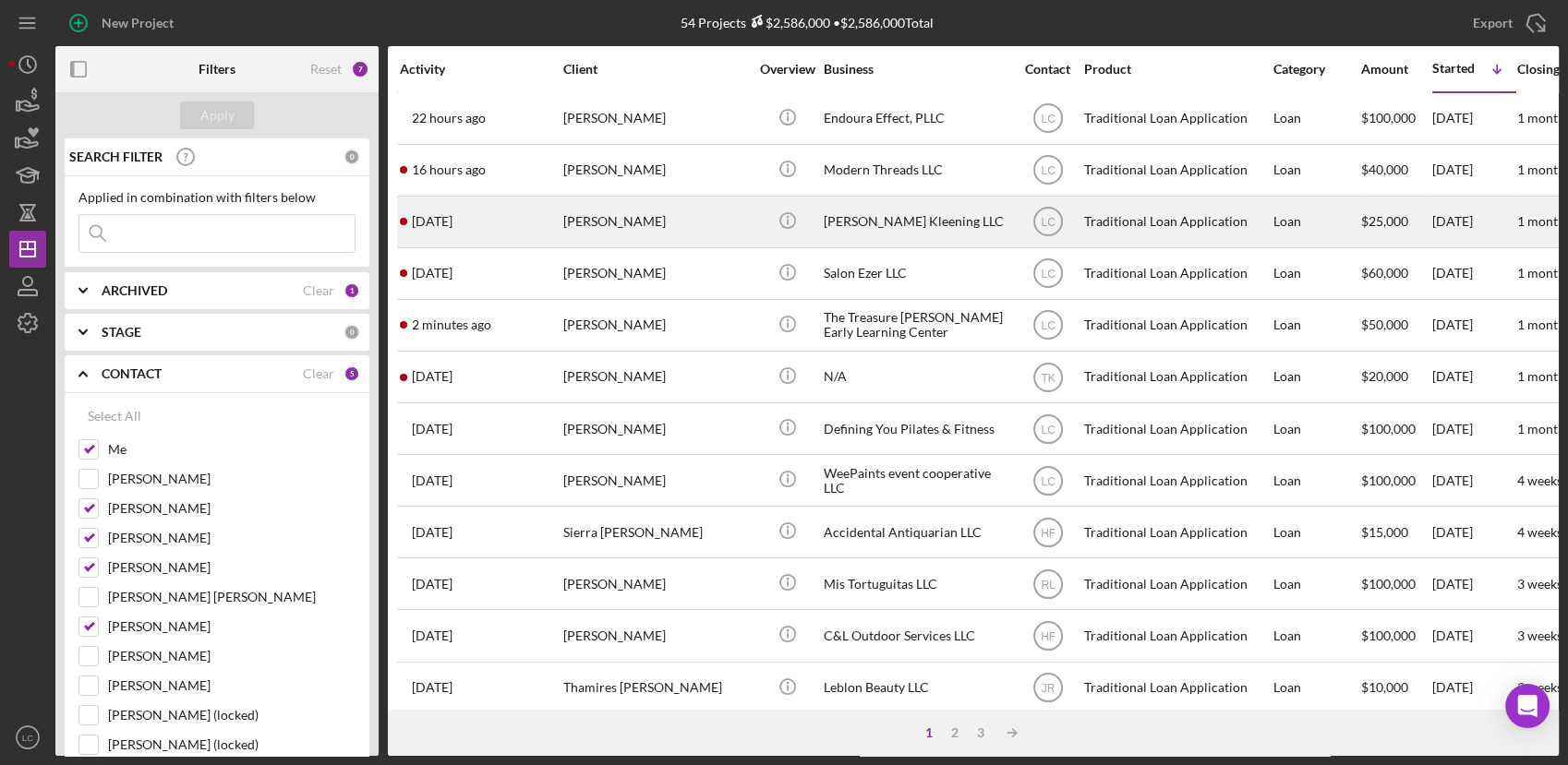
click at [864, 231] on div "[PERSON_NAME] Kleening LLC" at bounding box center [915, 222] width 184 height 49
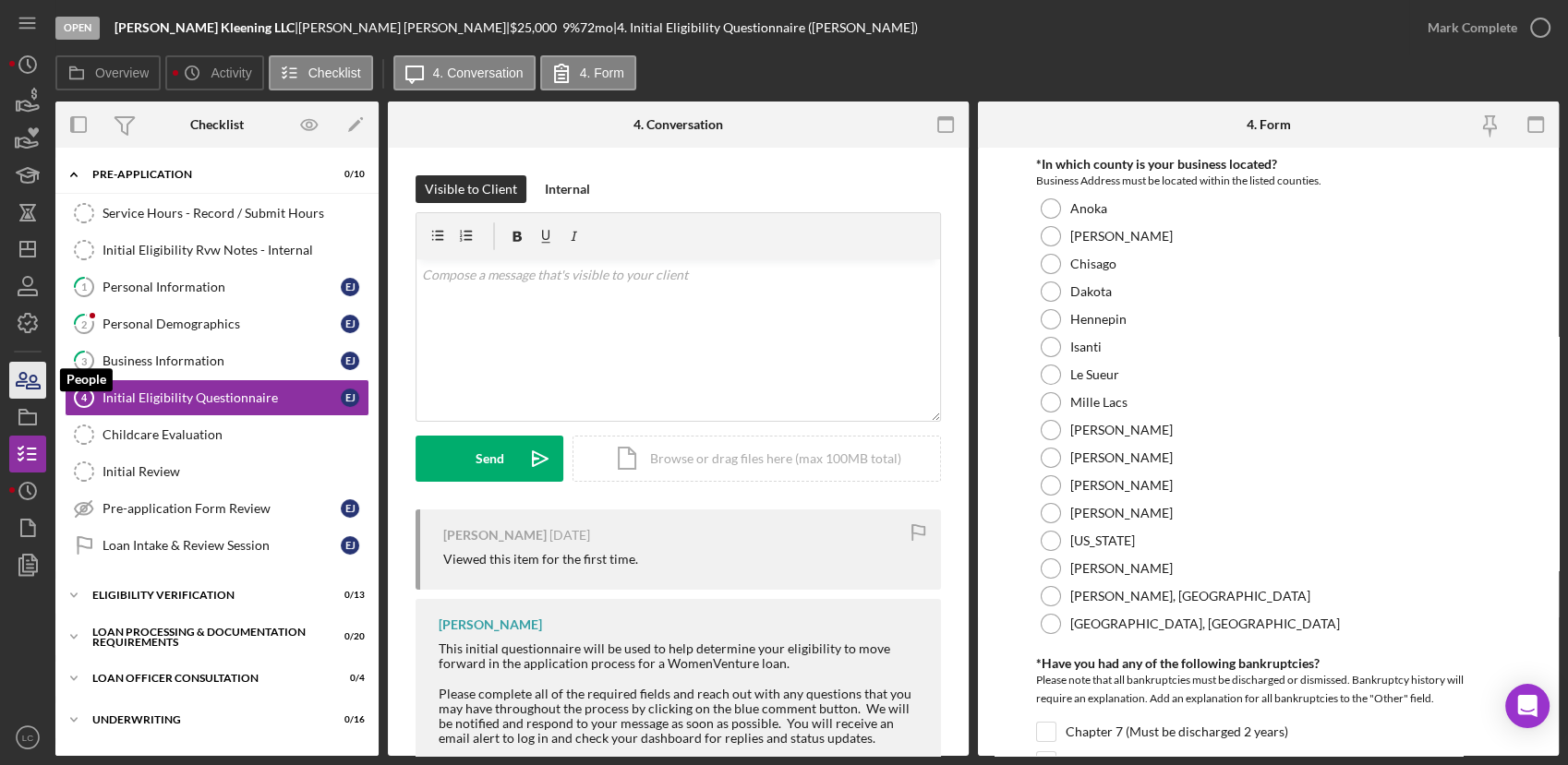
click at [24, 375] on icon "button" at bounding box center [27, 380] width 46 height 46
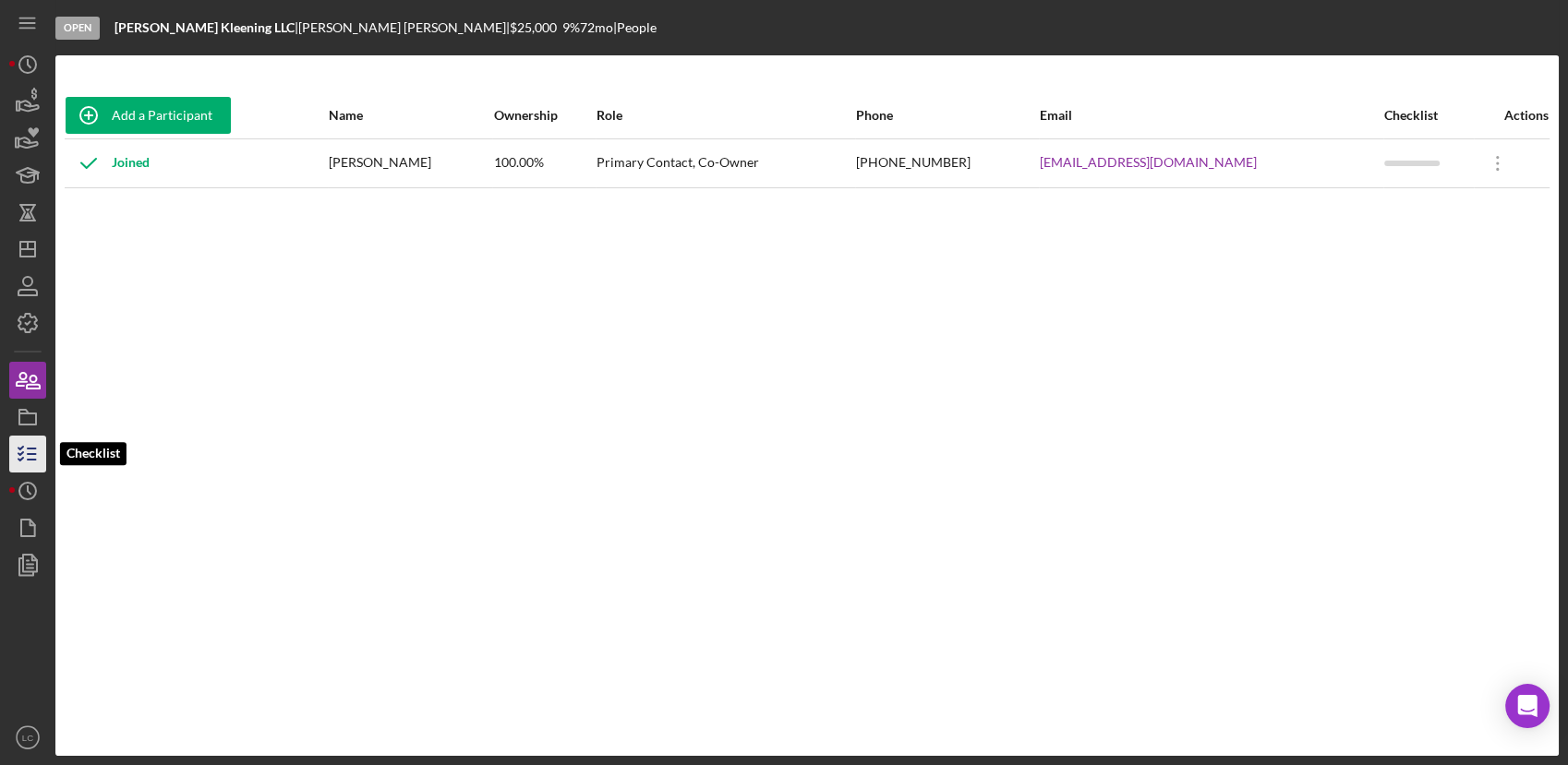
click at [31, 446] on icon "button" at bounding box center [27, 454] width 46 height 46
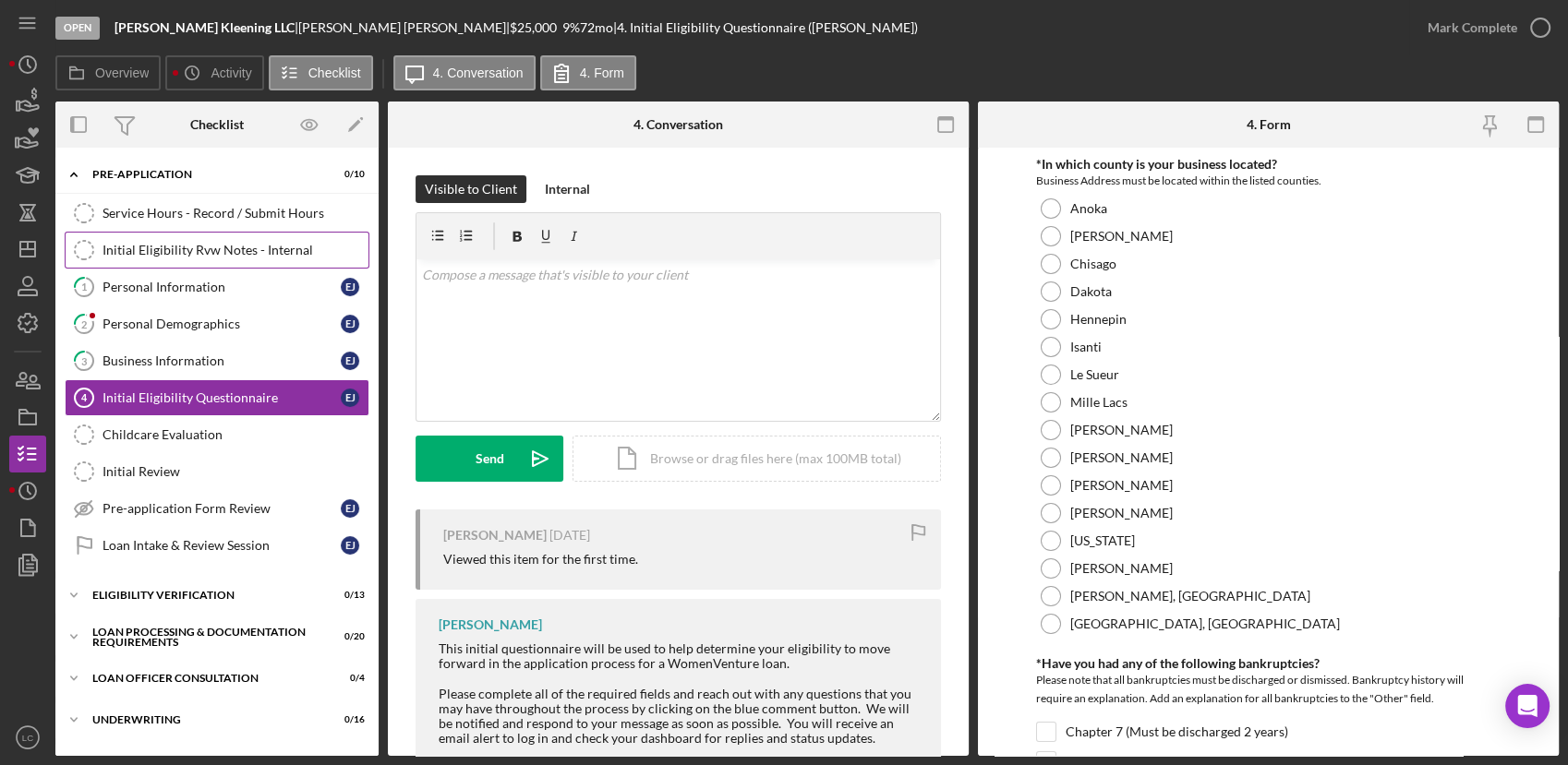
click at [135, 248] on div "Initial Eligibility Rvw Notes - Internal" at bounding box center [235, 250] width 266 height 15
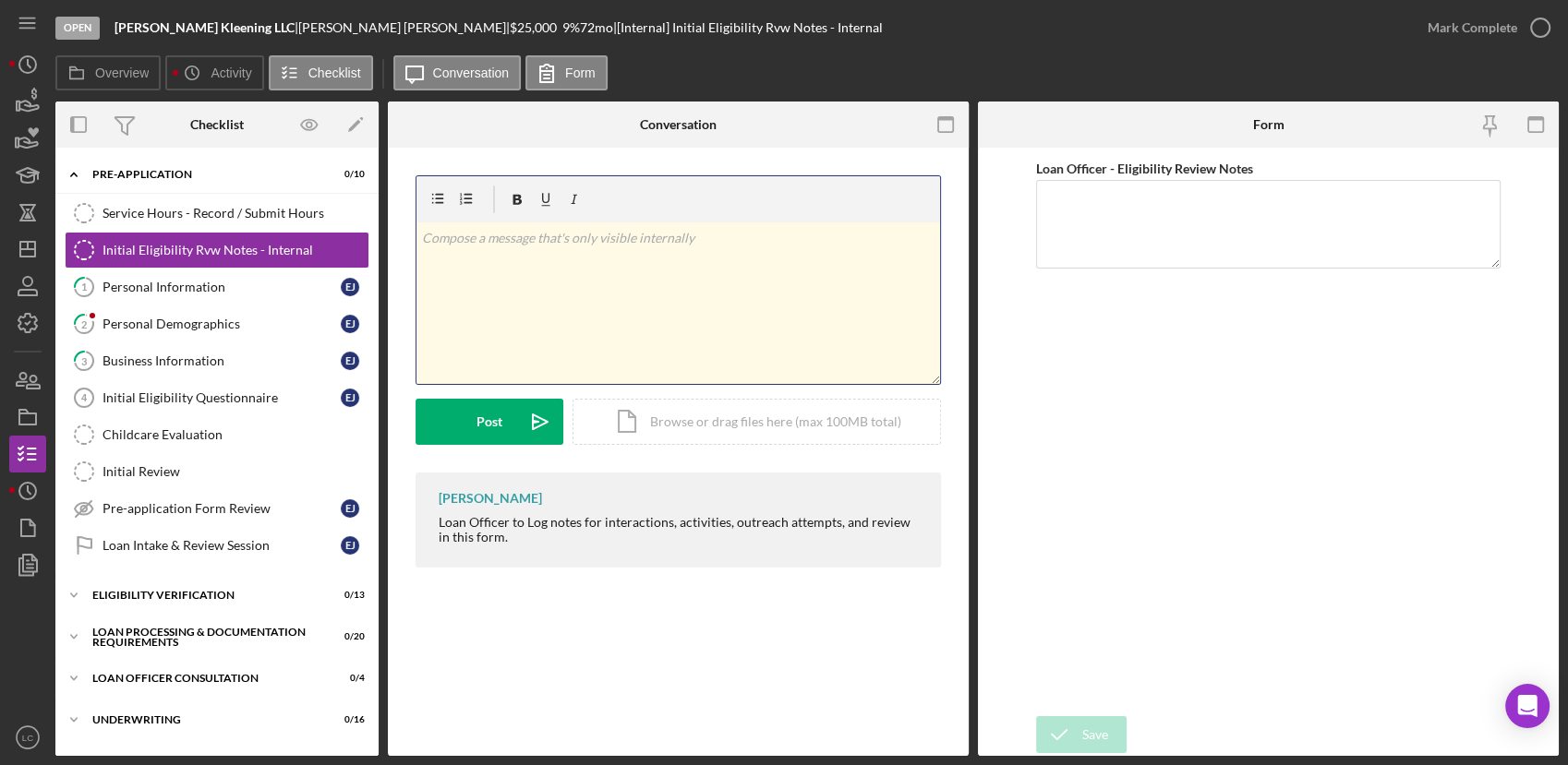
click at [551, 309] on div "v Color teal Color pink Remove color Add row above Add row below Add column bef…" at bounding box center [678, 303] width 523 height 162
click at [535, 286] on div "v Color teal Color pink Remove color Add row above Add row below Add column bef…" at bounding box center [678, 303] width 523 height 162
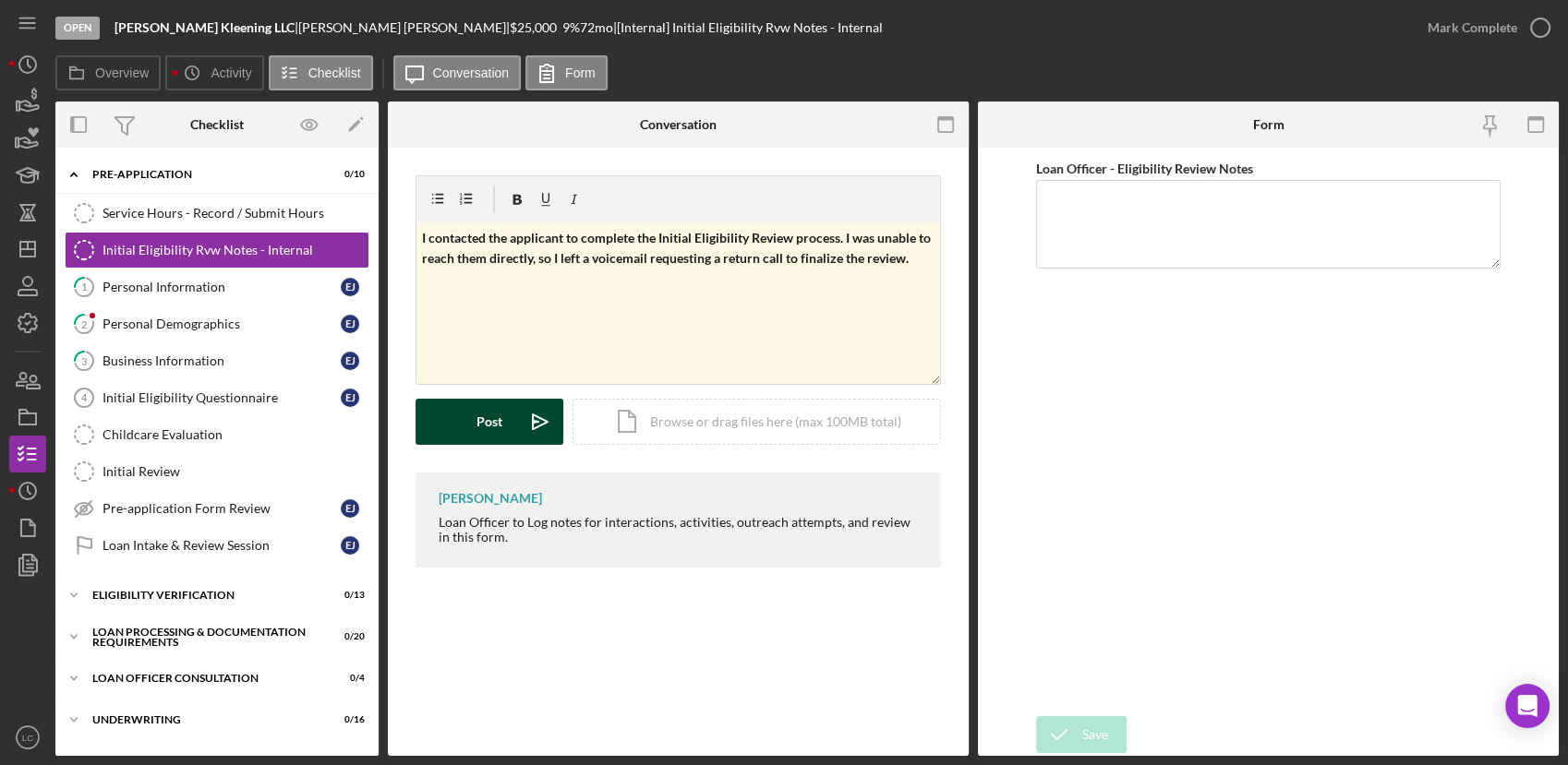
click at [477, 402] on div "Post" at bounding box center [489, 421] width 25 height 46
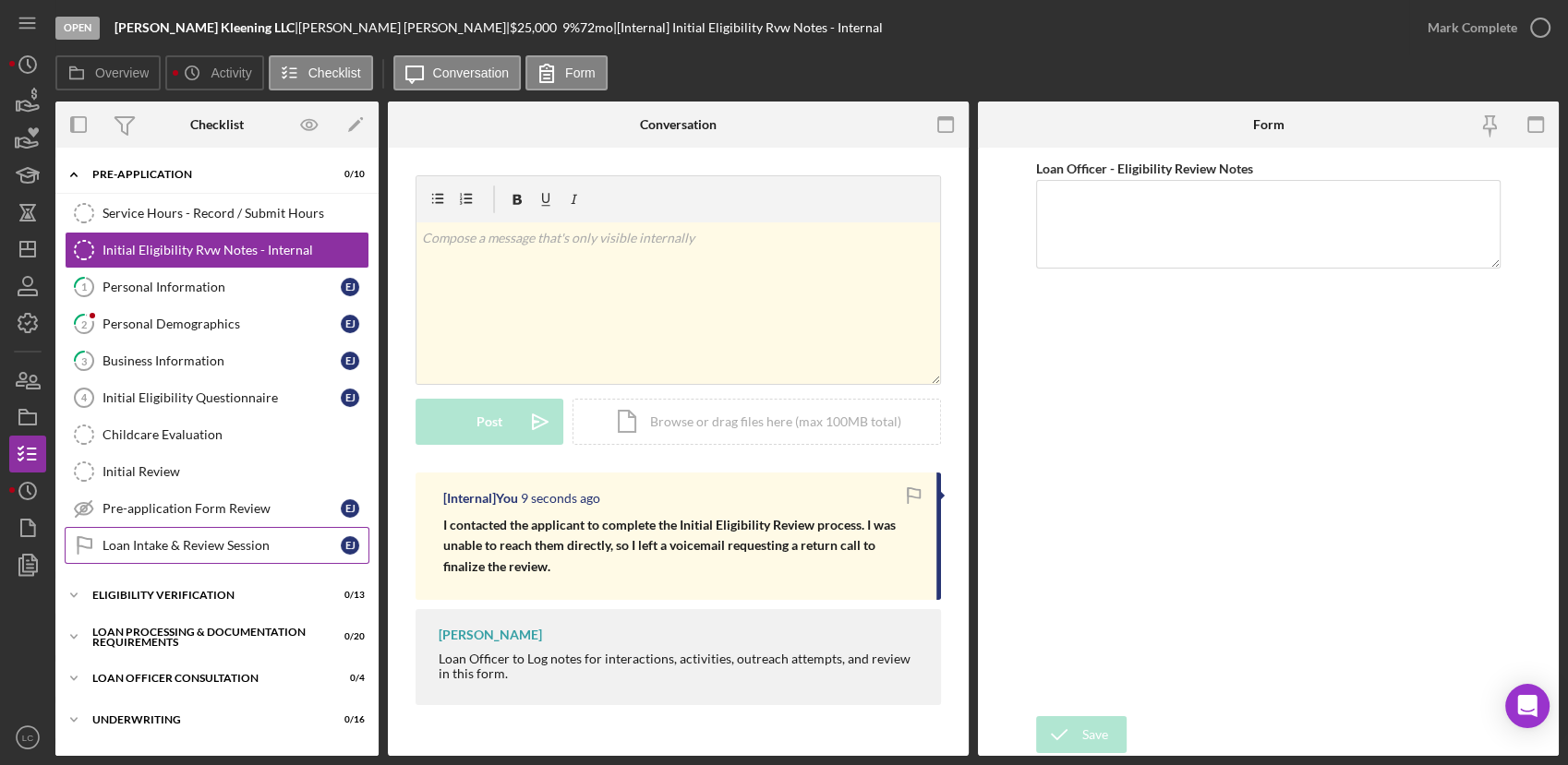
click at [223, 549] on div "Loan Intake & Review Session" at bounding box center [221, 545] width 238 height 15
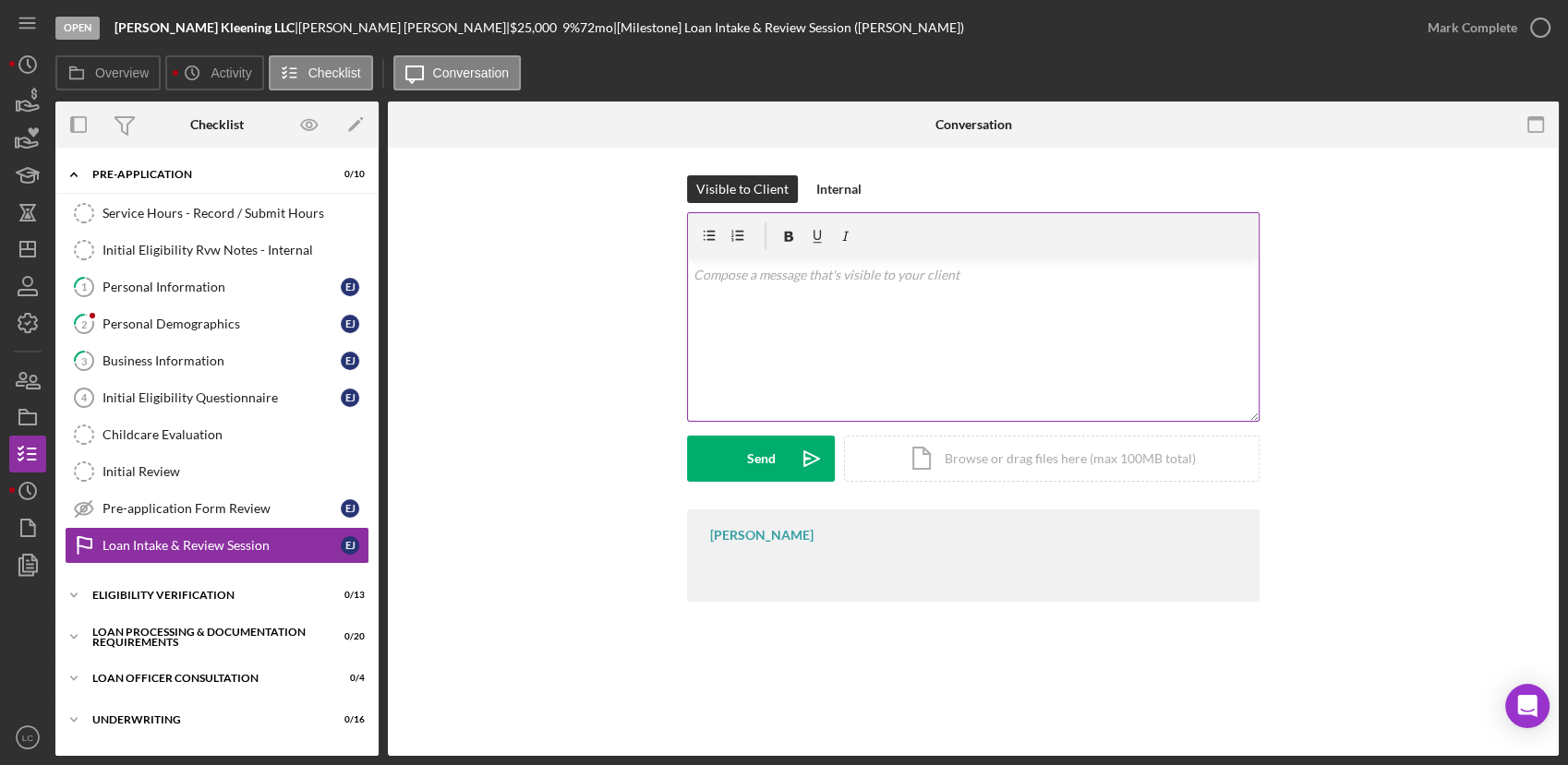
click at [783, 320] on div "v Color teal Color pink Remove color Add row above Add row below Add column bef…" at bounding box center [973, 340] width 570 height 162
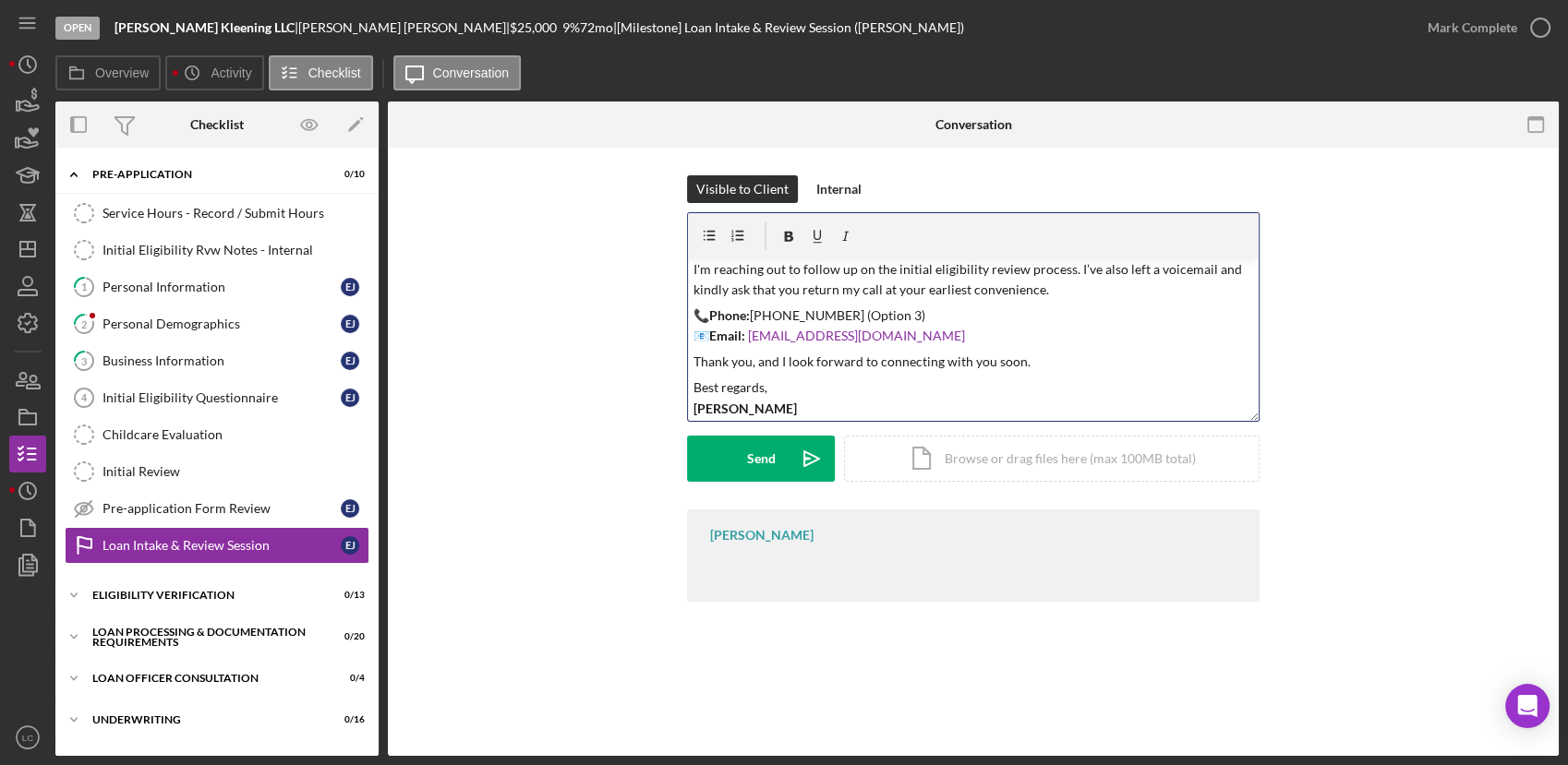
scroll to position [57, 0]
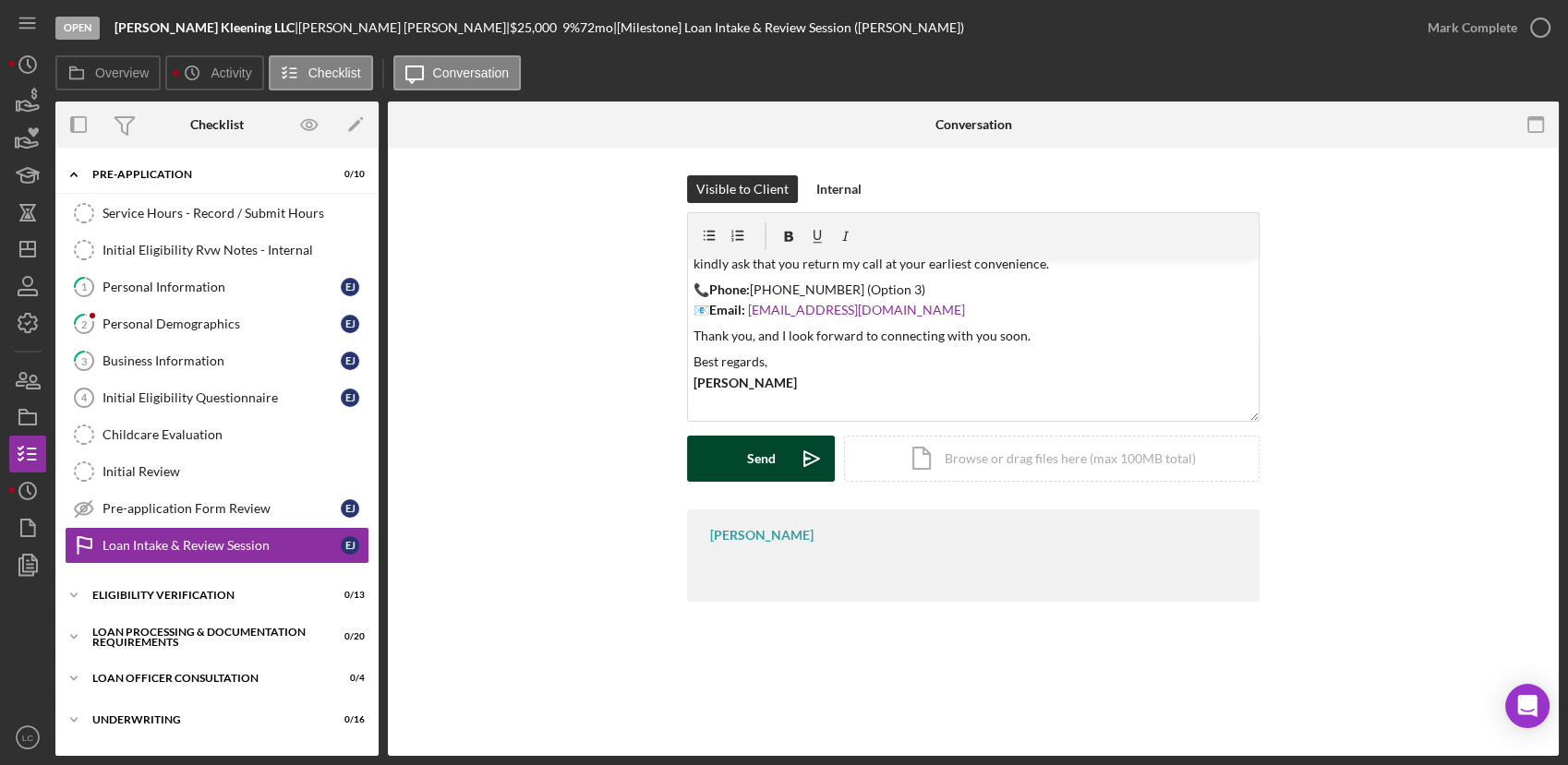
click at [738, 460] on button "Send Icon/icon-invite-send" at bounding box center [760, 458] width 148 height 46
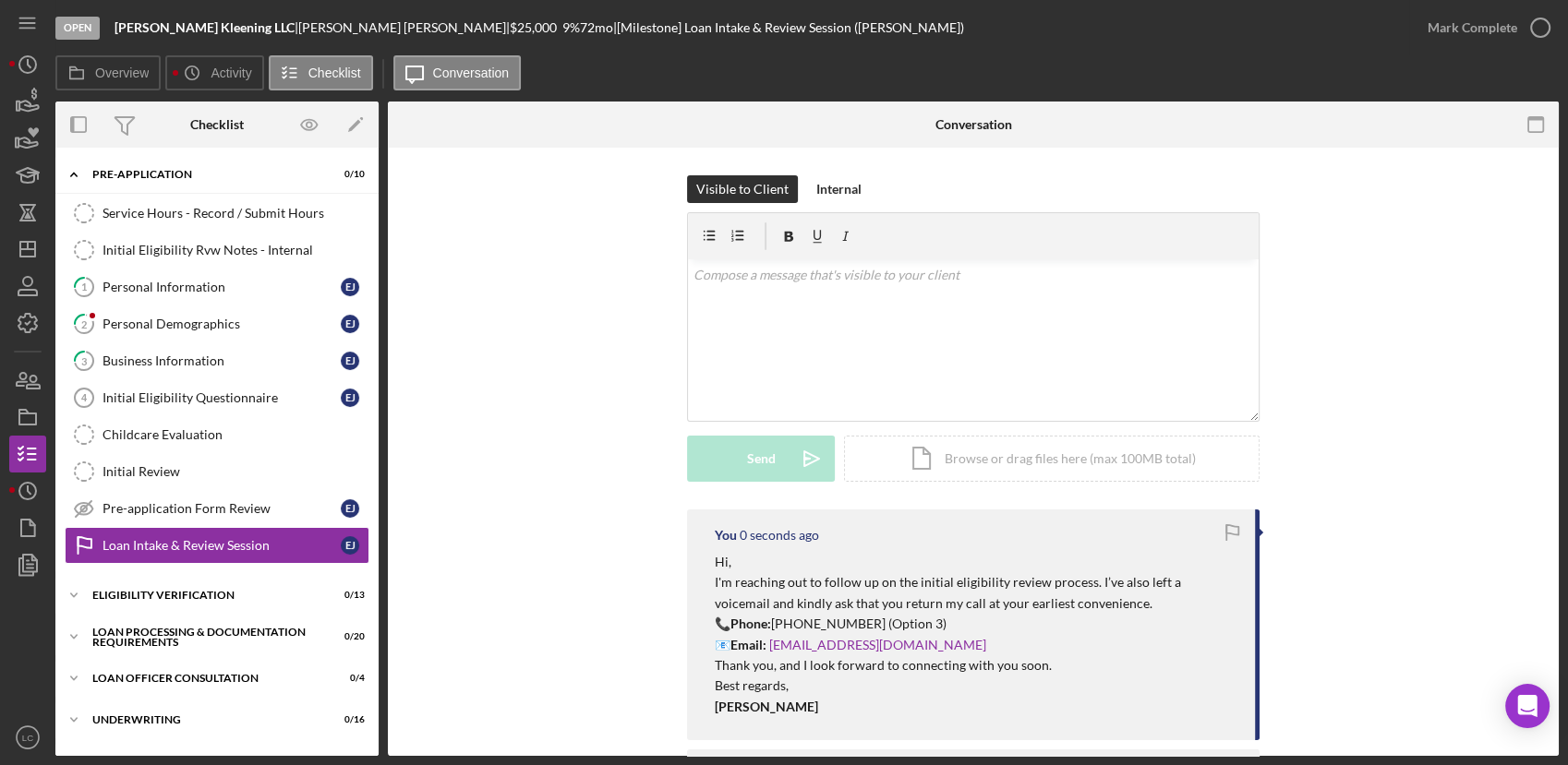
scroll to position [0, 0]
click at [29, 263] on icon "Icon/Dashboard" at bounding box center [27, 249] width 46 height 46
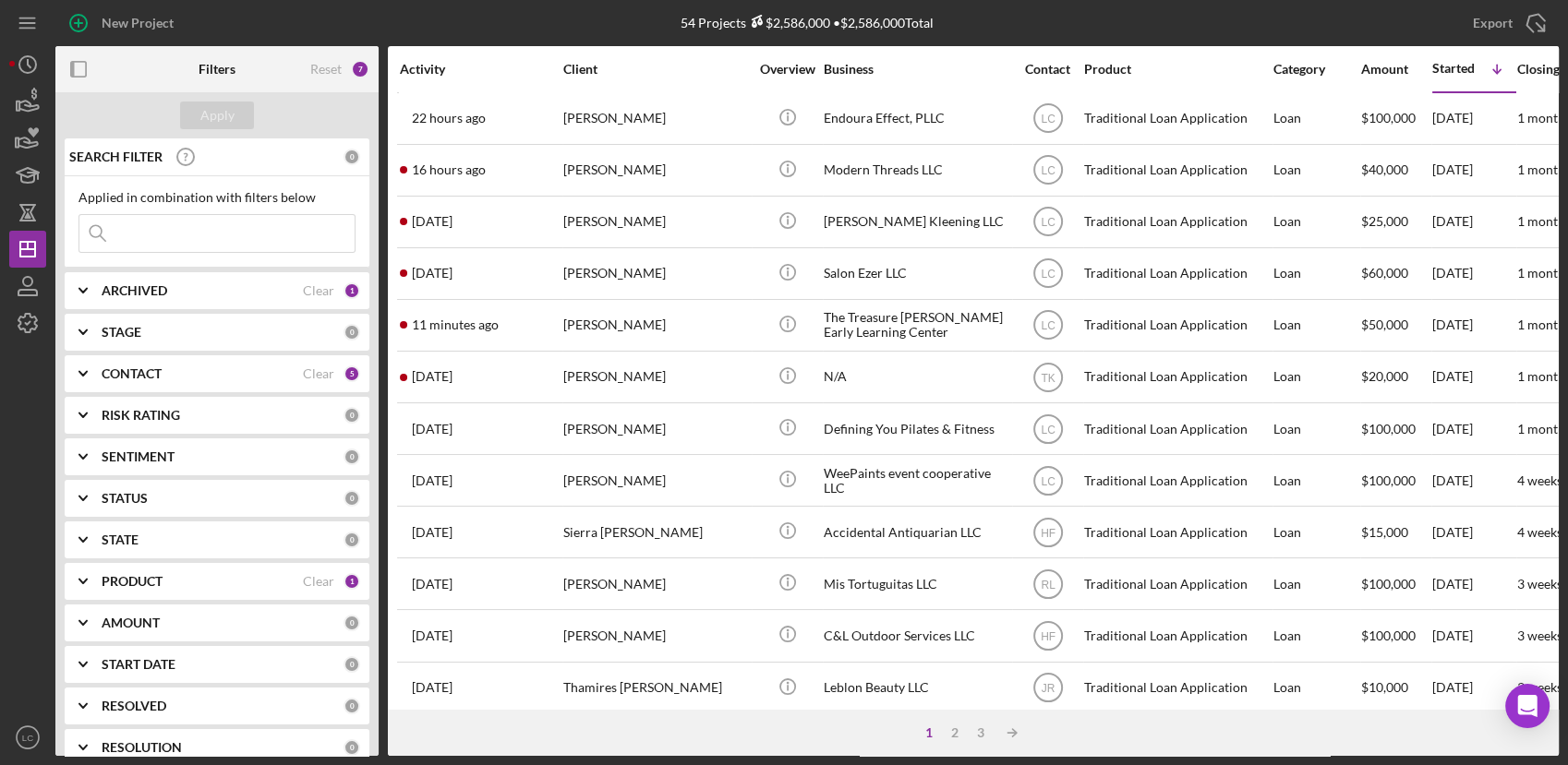
click at [168, 371] on div "CONTACT" at bounding box center [202, 373] width 201 height 15
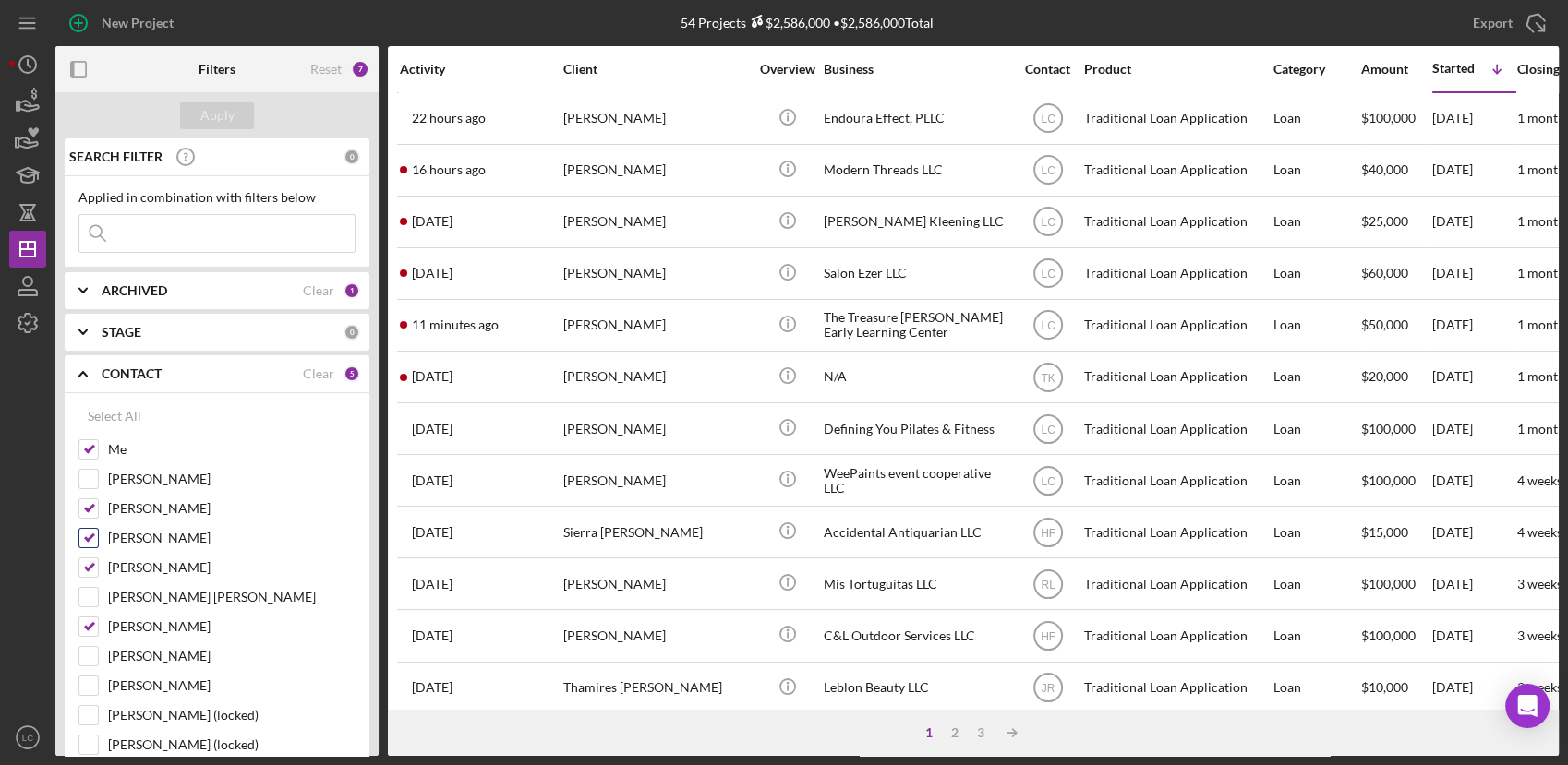
click at [128, 540] on label "[PERSON_NAME]" at bounding box center [231, 538] width 248 height 19
click at [98, 540] on input "[PERSON_NAME]" at bounding box center [88, 538] width 19 height 19
click at [128, 541] on label "[PERSON_NAME]" at bounding box center [231, 538] width 248 height 19
click at [98, 541] on input "[PERSON_NAME]" at bounding box center [88, 538] width 19 height 19
checkbox input "true"
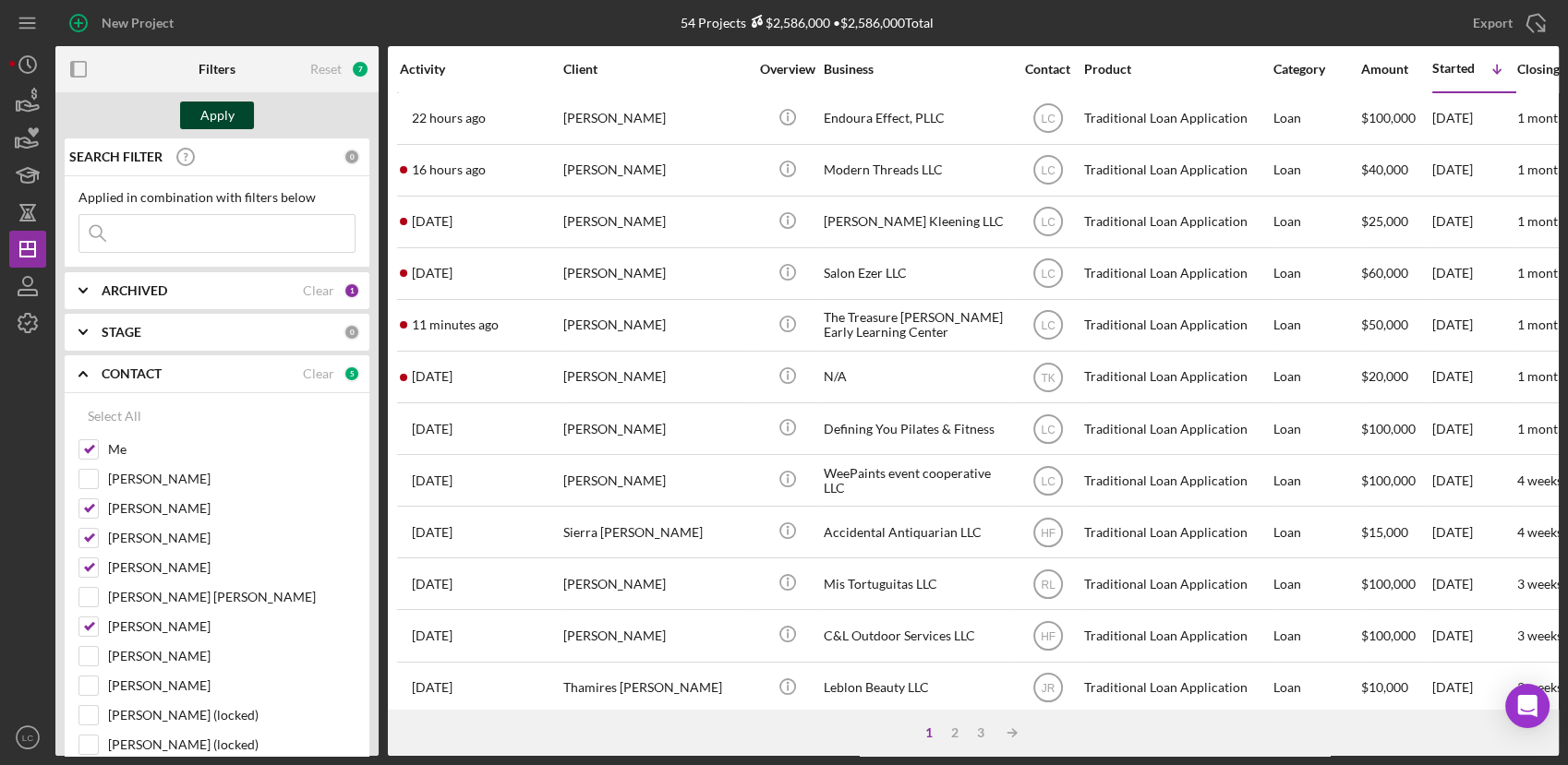
click at [193, 111] on button "Apply" at bounding box center [217, 116] width 74 height 27
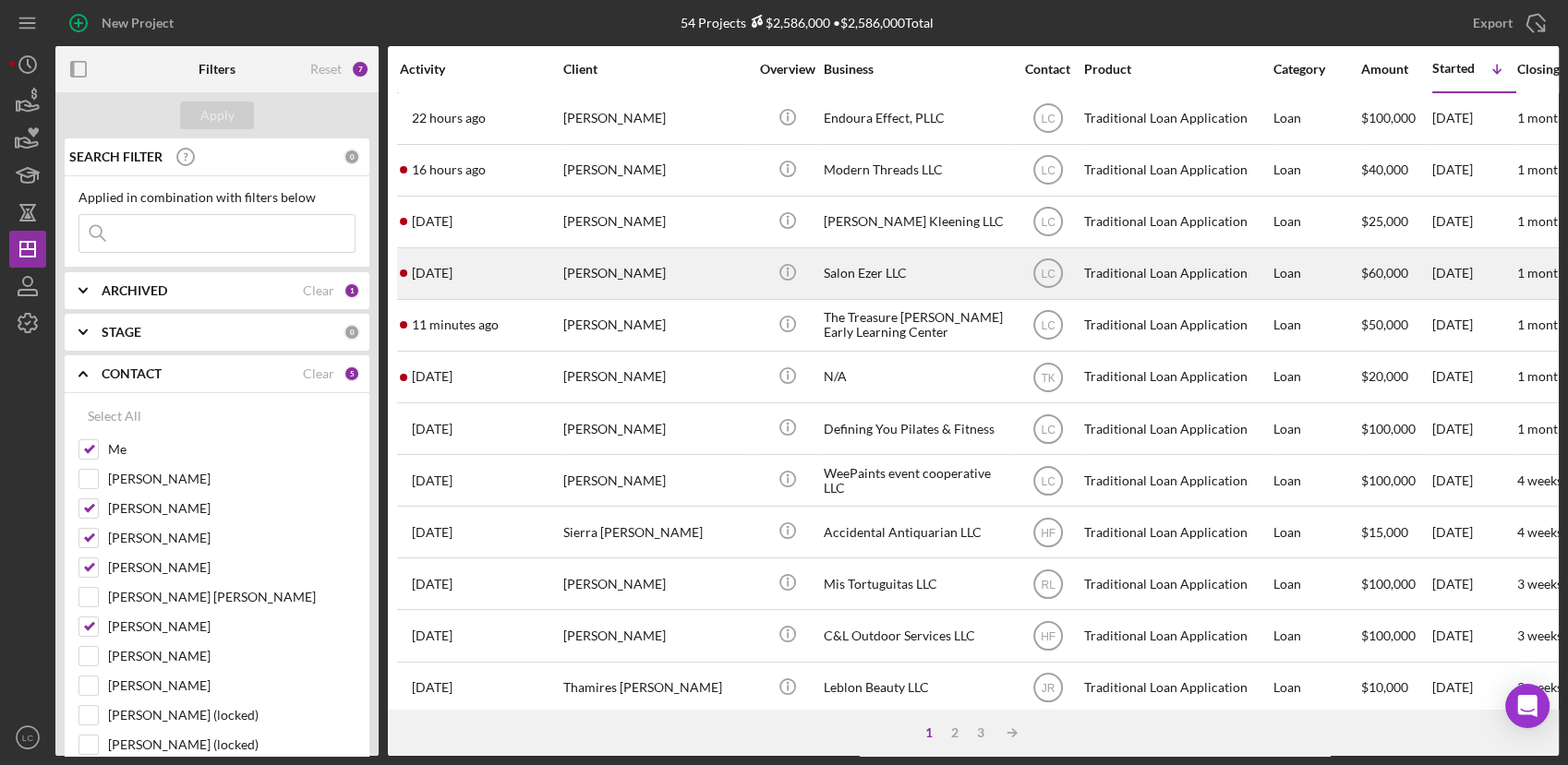
click at [630, 276] on div "[PERSON_NAME]" at bounding box center [656, 273] width 184 height 49
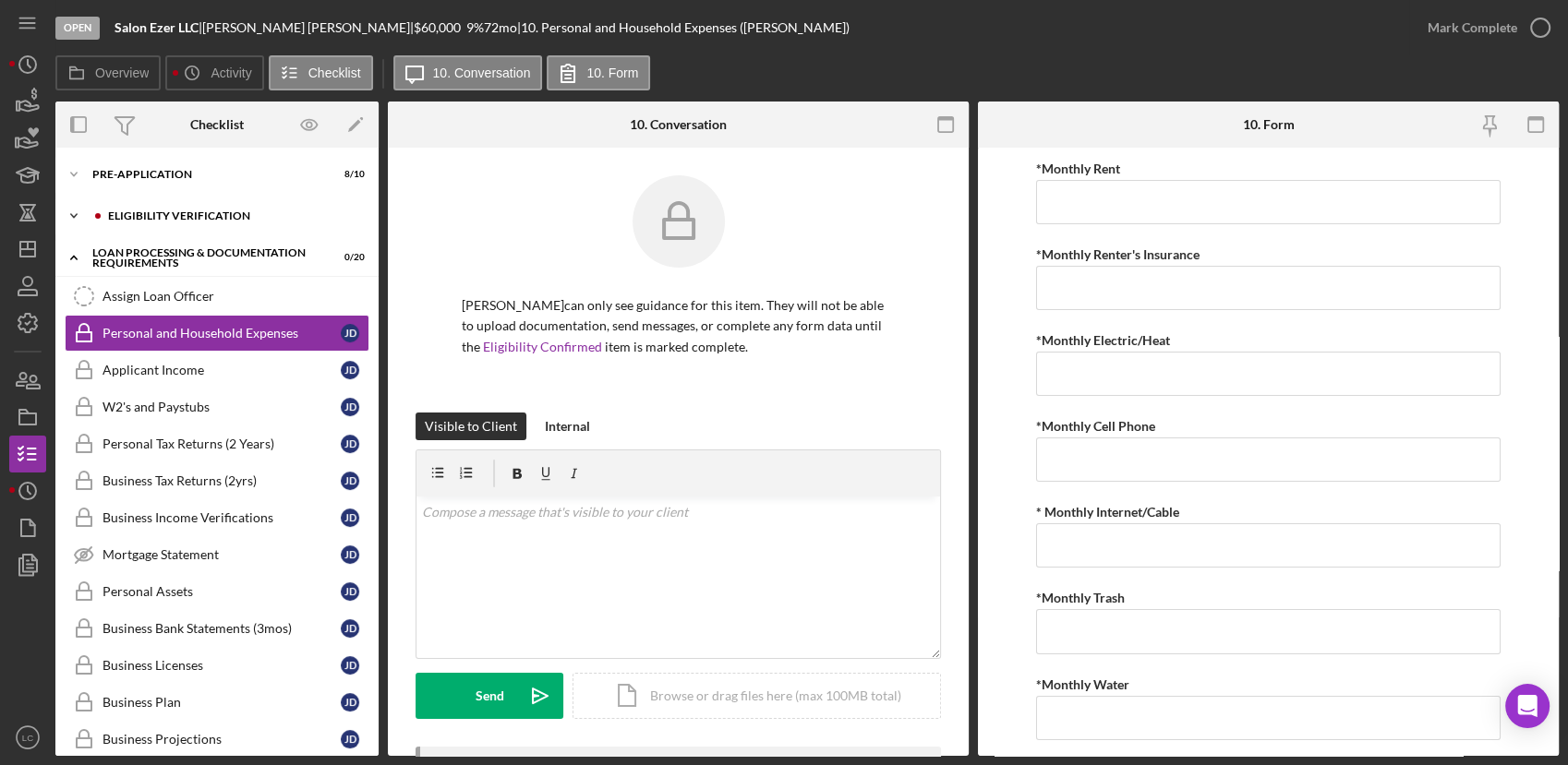
click at [73, 211] on icon "Icon/Expander" at bounding box center [74, 216] width 37 height 37
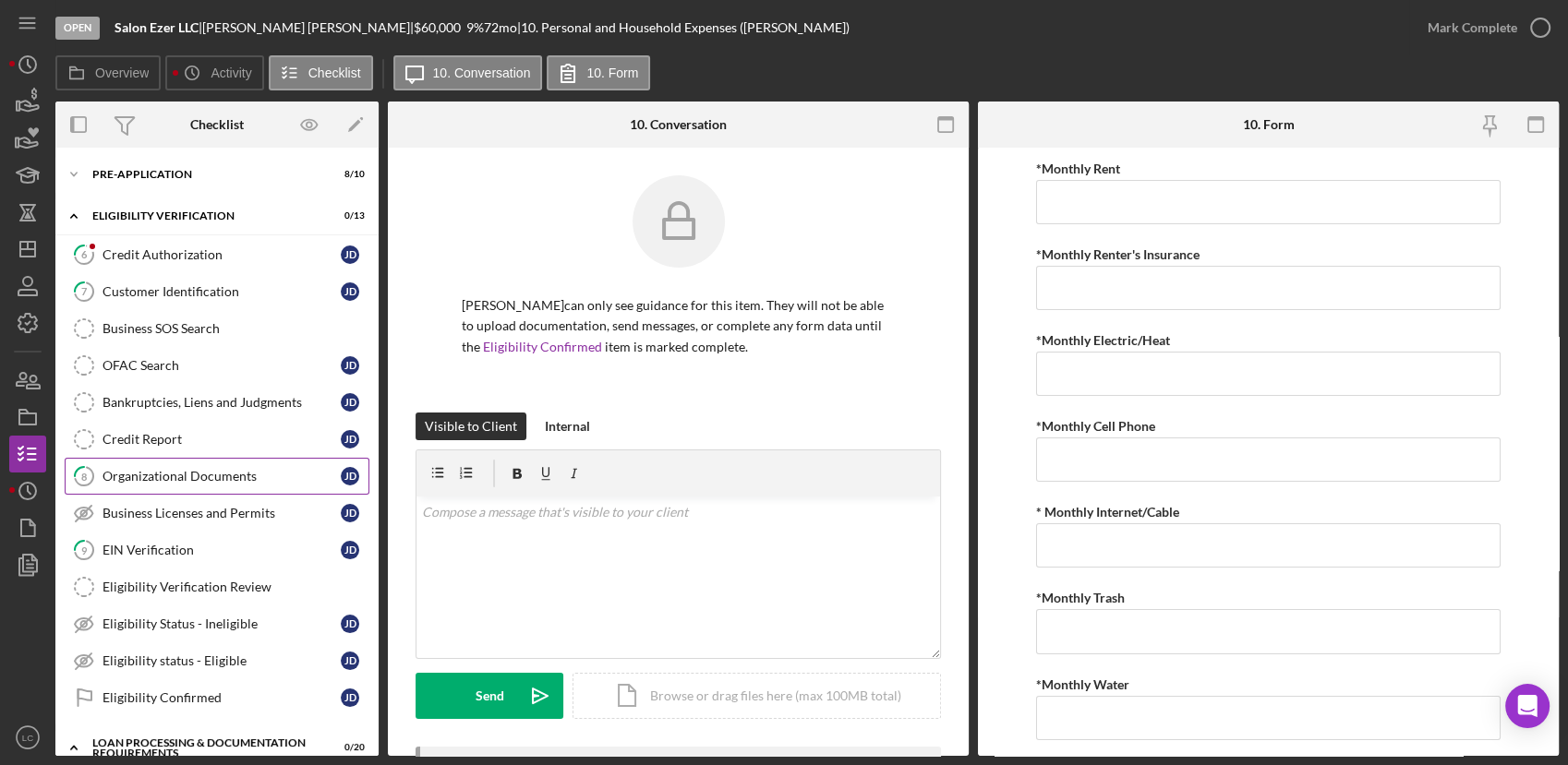
click at [120, 484] on link "8 Organizational Documents [PERSON_NAME]" at bounding box center [217, 476] width 305 height 37
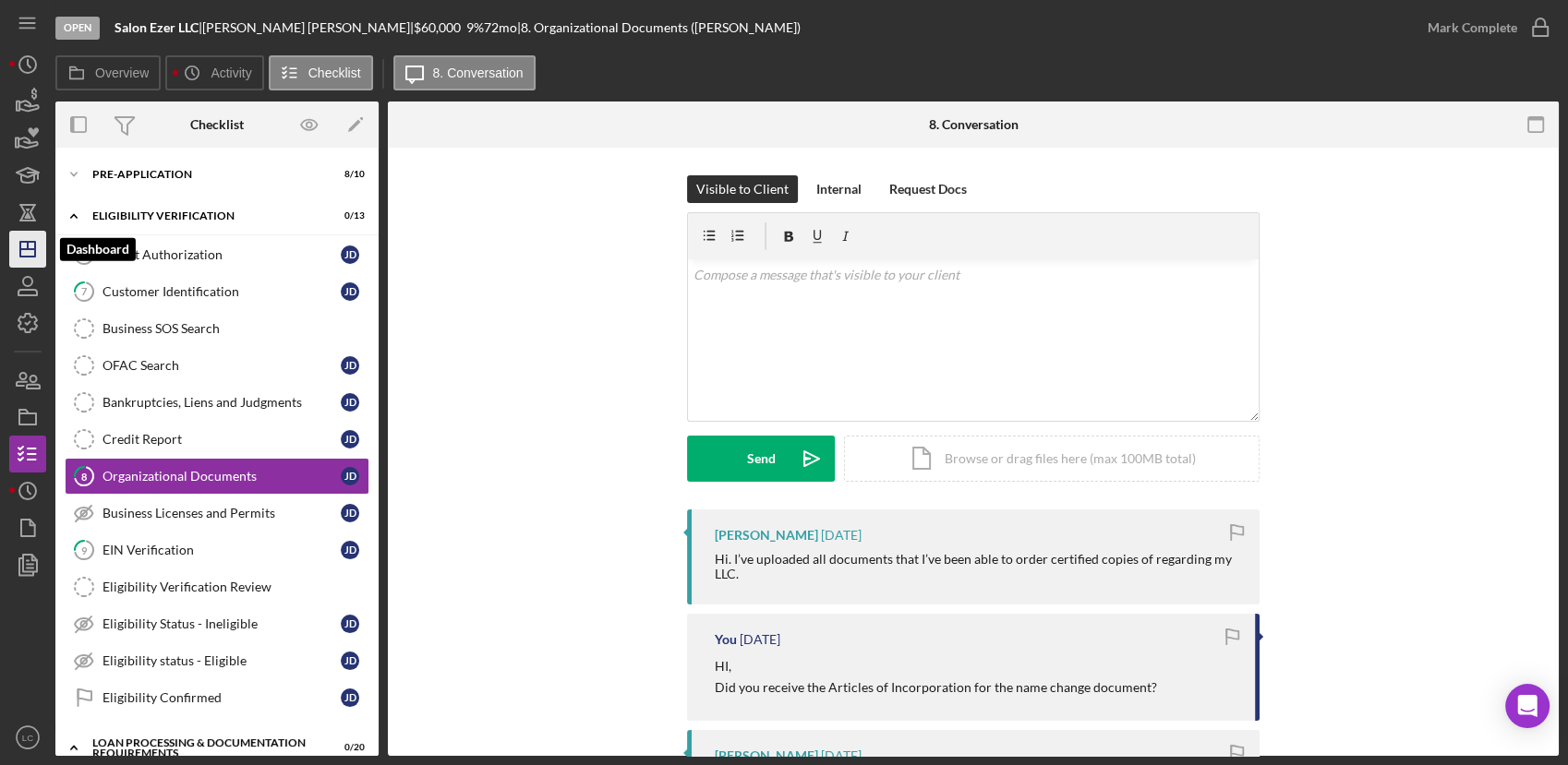
click at [22, 263] on icon "Icon/Dashboard" at bounding box center [27, 249] width 46 height 46
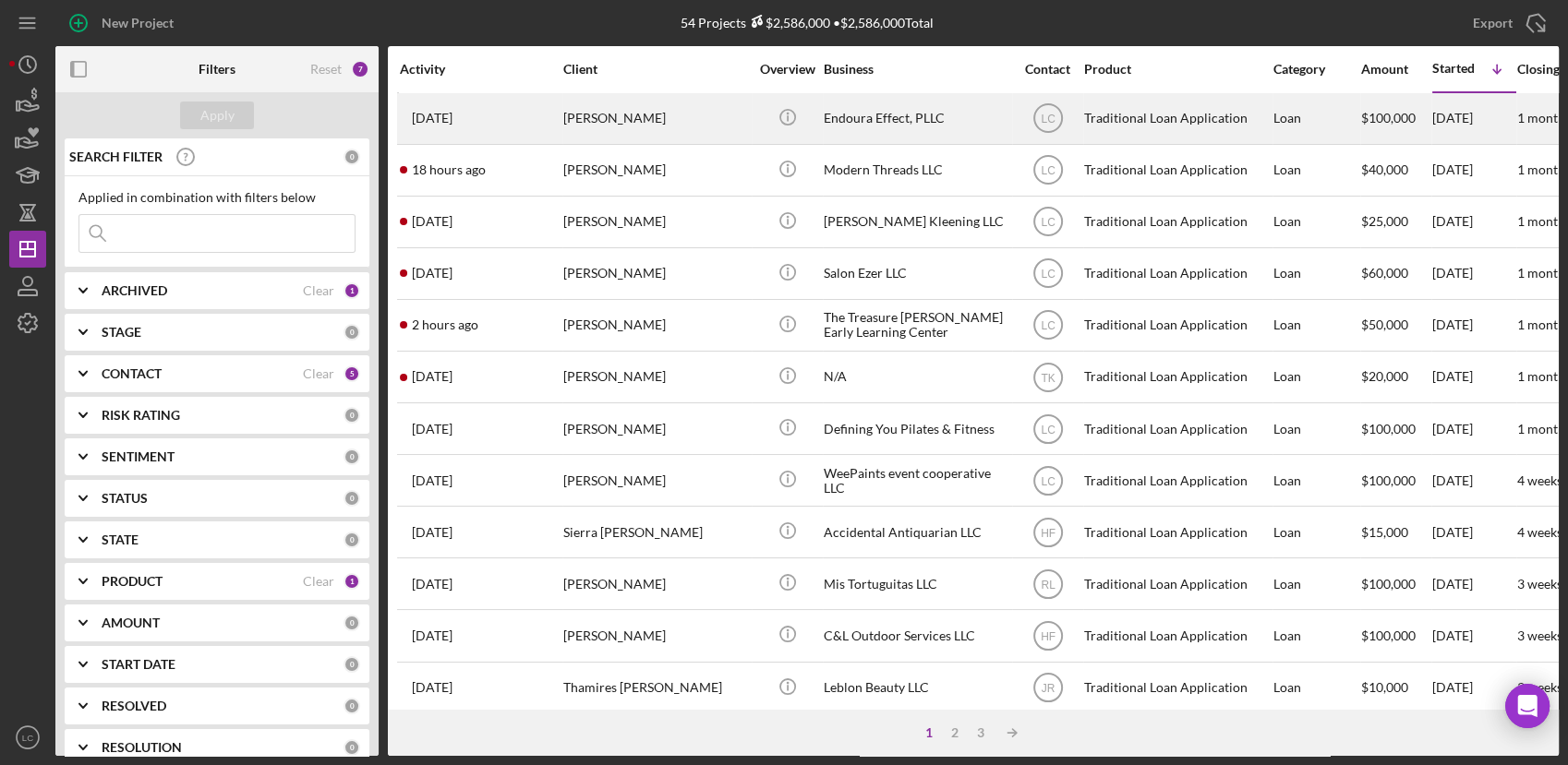
click at [595, 120] on div "[PERSON_NAME]" at bounding box center [656, 119] width 184 height 49
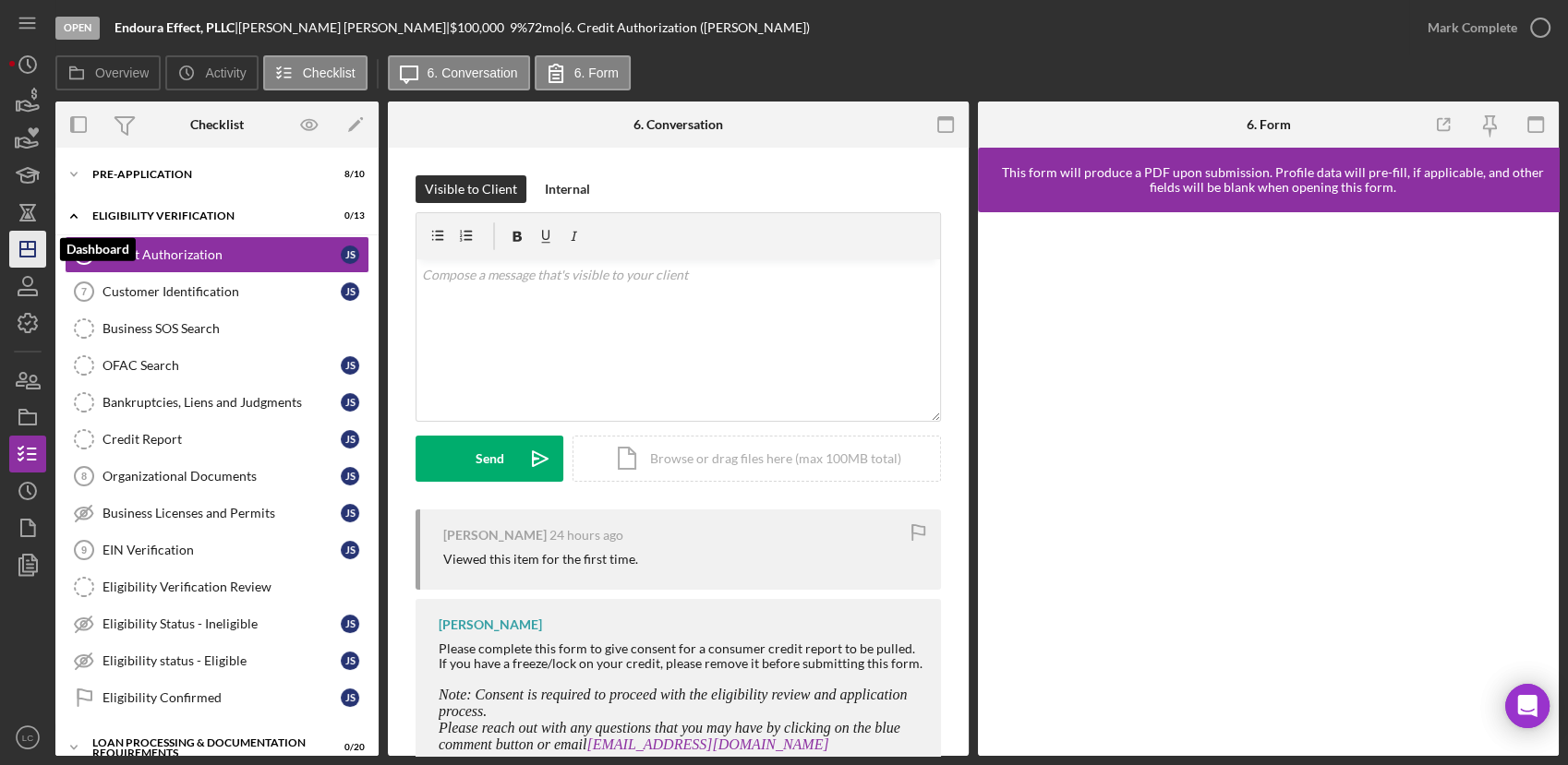
click at [28, 245] on icon "Icon/Dashboard" at bounding box center [27, 249] width 46 height 46
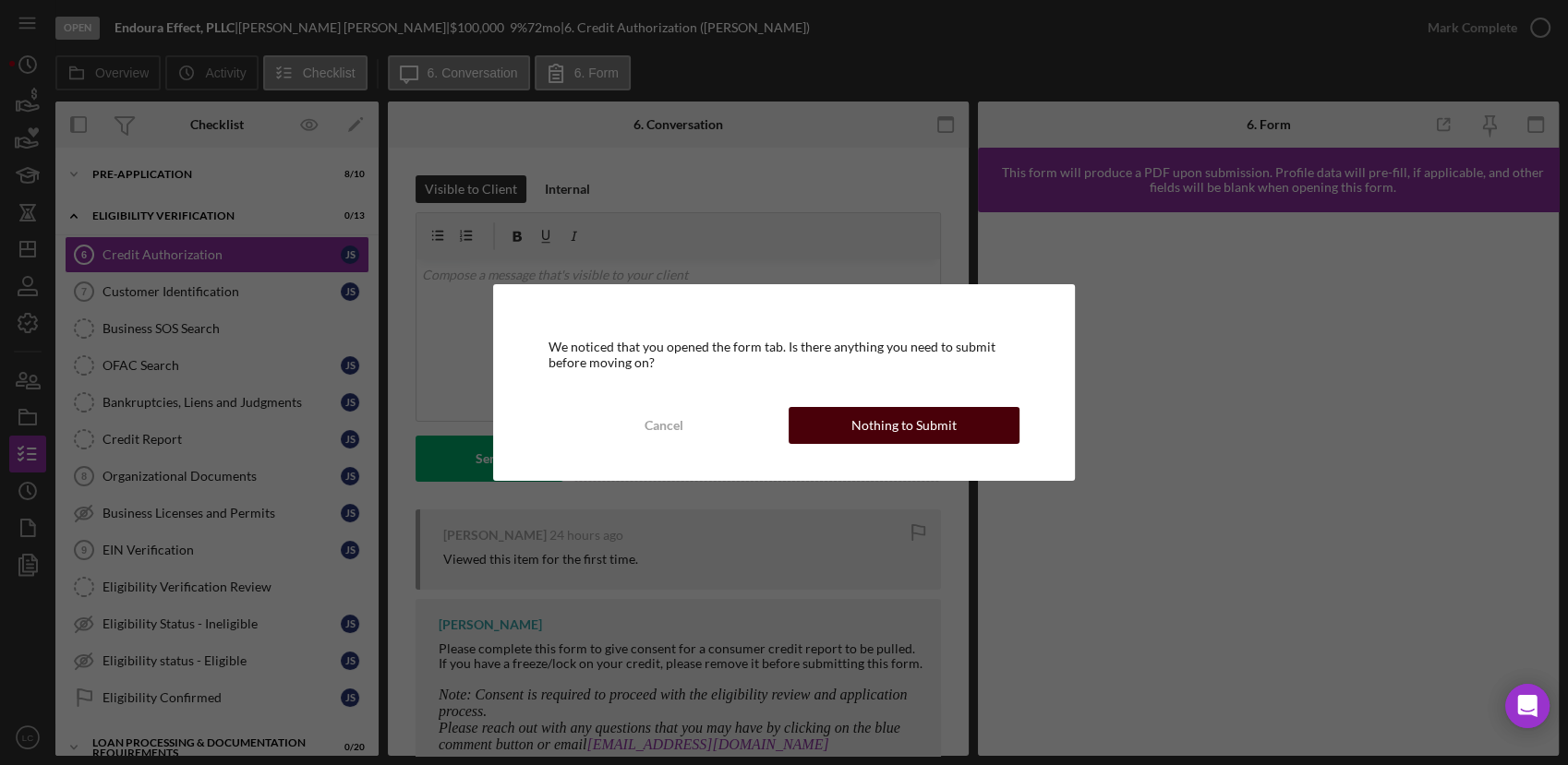
click at [856, 409] on div "Nothing to Submit" at bounding box center [904, 425] width 105 height 37
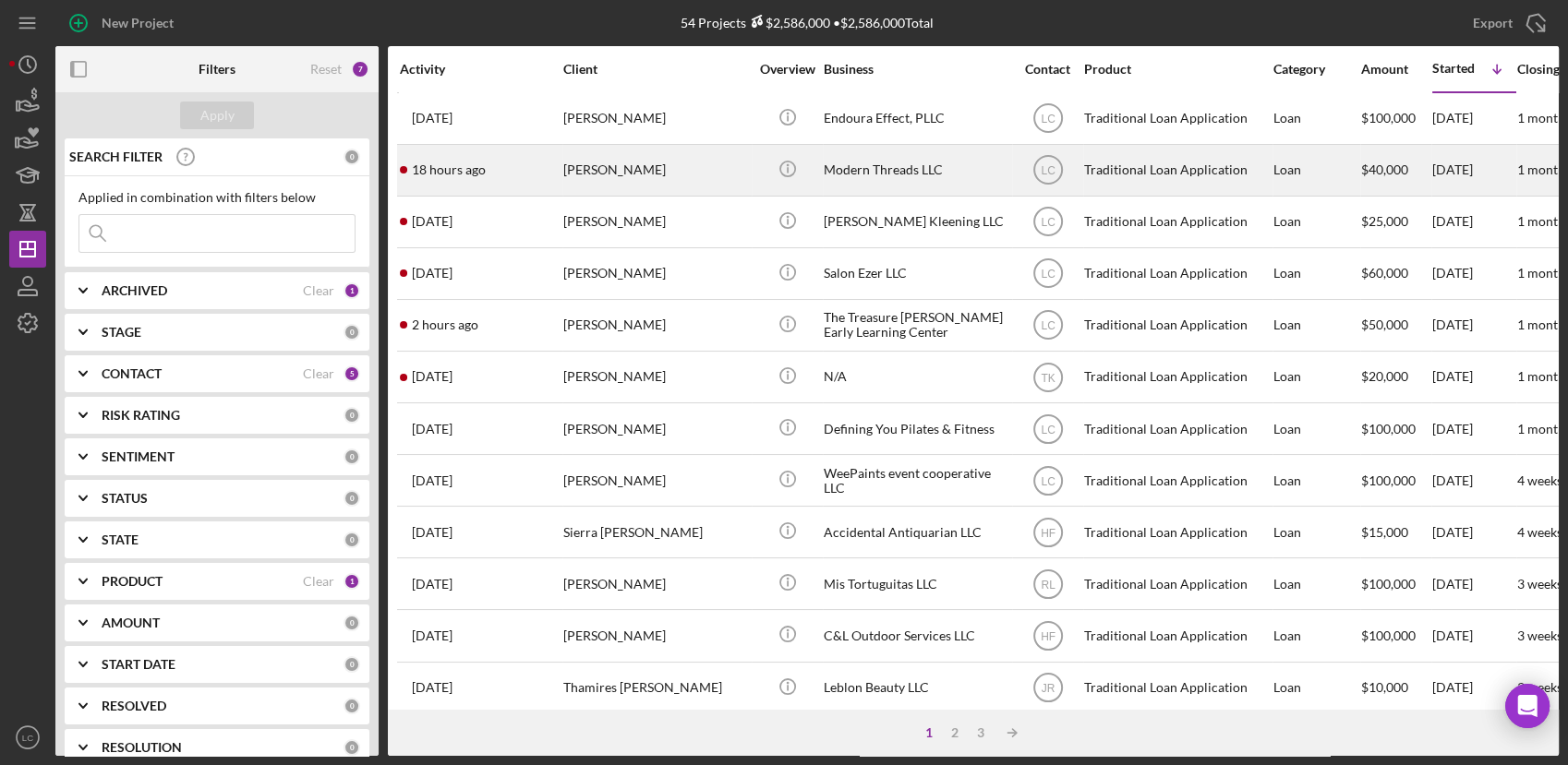
click at [648, 176] on div "[PERSON_NAME]" at bounding box center [656, 170] width 184 height 49
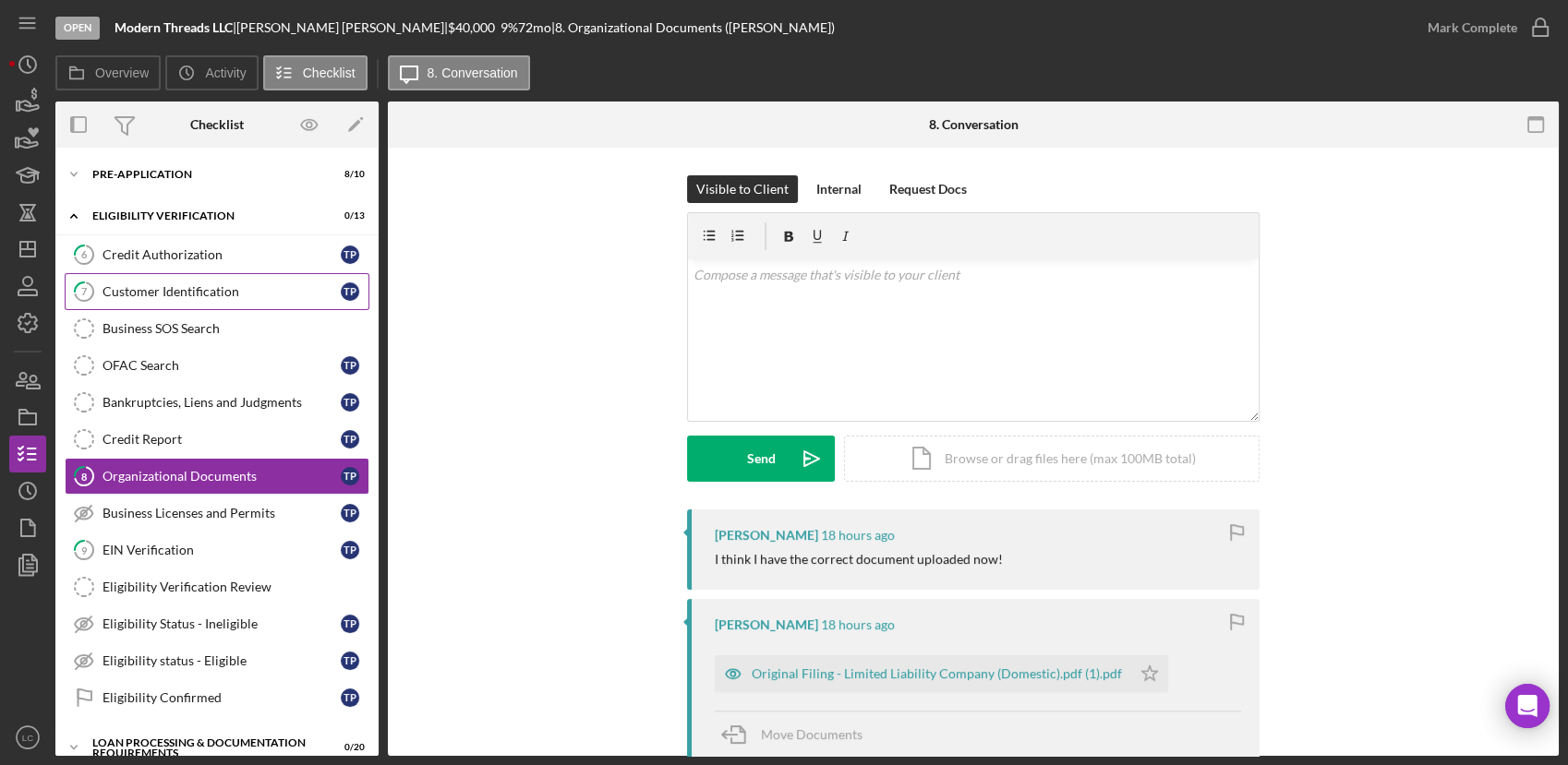
click at [123, 277] on link "7 Customer Identification T P" at bounding box center [217, 292] width 305 height 37
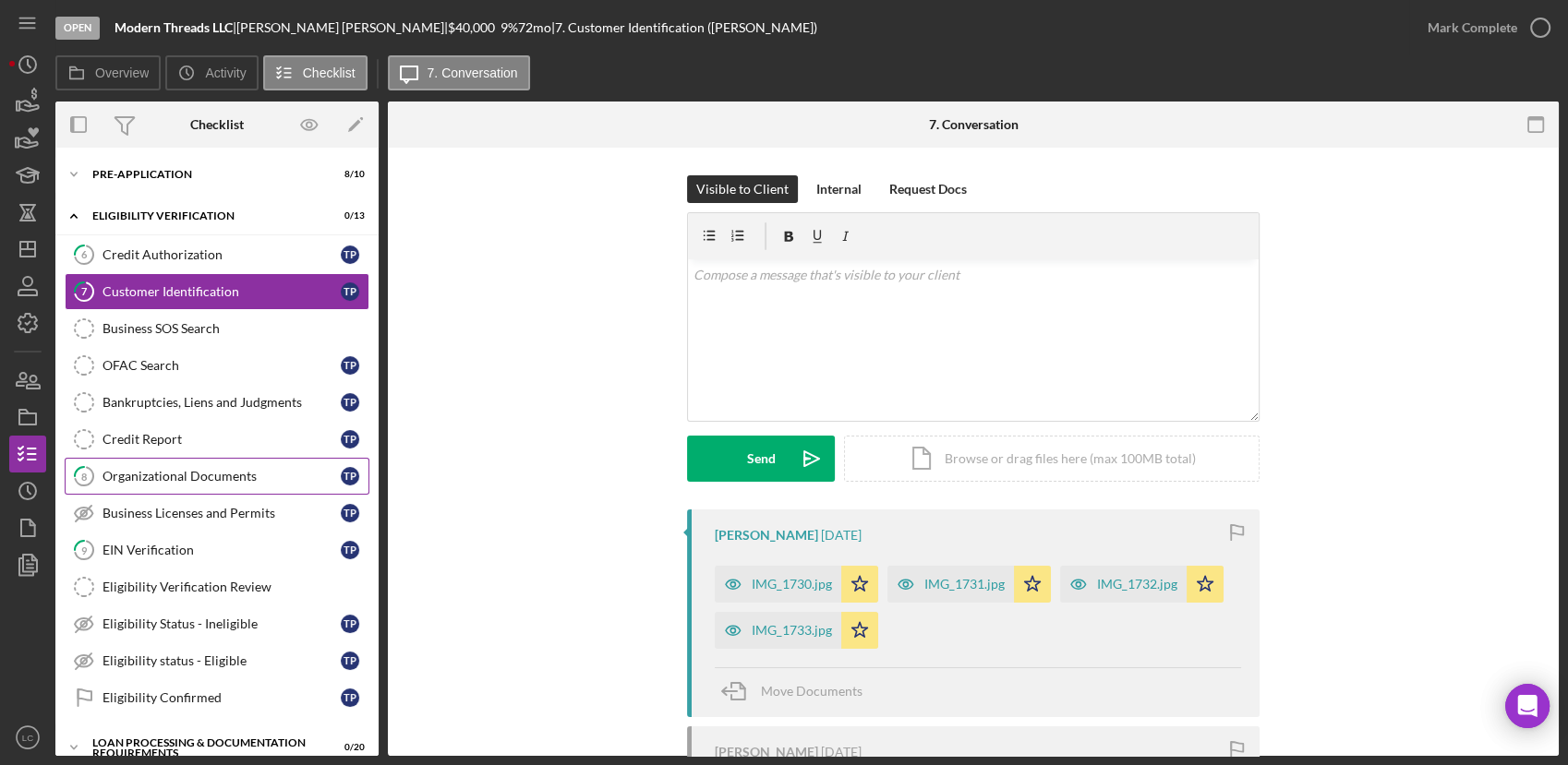
click at [122, 483] on link "8 Organizational Documents T P" at bounding box center [217, 476] width 305 height 37
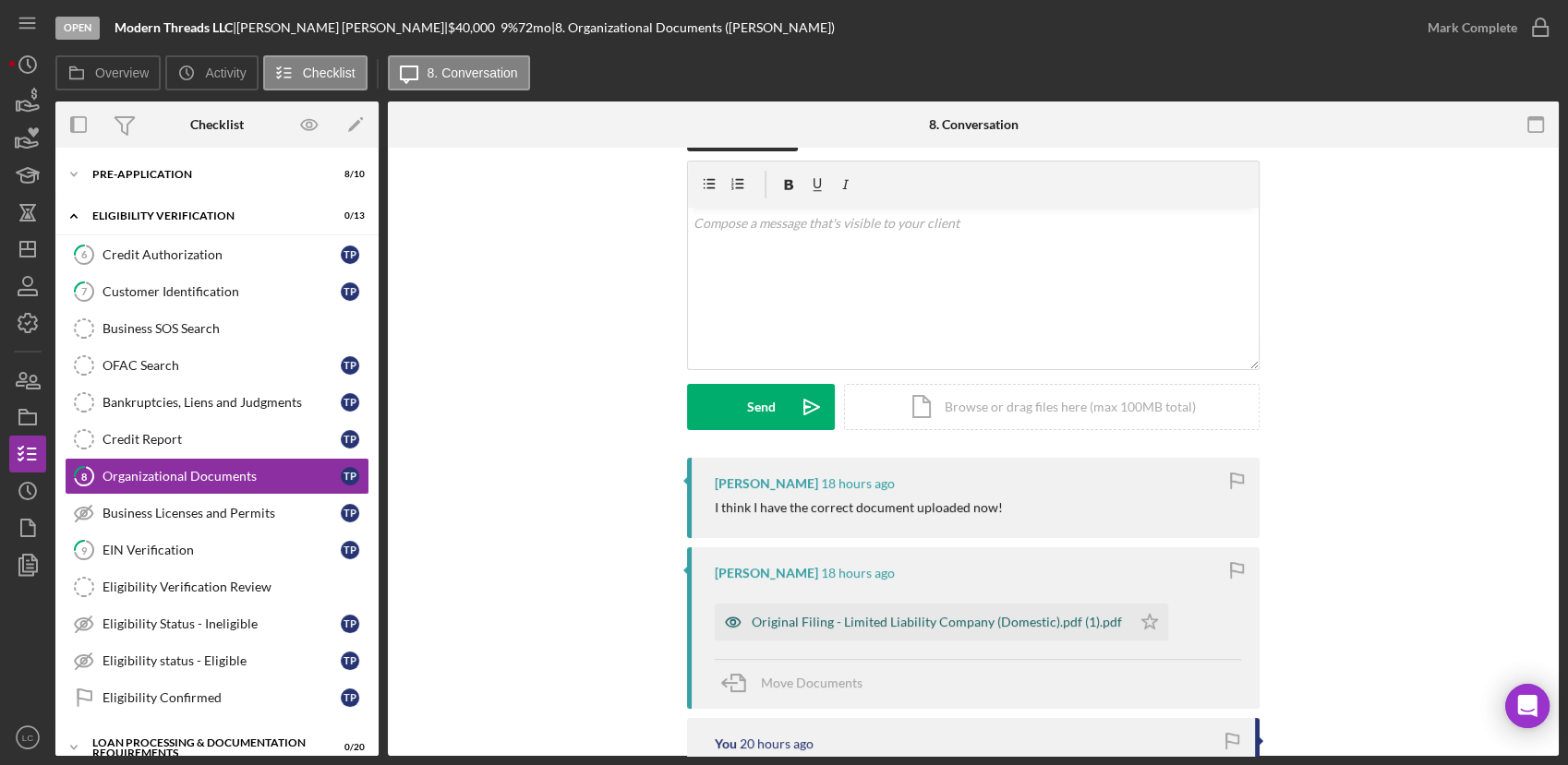
scroll to position [103, 0]
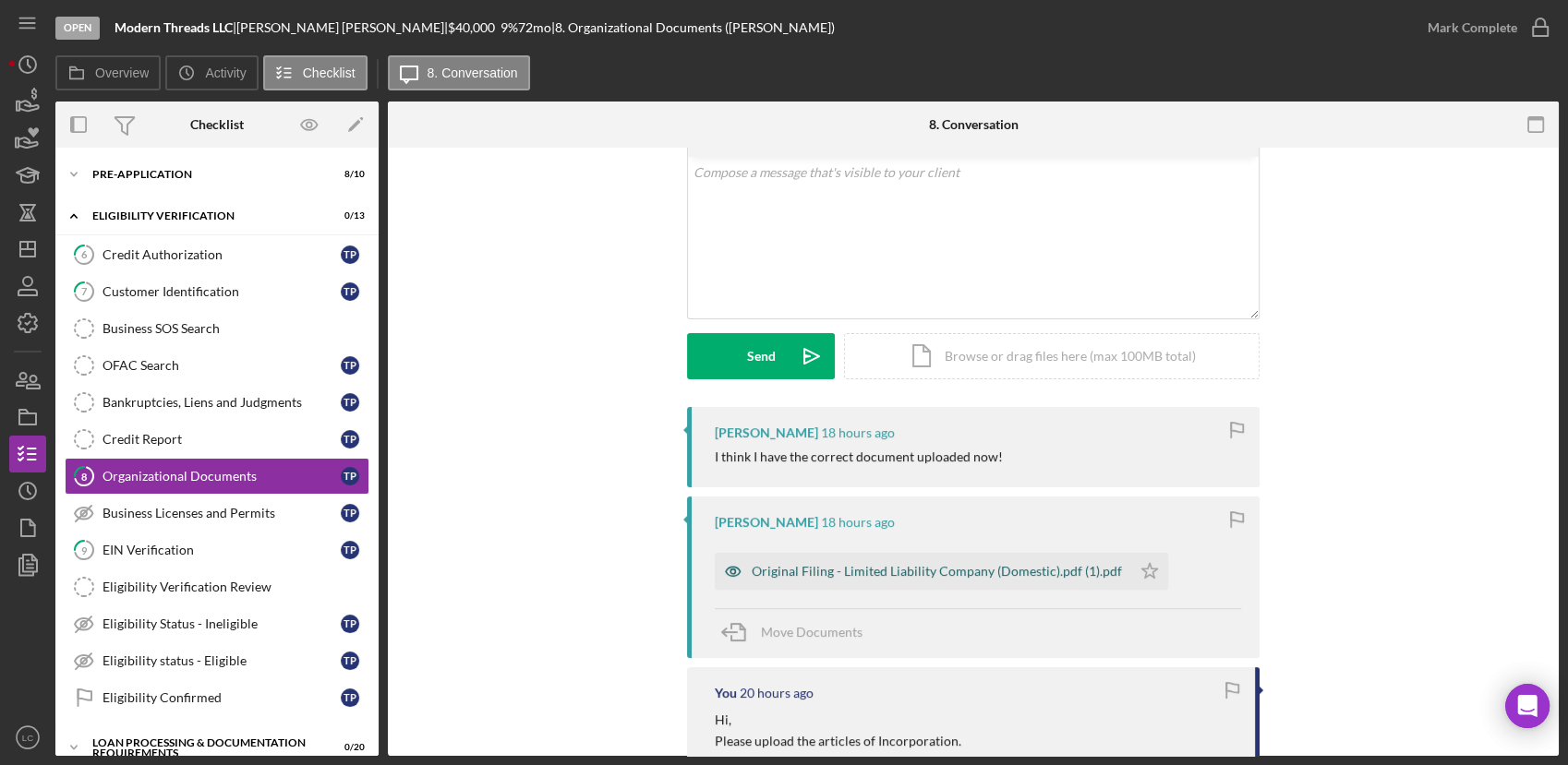
click at [870, 581] on div "Original Filing - Limited Liability Company (Domestic).pdf (1).pdf" at bounding box center [922, 571] width 416 height 37
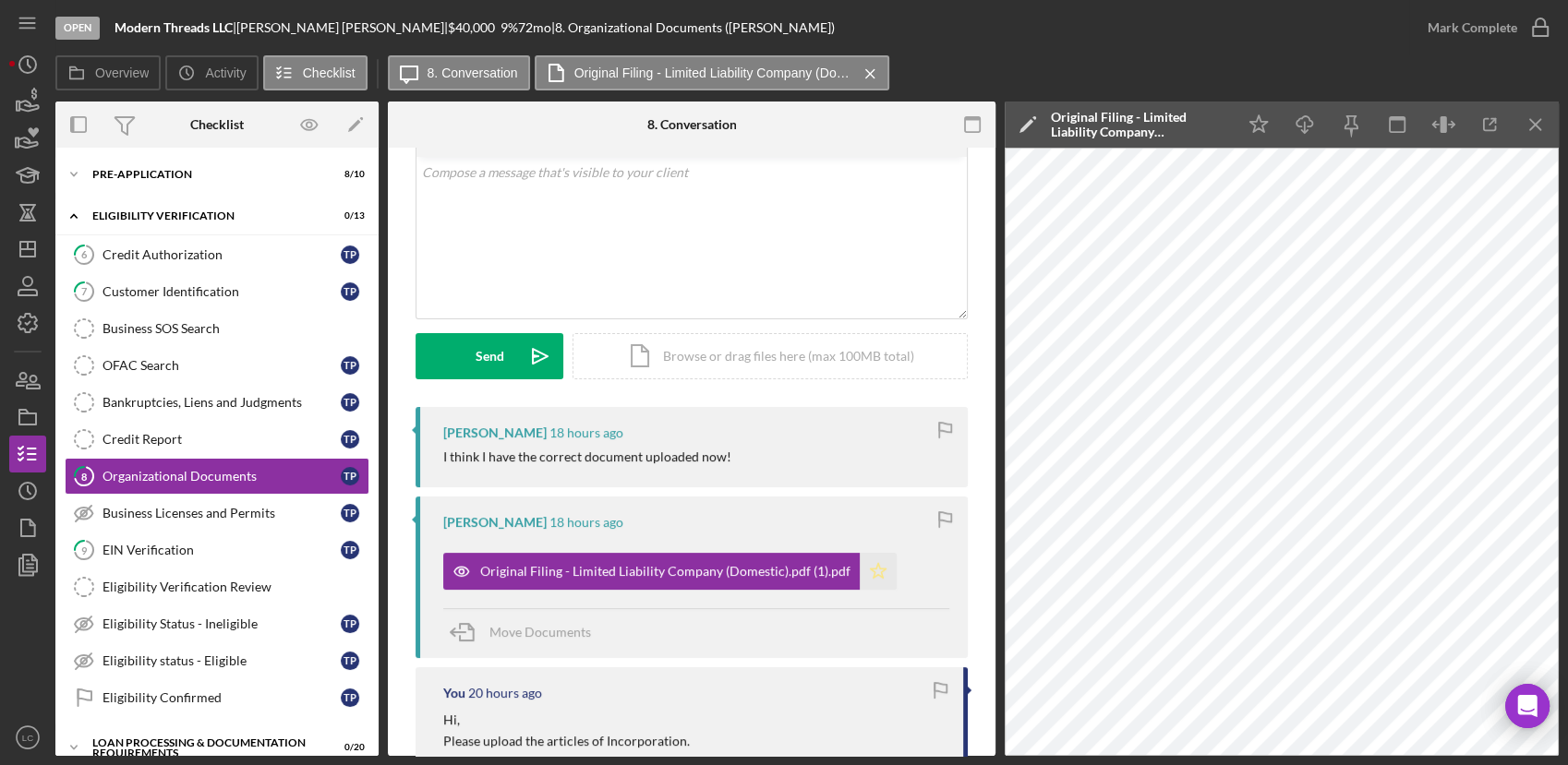
click at [860, 564] on icon "Icon/Star" at bounding box center [878, 571] width 37 height 37
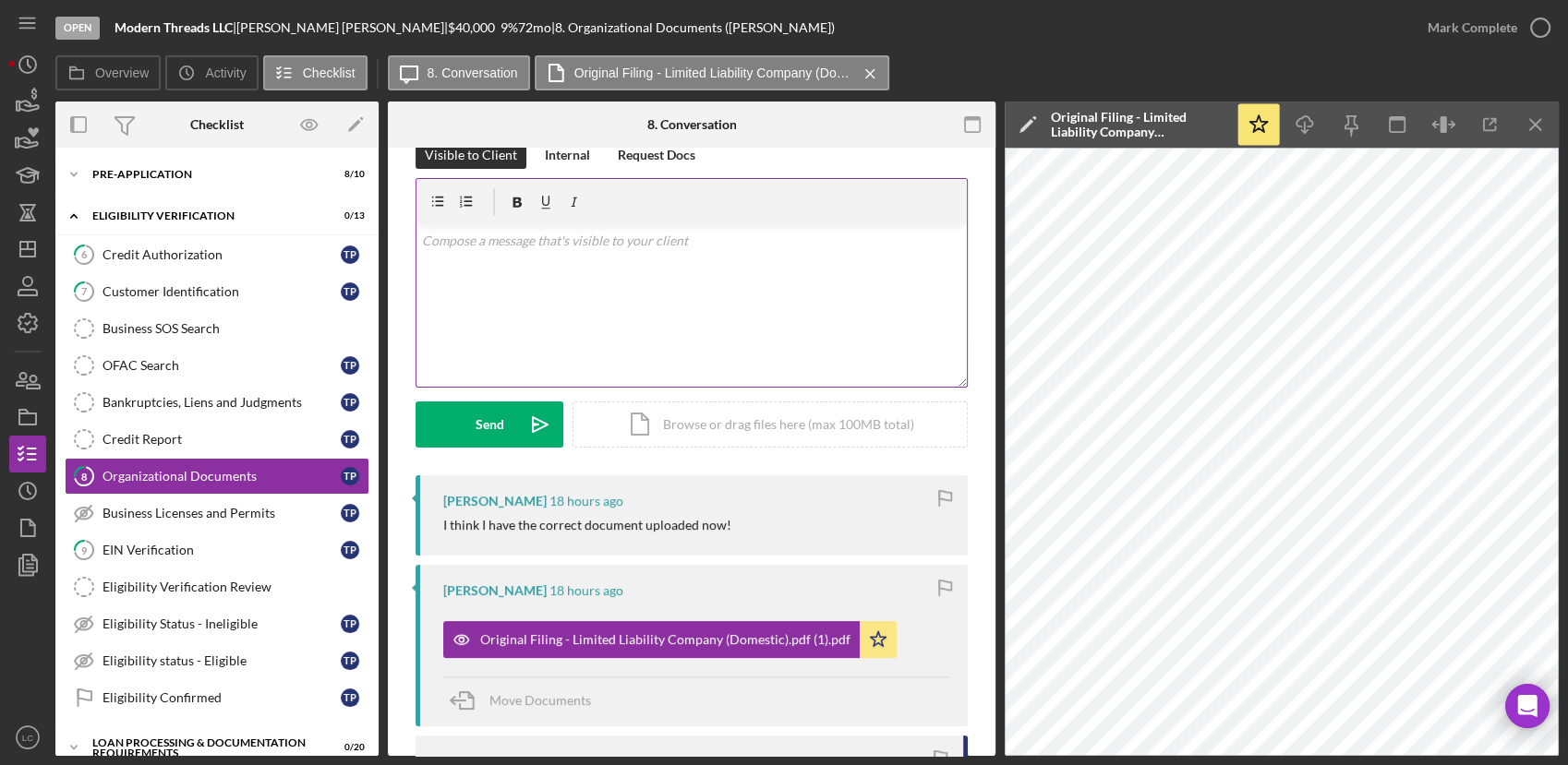
scroll to position [0, 0]
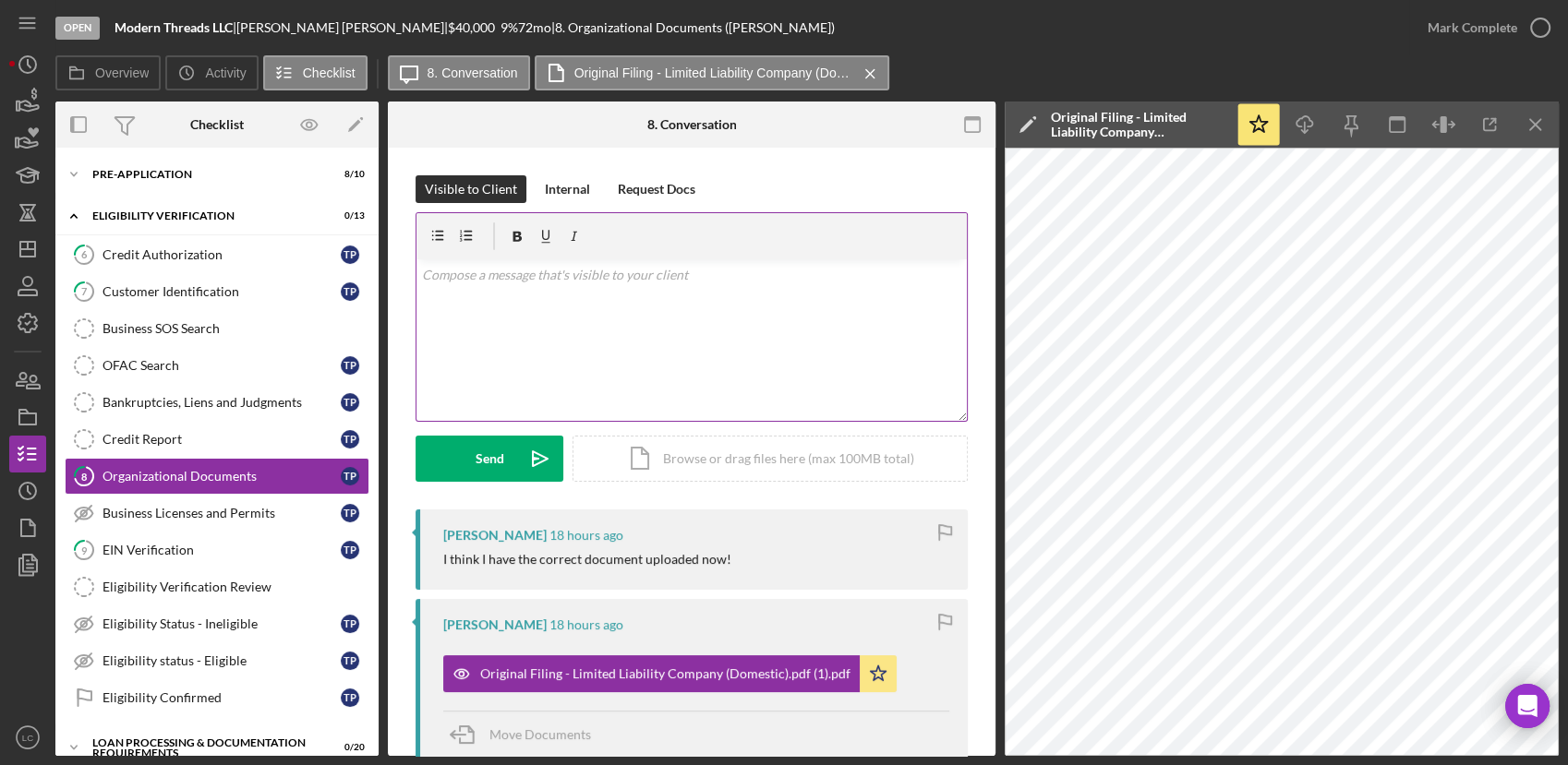
click at [658, 328] on div "v Color teal Color pink Remove color Add row above Add row below Add column bef…" at bounding box center [692, 340] width 551 height 162
click at [476, 450] on div "Send" at bounding box center [489, 458] width 28 height 46
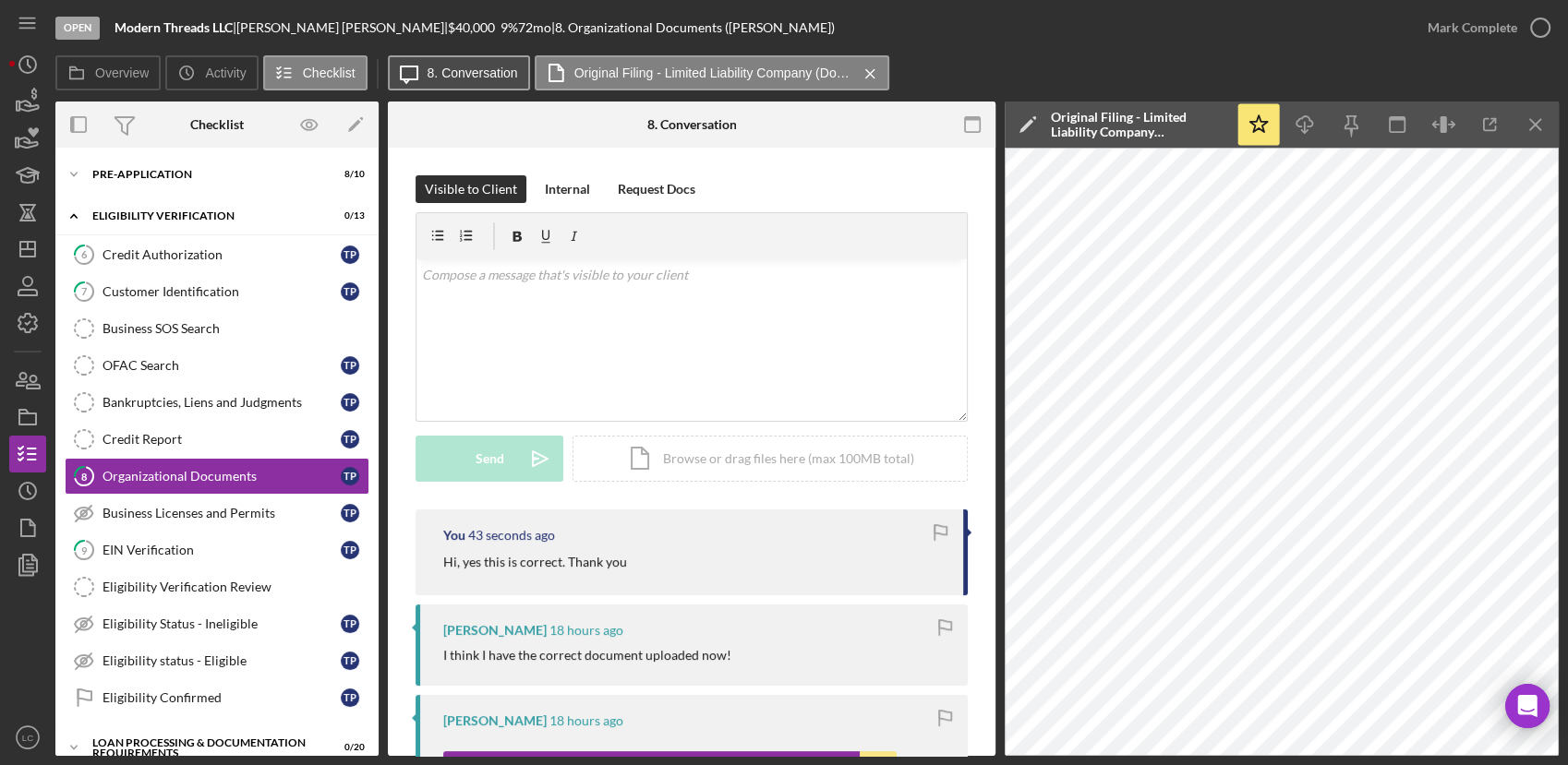
drag, startPoint x: 454, startPoint y: 49, endPoint x: 452, endPoint y: 59, distance: 10.2
click at [454, 49] on div "Open Modern Threads LLC | Taylor Pawlak | $40,000 $40,000 9 % 72 mo | 8. Organi…" at bounding box center [732, 27] width 1353 height 56
click at [452, 61] on button "Icon/Message 8. Conversation" at bounding box center [459, 73] width 142 height 35
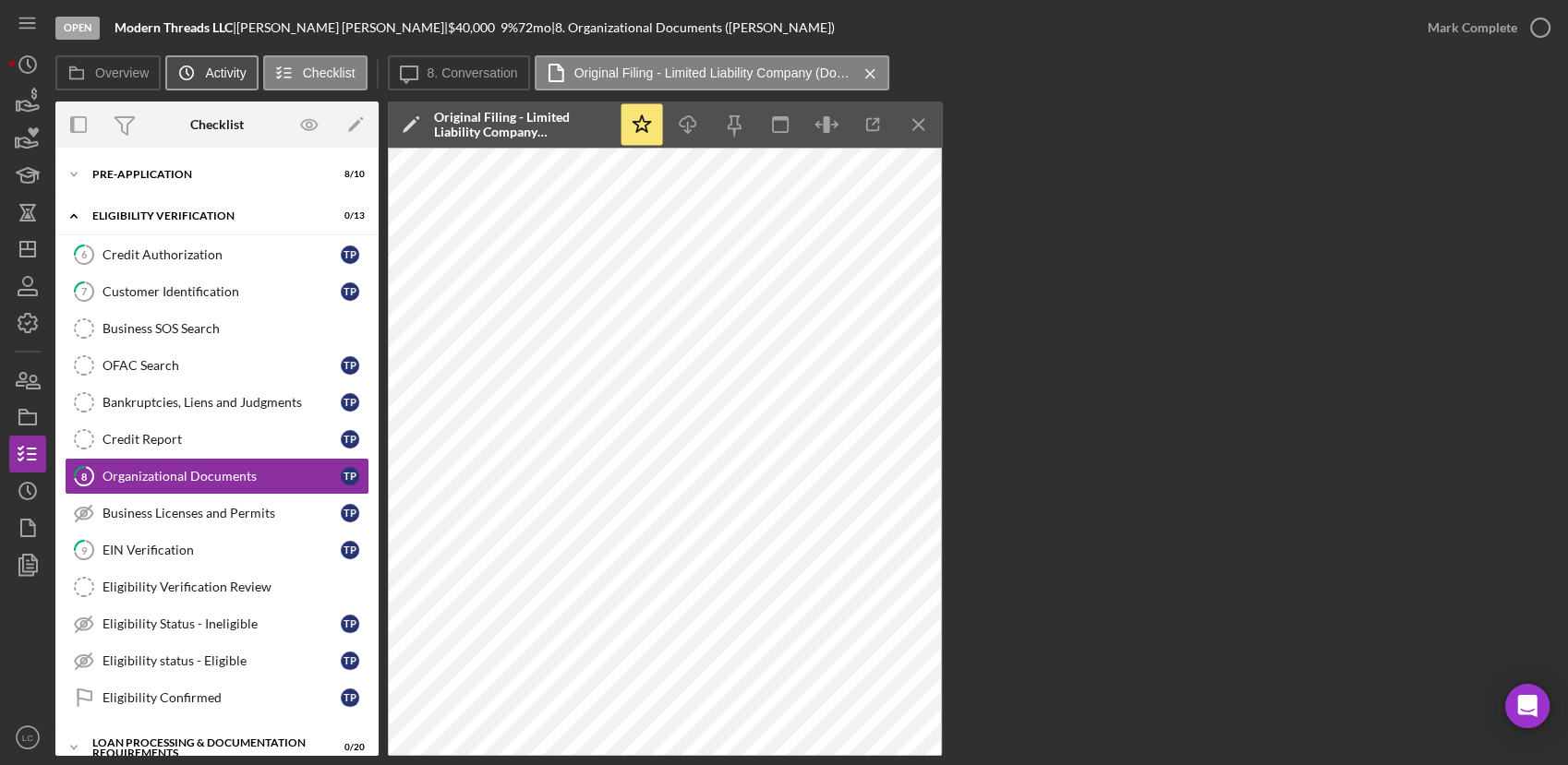
click at [221, 71] on label "Activity" at bounding box center [224, 72] width 40 height 15
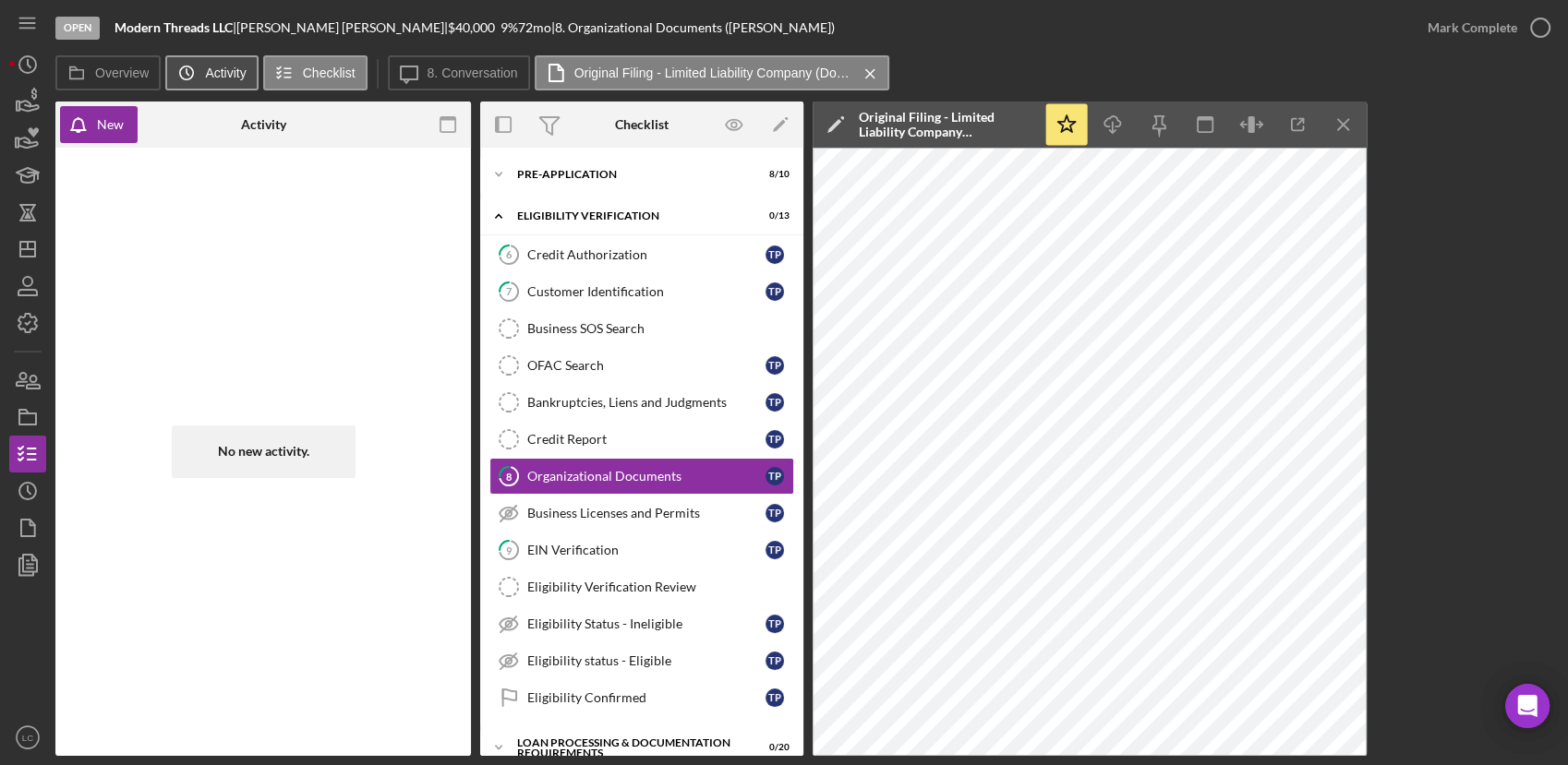
click at [221, 71] on label "Activity" at bounding box center [224, 72] width 40 height 15
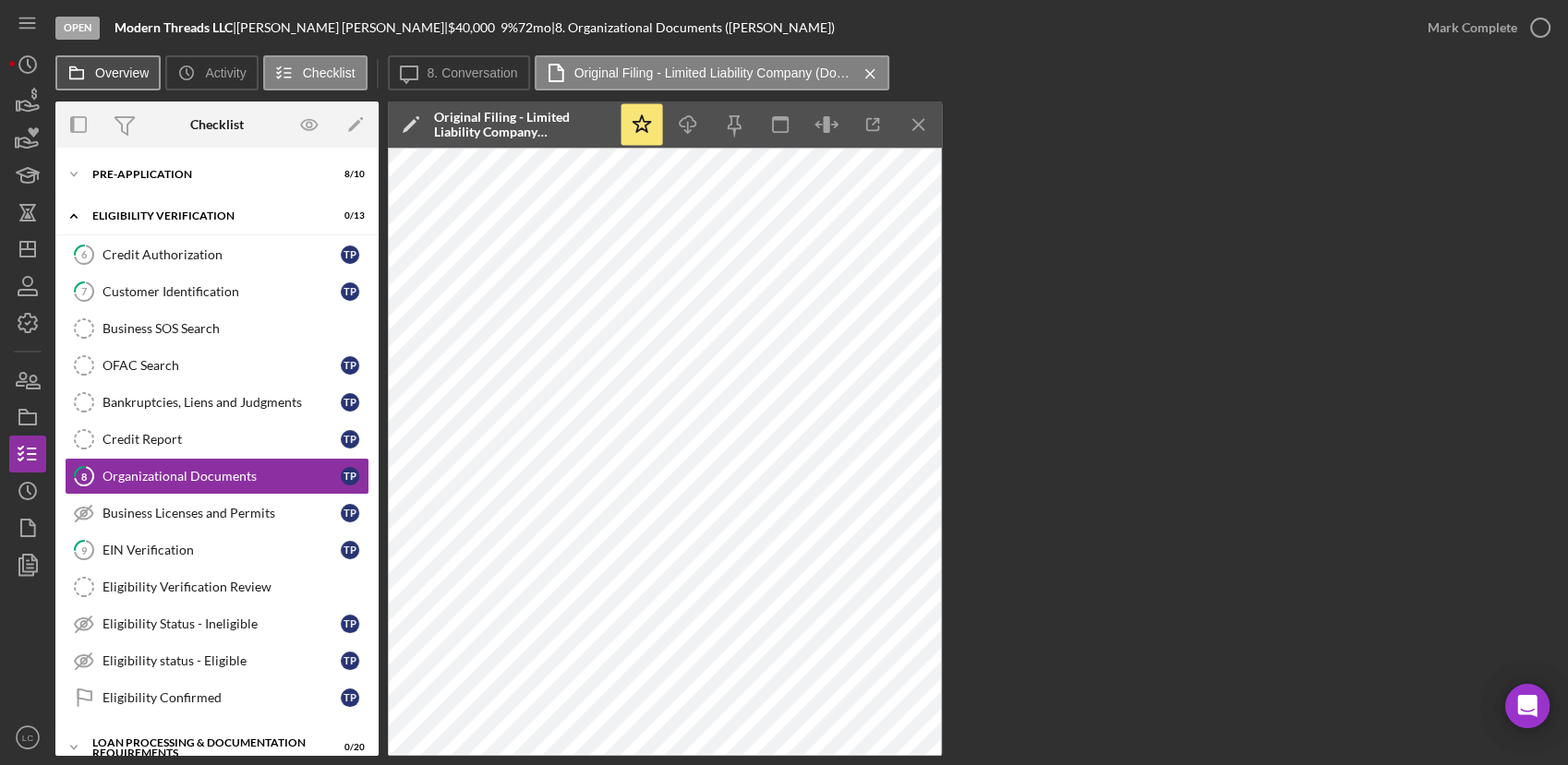
click at [136, 71] on label "Overview" at bounding box center [122, 72] width 54 height 15
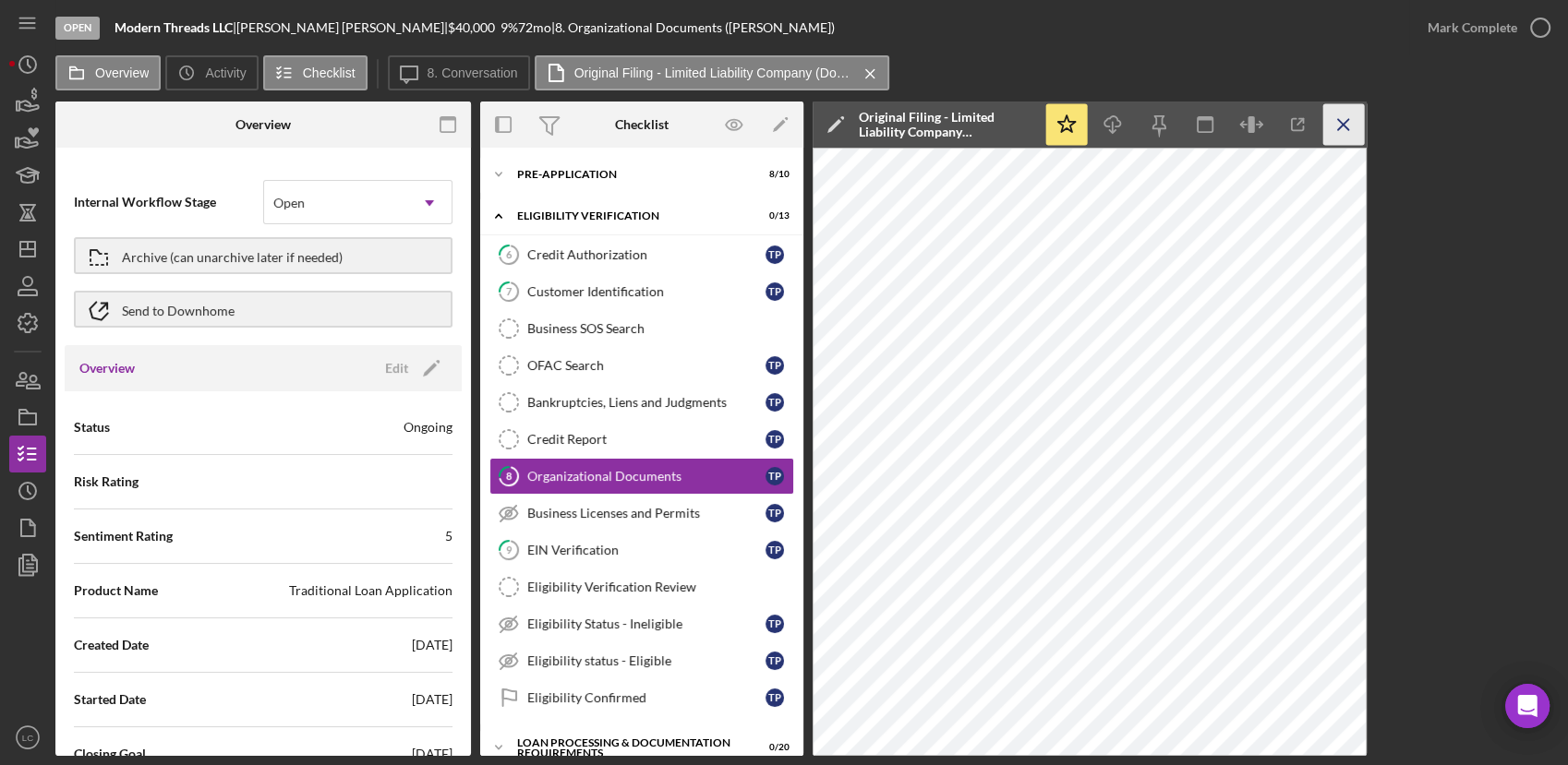
click at [1358, 129] on icon "Icon/Menu Close" at bounding box center [1344, 124] width 41 height 41
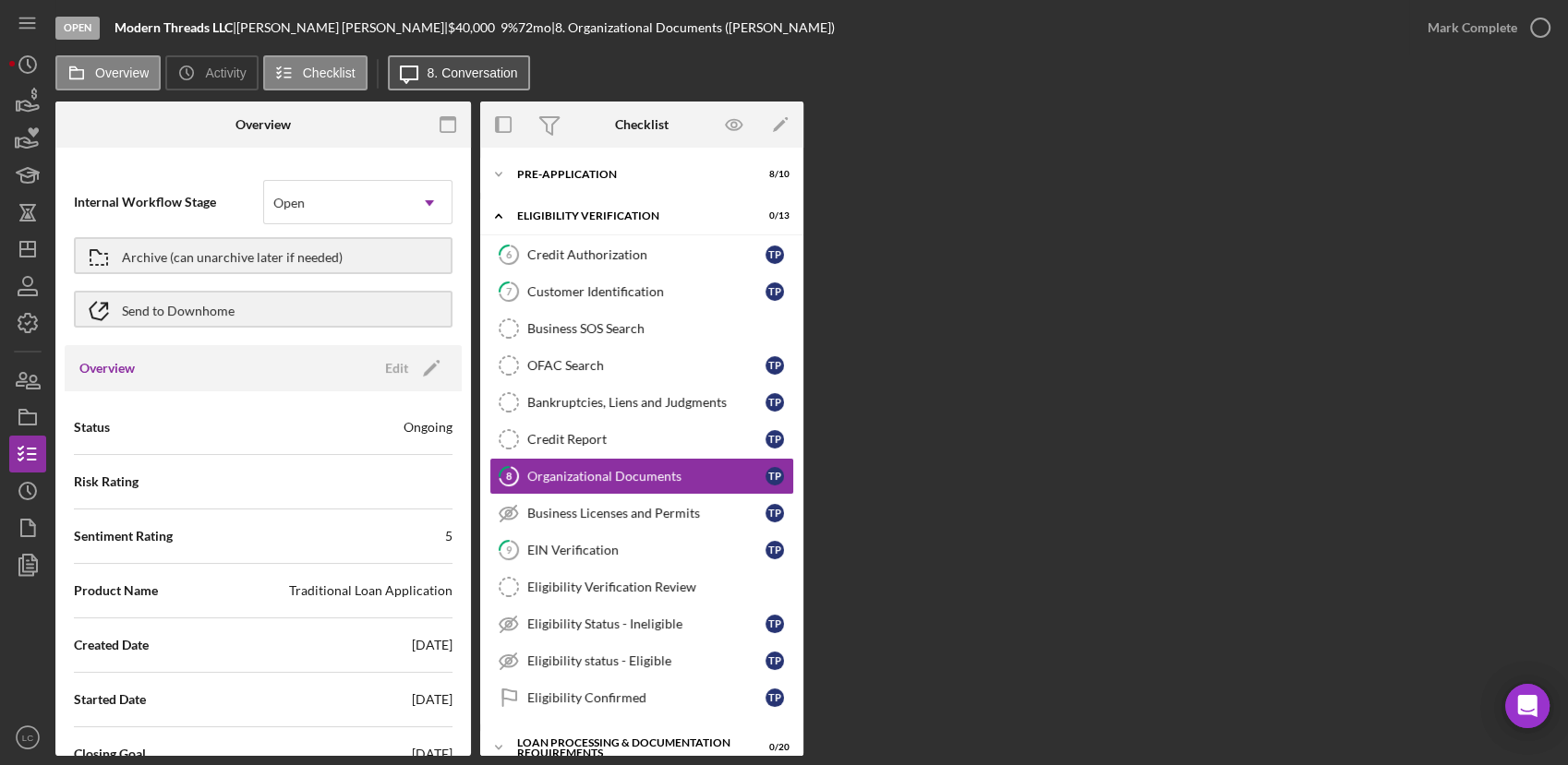
click at [503, 74] on label "8. Conversation" at bounding box center [472, 72] width 90 height 15
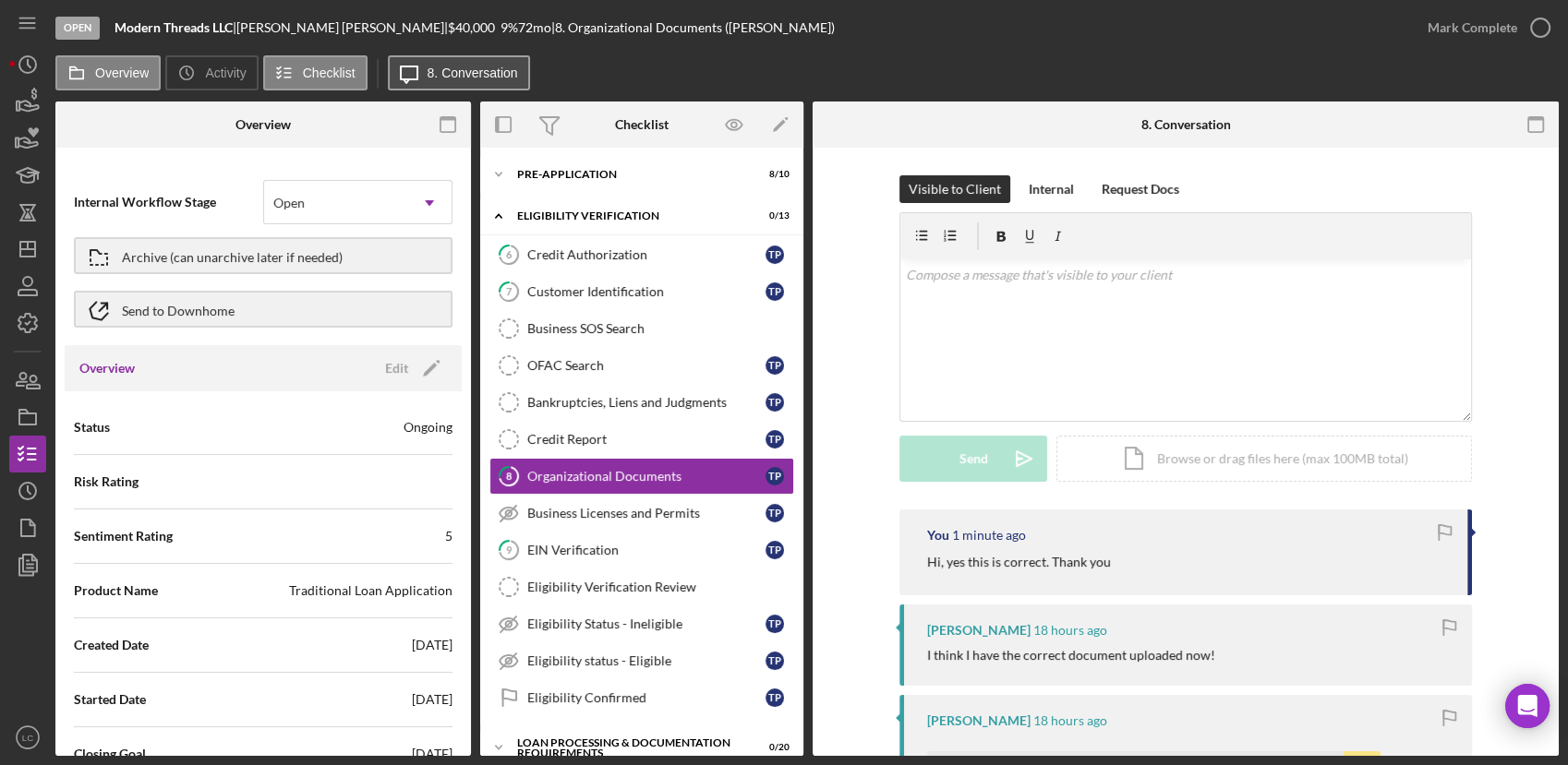
click at [499, 74] on label "8. Conversation" at bounding box center [472, 72] width 90 height 15
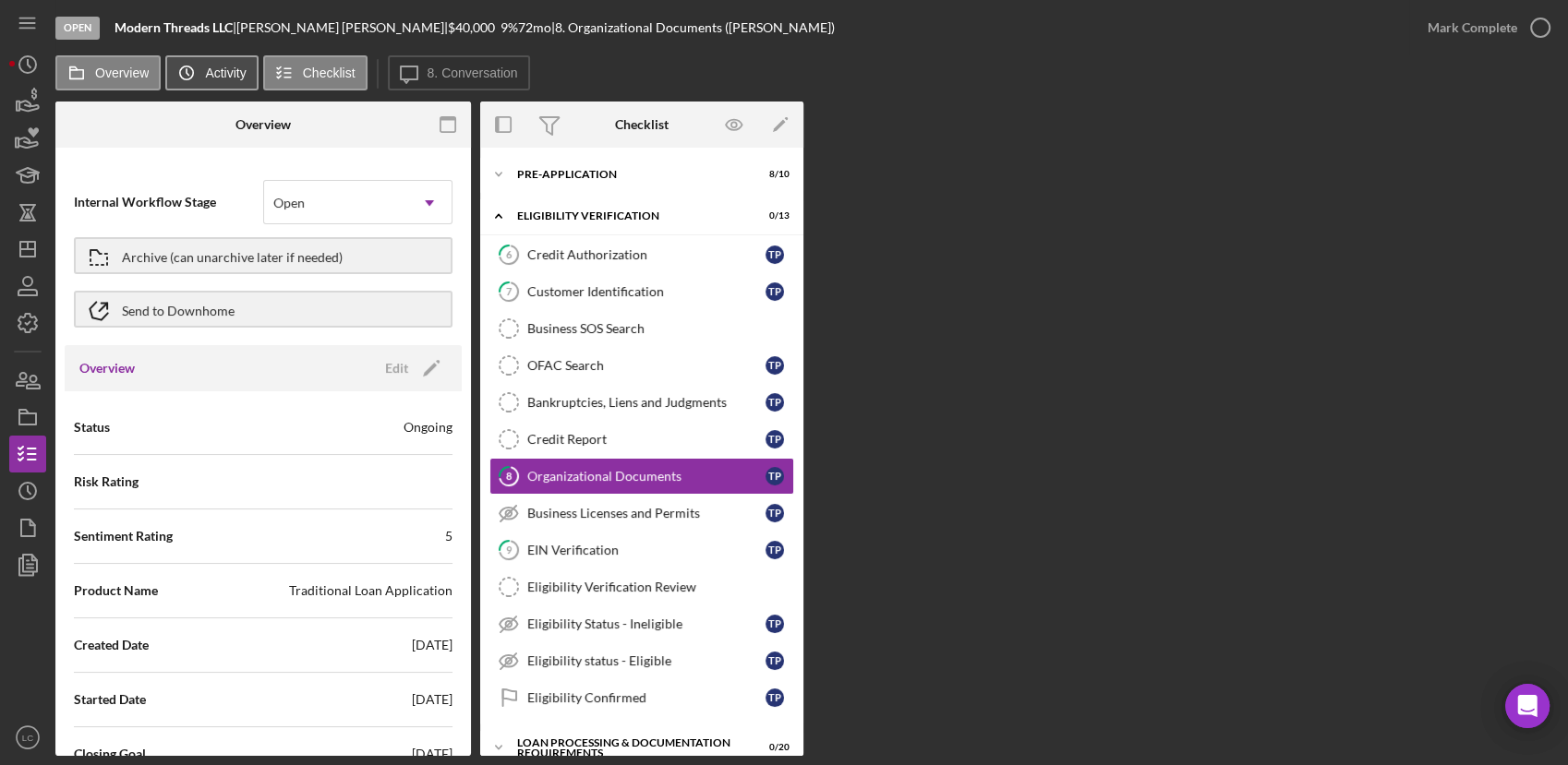
click at [220, 71] on label "Activity" at bounding box center [224, 72] width 40 height 15
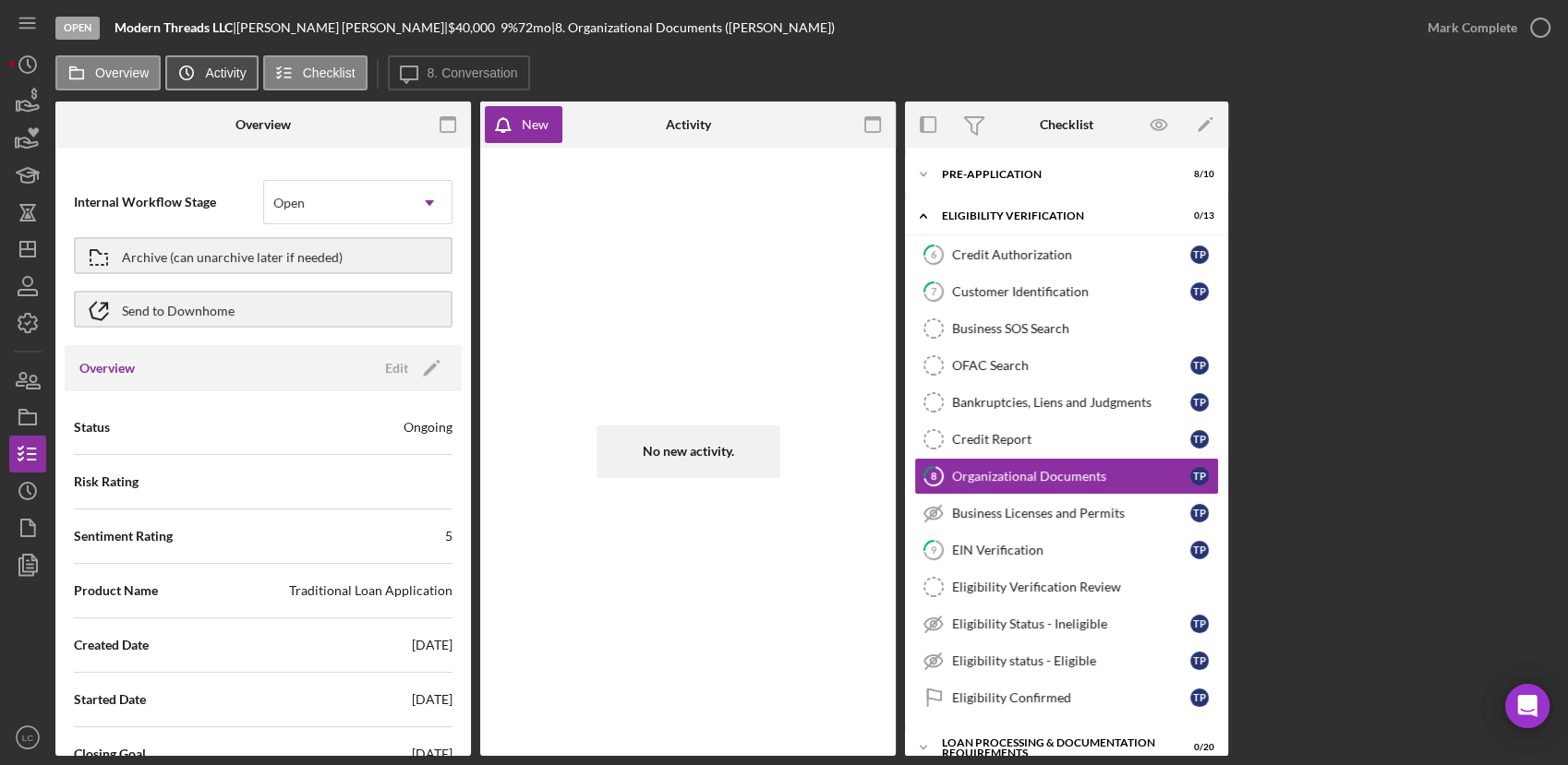
click at [220, 71] on label "Activity" at bounding box center [224, 72] width 40 height 15
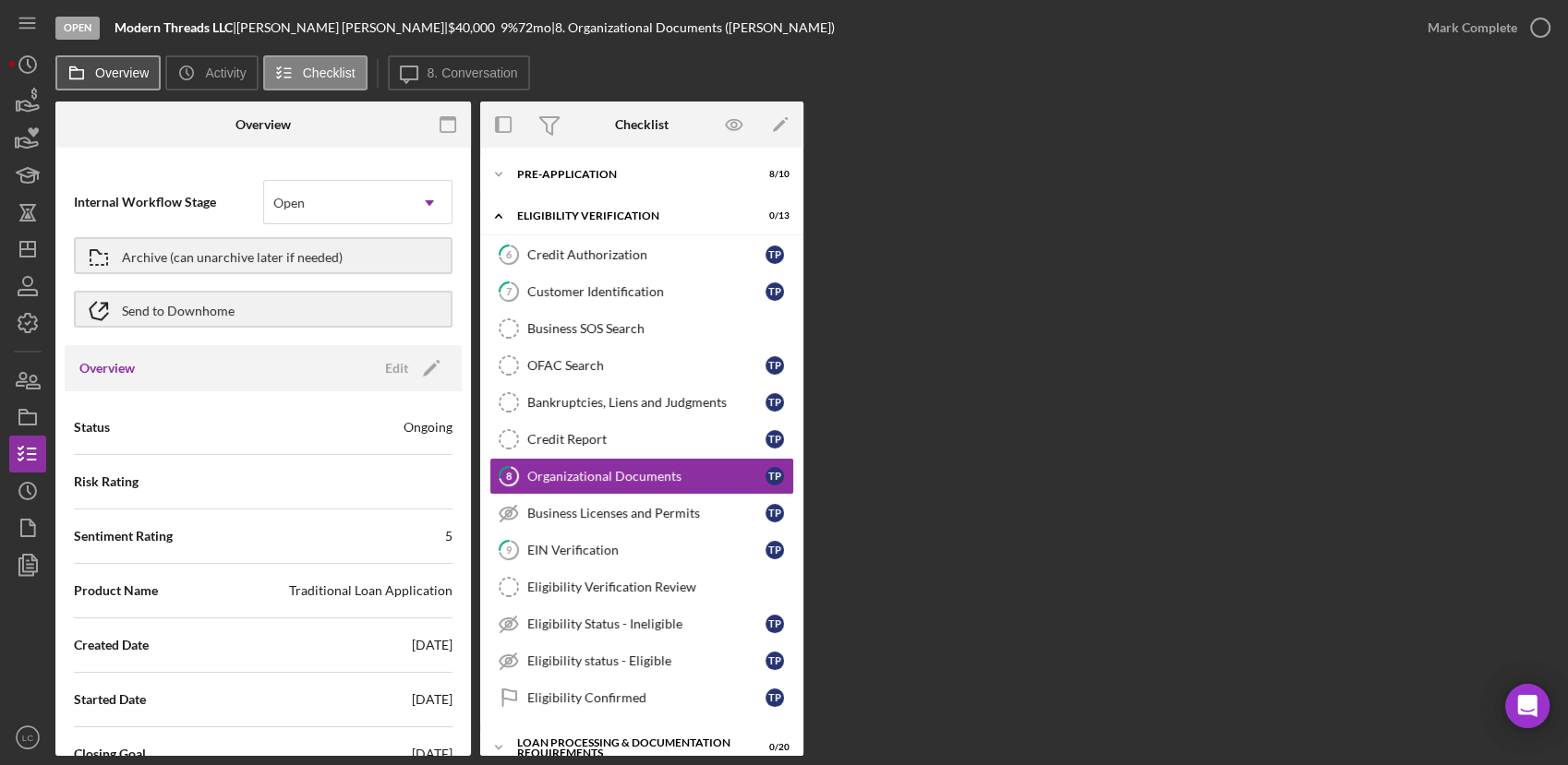
click at [84, 79] on icon at bounding box center [76, 73] width 37 height 37
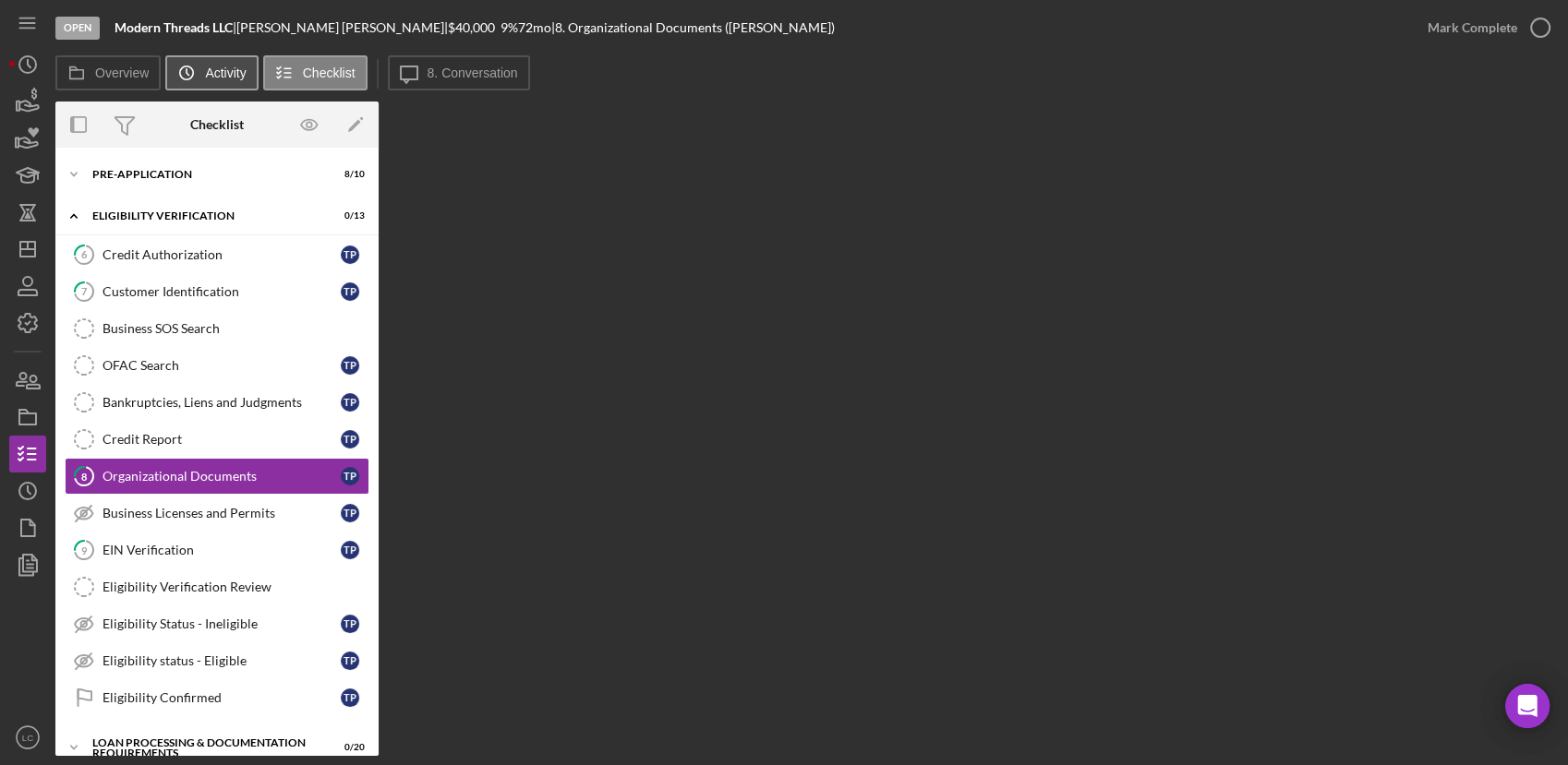
click at [229, 82] on button "Icon/History Activity" at bounding box center [212, 73] width 92 height 35
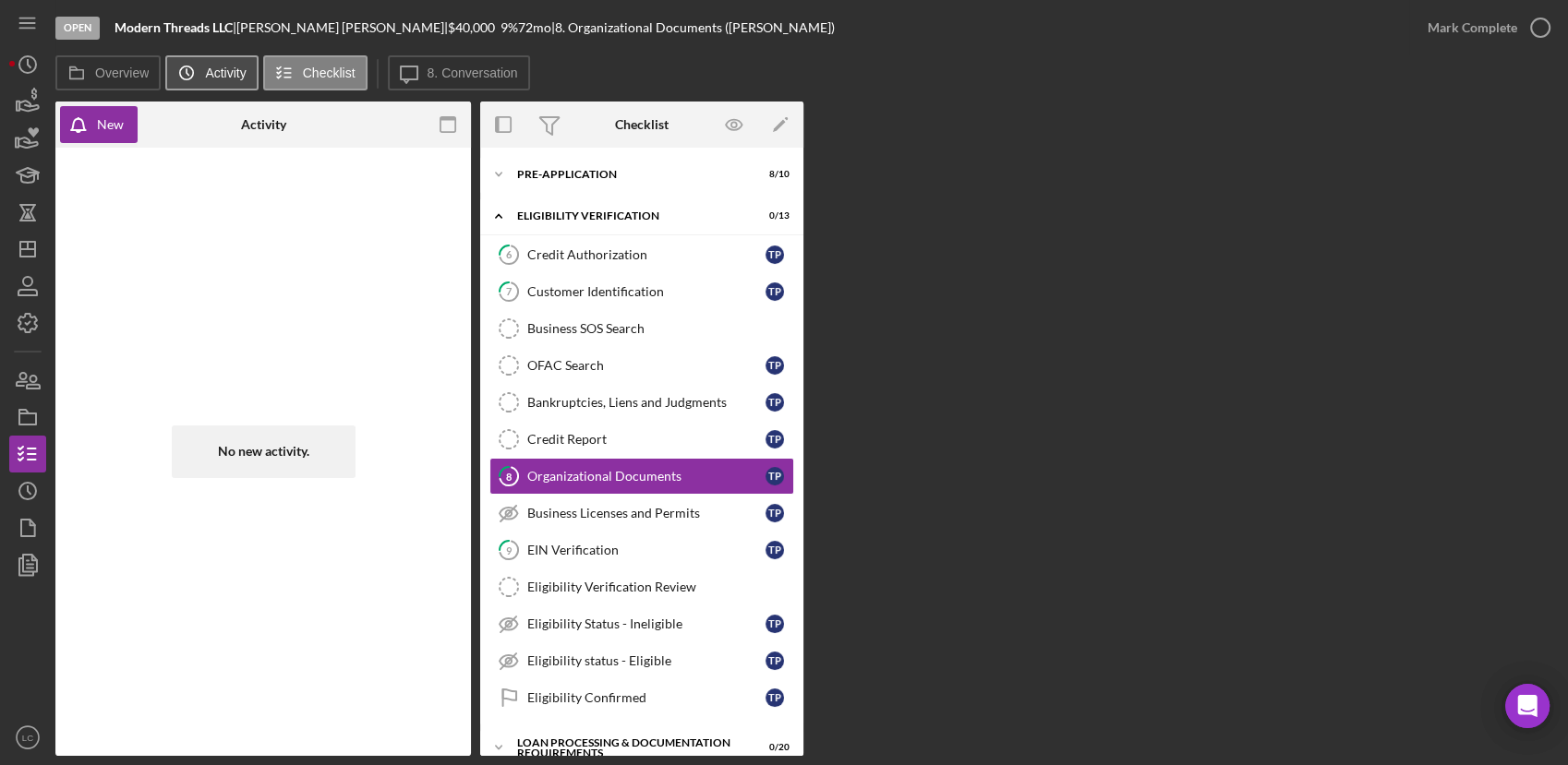
click at [237, 73] on label "Activity" at bounding box center [224, 72] width 40 height 15
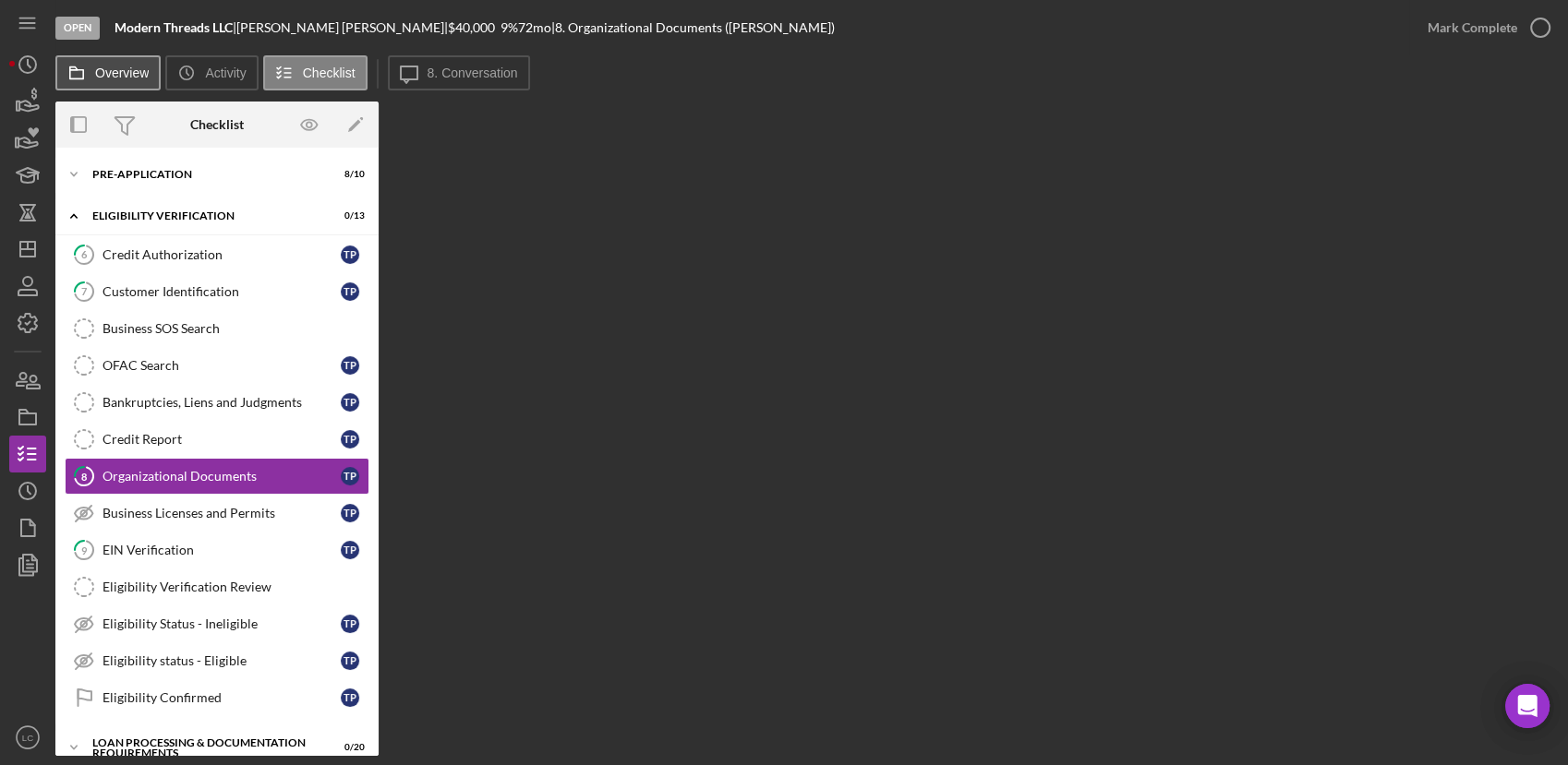
click at [132, 66] on label "Overview" at bounding box center [122, 72] width 54 height 15
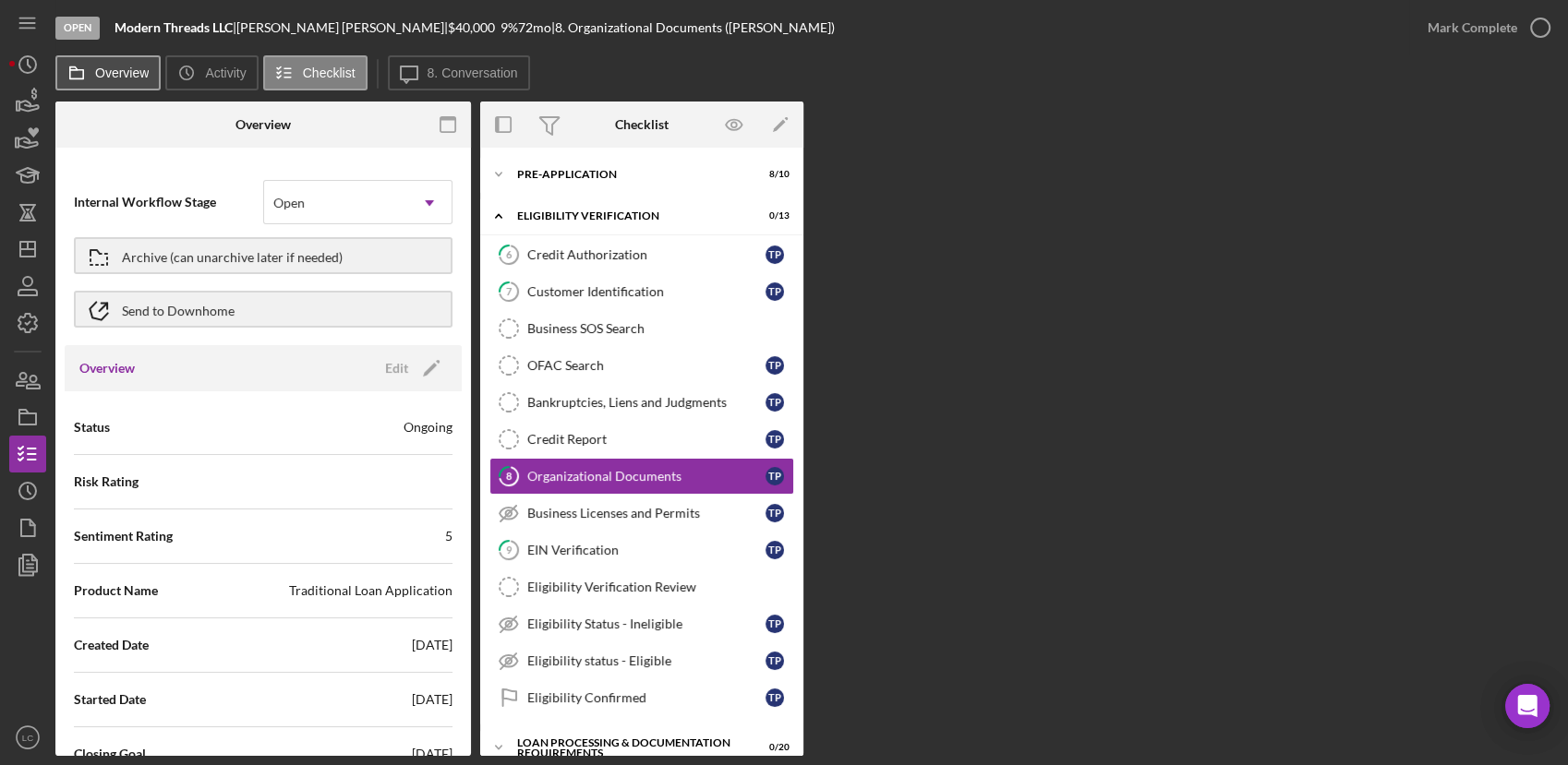
click at [132, 66] on label "Overview" at bounding box center [122, 72] width 54 height 15
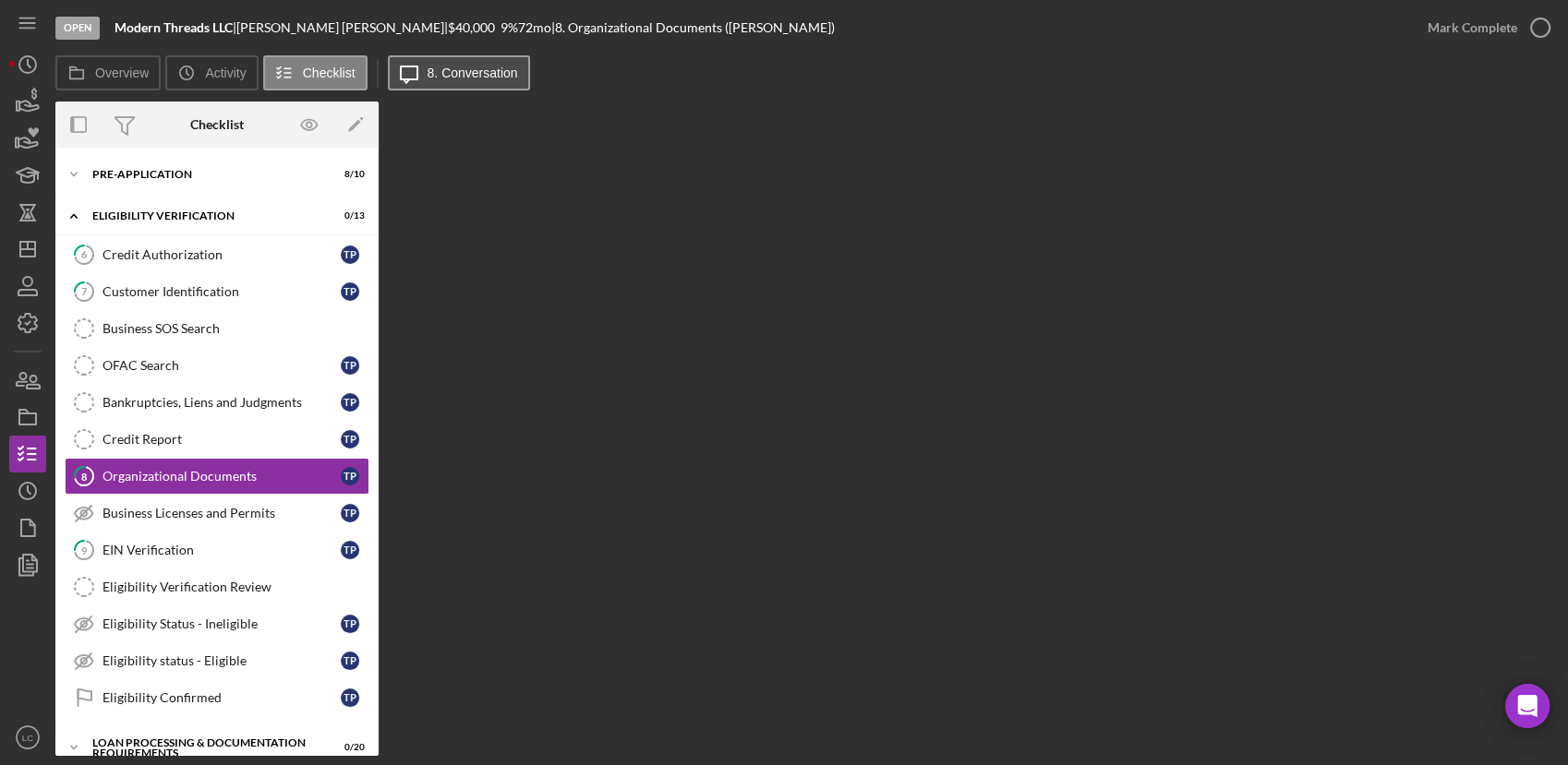
click at [492, 71] on label "8. Conversation" at bounding box center [472, 72] width 90 height 15
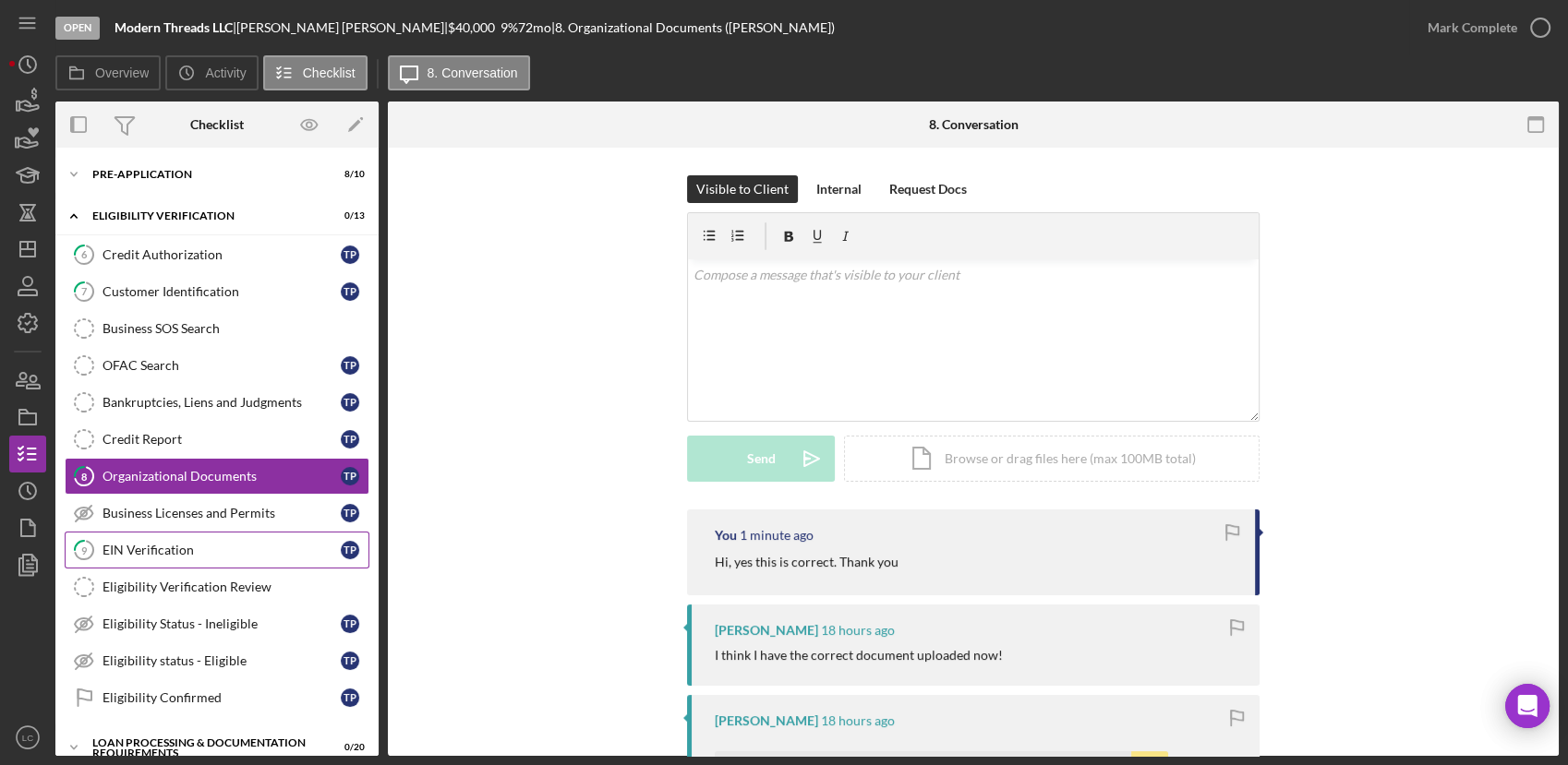
click at [218, 550] on div "EIN Verification" at bounding box center [221, 550] width 238 height 15
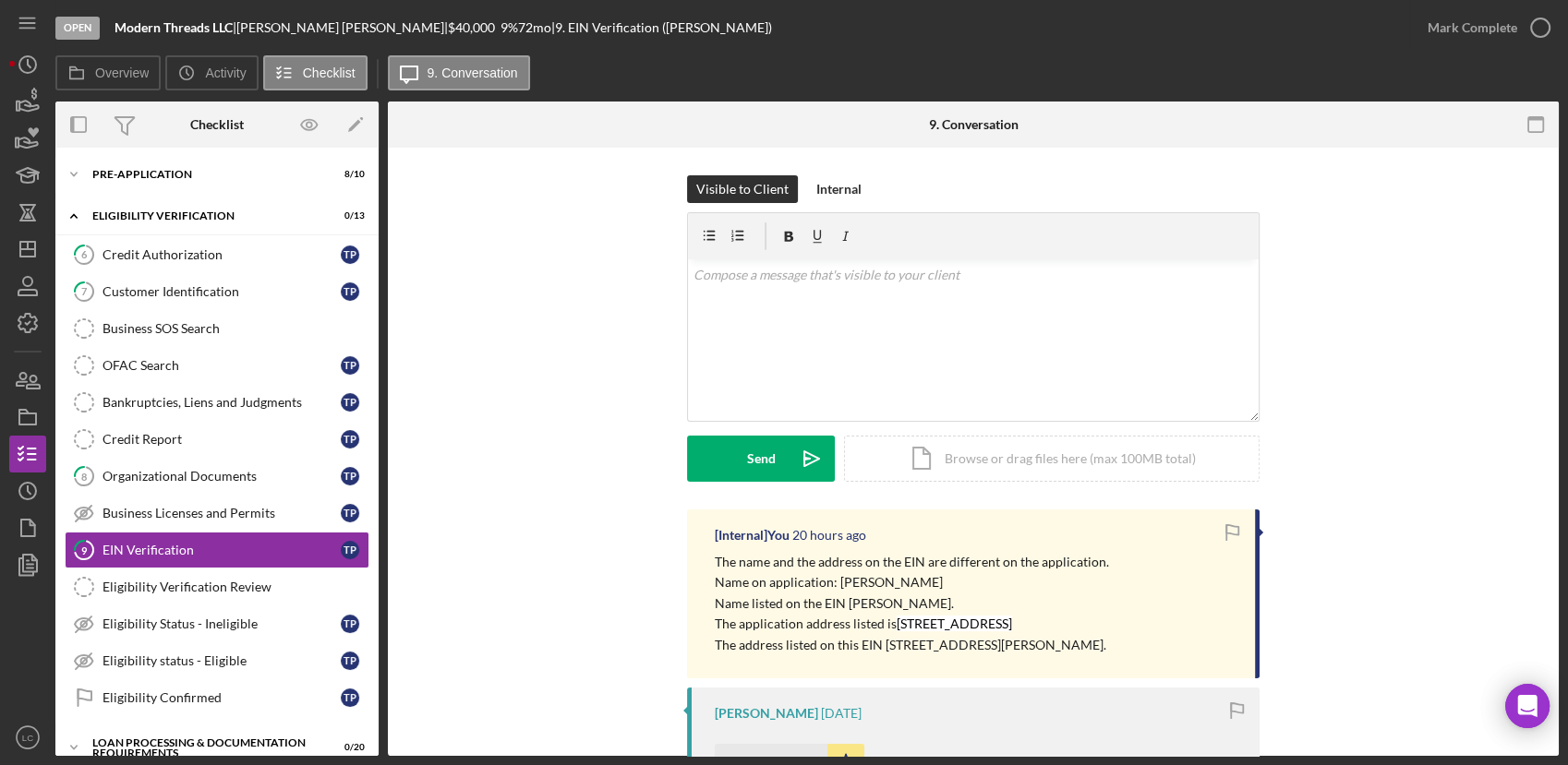
drag, startPoint x: 1128, startPoint y: 650, endPoint x: 710, endPoint y: 561, distance: 427.4
click at [710, 561] on div "[Internal] You 20 hours ago The name and the address on the EIN are different o…" at bounding box center [973, 594] width 572 height 168
drag, startPoint x: 710, startPoint y: 561, endPoint x: 735, endPoint y: 571, distance: 26.9
copy div "The name and the address on the EIN are different on the application. Name on a…"
click at [185, 469] on div "Organizational Documents" at bounding box center [221, 476] width 238 height 15
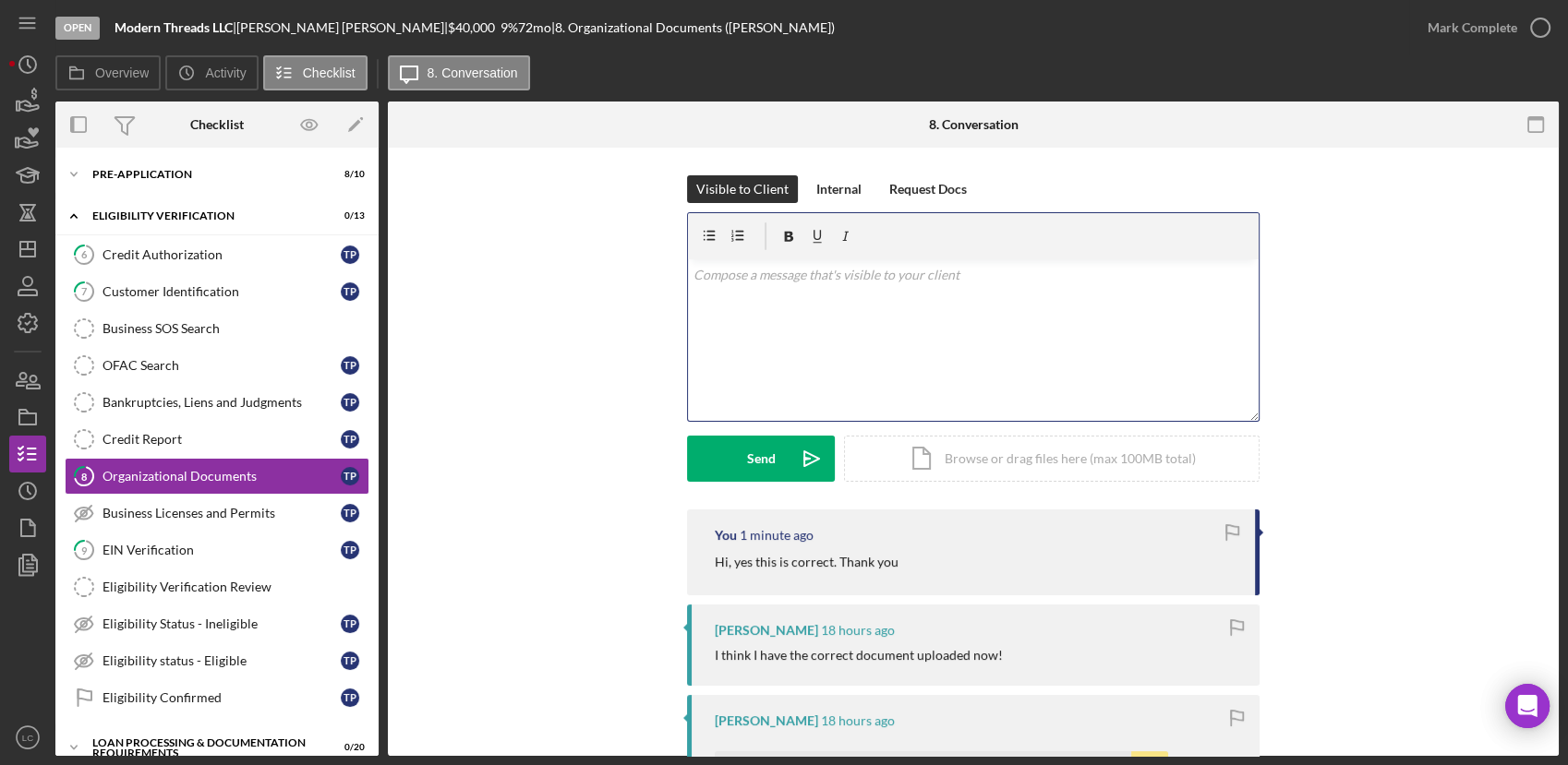
click at [789, 327] on div "v Color teal Color pink Remove color Add row above Add row below Add column bef…" at bounding box center [973, 340] width 570 height 162
click at [797, 192] on div "Visible to Client Internal Request Docs" at bounding box center [973, 189] width 572 height 27
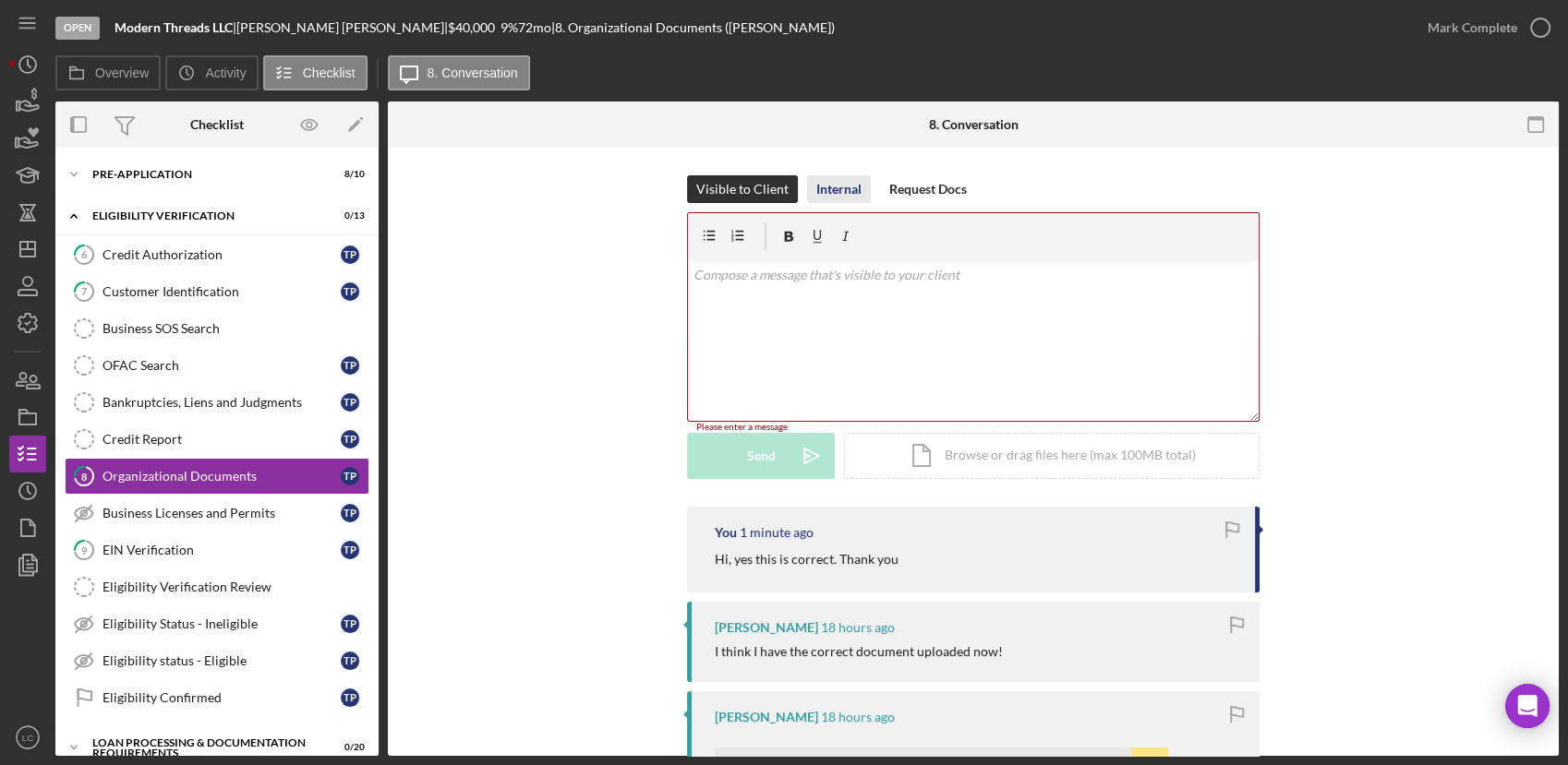
click at [828, 191] on div "Internal" at bounding box center [839, 189] width 45 height 27
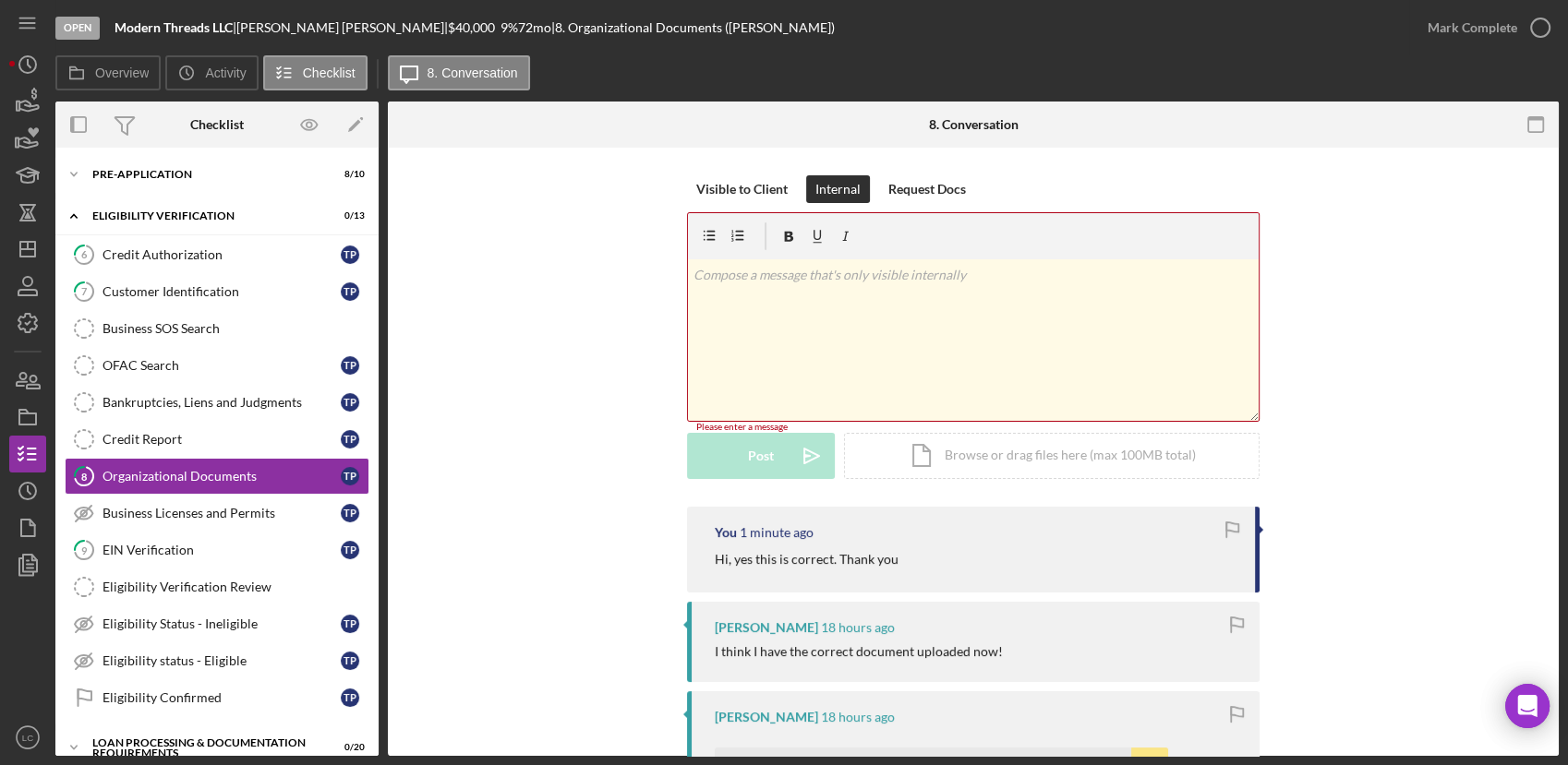
click at [806, 362] on div "v Color teal Color pink Remove color Add row above Add row below Add column bef…" at bounding box center [973, 340] width 570 height 162
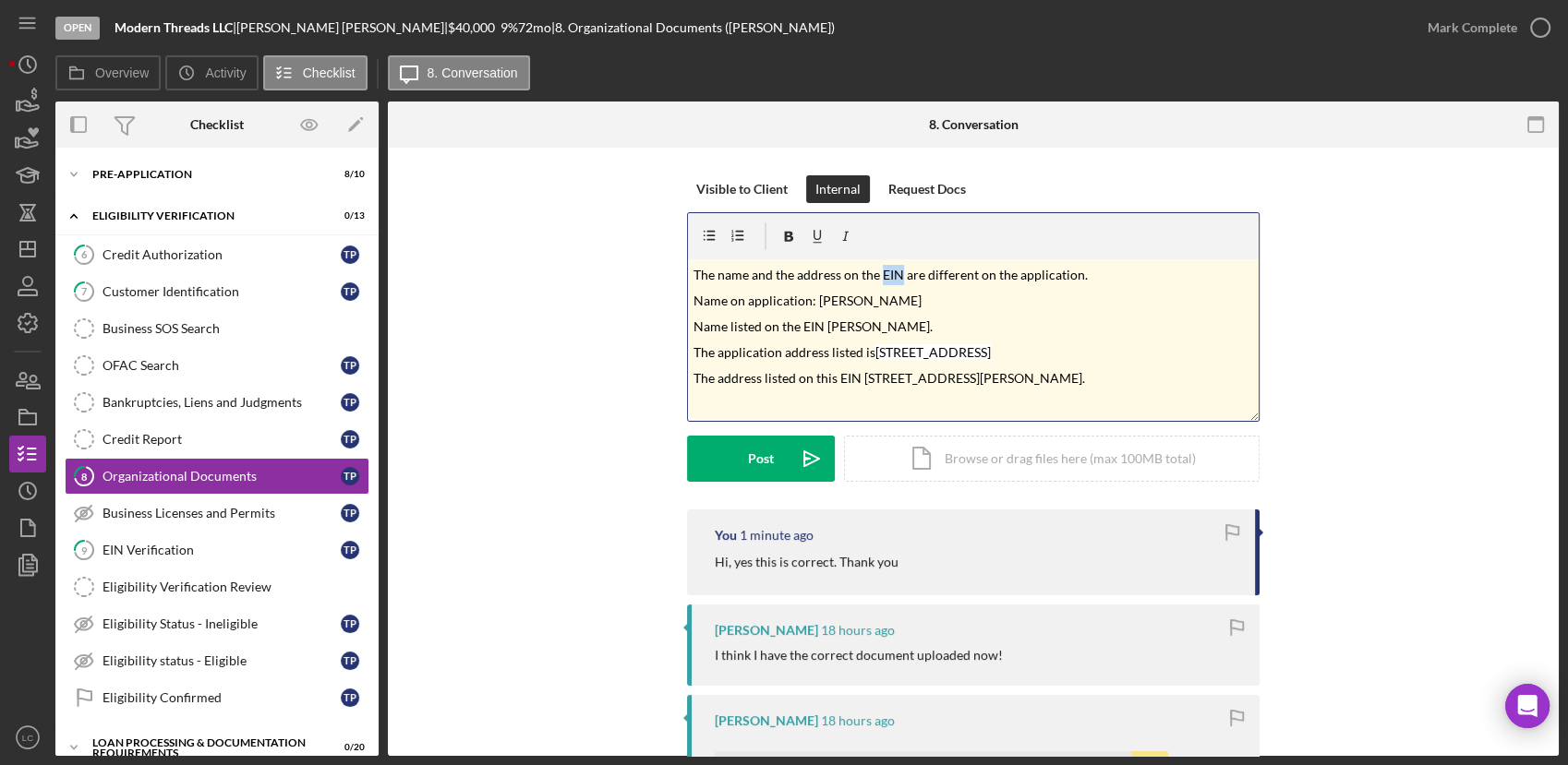
drag, startPoint x: 897, startPoint y: 275, endPoint x: 877, endPoint y: 276, distance: 20.0
click at [877, 276] on mark "The name and the address on the EIN are different on the application." at bounding box center [891, 274] width 394 height 16
click at [820, 326] on mark "Name listed on the EIN Taylor A Peterson." at bounding box center [813, 326] width 239 height 16
click at [981, 277] on mark "The name and the address on the AOC are different on the application." at bounding box center [895, 274] width 402 height 16
drag, startPoint x: 854, startPoint y: 382, endPoint x: 842, endPoint y: 385, distance: 12.4
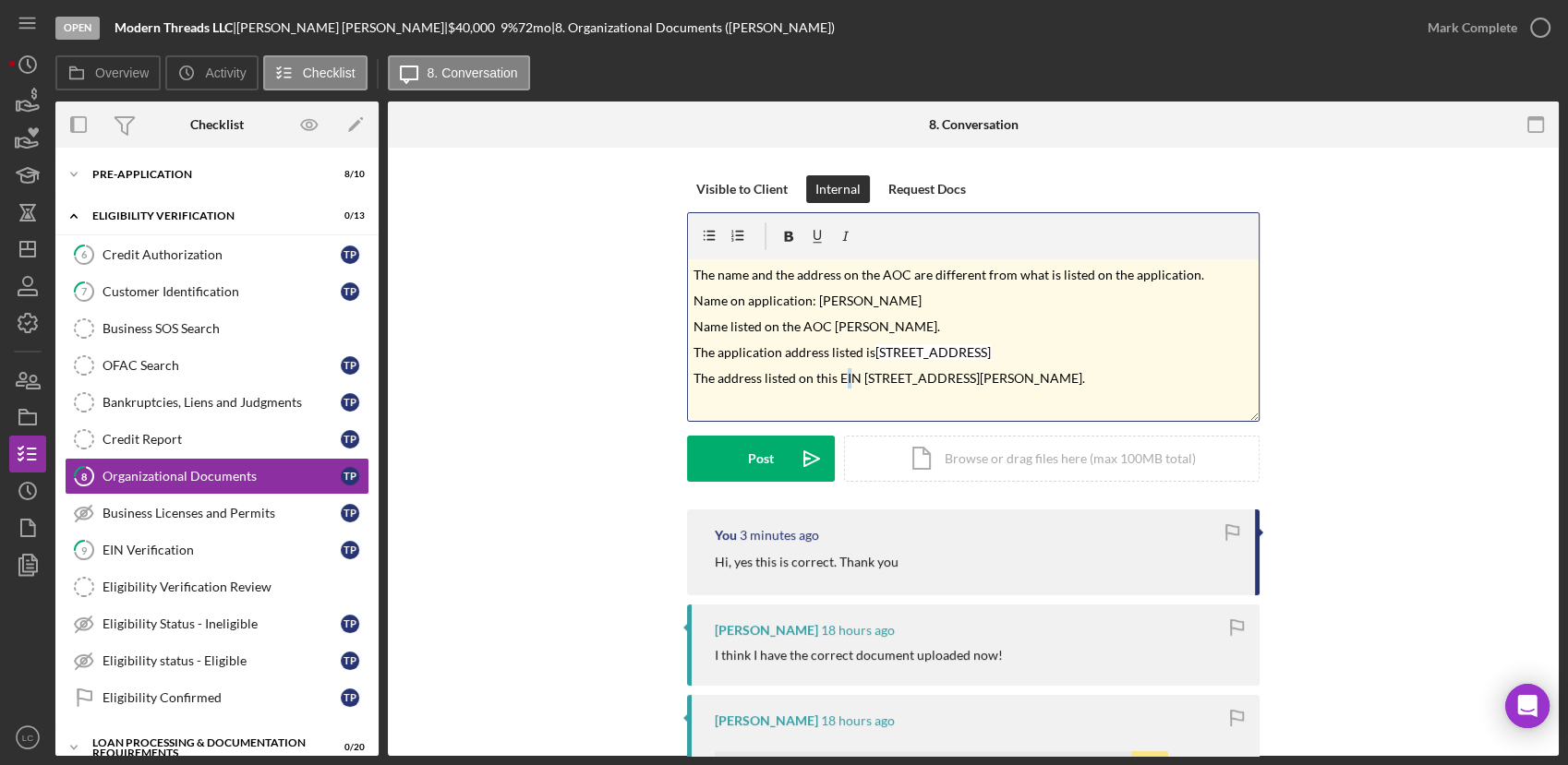
click at [842, 385] on mark "The address listed on this EIN 20330 Goldeneye Way, Rogers, MN 55374." at bounding box center [889, 378] width 391 height 16
click at [856, 379] on mark "The address listed on this EIN 20330 Goldeneye Way, Rogers, MN 55374." at bounding box center [889, 378] width 391 height 16
click at [903, 268] on mark "The name and the address on the AOC are different from what is listed on the ap…" at bounding box center [949, 274] width 511 height 16
drag, startPoint x: 822, startPoint y: 328, endPoint x: 804, endPoint y: 328, distance: 18.0
click at [804, 328] on mark "Name listed on the AOC Taylor A Peterson." at bounding box center [817, 326] width 247 height 16
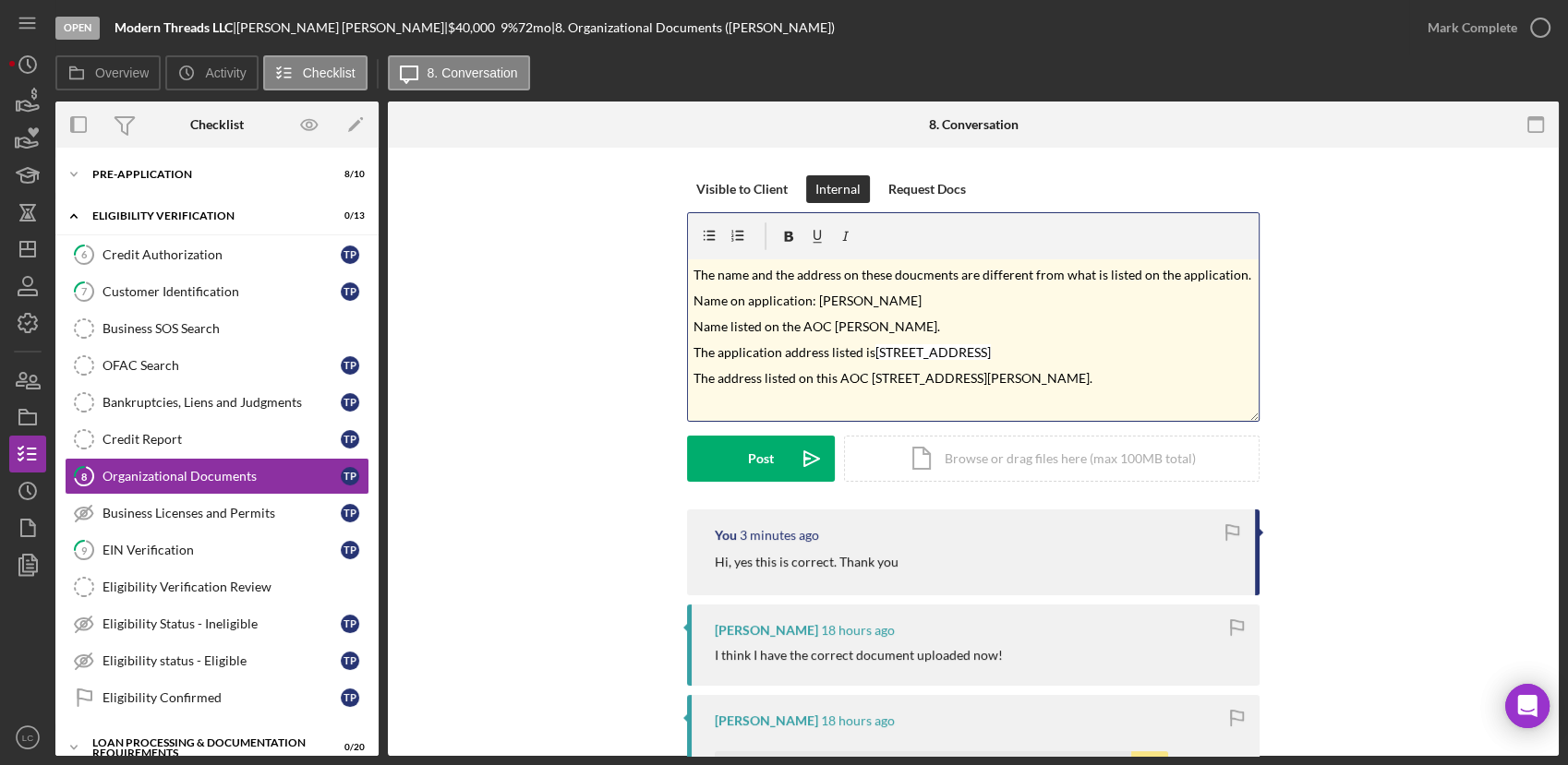
click at [826, 327] on mark "Name listed on the AOC Taylor A Peterson." at bounding box center [817, 326] width 247 height 16
drag, startPoint x: 826, startPoint y: 327, endPoint x: 798, endPoint y: 330, distance: 28.2
click at [798, 330] on mark "Name listed on the AOC Taylor A Peterson." at bounding box center [817, 326] width 247 height 16
drag, startPoint x: 831, startPoint y: 382, endPoint x: 815, endPoint y: 385, distance: 16.3
click at [815, 385] on mark "The address listed on this AOC 20330 Goldeneye Way, Rogers, MN 55374." at bounding box center [893, 378] width 399 height 16
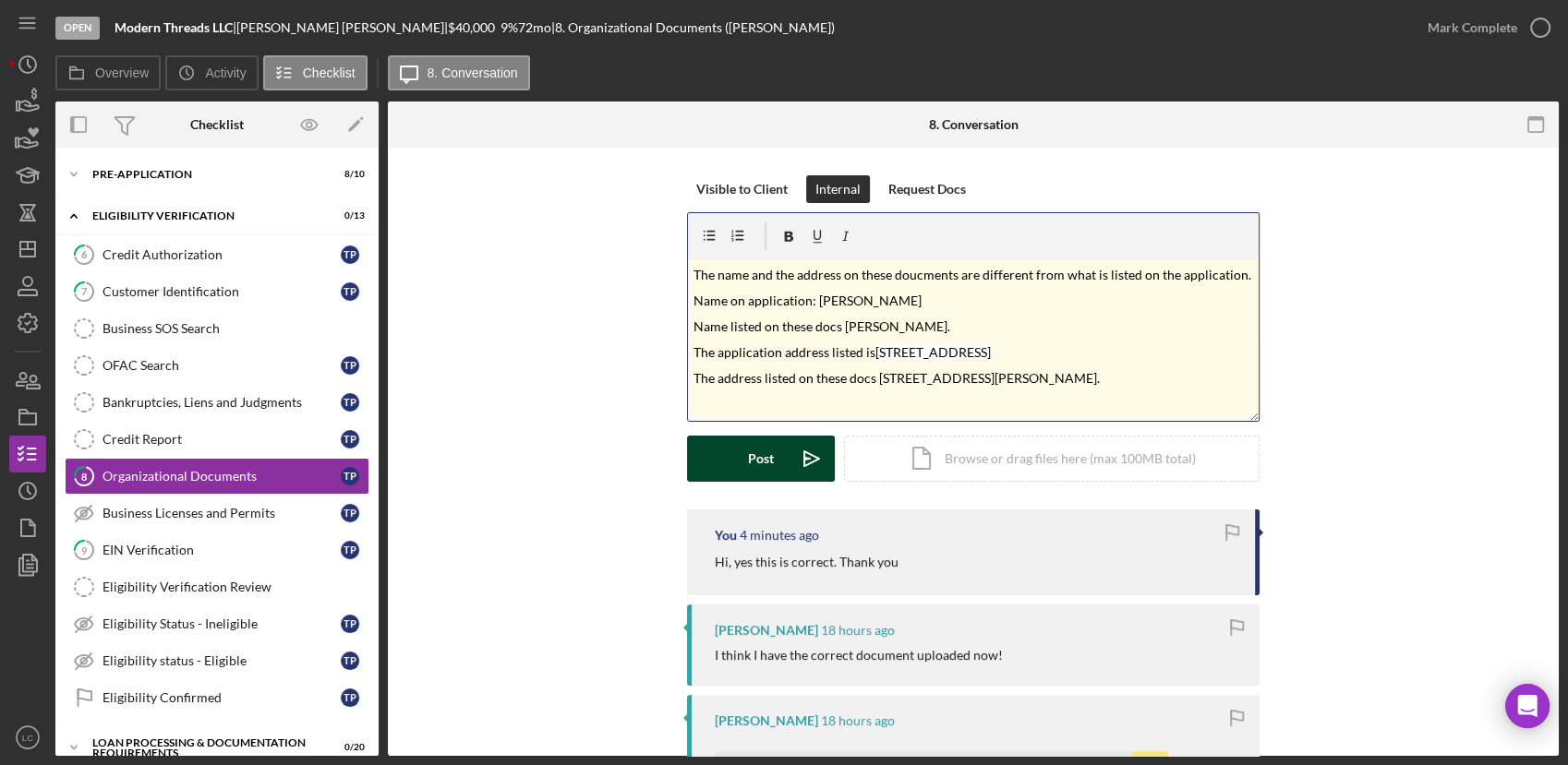
click at [750, 454] on div "Post" at bounding box center [760, 458] width 25 height 46
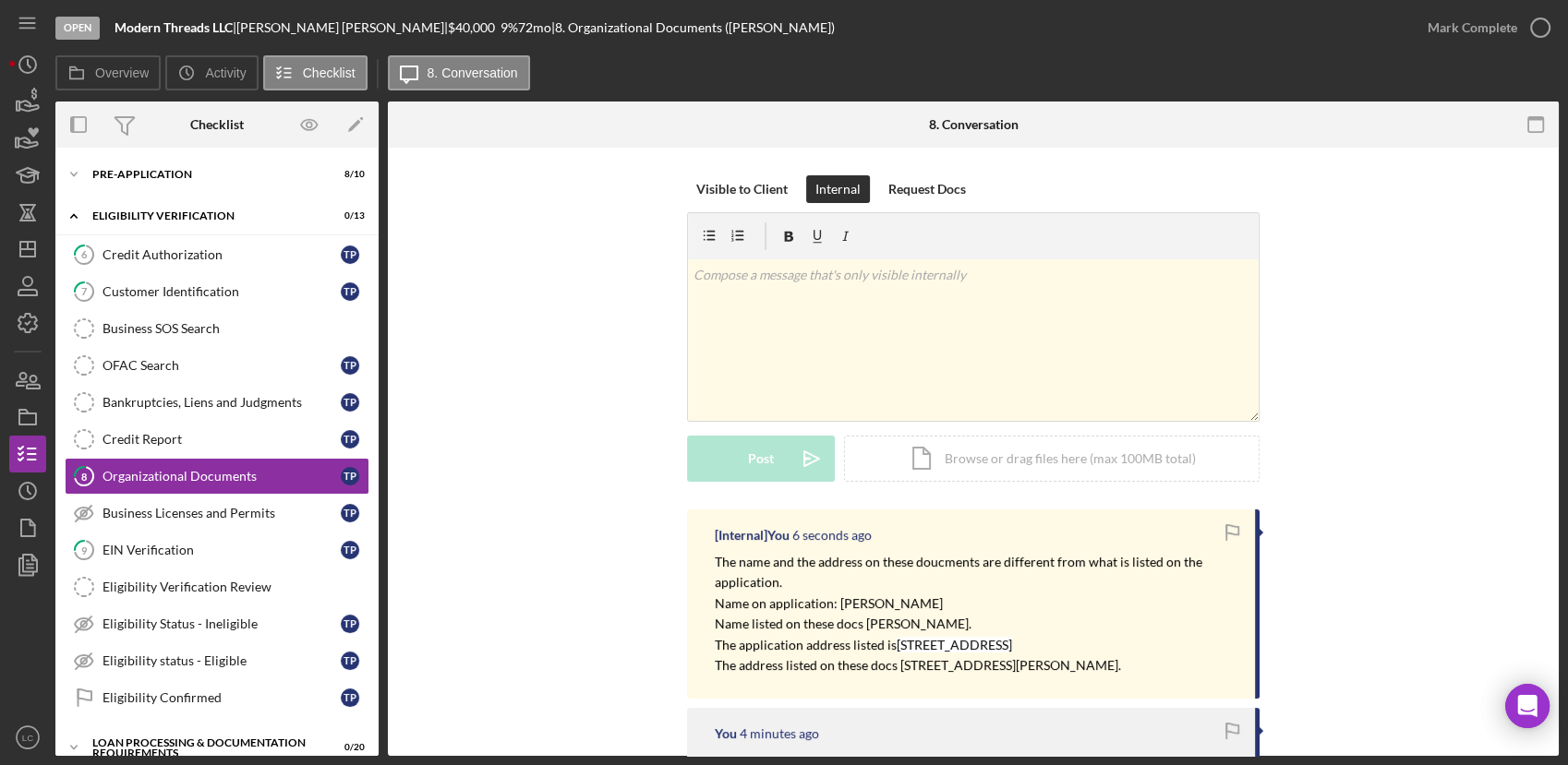
click at [929, 565] on mark "The name and the address on these doucments are different from what is listed o…" at bounding box center [959, 571] width 490 height 36
click at [155, 298] on div "Customer Identification" at bounding box center [221, 291] width 238 height 15
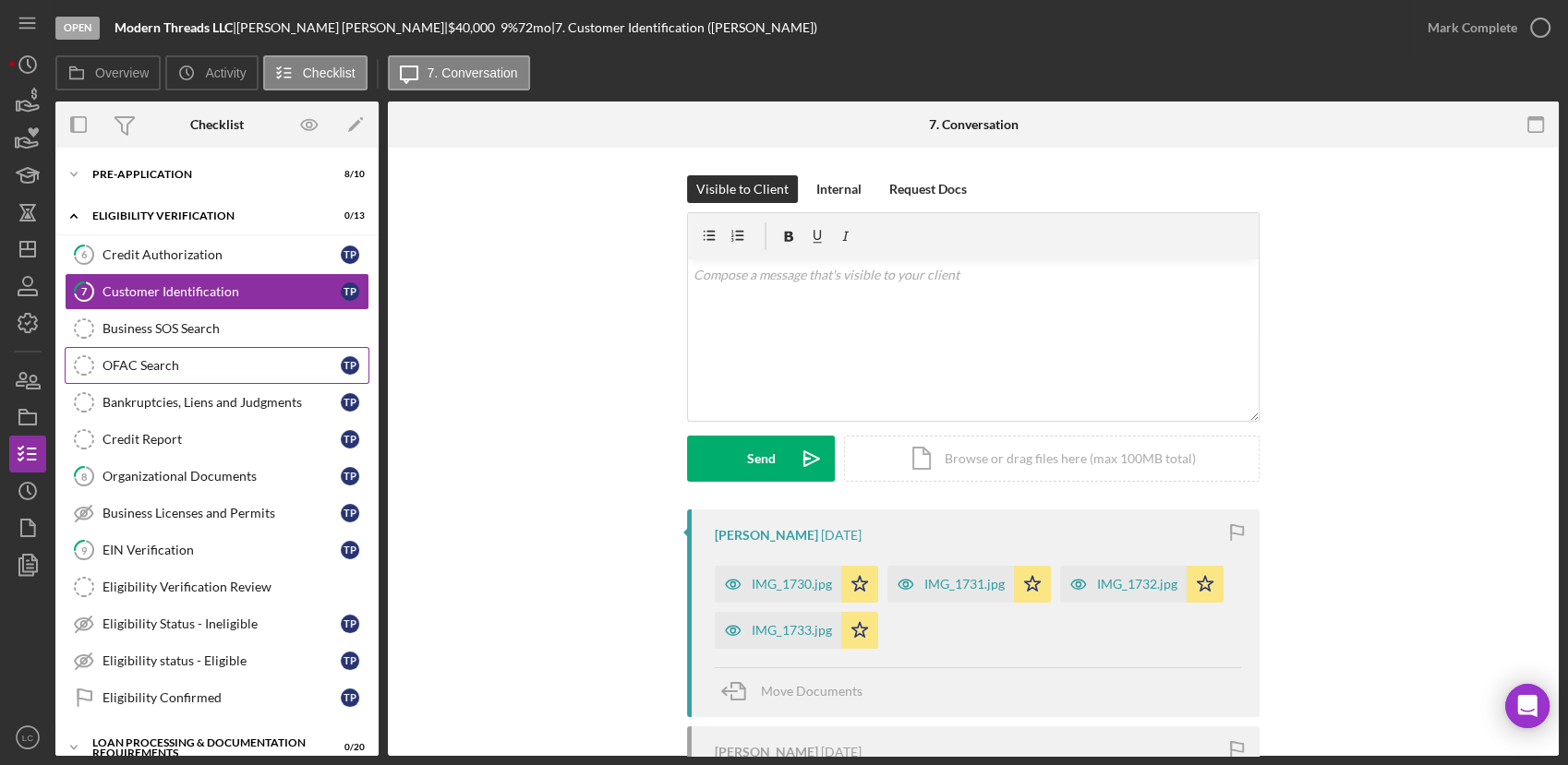
click at [159, 363] on div "OFAC Search" at bounding box center [221, 365] width 238 height 15
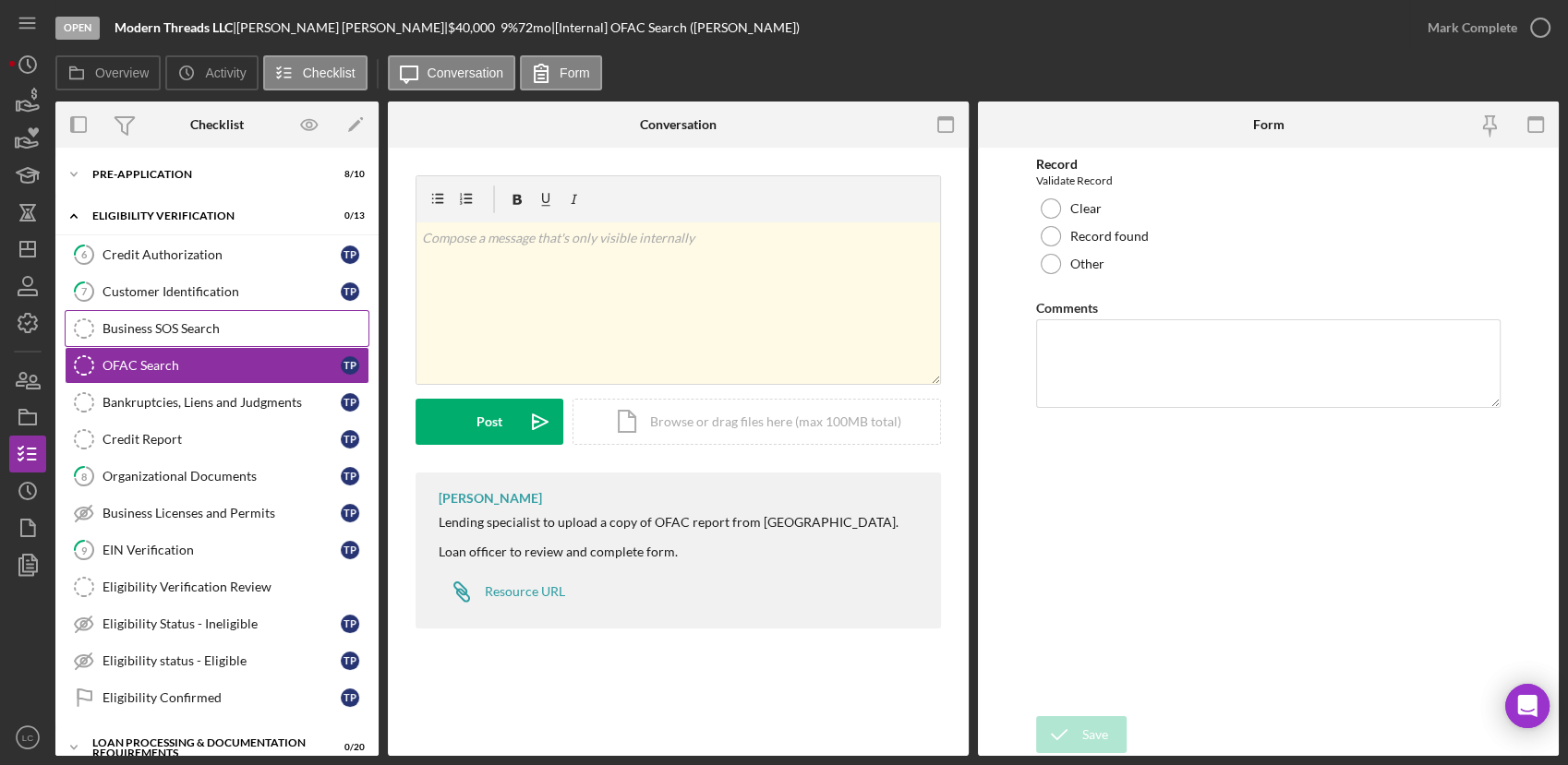
click at [161, 334] on div "Business SOS Search" at bounding box center [235, 328] width 266 height 15
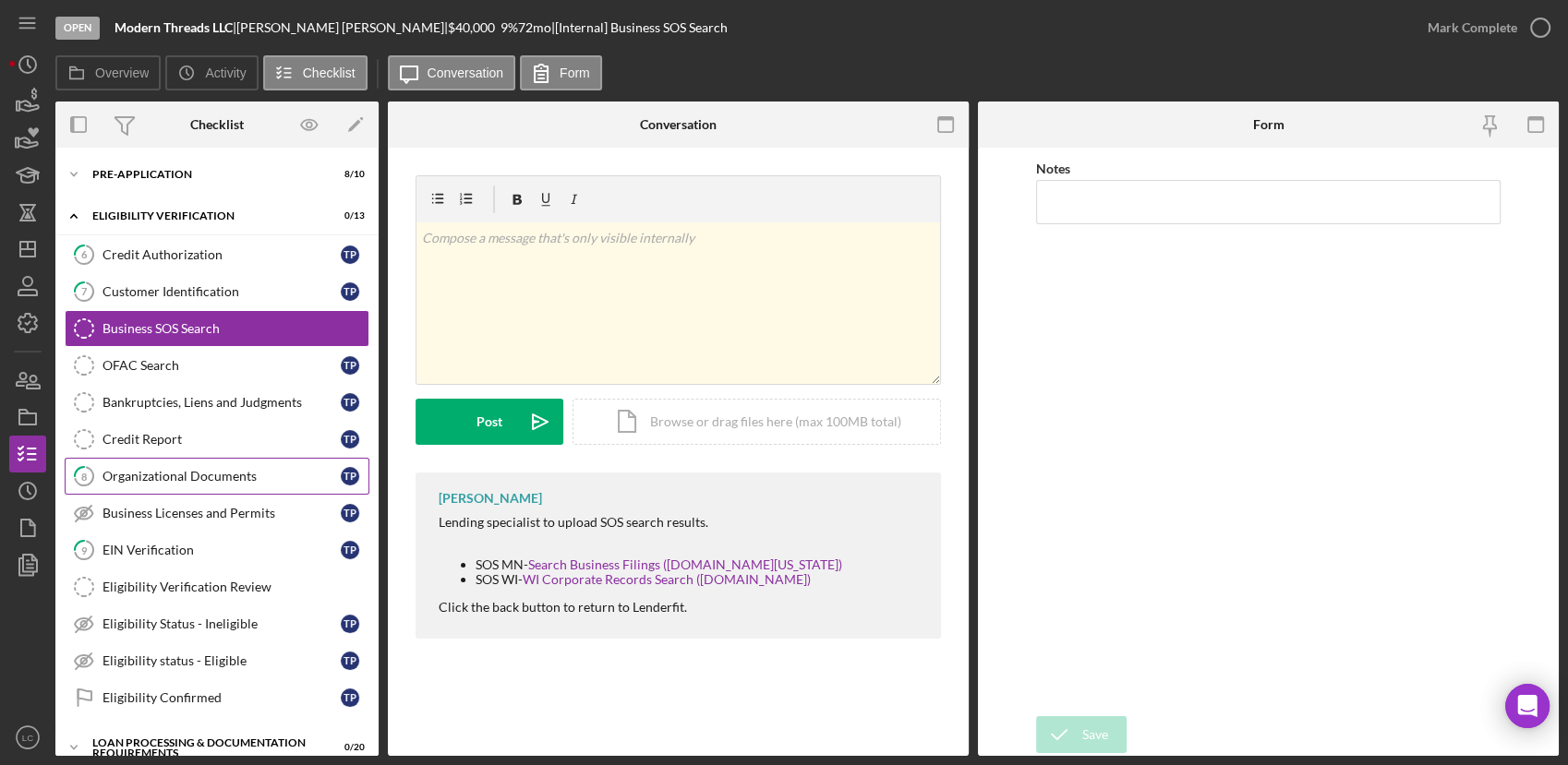
click at [168, 469] on div "Organizational Documents" at bounding box center [221, 476] width 238 height 15
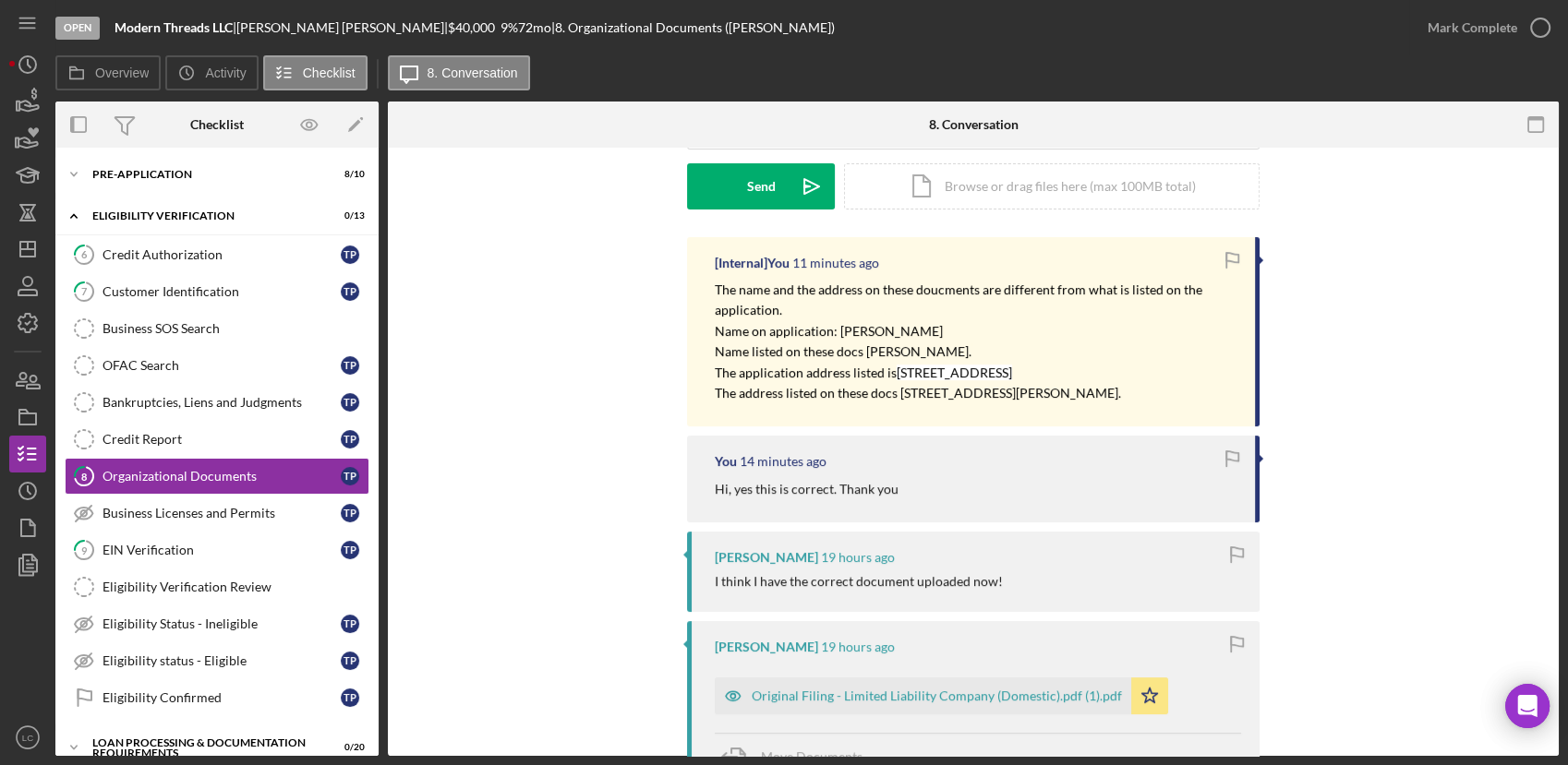
scroll to position [308, 0]
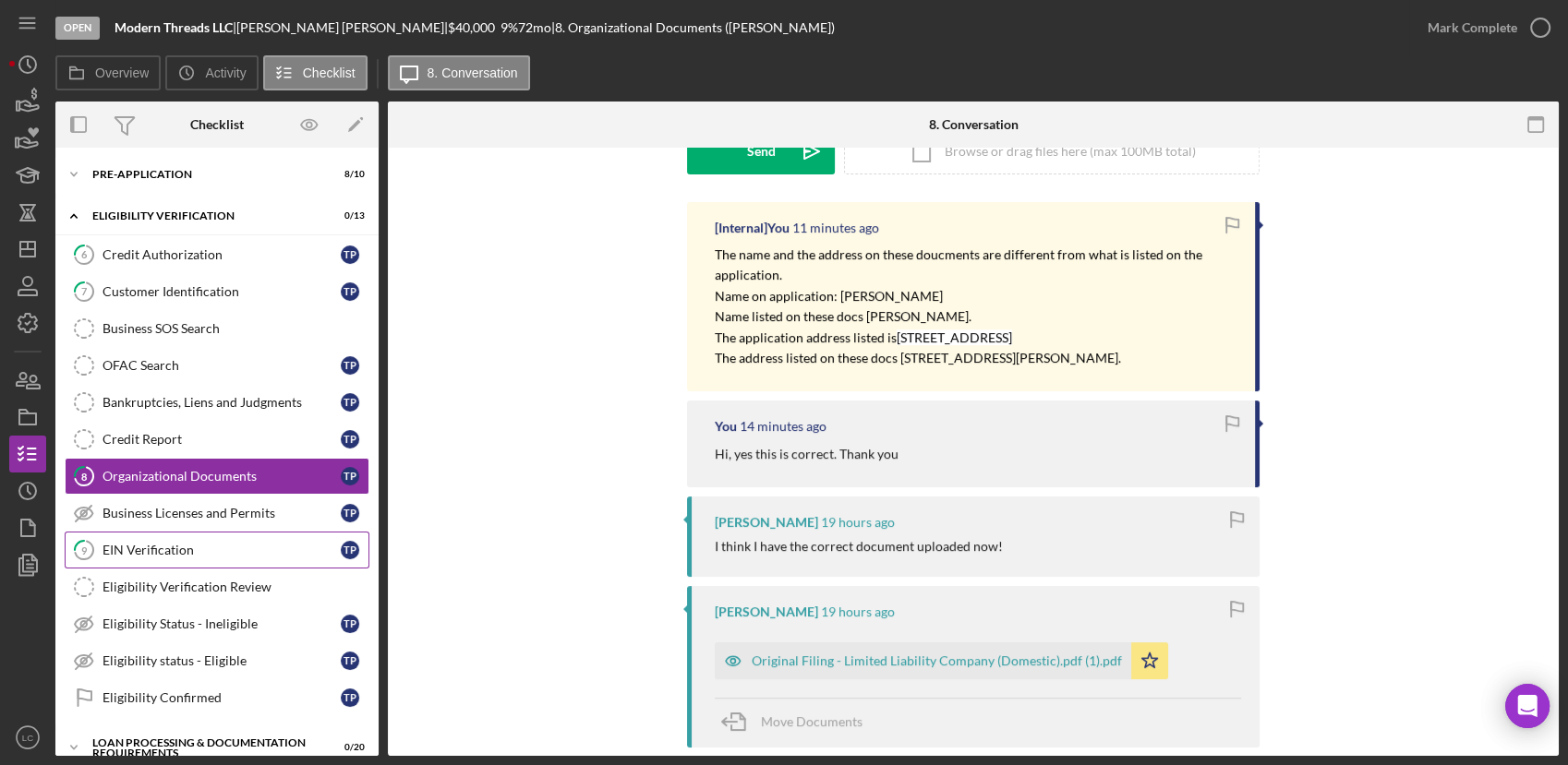
click at [125, 536] on link "9 EIN Verification T P" at bounding box center [217, 550] width 305 height 37
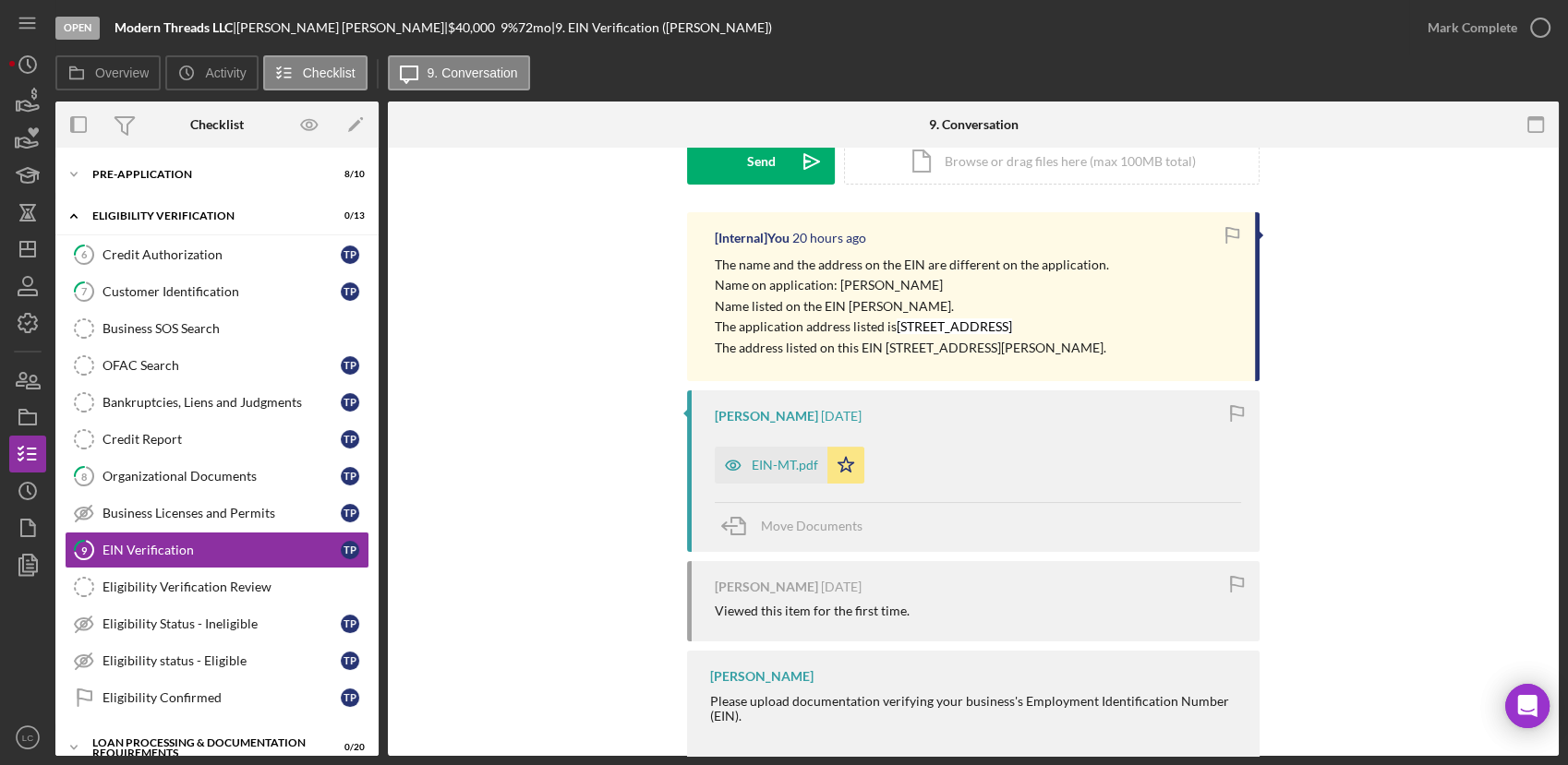
scroll to position [308, 0]
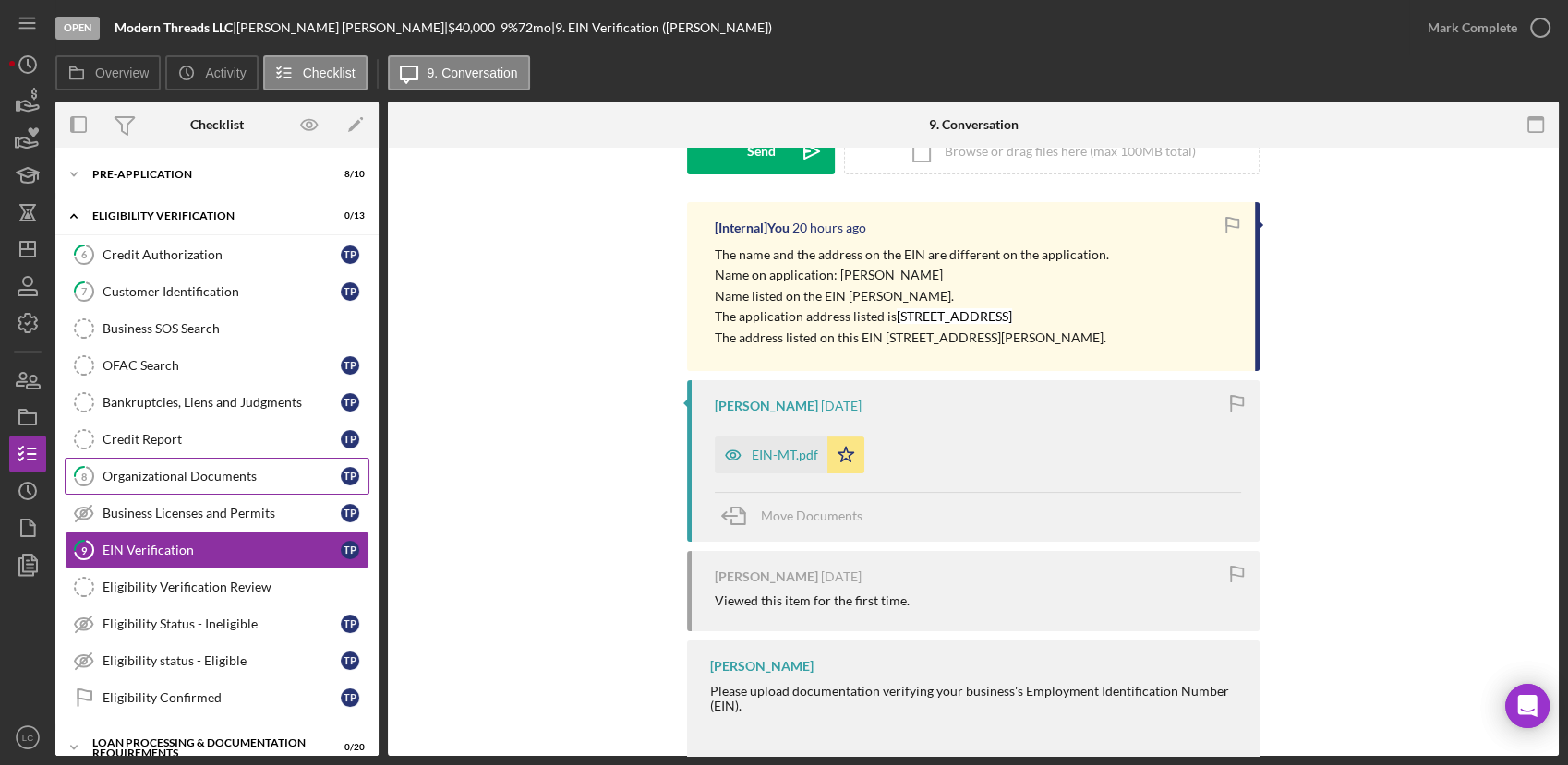
click at [162, 484] on link "8 Organizational Documents T P" at bounding box center [217, 476] width 305 height 37
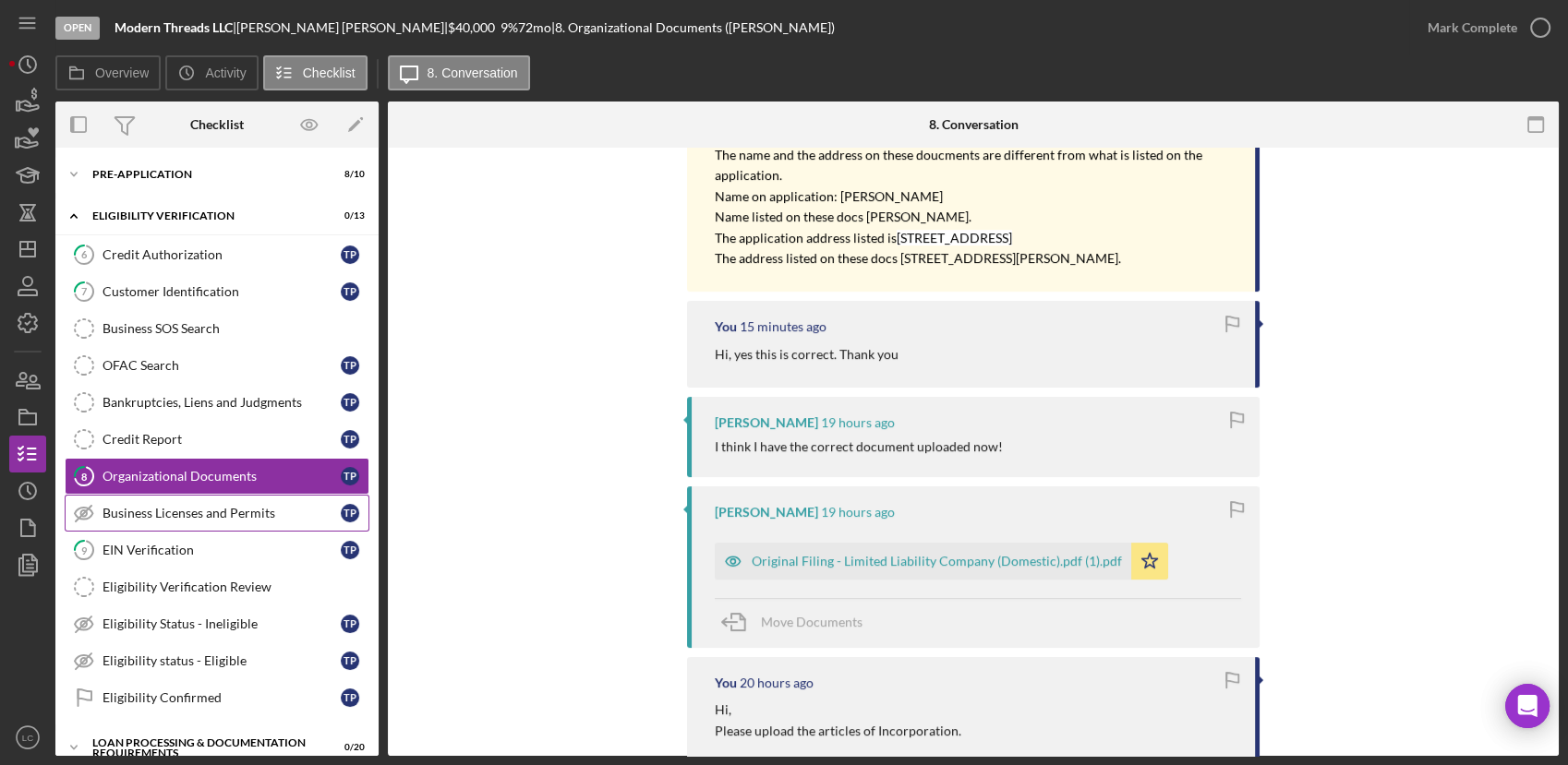
scroll to position [409, 0]
click at [144, 331] on div "Business SOS Search" at bounding box center [235, 328] width 266 height 15
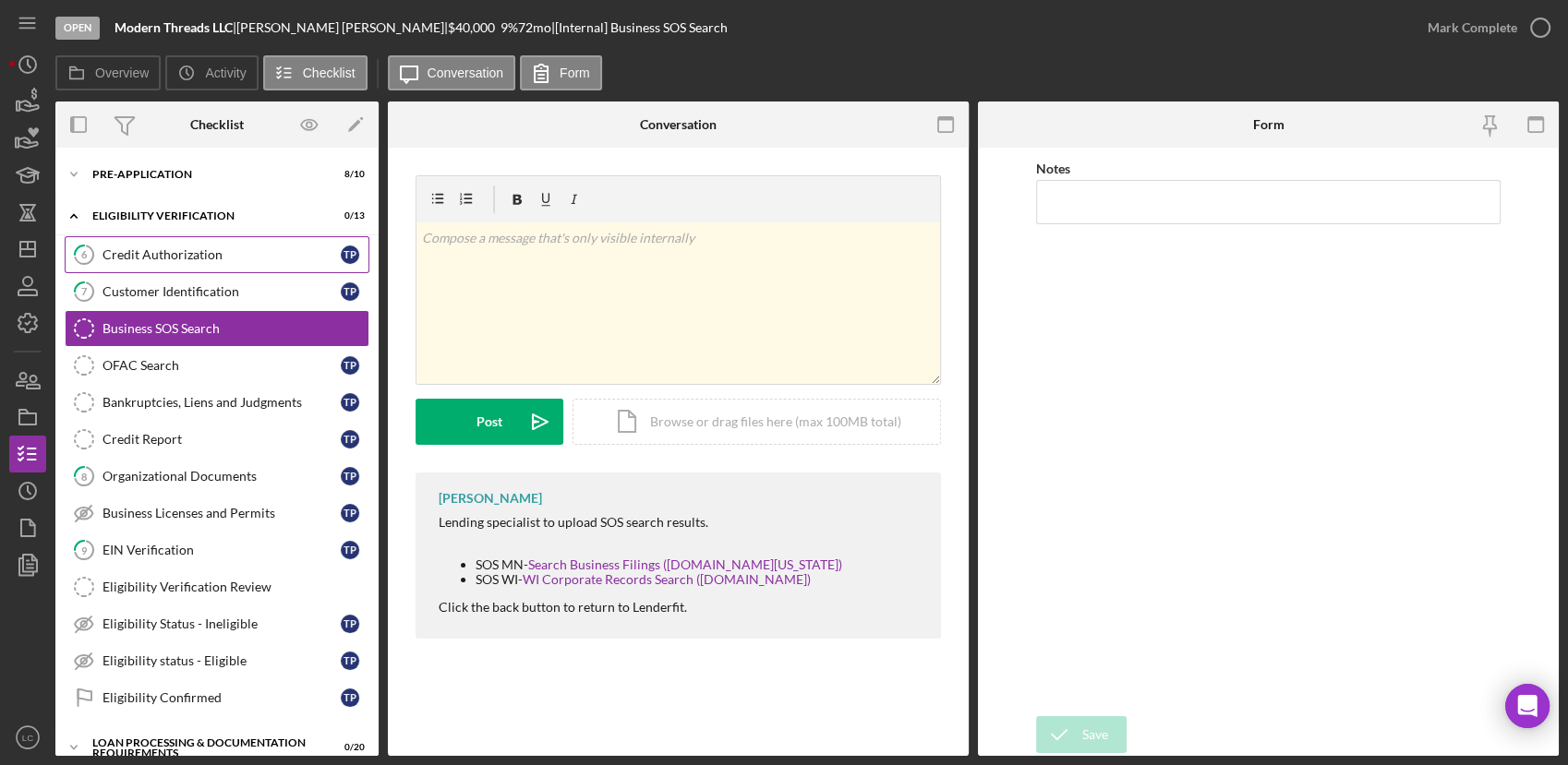
click at [104, 266] on icon "6" at bounding box center [83, 254] width 46 height 46
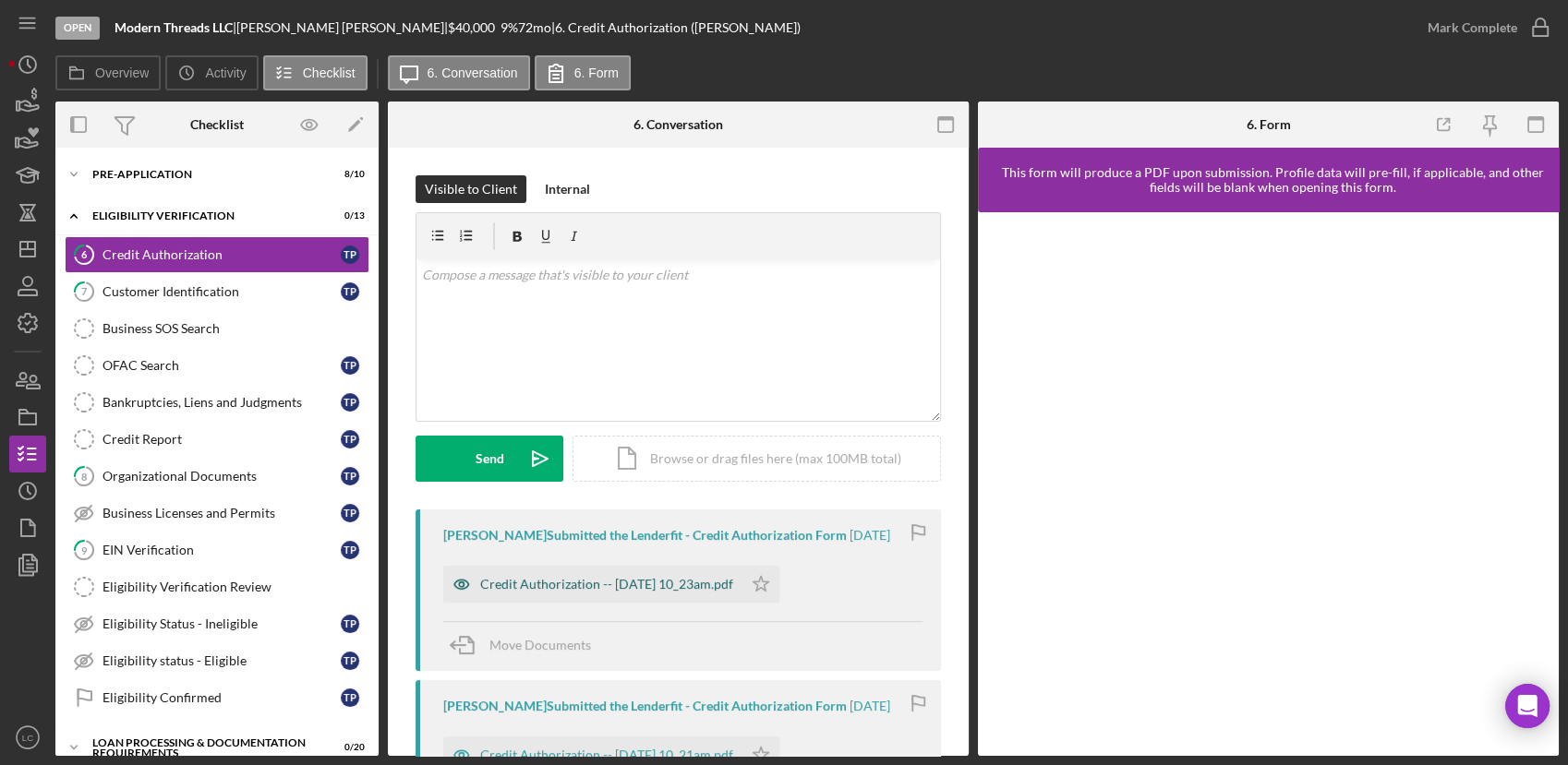
click at [574, 587] on div "Credit Authorization -- 2025-09-08 10_23am.pdf" at bounding box center [607, 584] width 253 height 15
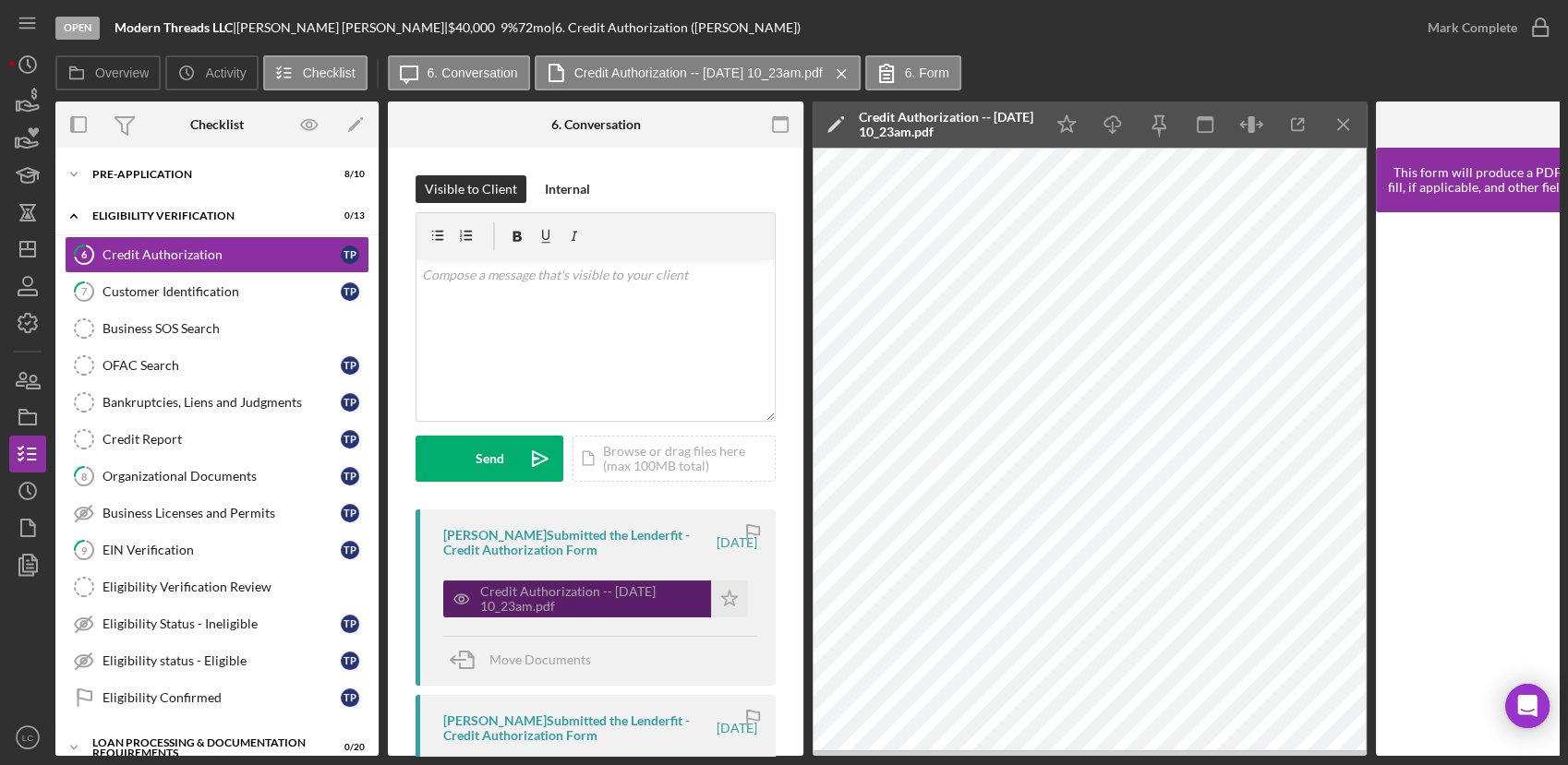
scroll to position [103, 0]
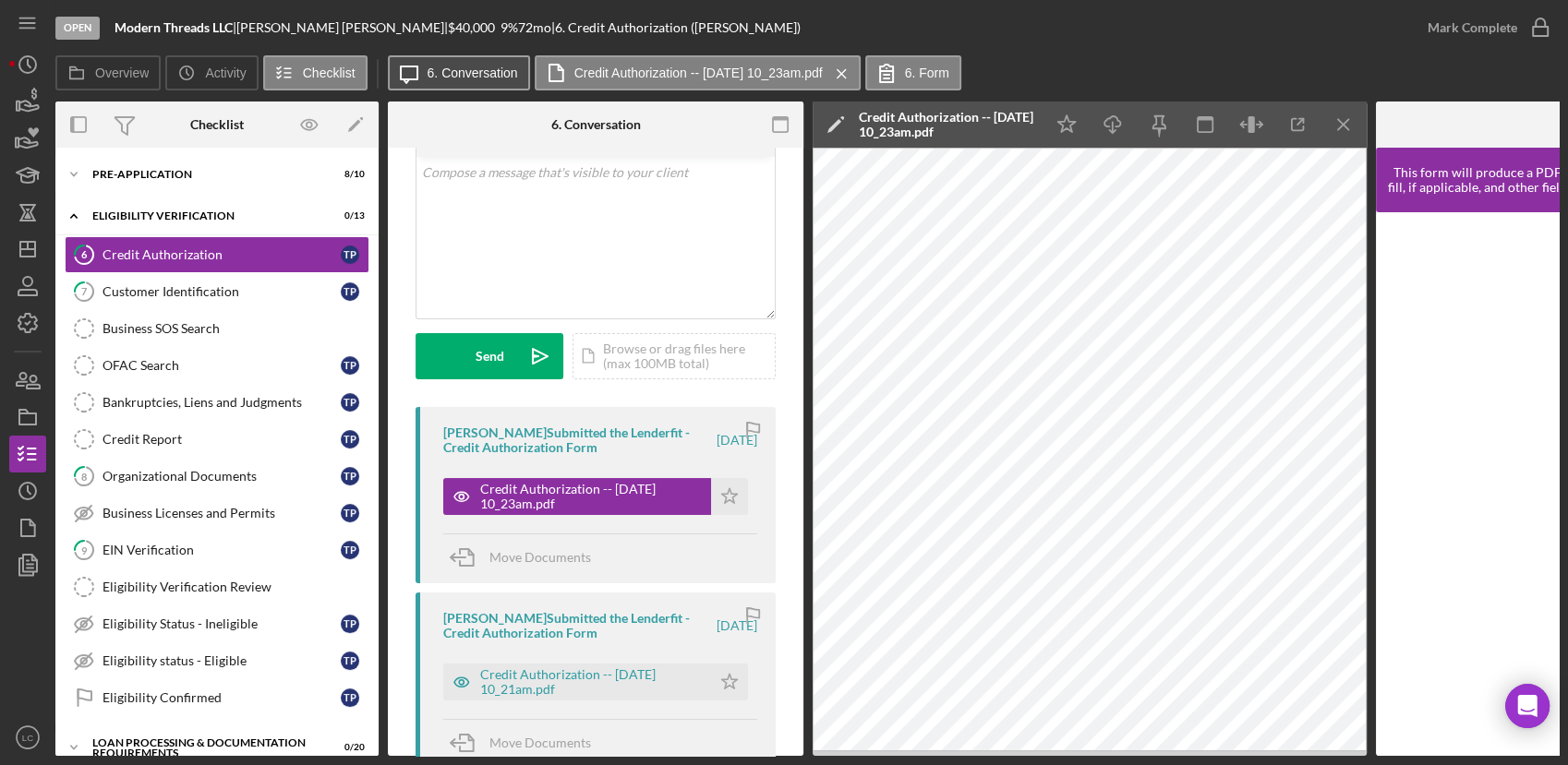
click at [458, 64] on button "Icon/Message 6. Conversation" at bounding box center [459, 73] width 142 height 35
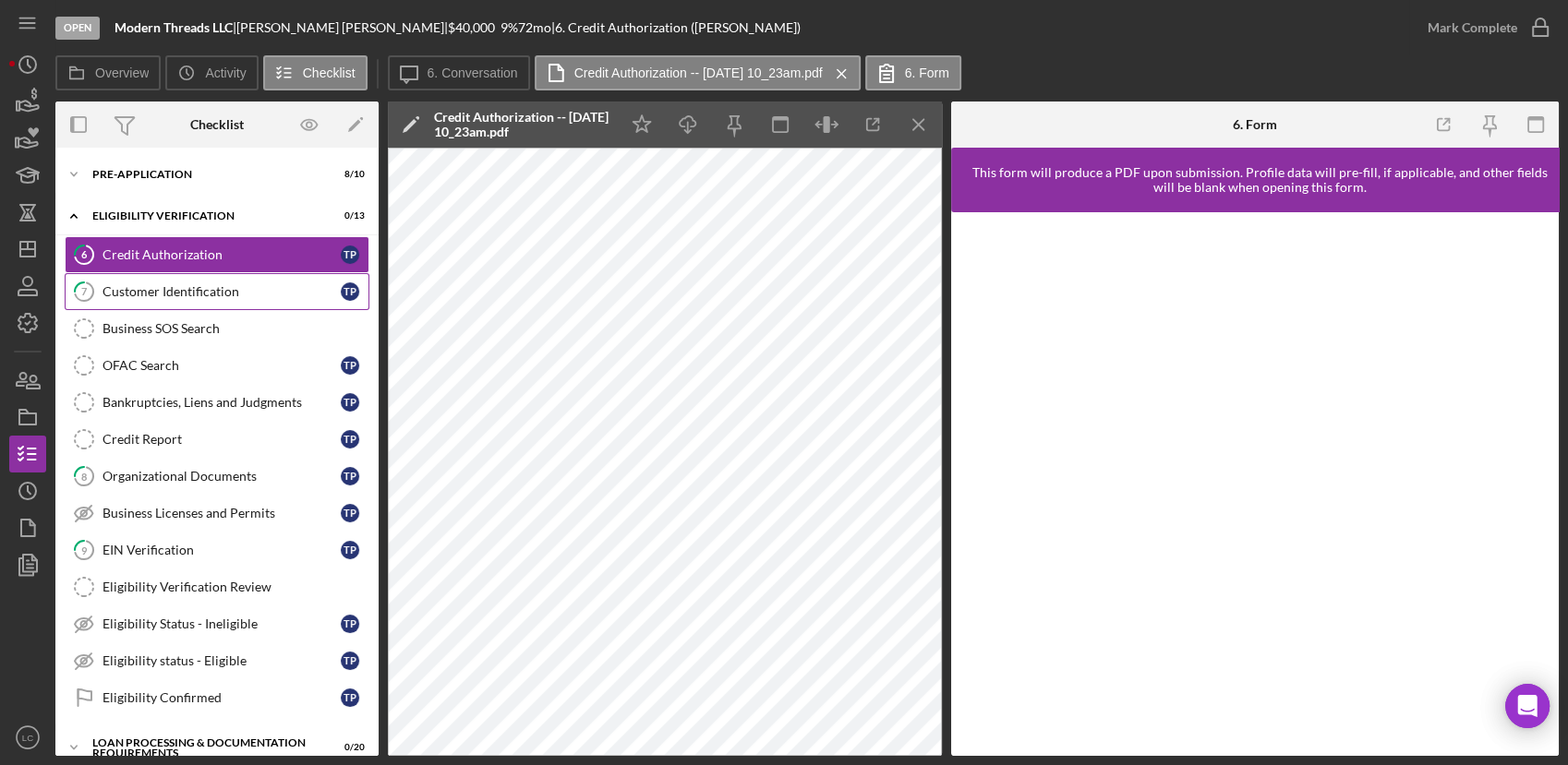
click at [185, 284] on div "Customer Identification" at bounding box center [221, 291] width 238 height 15
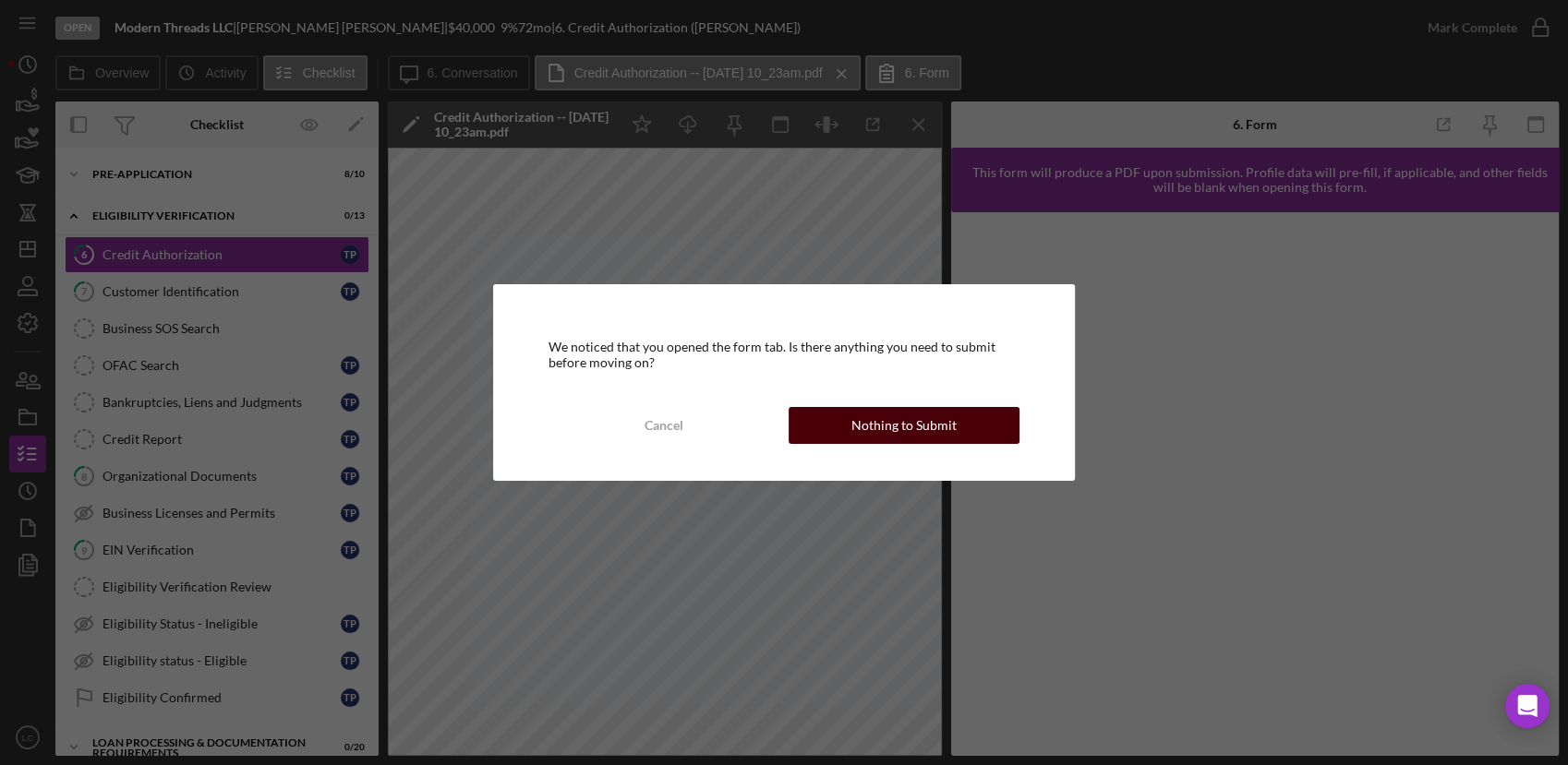
click at [978, 407] on button "Nothing to Submit" at bounding box center [905, 425] width 231 height 37
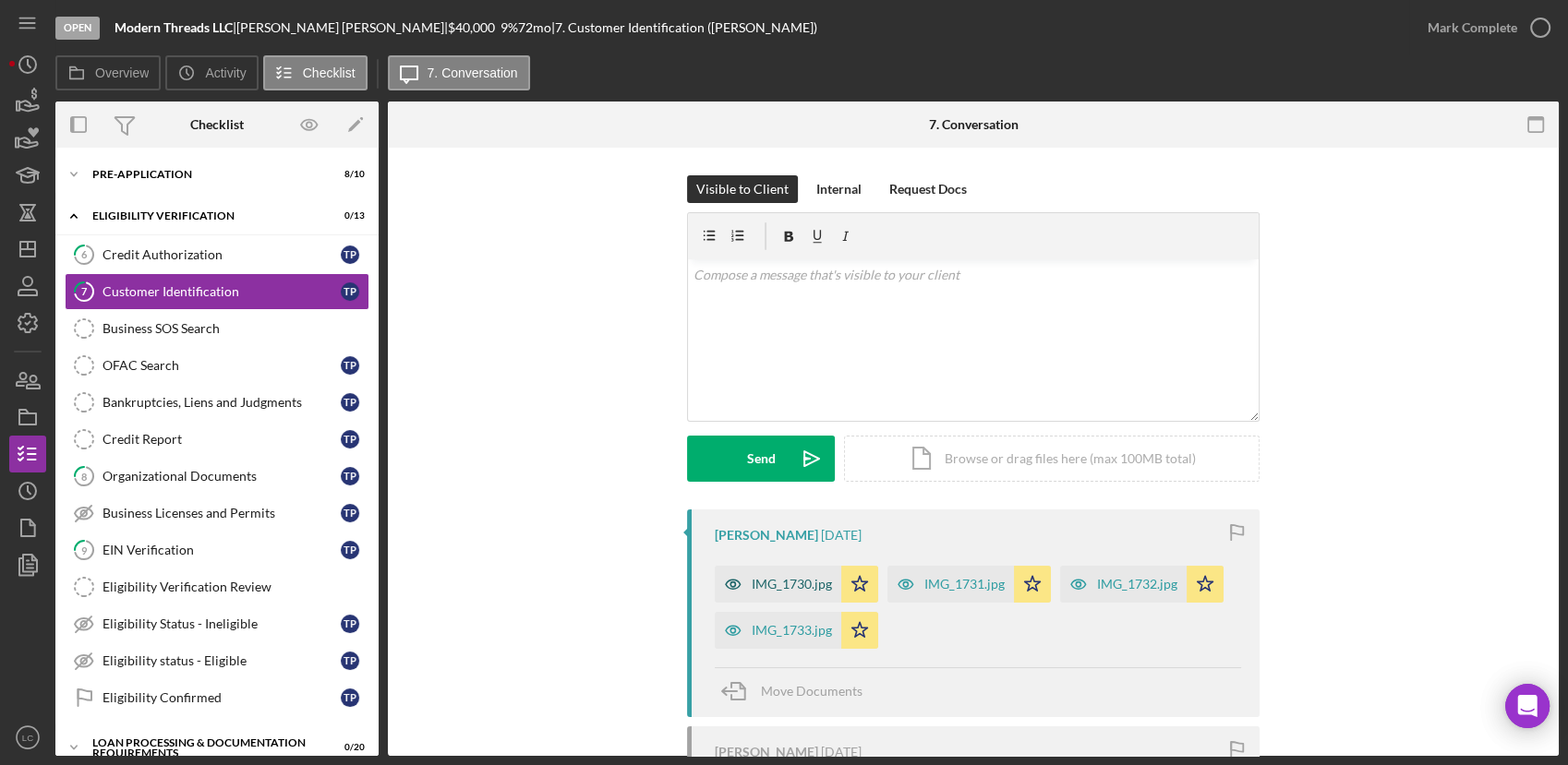
click at [759, 591] on div "IMG_1730.jpg" at bounding box center [792, 584] width 80 height 15
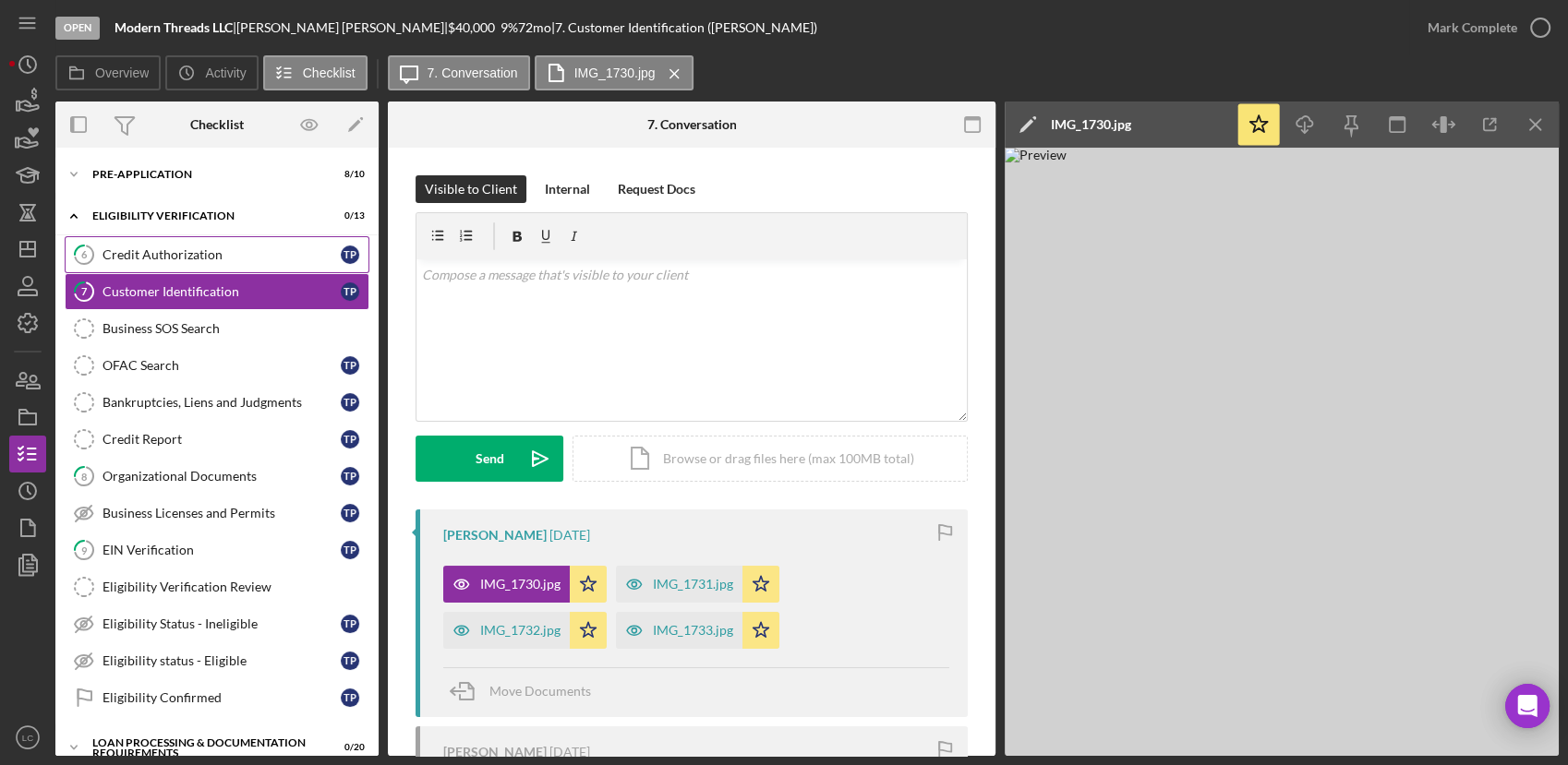
click at [137, 259] on div "Credit Authorization" at bounding box center [221, 255] width 238 height 15
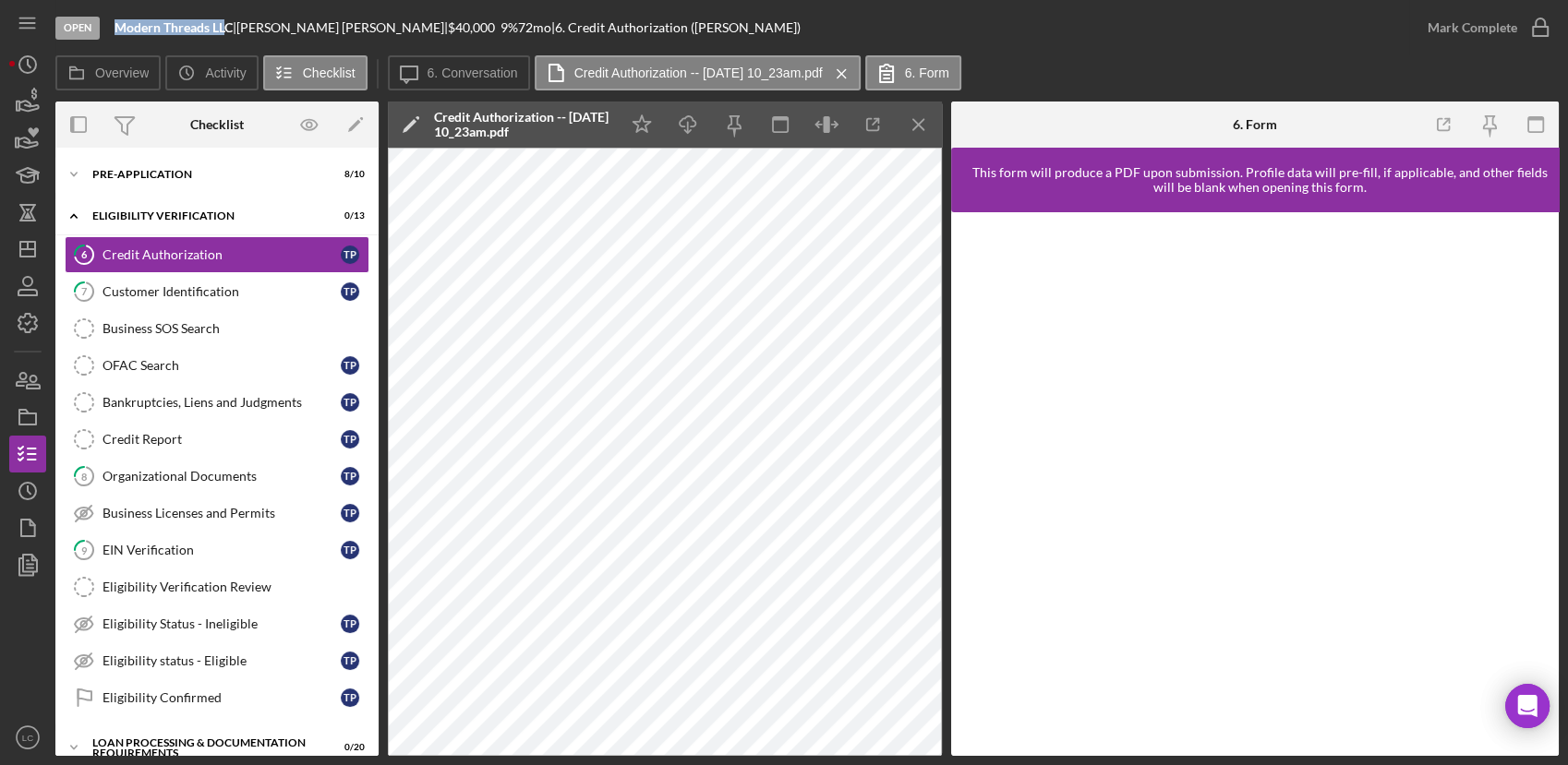
drag, startPoint x: 229, startPoint y: 32, endPoint x: 119, endPoint y: 28, distance: 110.1
click at [119, 28] on b "Modern Threads LLC" at bounding box center [173, 27] width 119 height 16
copy b "Modern Threads LL"
